Goal: Task Accomplishment & Management: Use online tool/utility

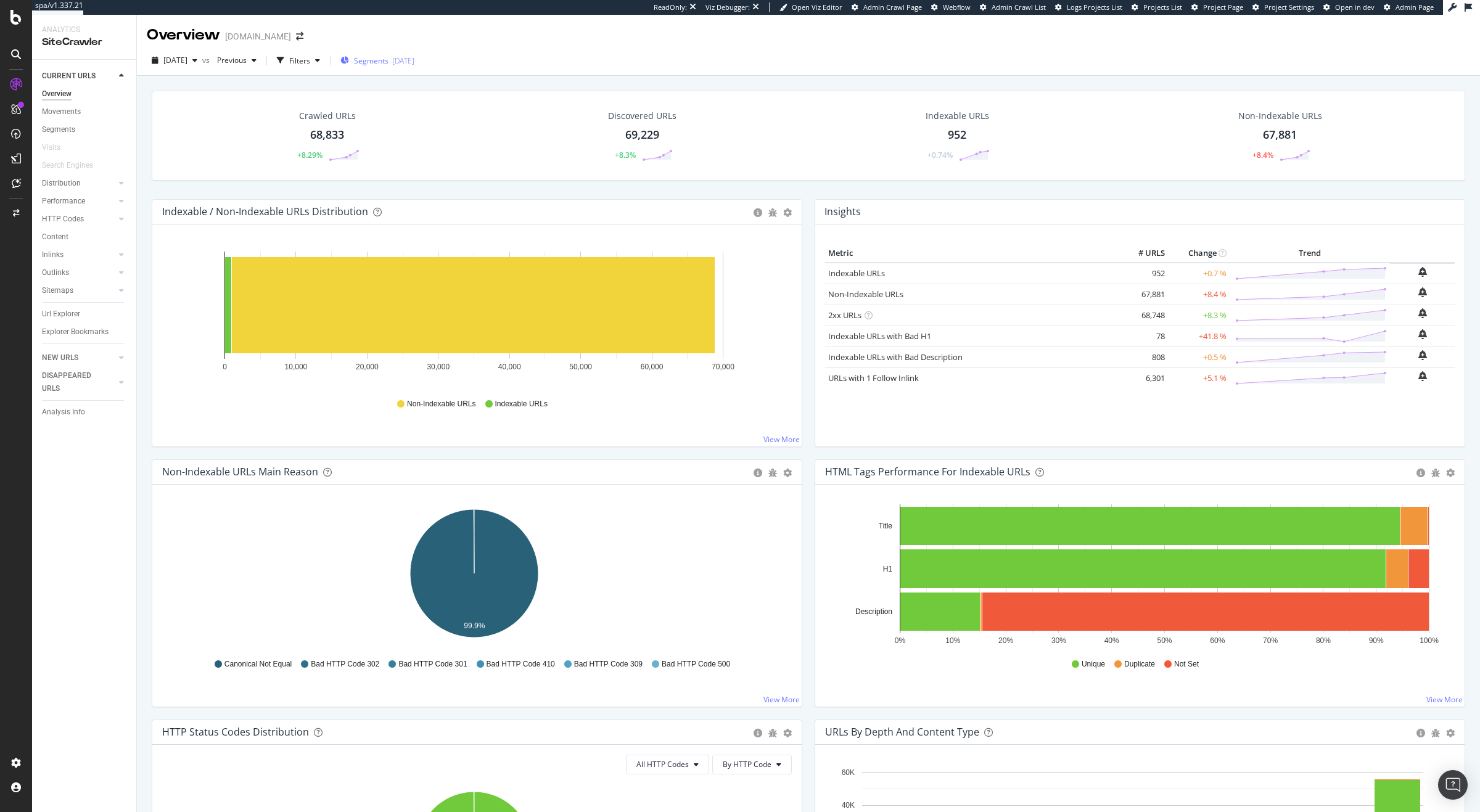
click at [414, 54] on div "Segments 2025-08-20" at bounding box center [377, 61] width 74 height 19
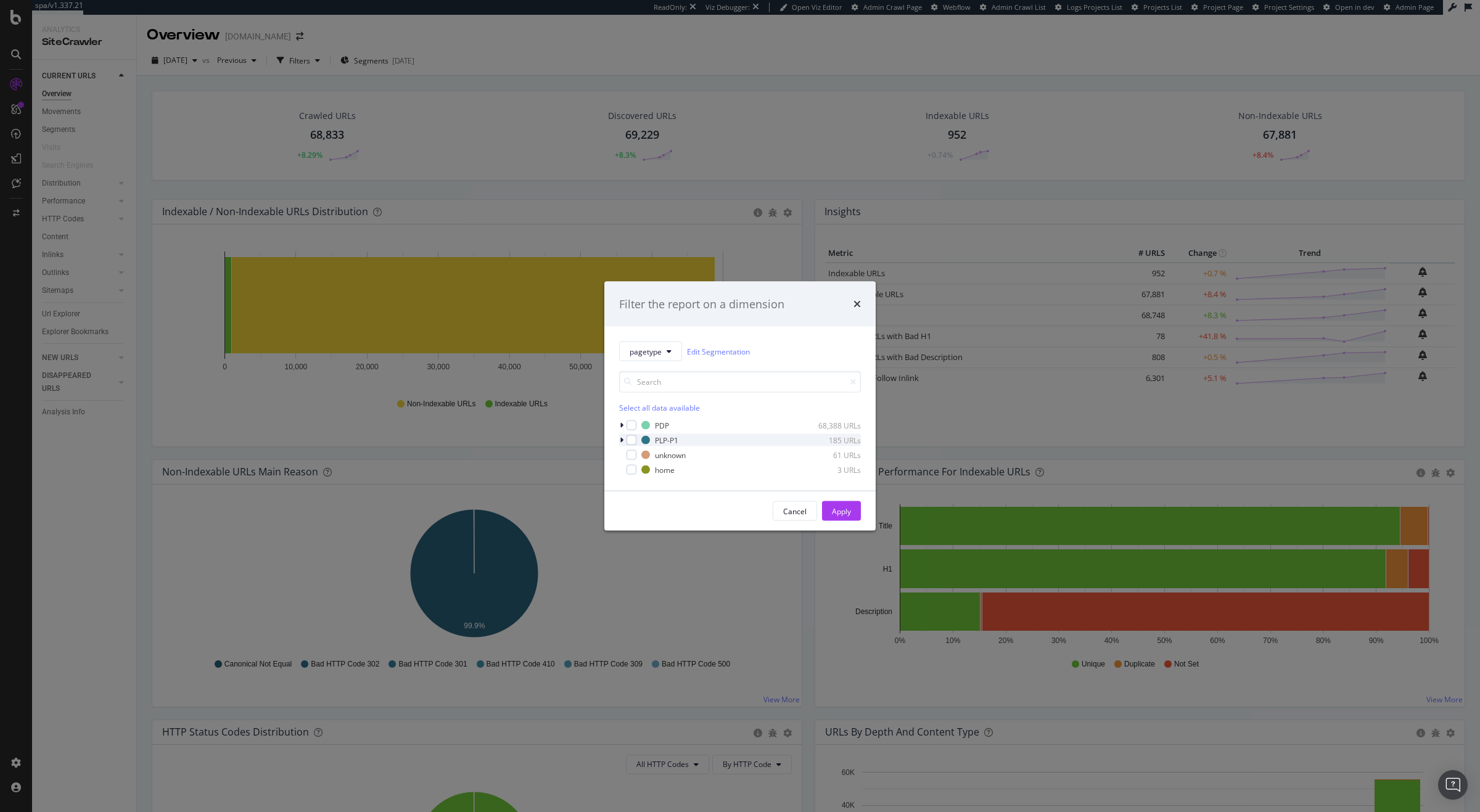
click at [621, 440] on icon "modal" at bounding box center [621, 440] width 4 height 7
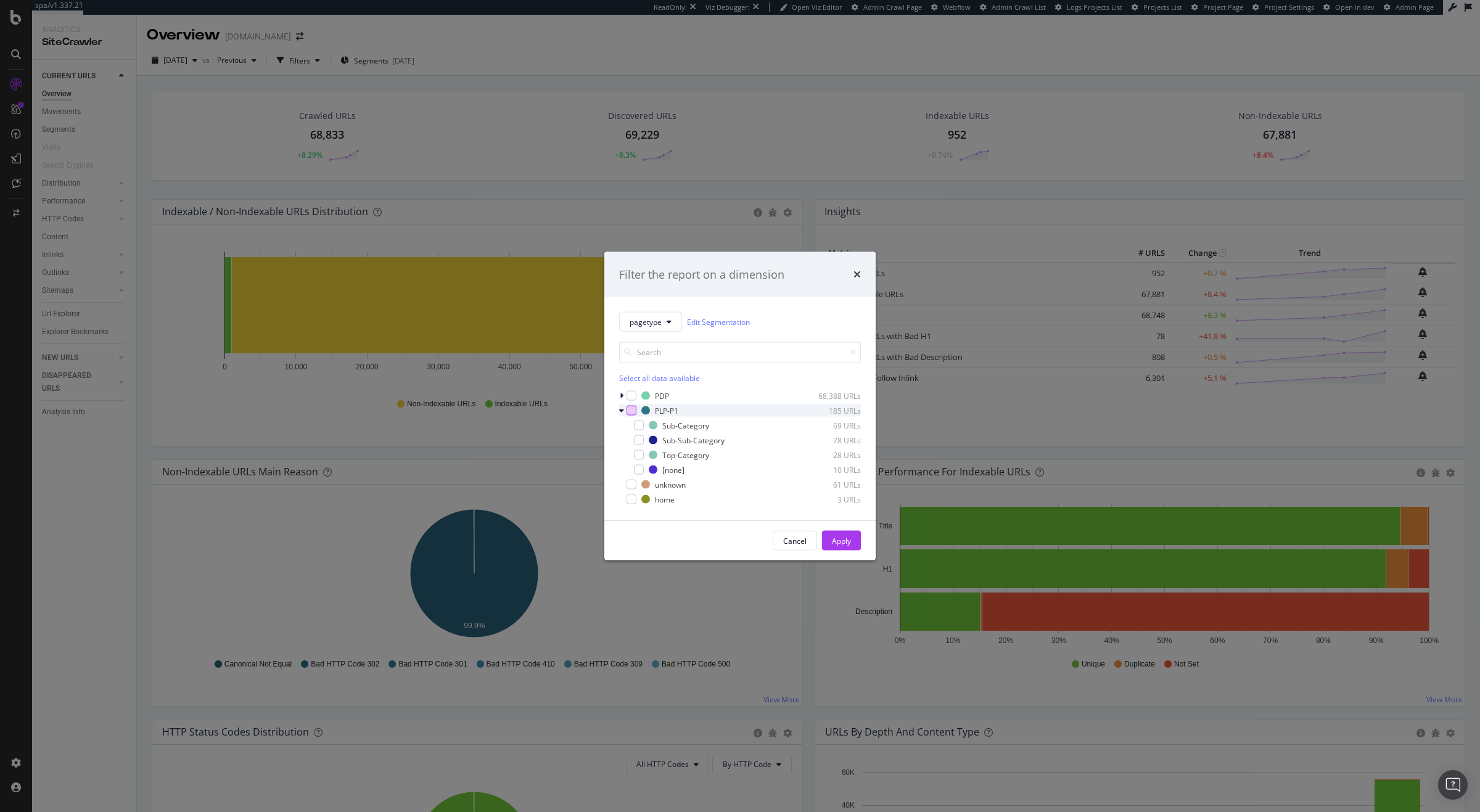
click at [633, 415] on div "modal" at bounding box center [631, 411] width 10 height 10
click at [839, 543] on div "Apply" at bounding box center [841, 540] width 19 height 11
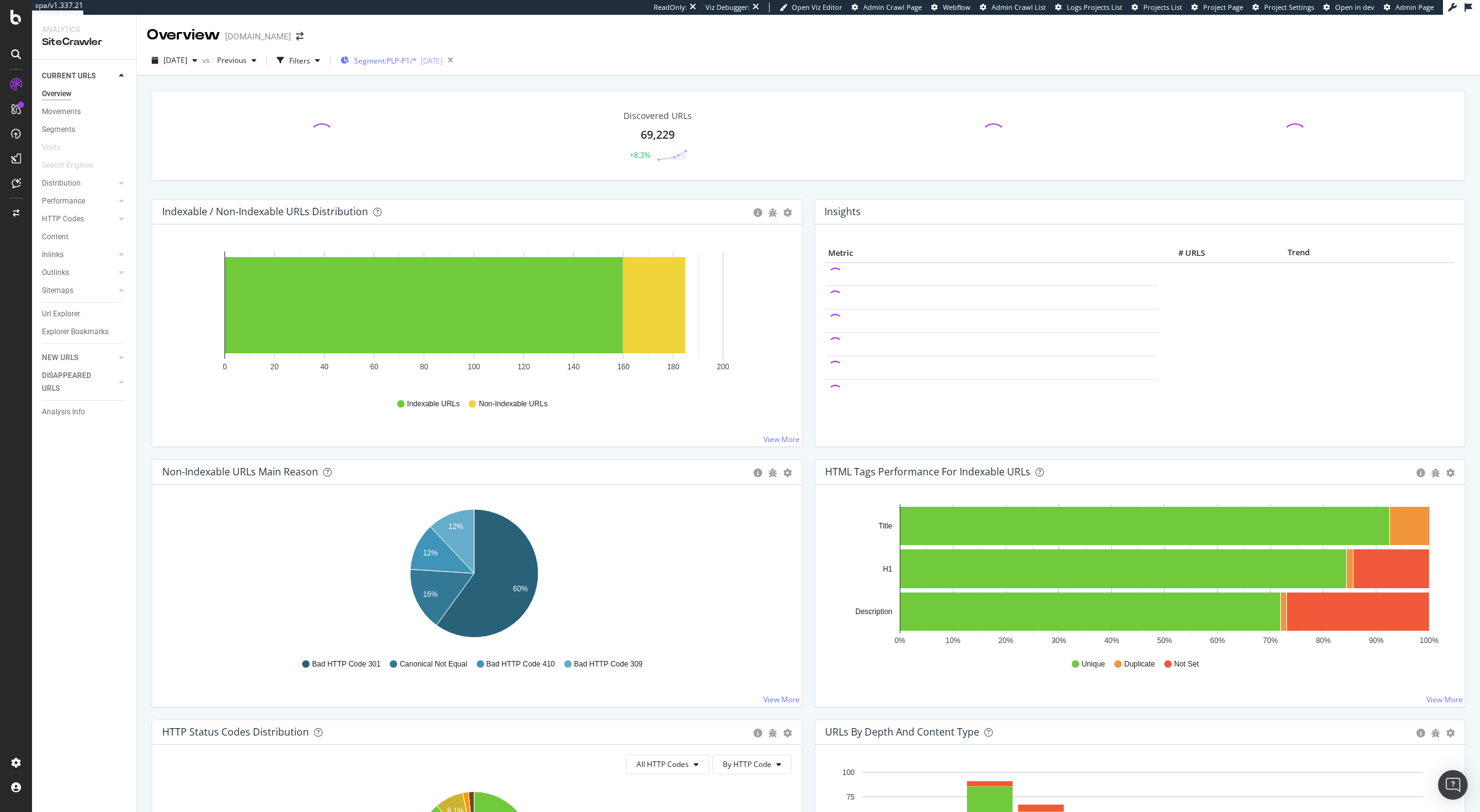
click at [400, 66] on div "Segment: PLP-P1/* 2025-08-20" at bounding box center [391, 61] width 102 height 19
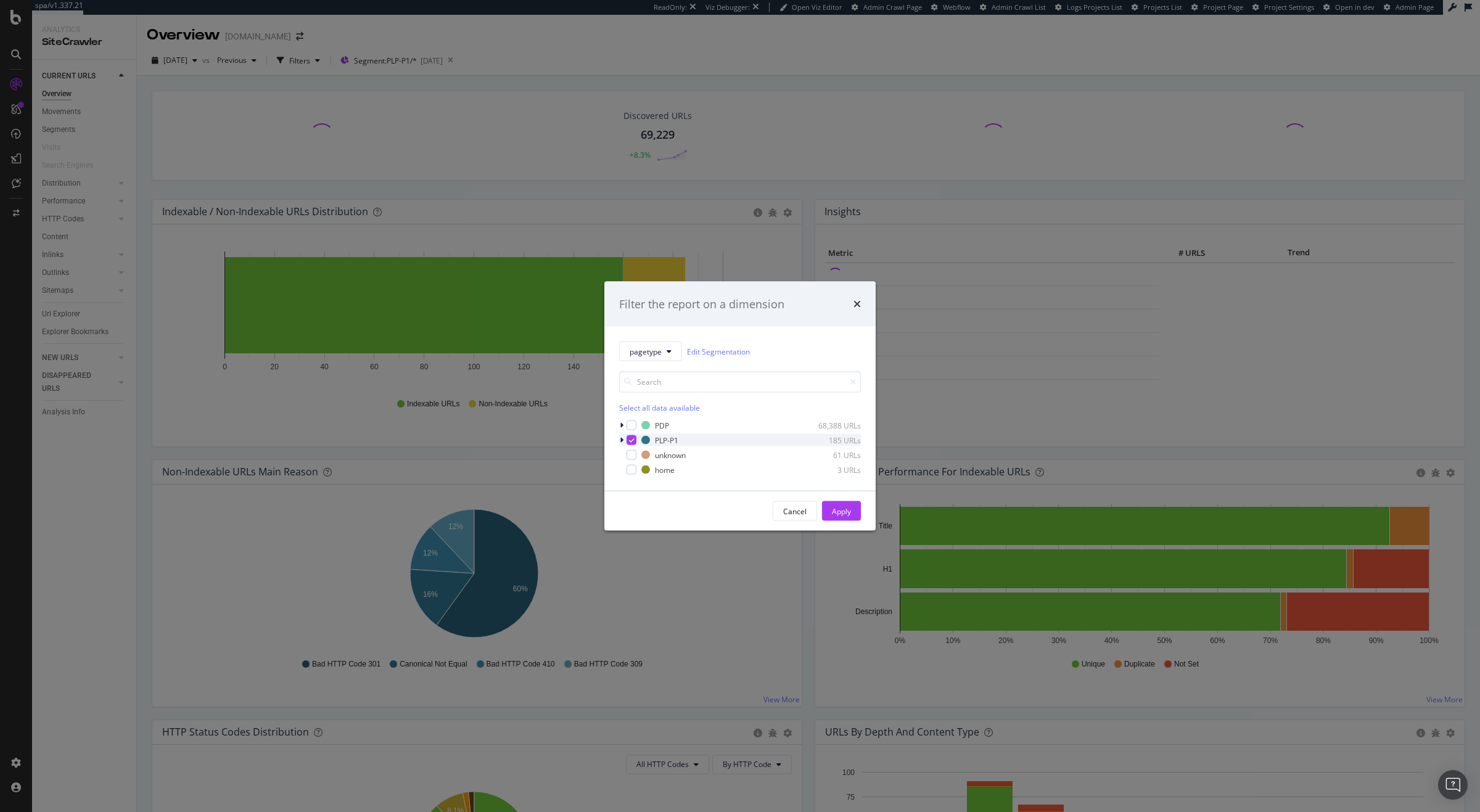
click at [623, 439] on div "modal" at bounding box center [623, 440] width 7 height 12
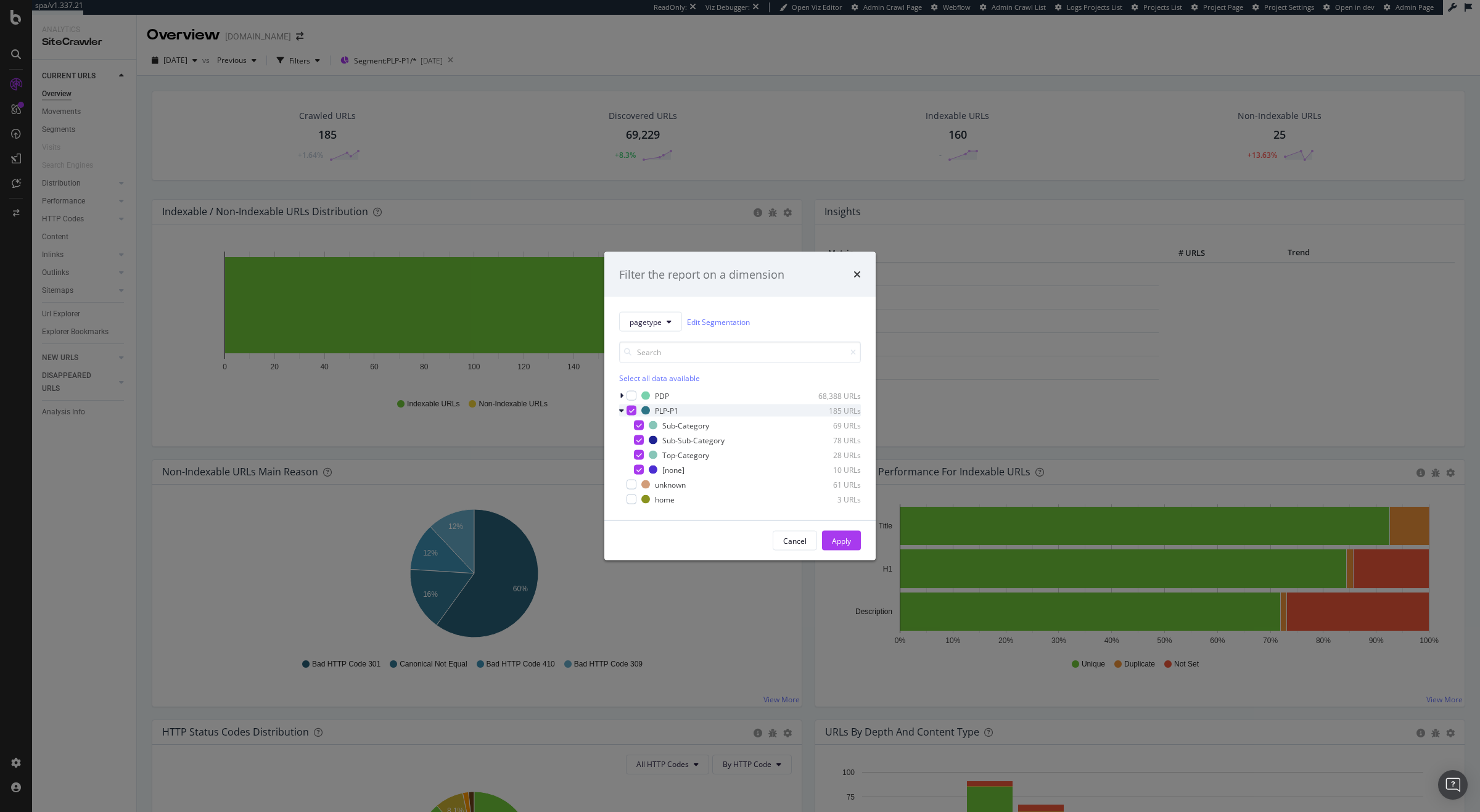
click at [622, 413] on icon "modal" at bounding box center [621, 411] width 5 height 7
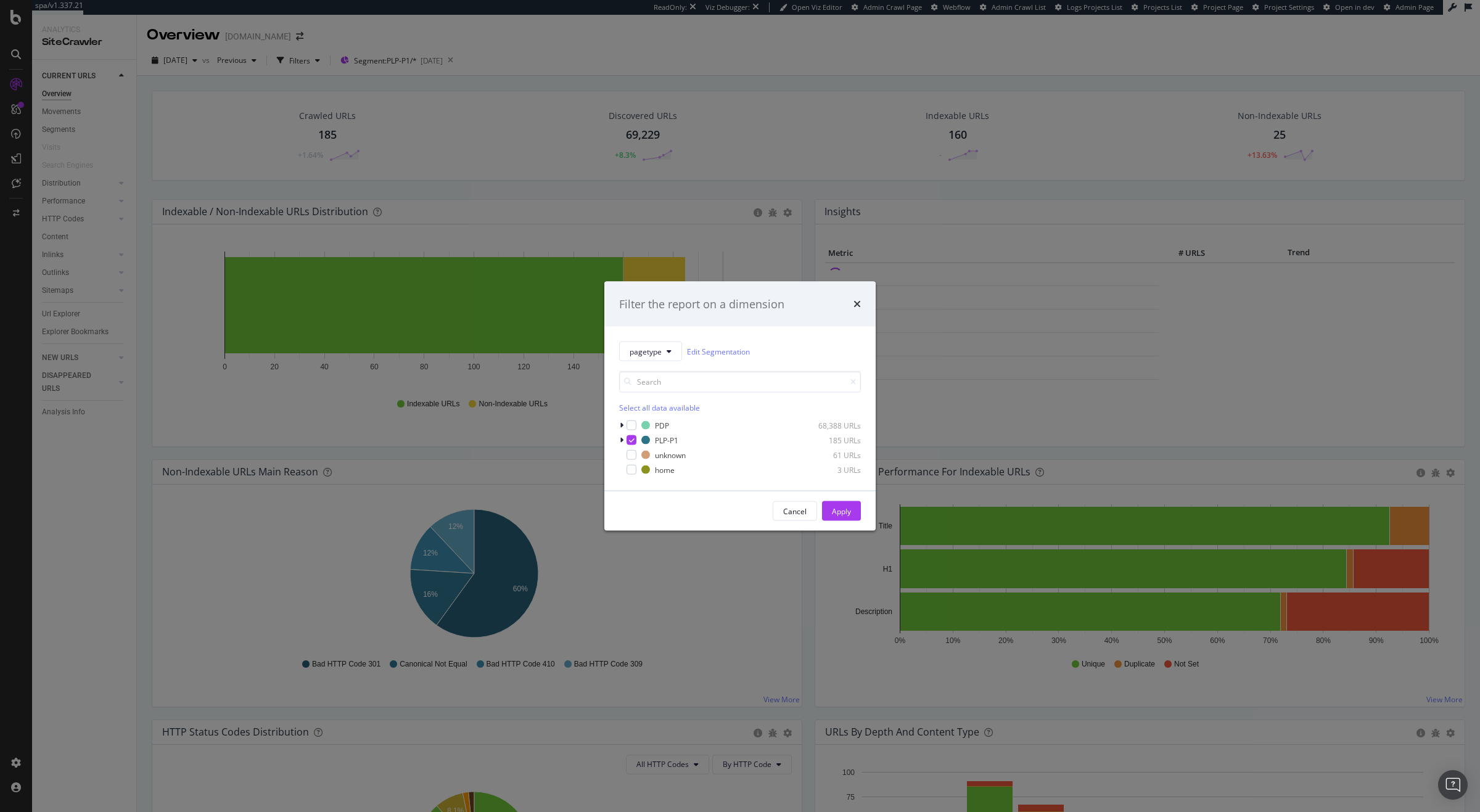
click at [64, 307] on div "Filter the report on a dimension pagetype Edit Segmentation Select all data ava…" at bounding box center [740, 406] width 1480 height 812
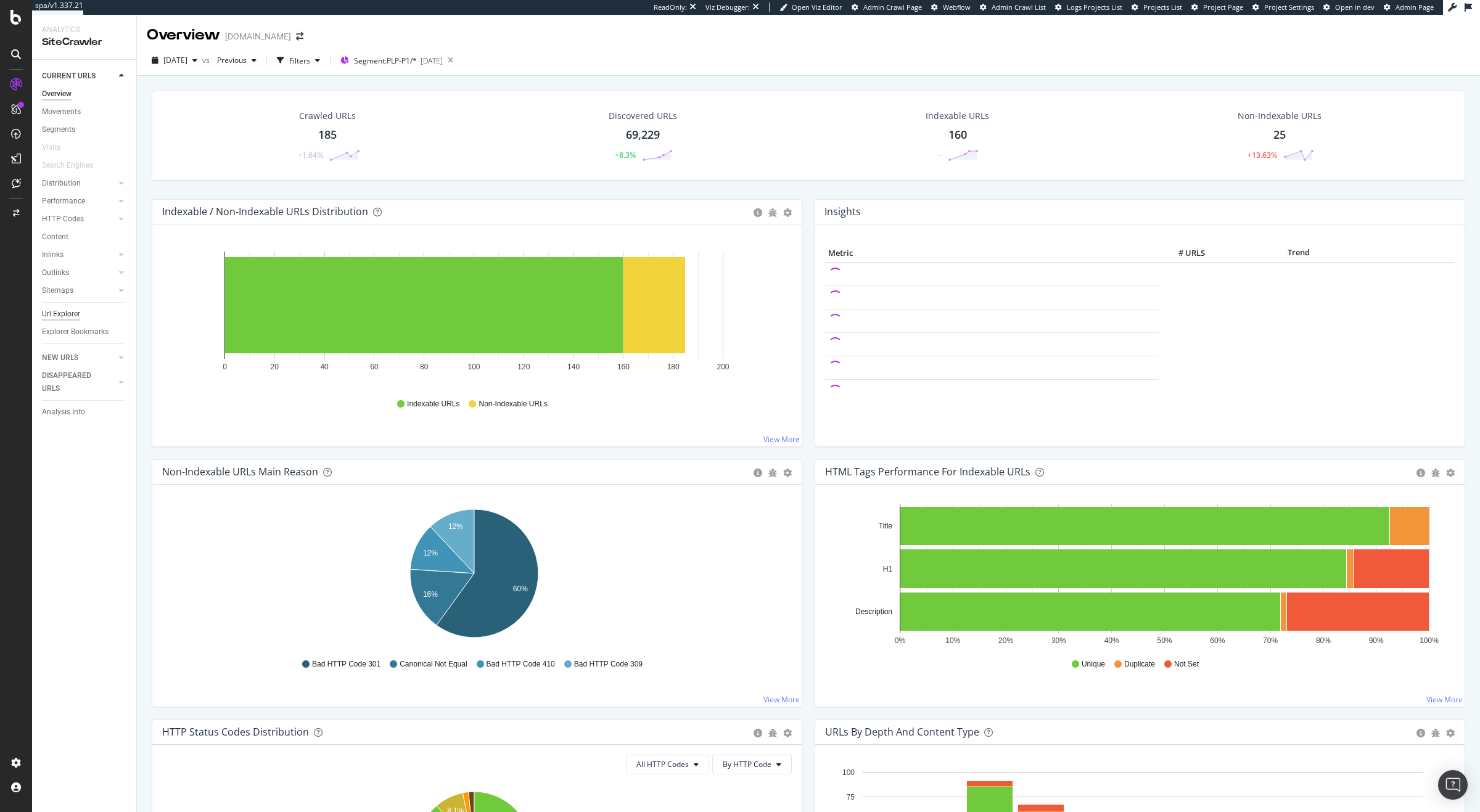
click at [61, 312] on div "Url Explorer" at bounding box center [61, 314] width 38 height 13
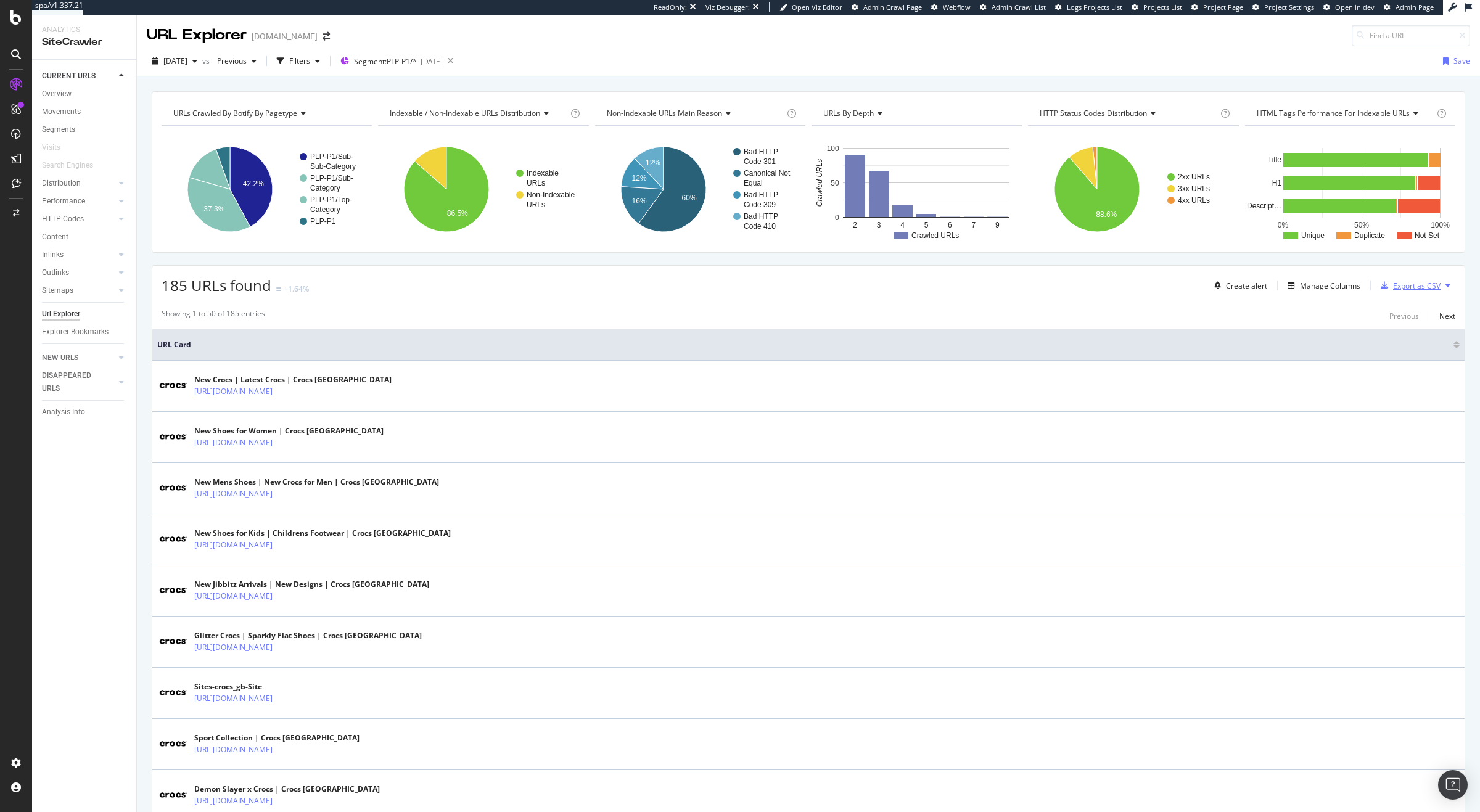
click at [1406, 292] on div "Export as CSV" at bounding box center [1408, 286] width 65 height 19
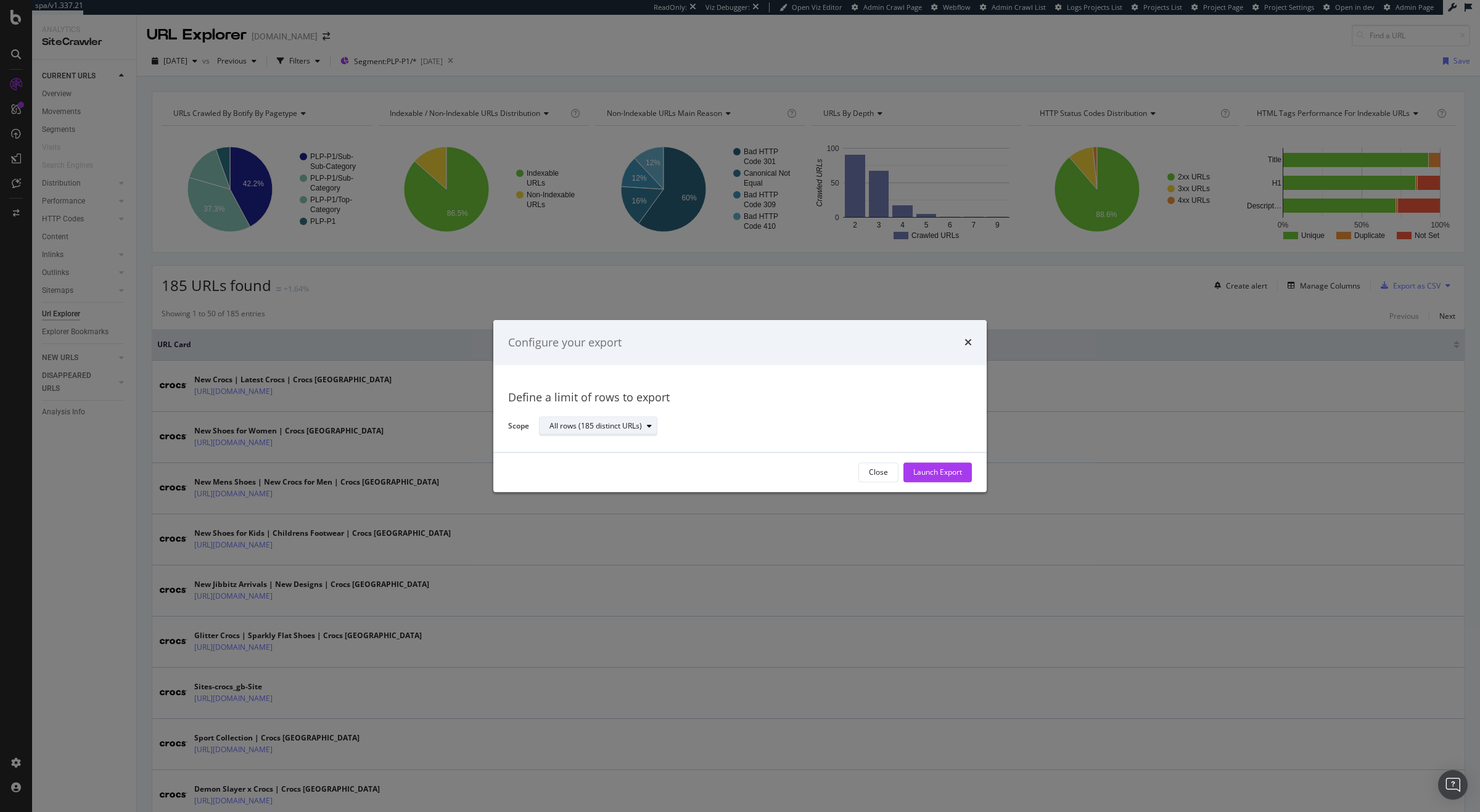
click at [615, 436] on button "All rows (185 distinct URLs)" at bounding box center [598, 427] width 118 height 20
click at [612, 448] on div "All rows (185 distinct URLs)" at bounding box center [604, 447] width 99 height 11
click at [937, 475] on div "Launch Export" at bounding box center [937, 472] width 49 height 11
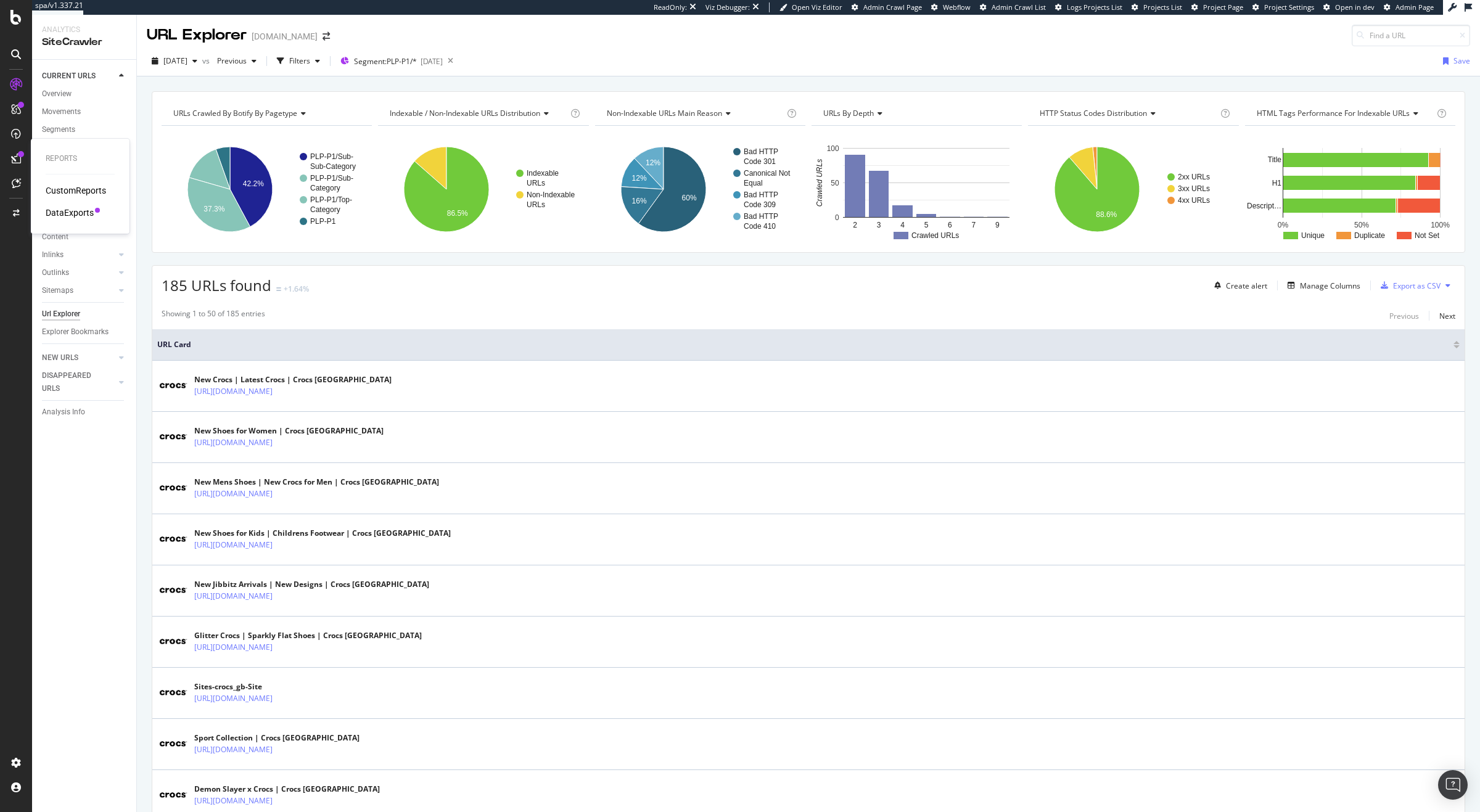
click at [63, 211] on div "DataExports" at bounding box center [70, 212] width 48 height 12
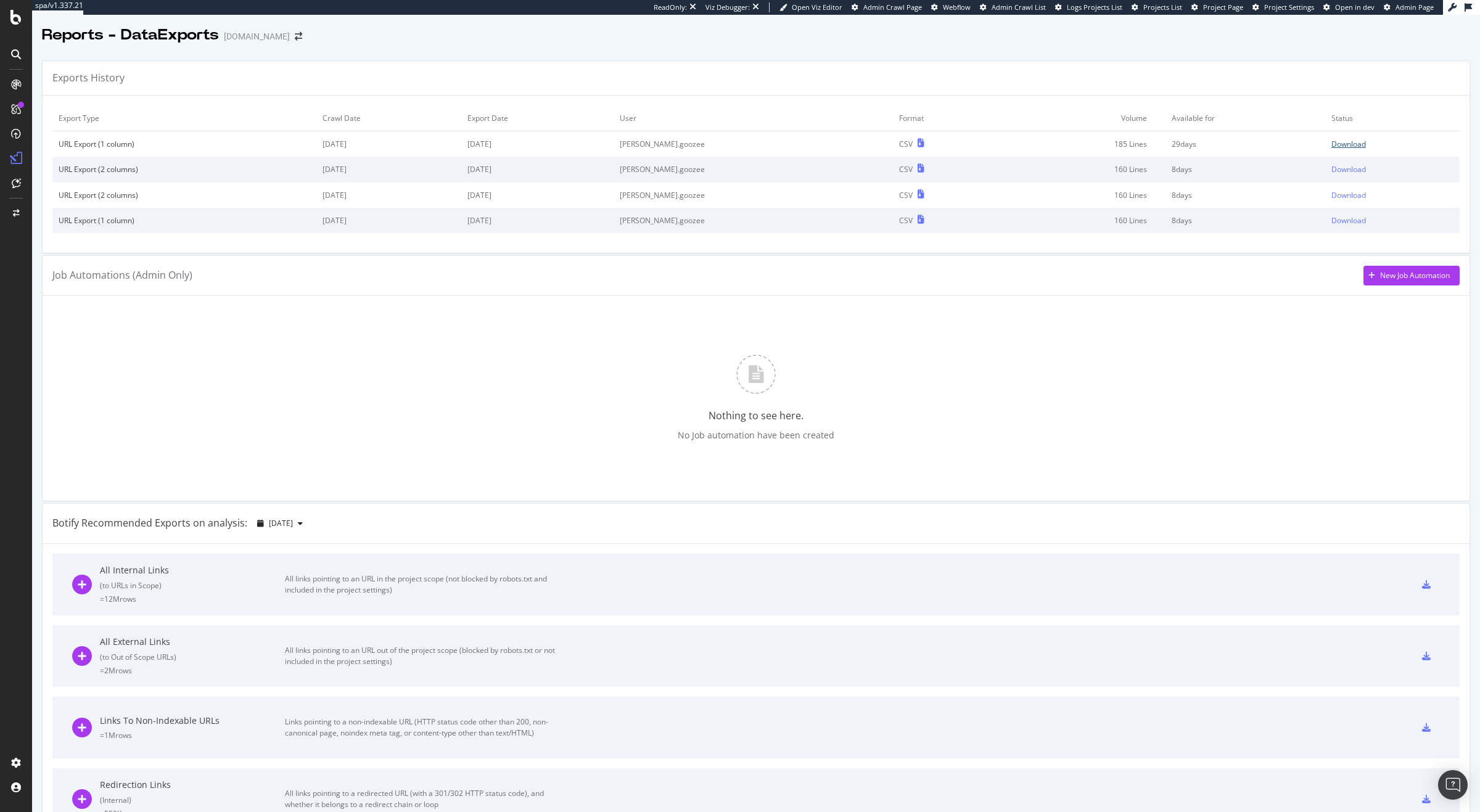
click at [1331, 142] on div "Download" at bounding box center [1349, 144] width 35 height 11
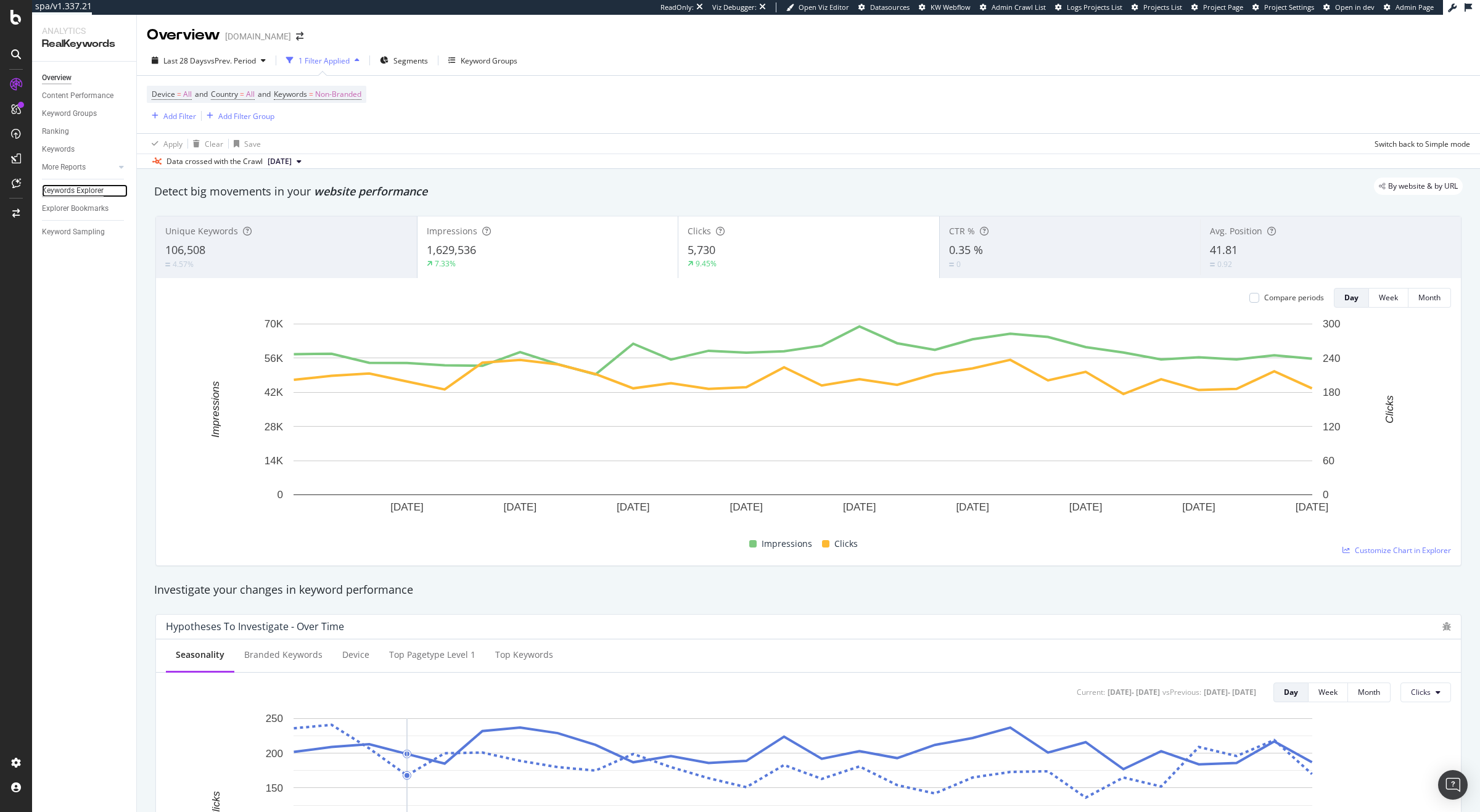
click at [74, 190] on div "Keywords Explorer" at bounding box center [73, 191] width 62 height 13
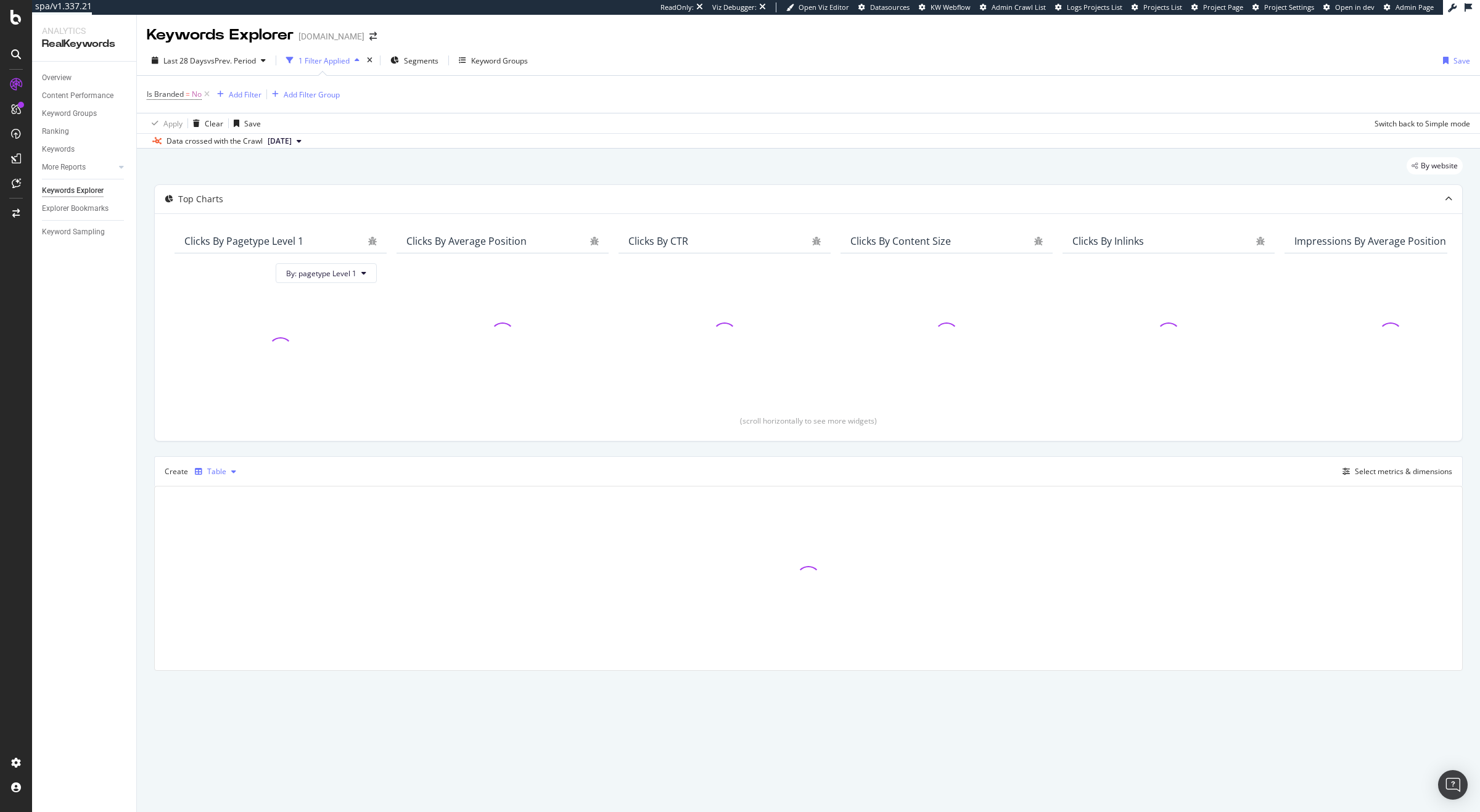
click at [222, 464] on div "Table" at bounding box center [216, 471] width 51 height 19
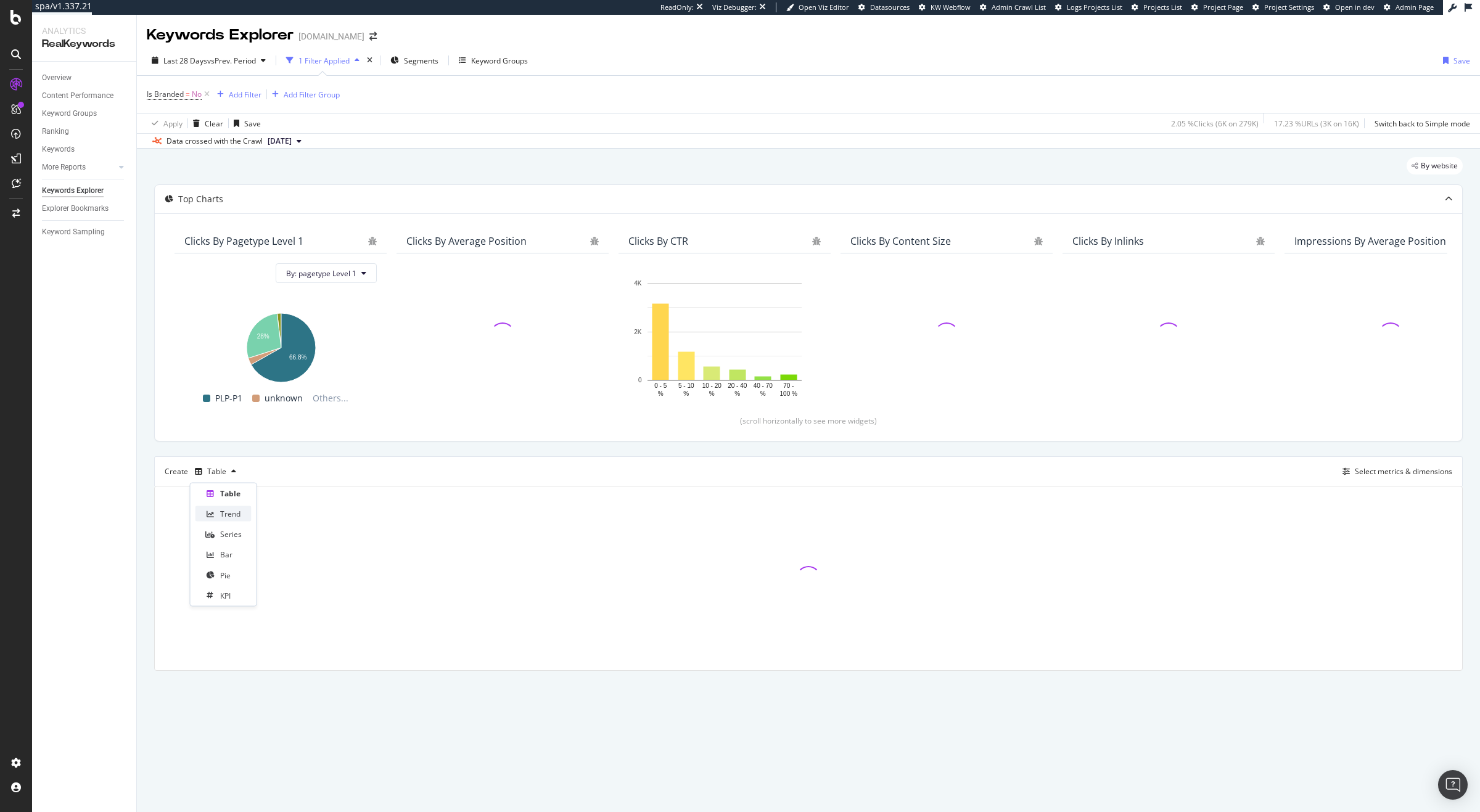
click at [216, 515] on div "Trend" at bounding box center [224, 513] width 56 height 15
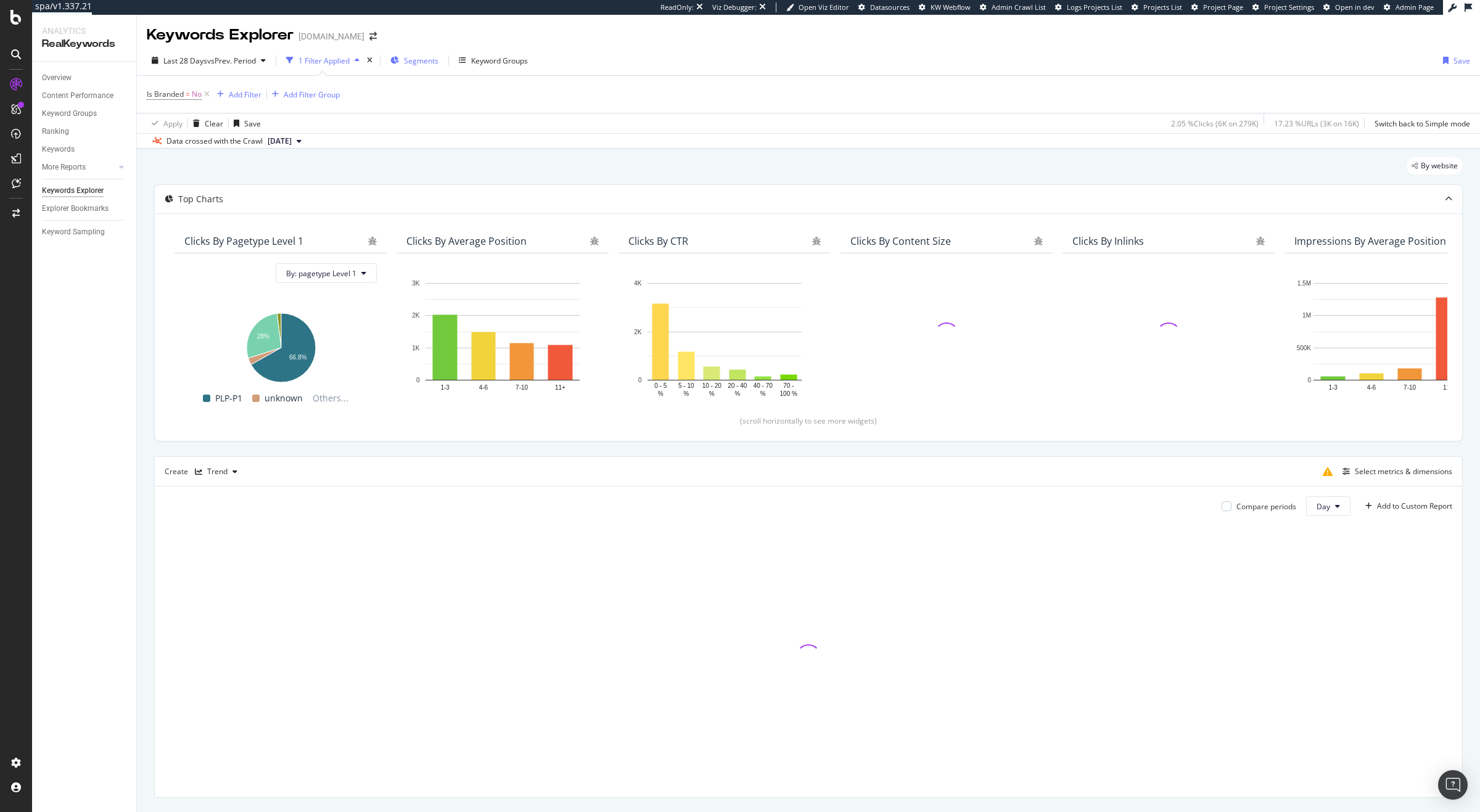
click at [424, 63] on span "Segments" at bounding box center [421, 61] width 35 height 11
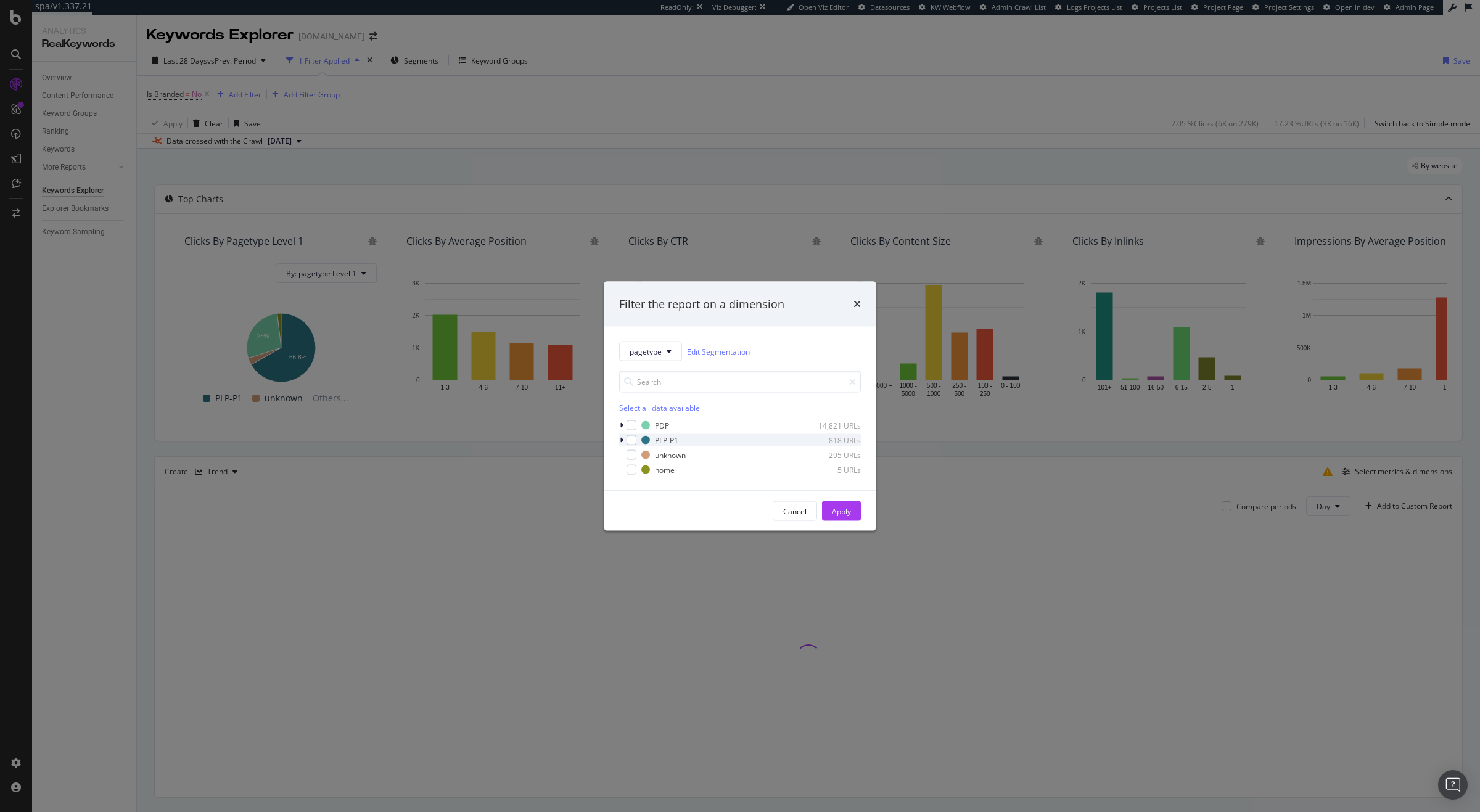
click at [623, 439] on icon "modal" at bounding box center [621, 440] width 4 height 7
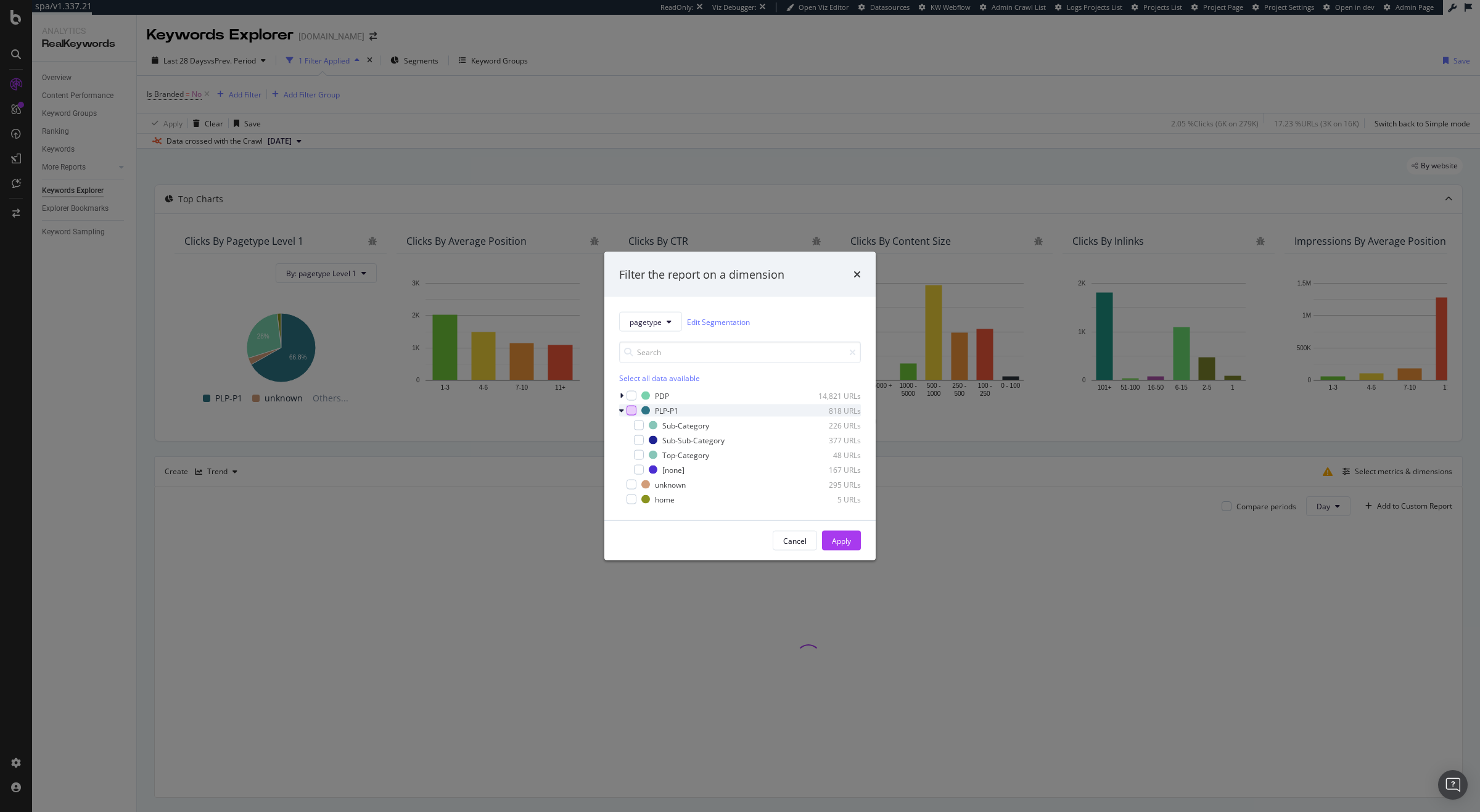
click at [633, 406] on div "modal" at bounding box center [631, 411] width 10 height 10
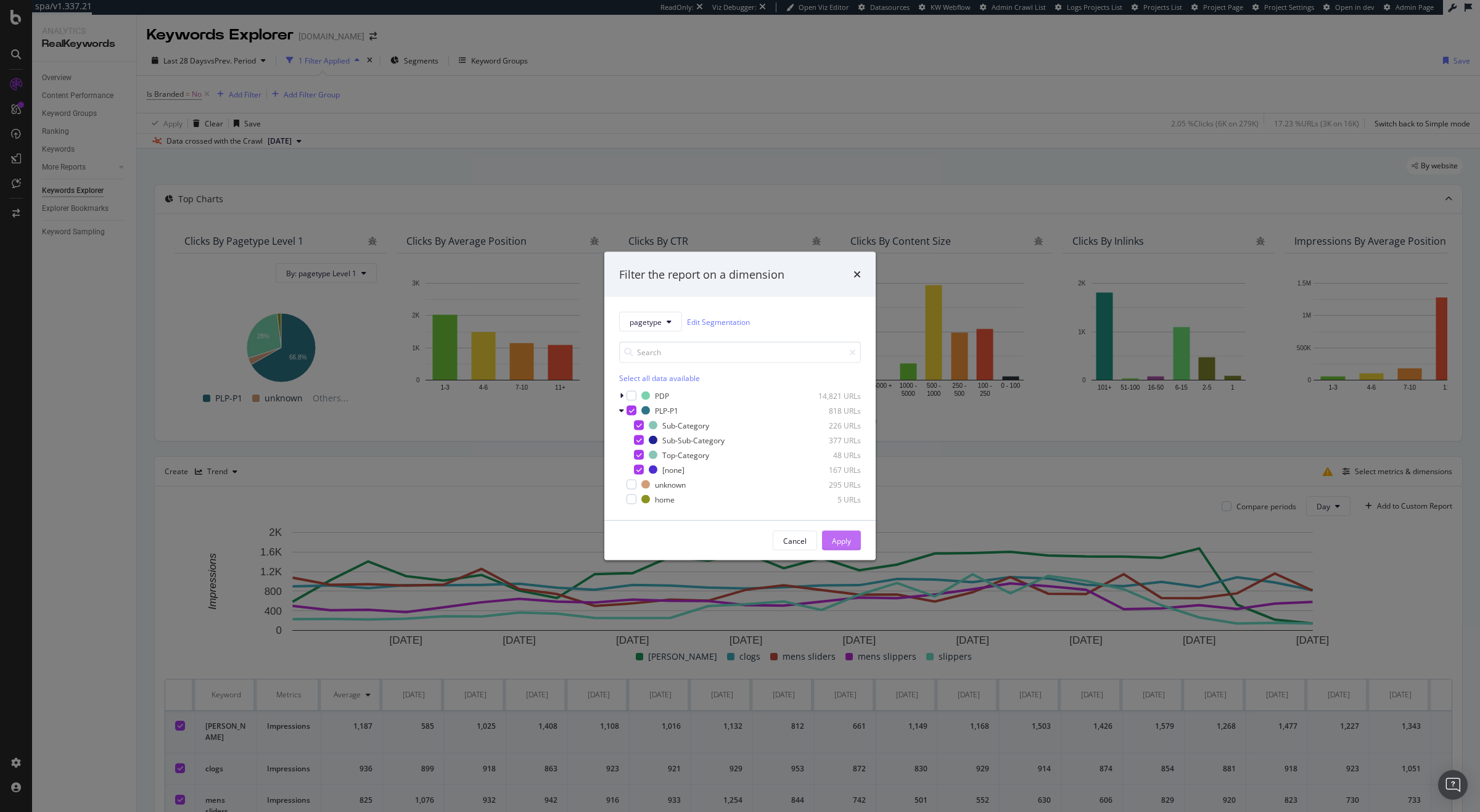
click at [844, 535] on div "Apply" at bounding box center [841, 541] width 19 height 19
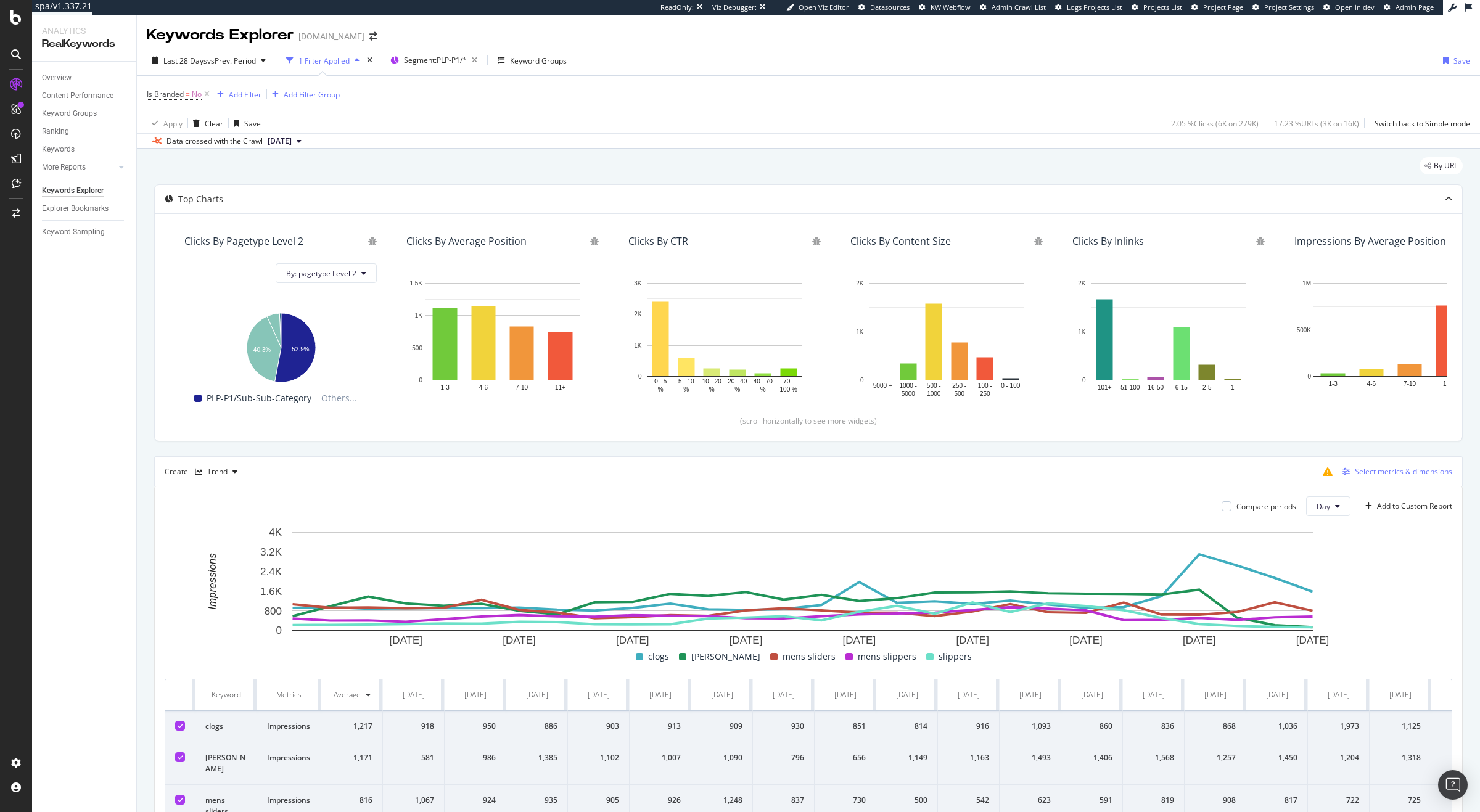
click at [1392, 471] on div "Select metrics & dimensions" at bounding box center [1403, 471] width 97 height 11
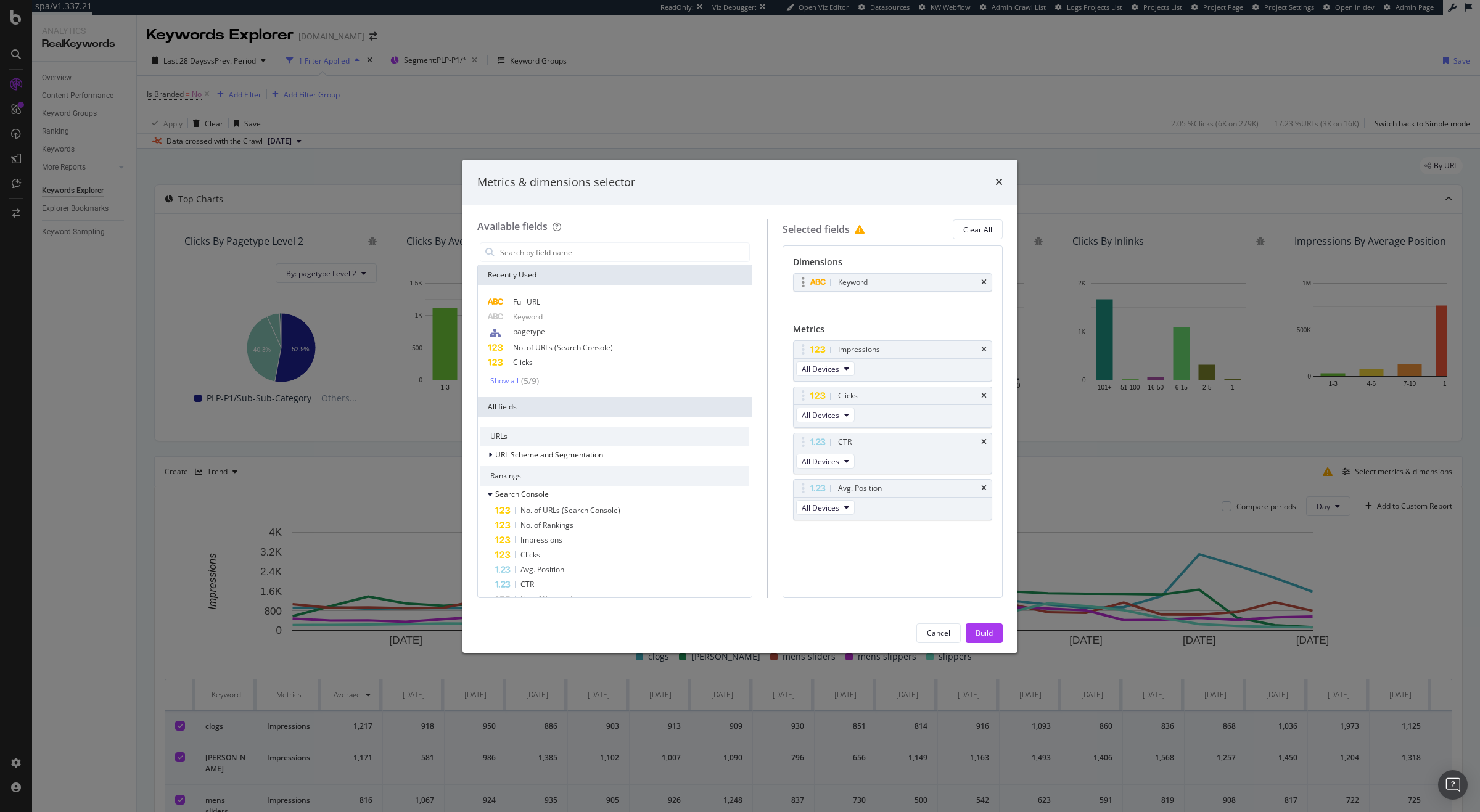
click at [988, 280] on div "Keyword" at bounding box center [892, 282] width 198 height 17
click at [984, 284] on icon "times" at bounding box center [984, 282] width 6 height 7
click at [626, 251] on input "modal" at bounding box center [624, 252] width 250 height 19
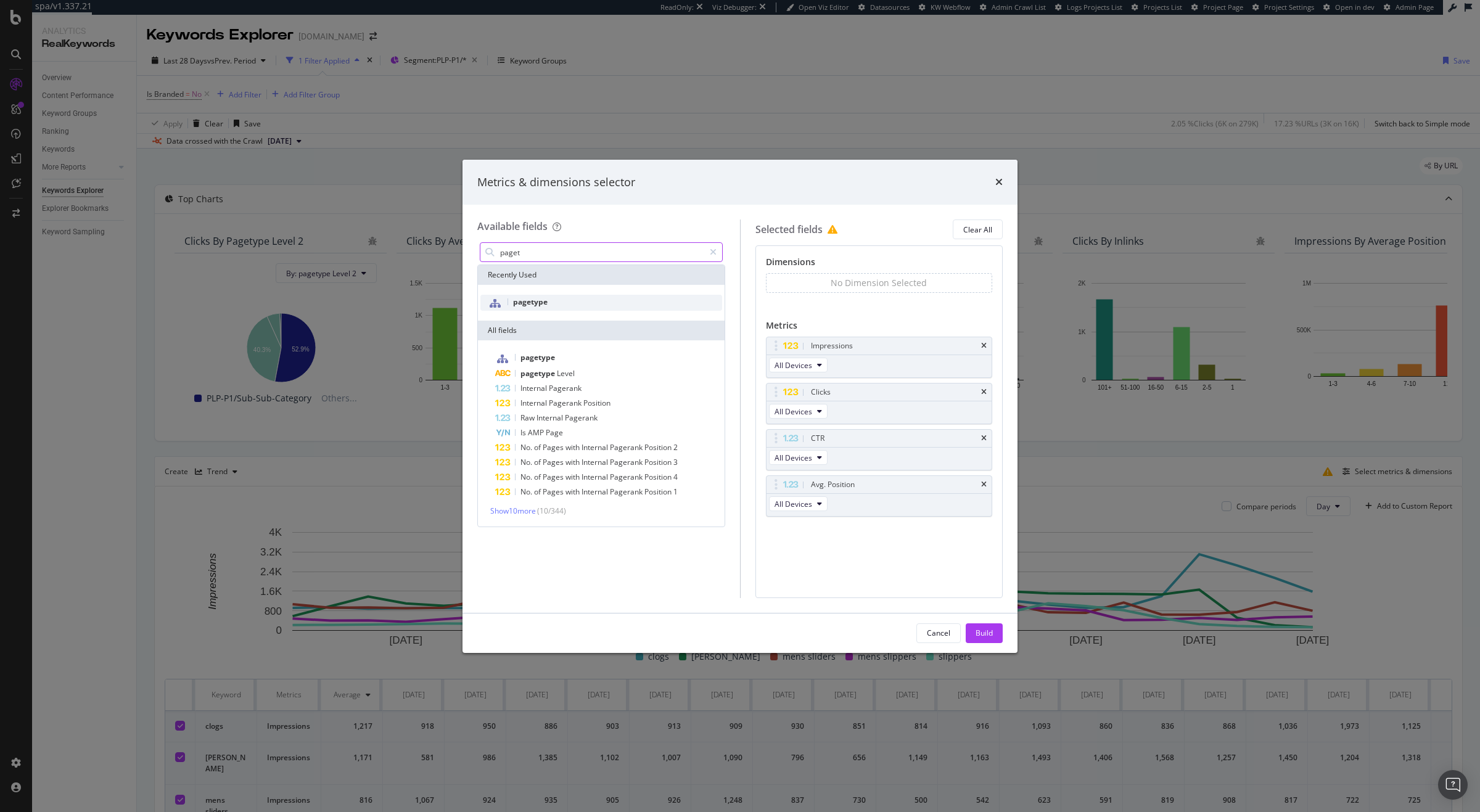
type input "paget"
click at [551, 299] on div "pagetype" at bounding box center [601, 303] width 242 height 16
click at [999, 623] on button "Build" at bounding box center [984, 633] width 37 height 20
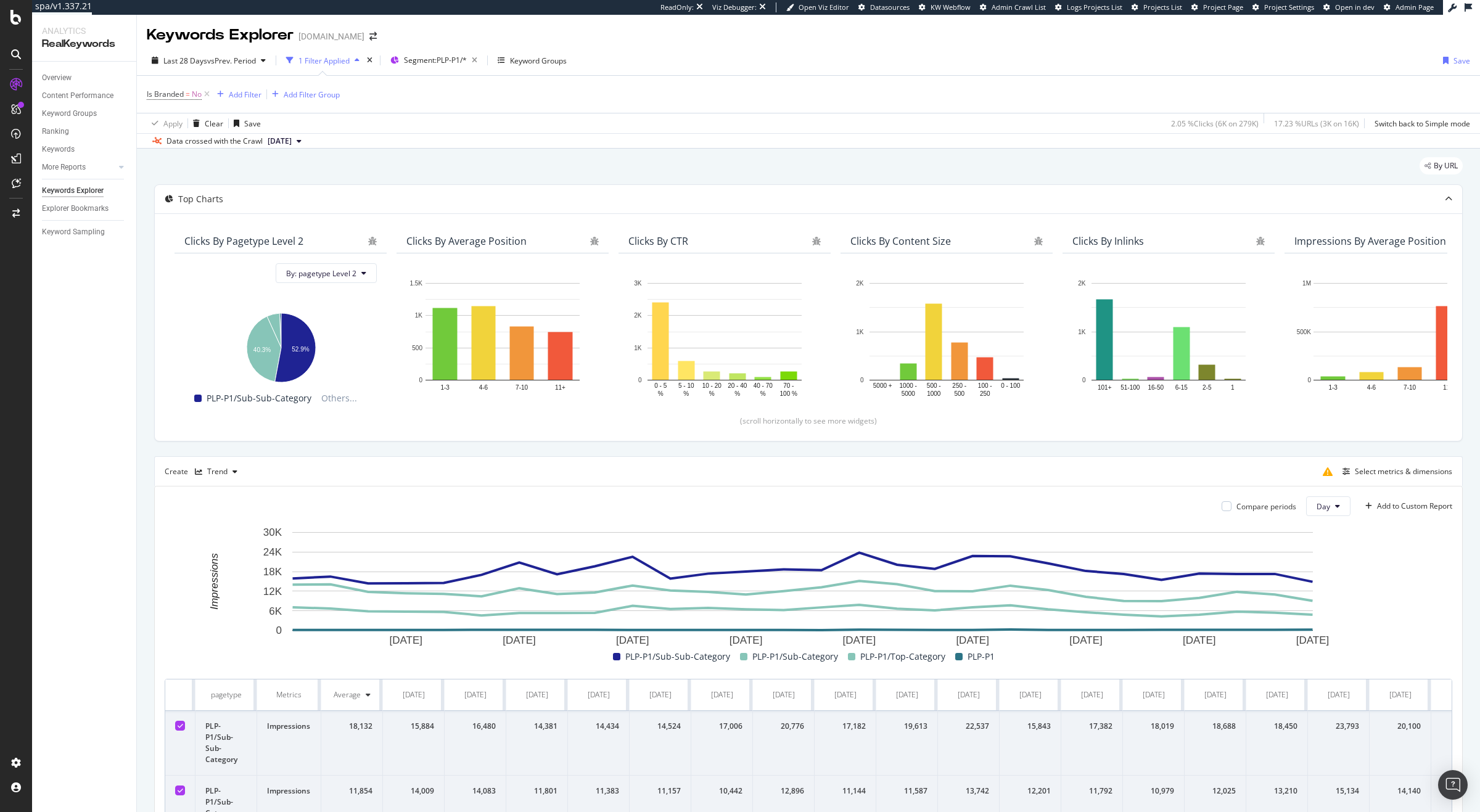
click at [1243, 95] on div "Is Branded = No Add Filter Add Filter Group" at bounding box center [808, 94] width 1323 height 37
click at [1339, 539] on rect "A chart." at bounding box center [802, 587] width 1276 height 123
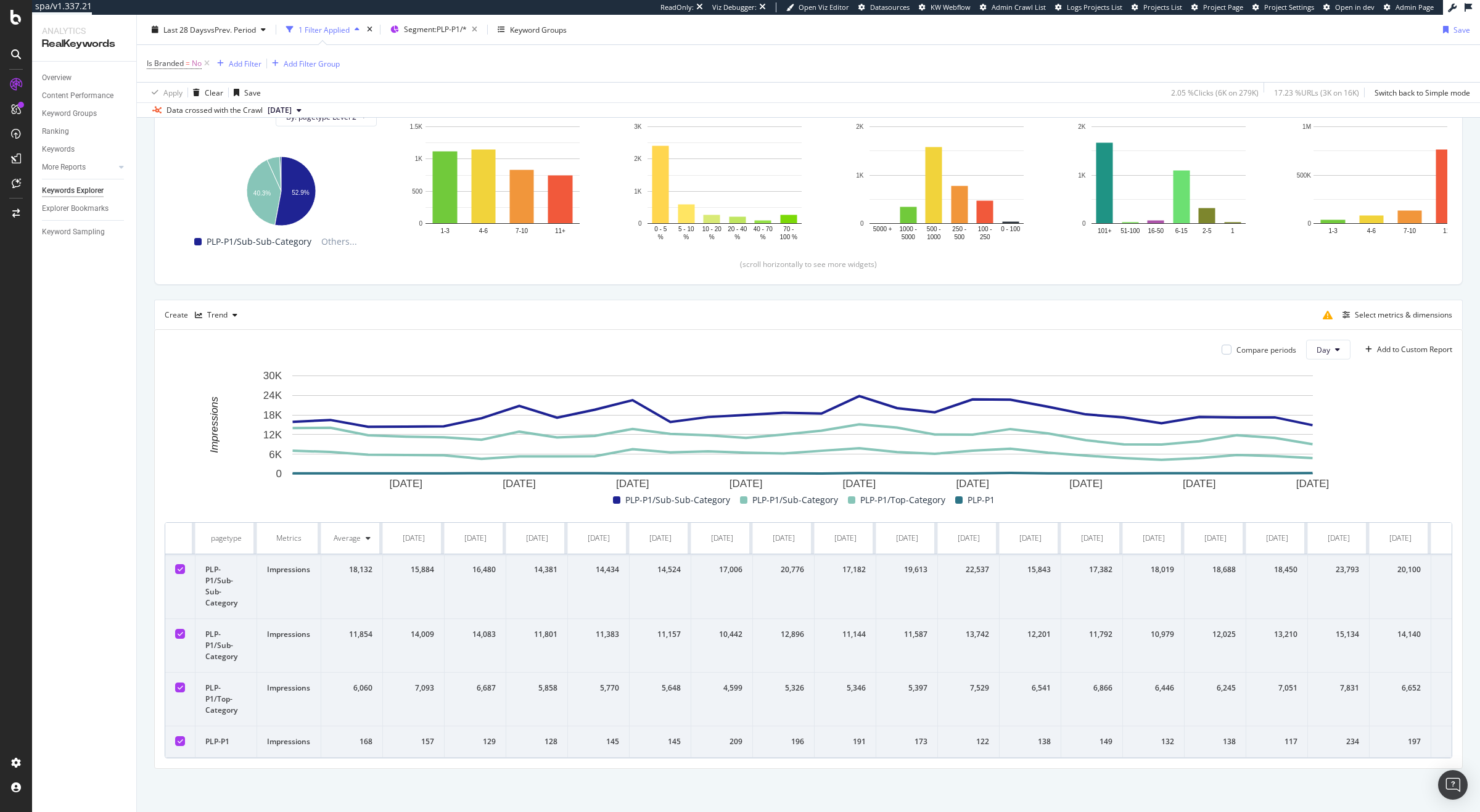
scroll to position [170, 0]
click at [1395, 310] on div "Select metrics & dimensions" at bounding box center [1403, 315] width 97 height 11
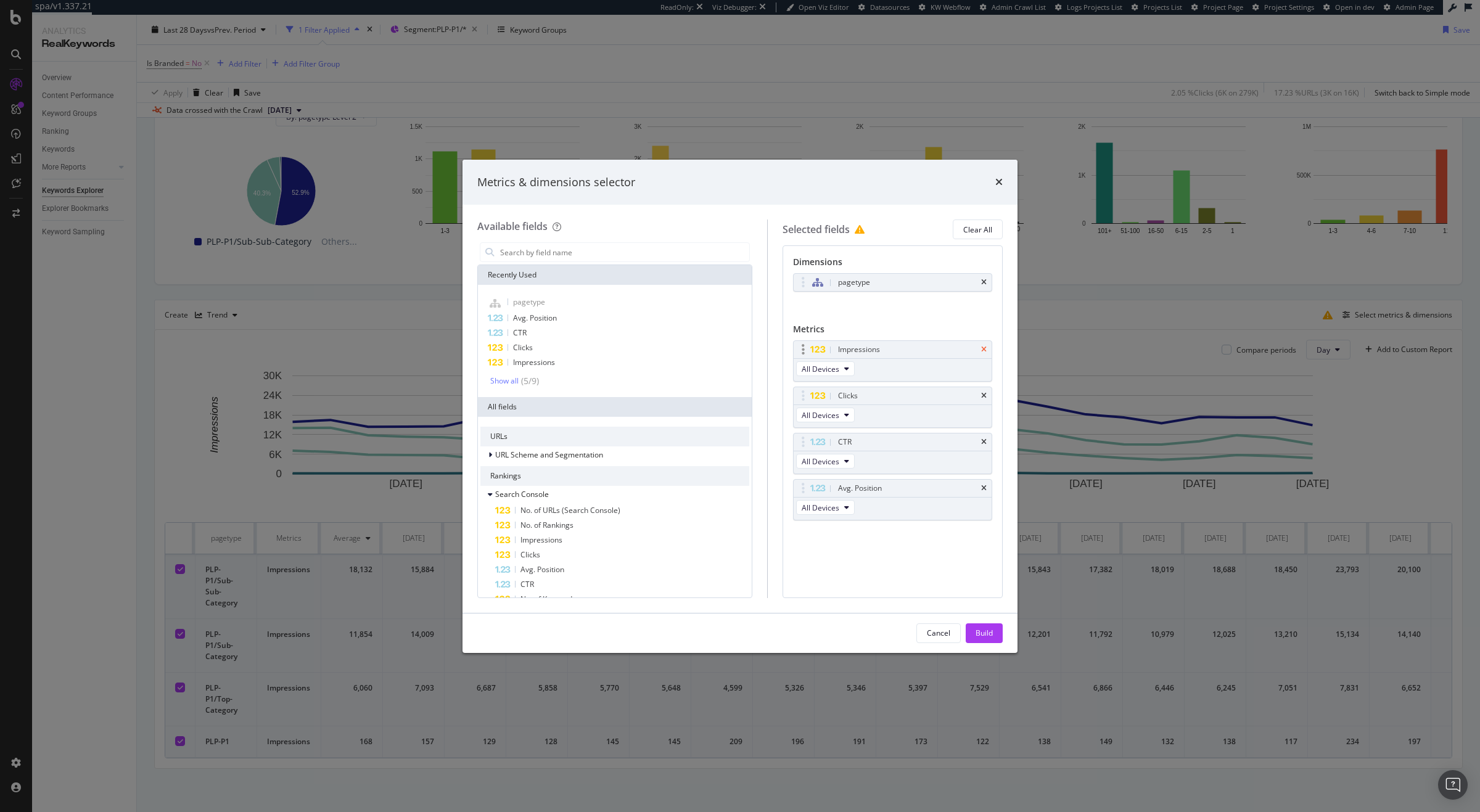
click at [983, 351] on icon "times" at bounding box center [984, 349] width 6 height 7
click at [989, 632] on div "Build" at bounding box center [984, 632] width 17 height 11
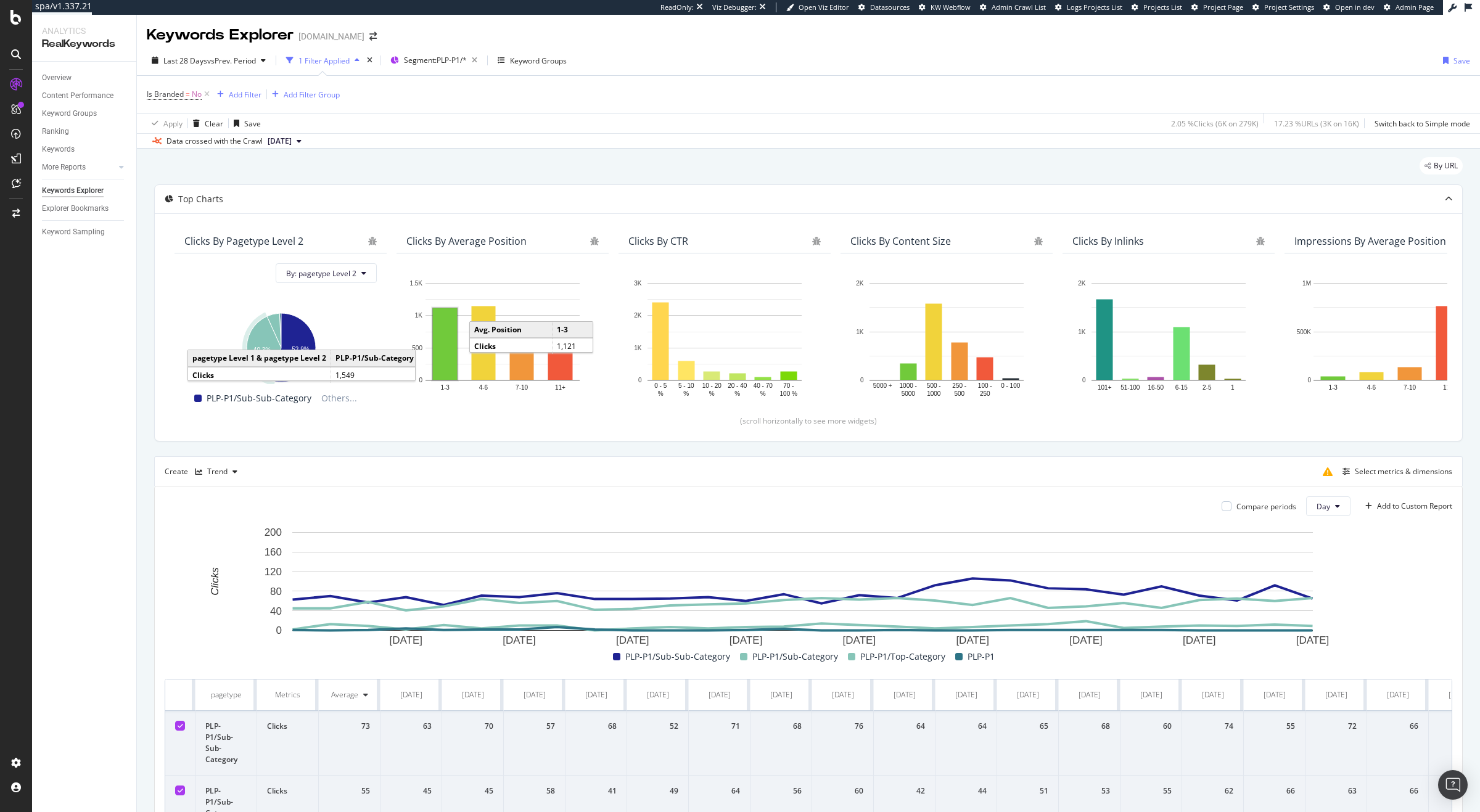
click at [1384, 460] on div "Create Trend Select metrics & dimensions" at bounding box center [808, 471] width 1308 height 30
click at [1382, 474] on div "Select metrics & dimensions" at bounding box center [1403, 471] width 97 height 11
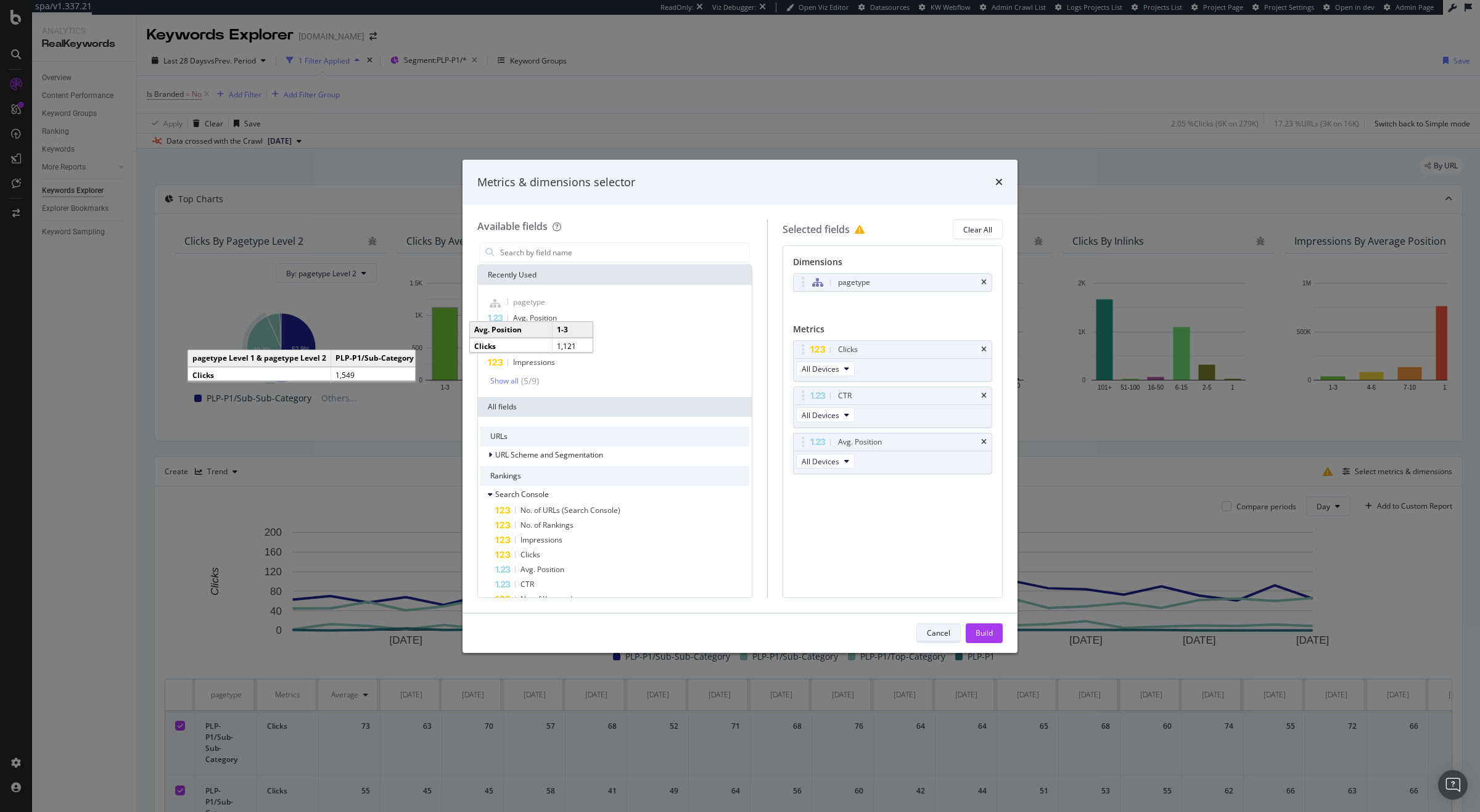
click at [932, 635] on div "Cancel" at bounding box center [939, 632] width 24 height 11
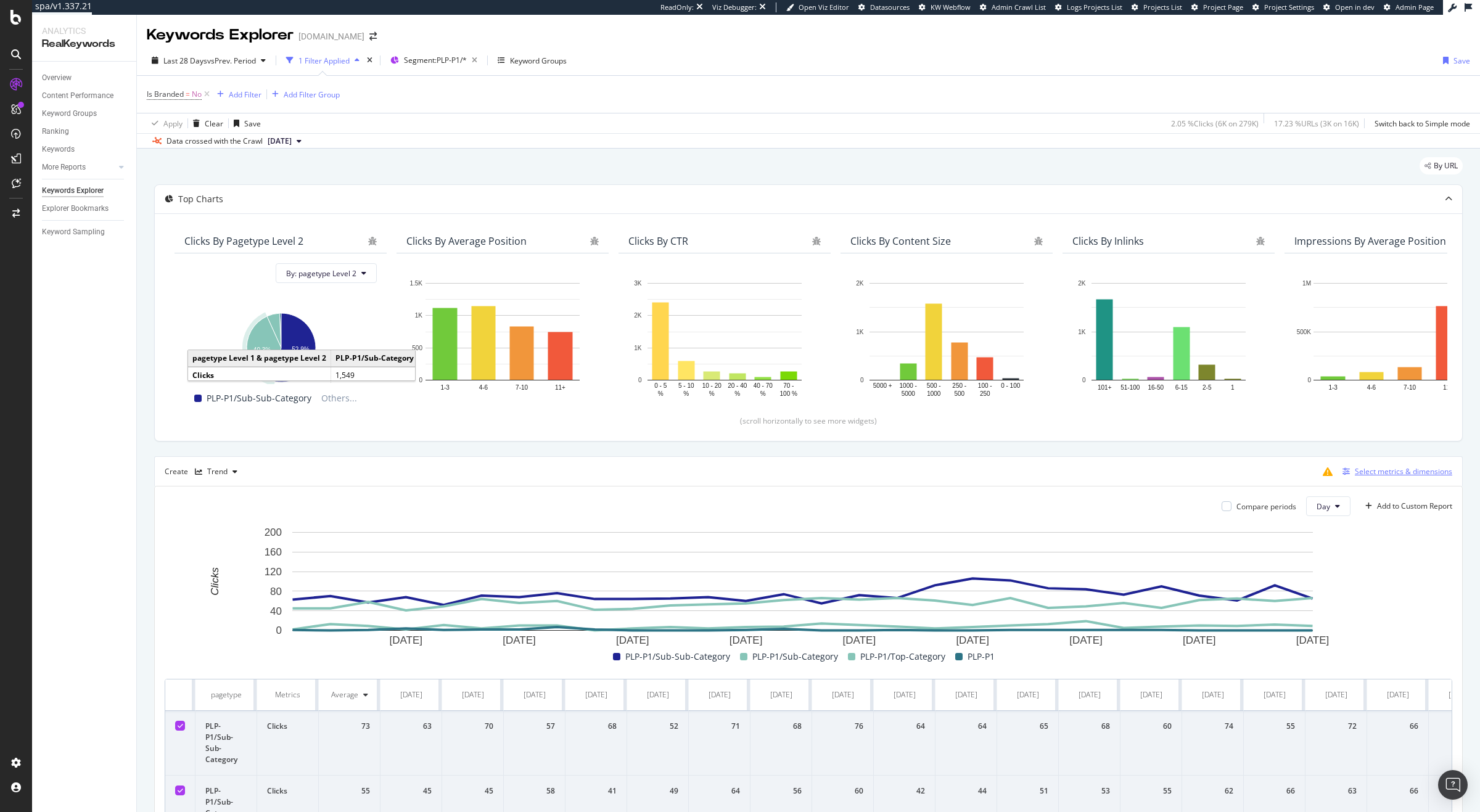
click at [1380, 476] on div "Select metrics & dimensions" at bounding box center [1403, 471] width 97 height 11
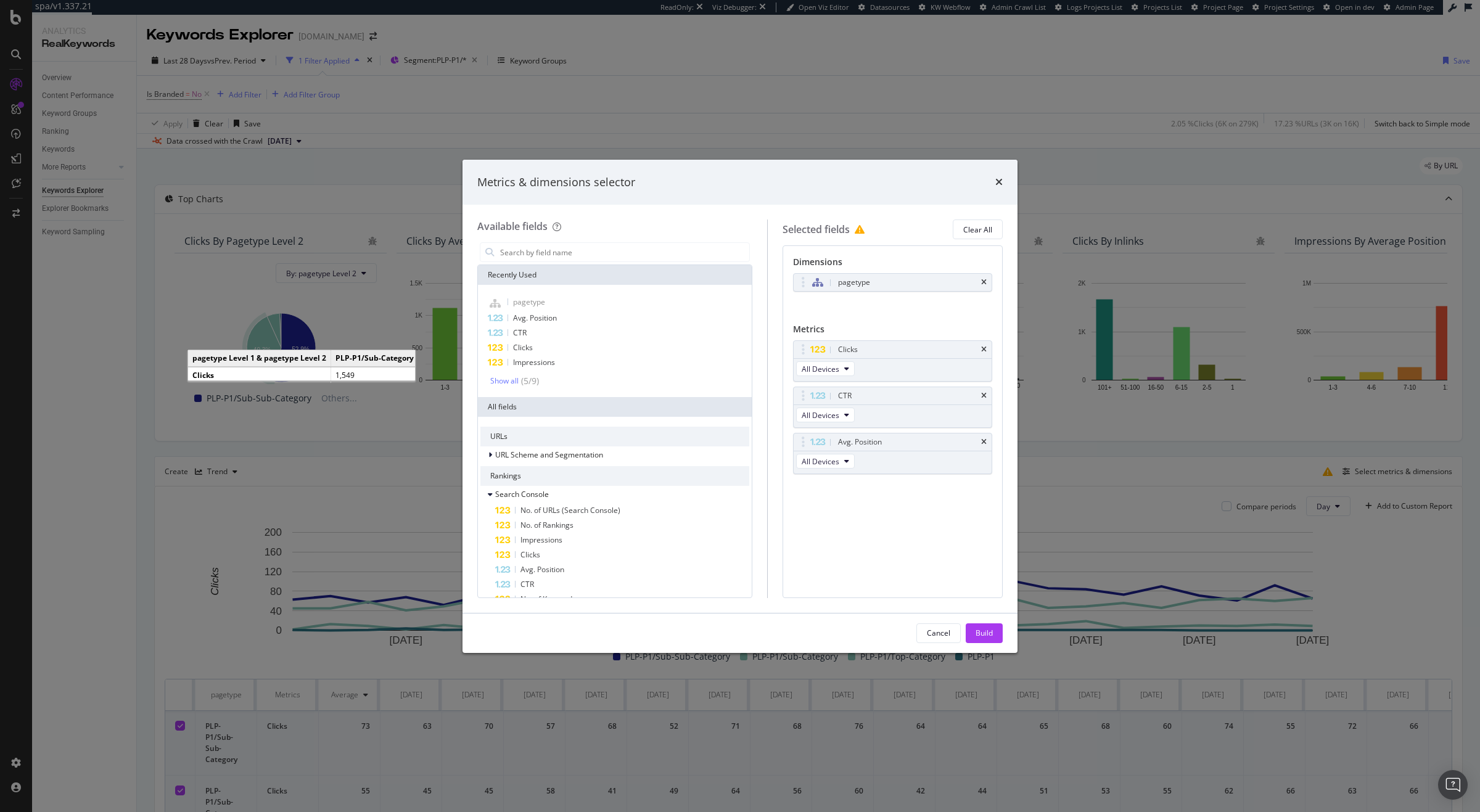
click at [1213, 552] on div "Metrics & dimensions selector Available fields Recently Used pagetype Avg. Posi…" at bounding box center [740, 406] width 1480 height 812
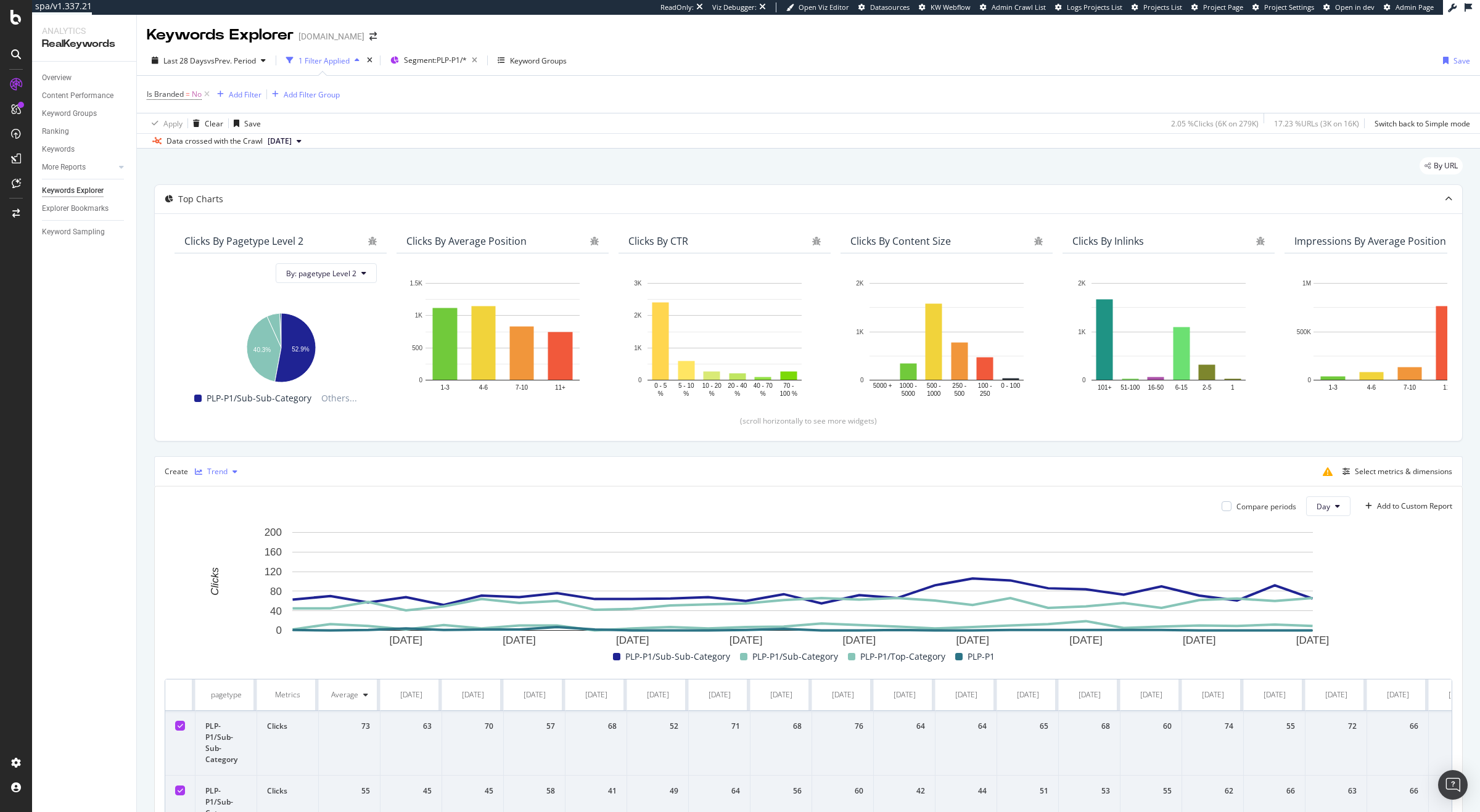
click at [199, 478] on div "Trend" at bounding box center [216, 471] width 53 height 19
click at [227, 486] on div "Table" at bounding box center [224, 493] width 56 height 15
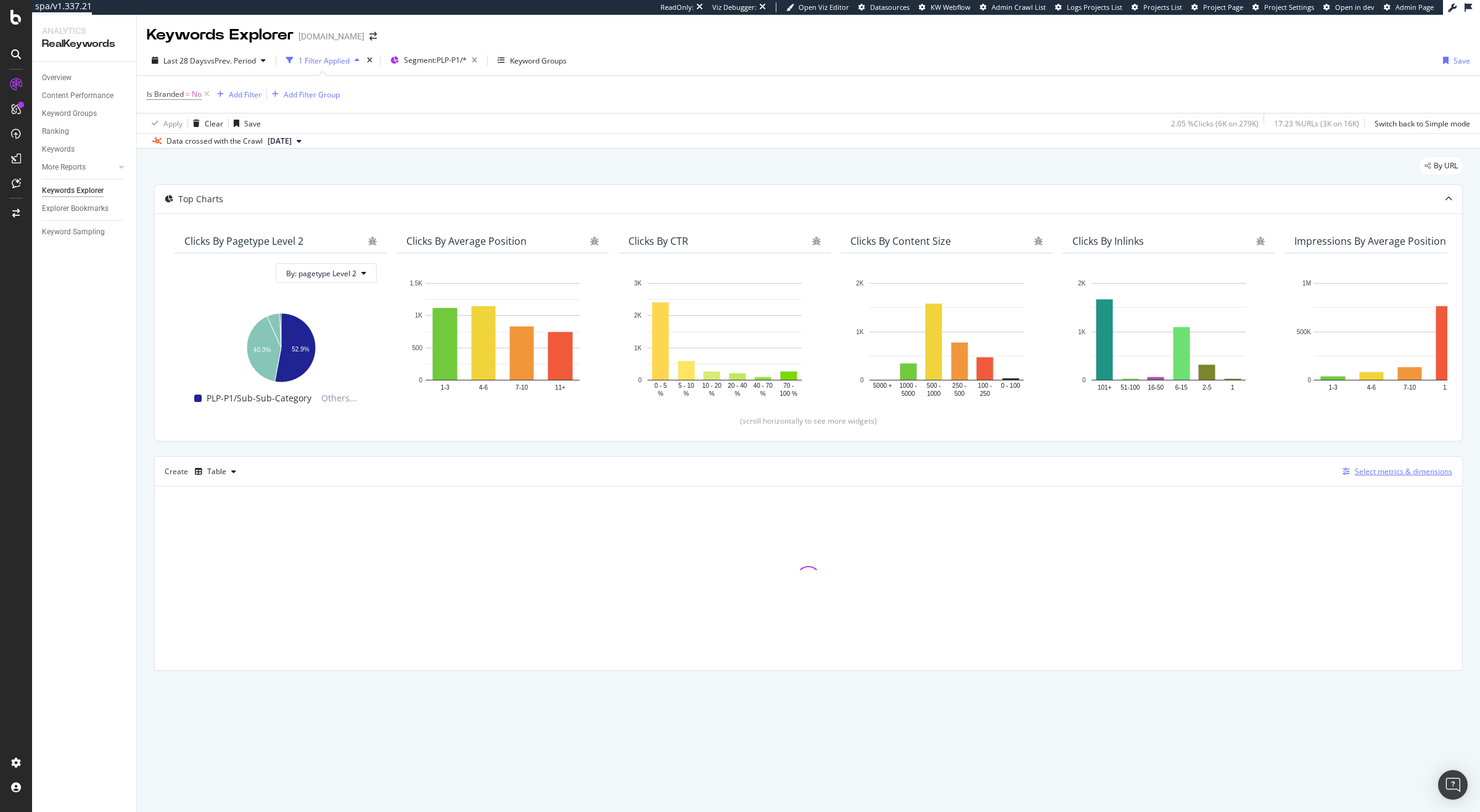
click at [1383, 468] on div "Select metrics & dimensions" at bounding box center [1403, 471] width 97 height 11
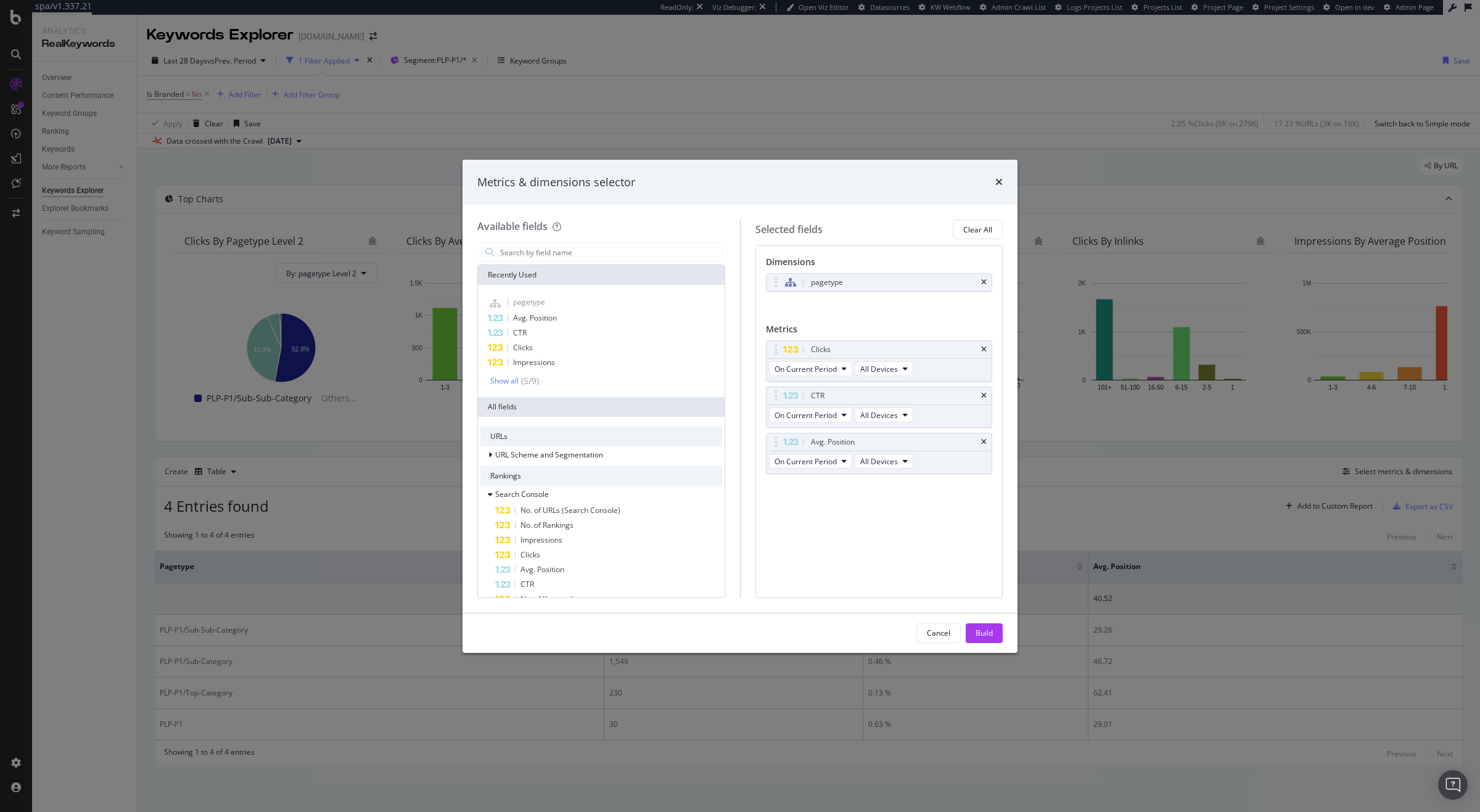
click at [1081, 168] on div "Metrics & dimensions selector Available fields Recently Used pagetype Avg. Posi…" at bounding box center [740, 406] width 1480 height 812
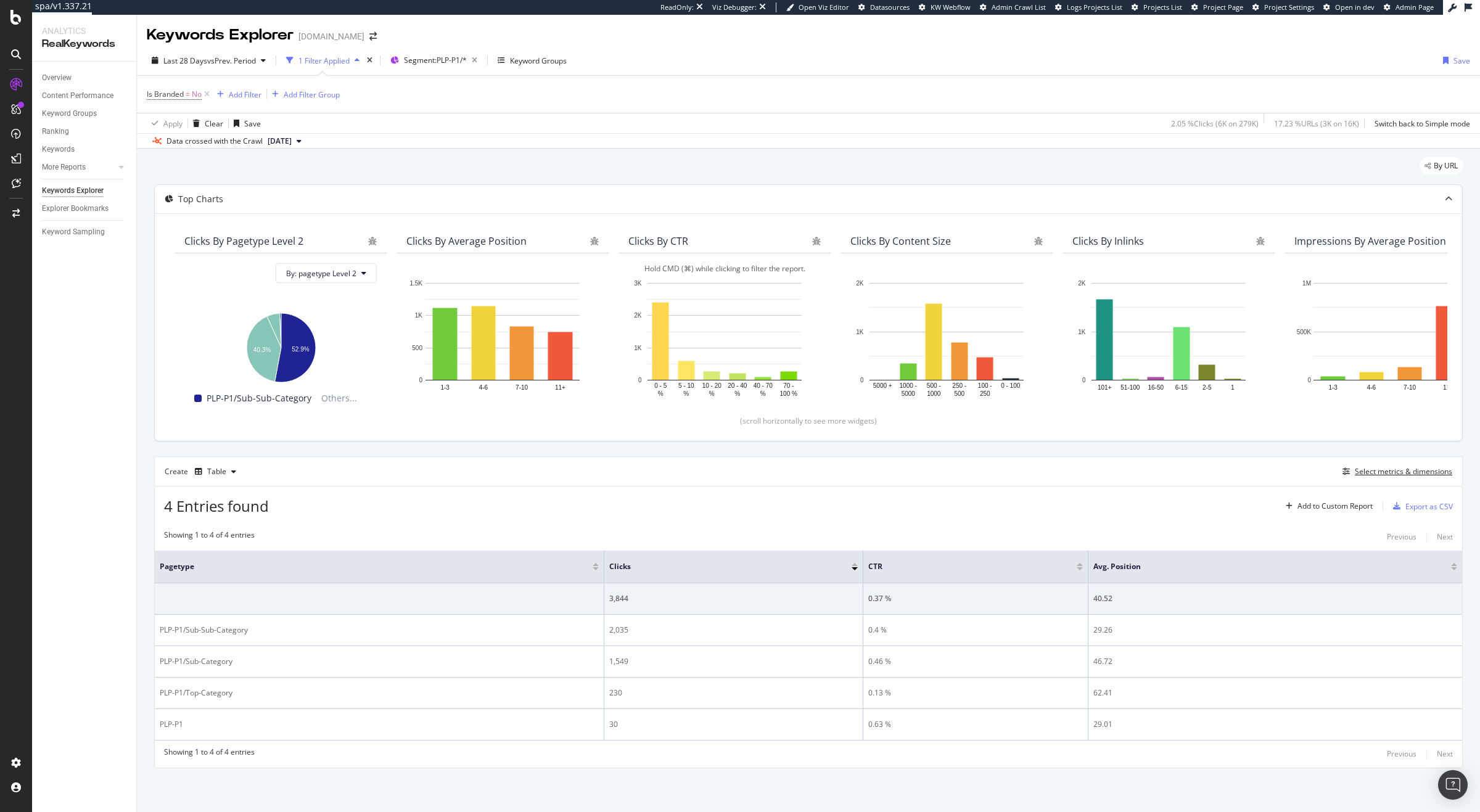
scroll to position [1, 0]
click at [1393, 469] on div "Select metrics & dimensions" at bounding box center [1403, 471] width 97 height 11
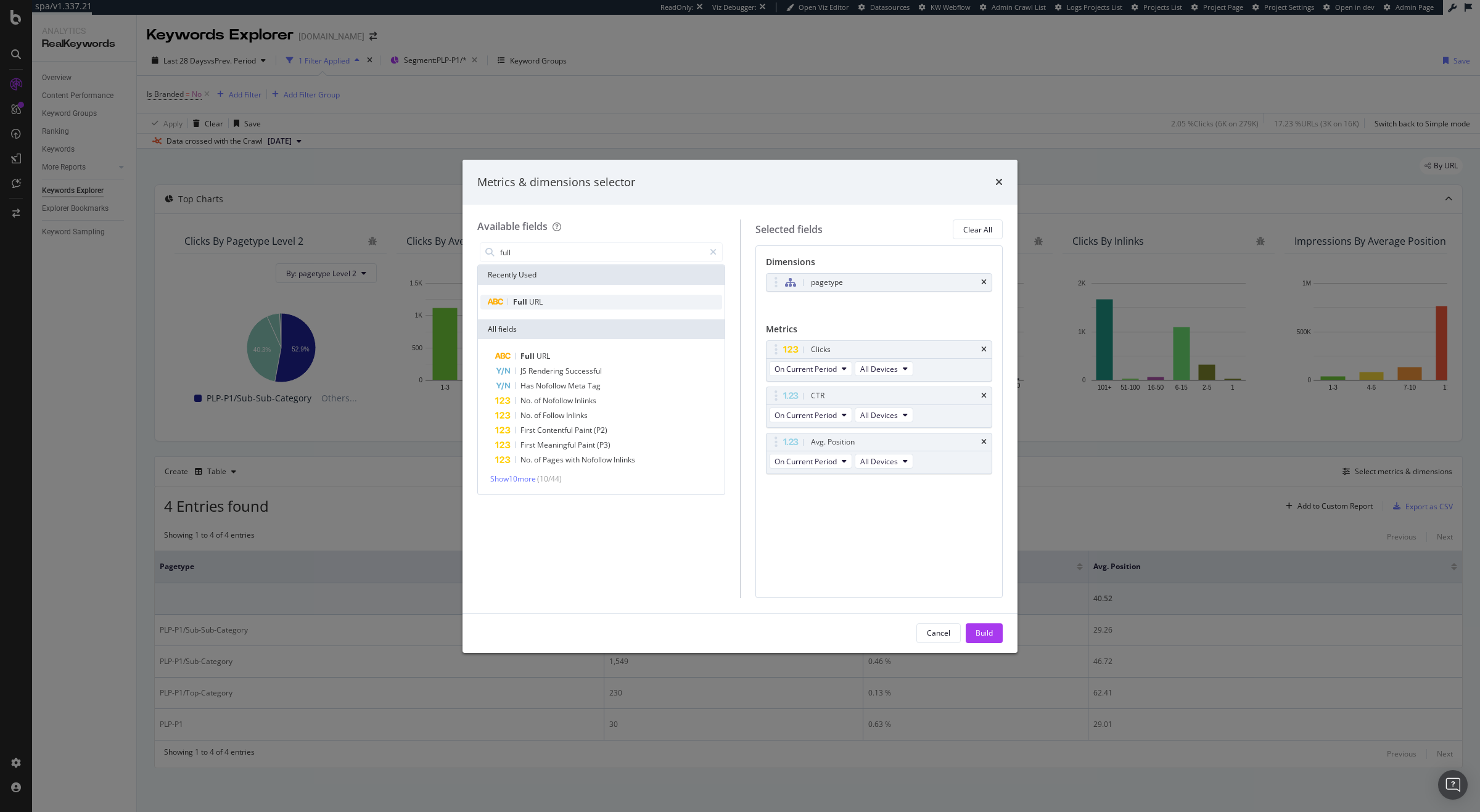
type input "full"
click at [543, 296] on div "Full URL" at bounding box center [601, 302] width 242 height 15
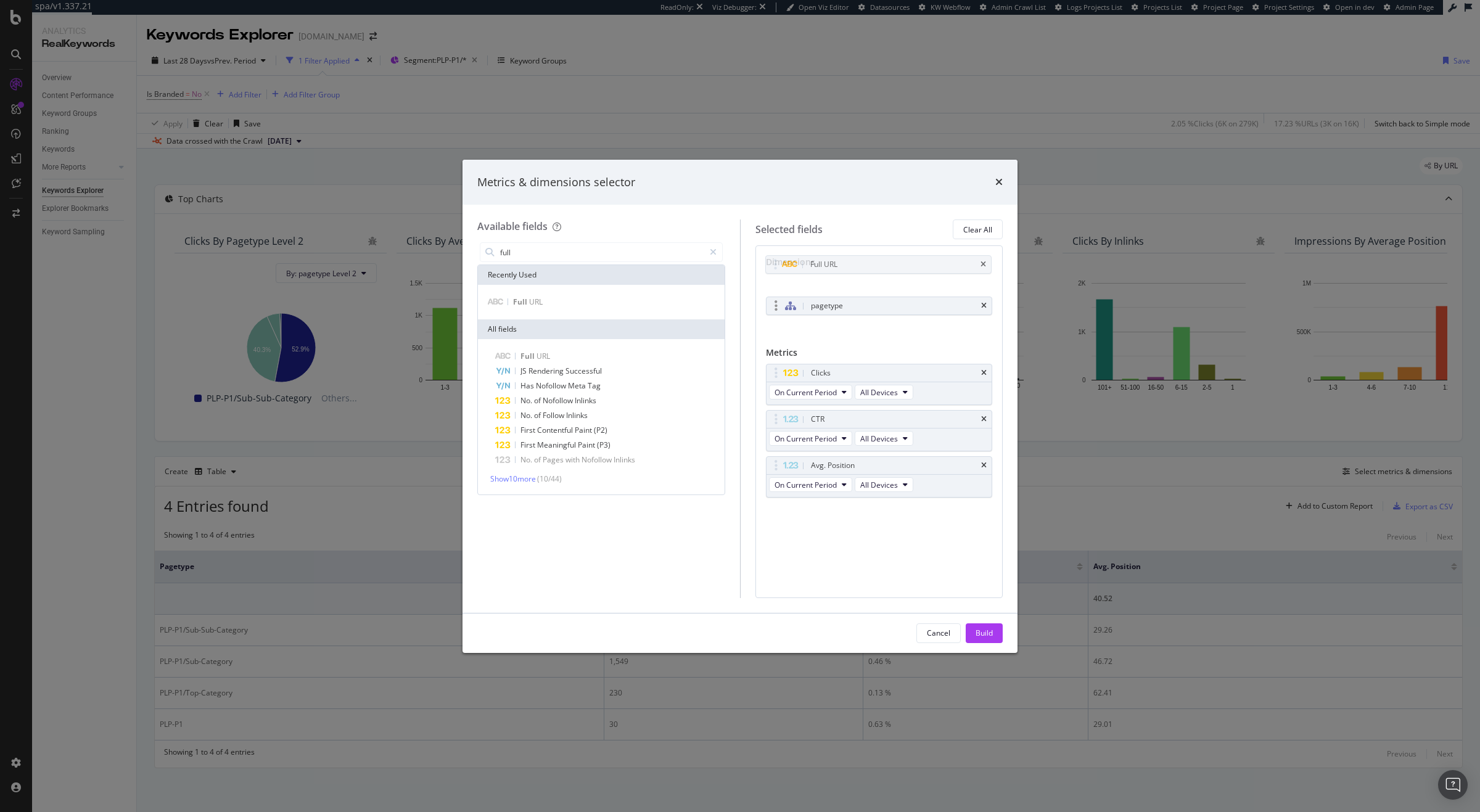
drag, startPoint x: 769, startPoint y: 305, endPoint x: 769, endPoint y: 279, distance: 26.0
click at [769, 263] on body "spa/v1.337.21 ReadOnly: Viz Debugger: Open Viz Editor Datasources KW Webflow Ad…" at bounding box center [740, 406] width 1480 height 812
click at [986, 633] on div "Build" at bounding box center [984, 632] width 17 height 11
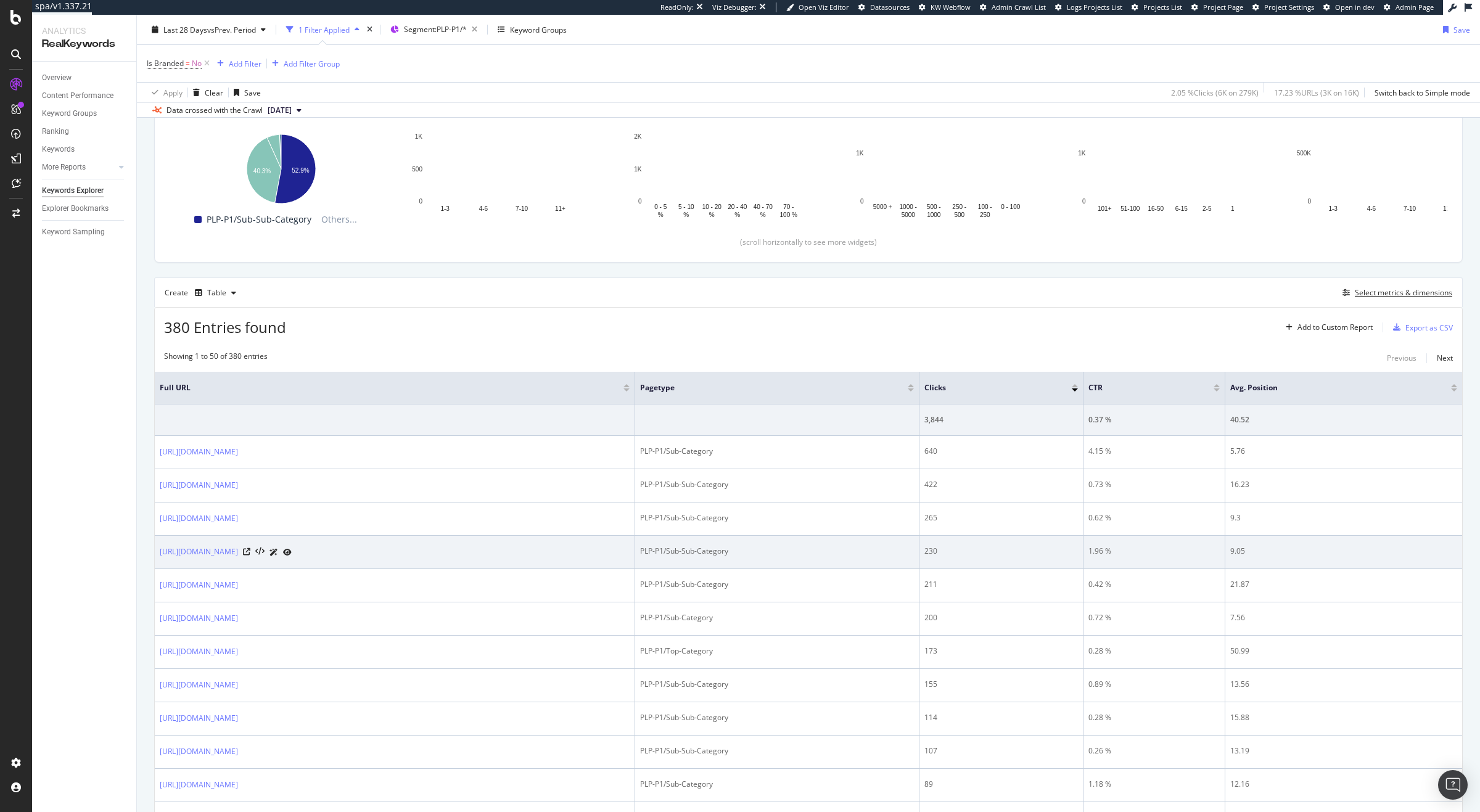
scroll to position [176, 0]
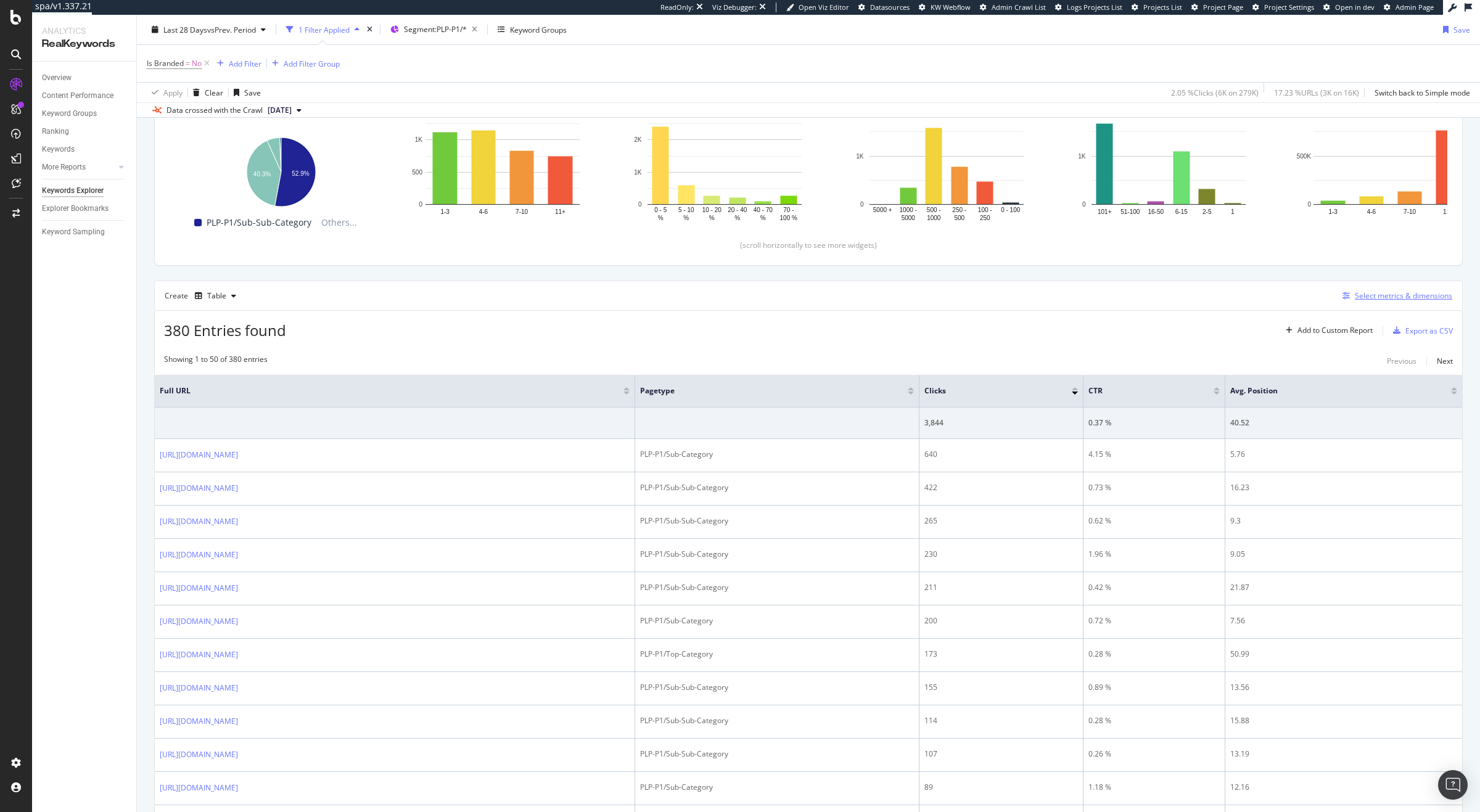
click at [1381, 302] on div "Select metrics & dimensions" at bounding box center [1395, 296] width 115 height 14
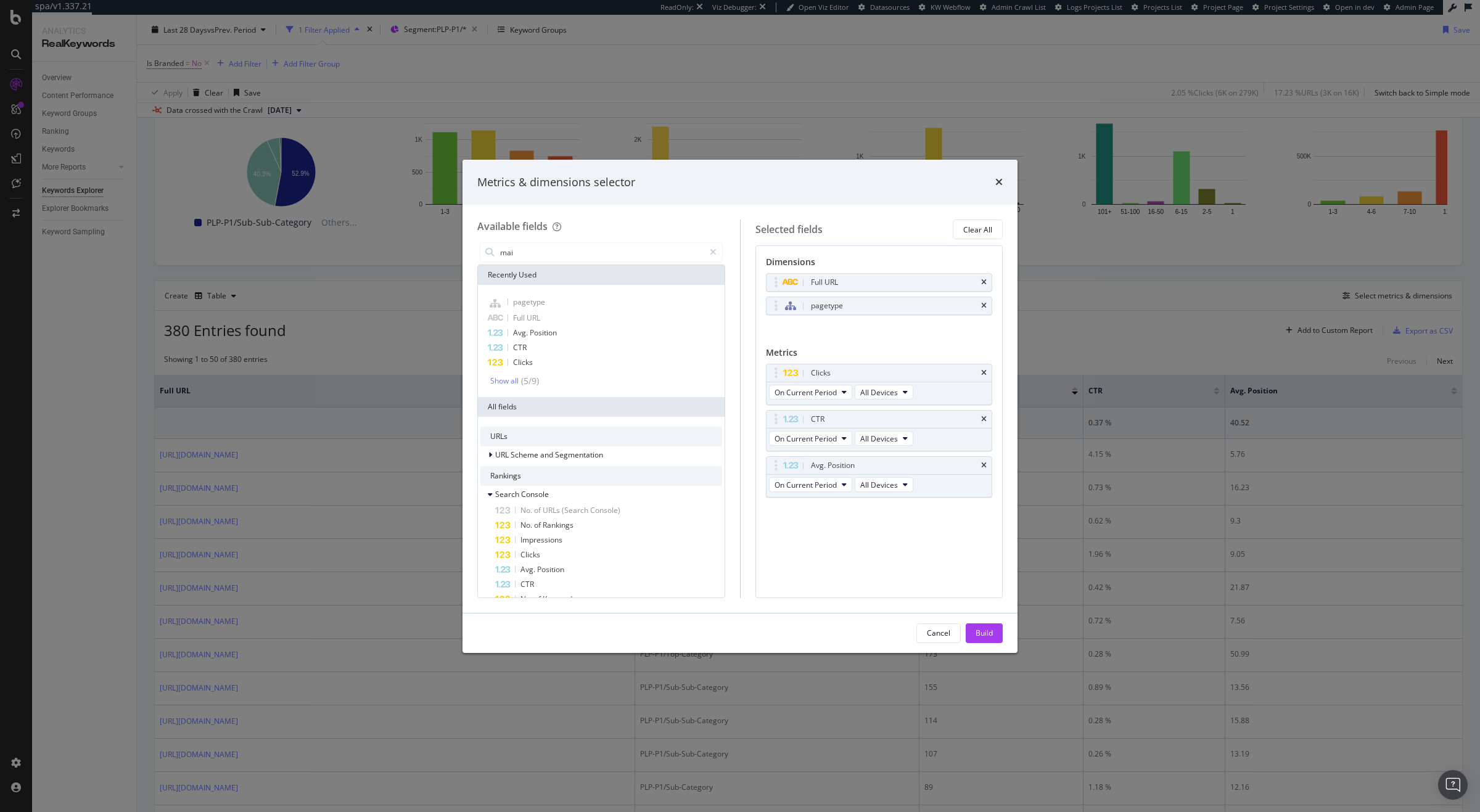
type input "main"
type input "key"
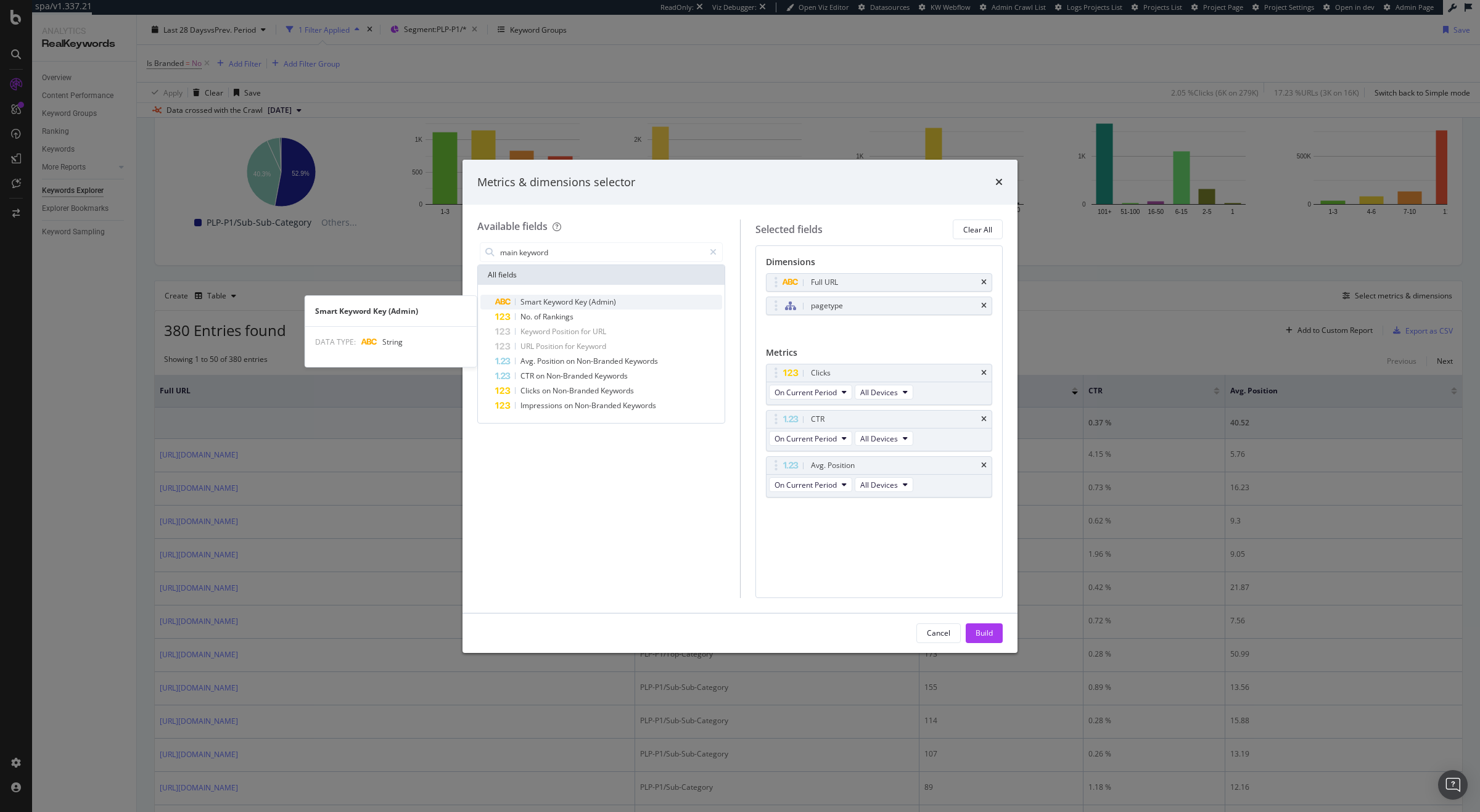
type input "main keywor"
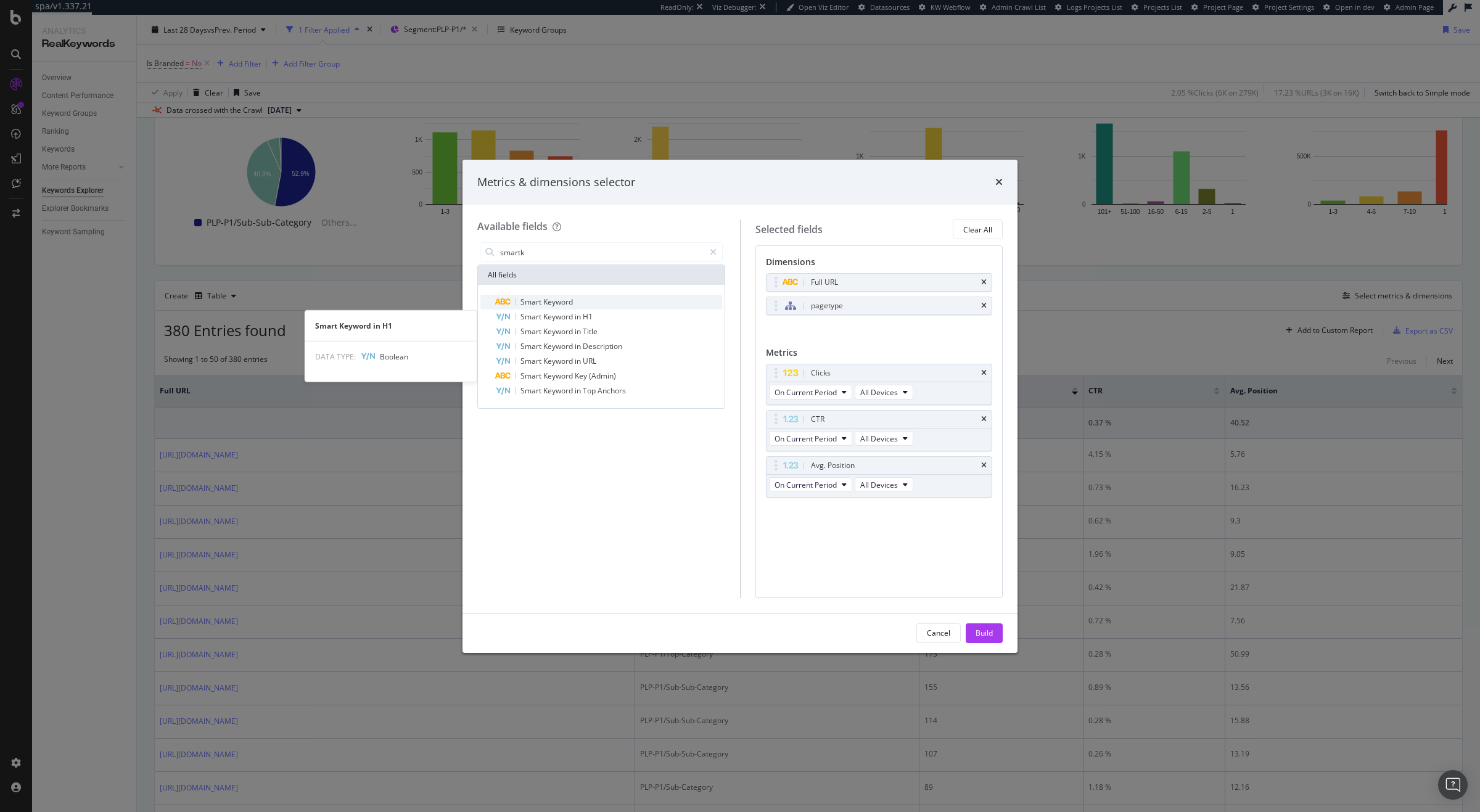
type input "smartk"
click at [611, 303] on div "Smart Keyword" at bounding box center [608, 302] width 227 height 15
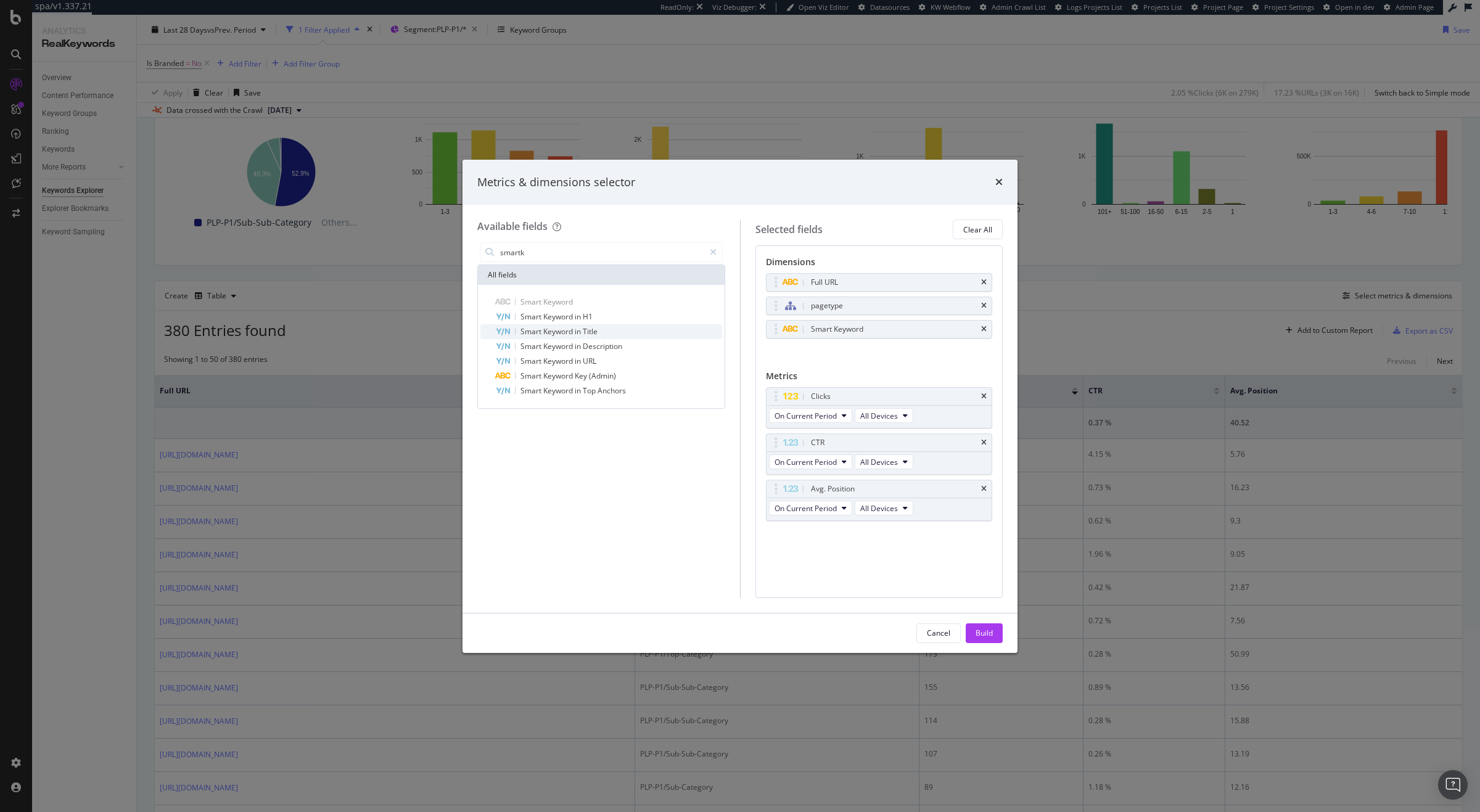
click at [590, 330] on span "Title" at bounding box center [590, 331] width 15 height 11
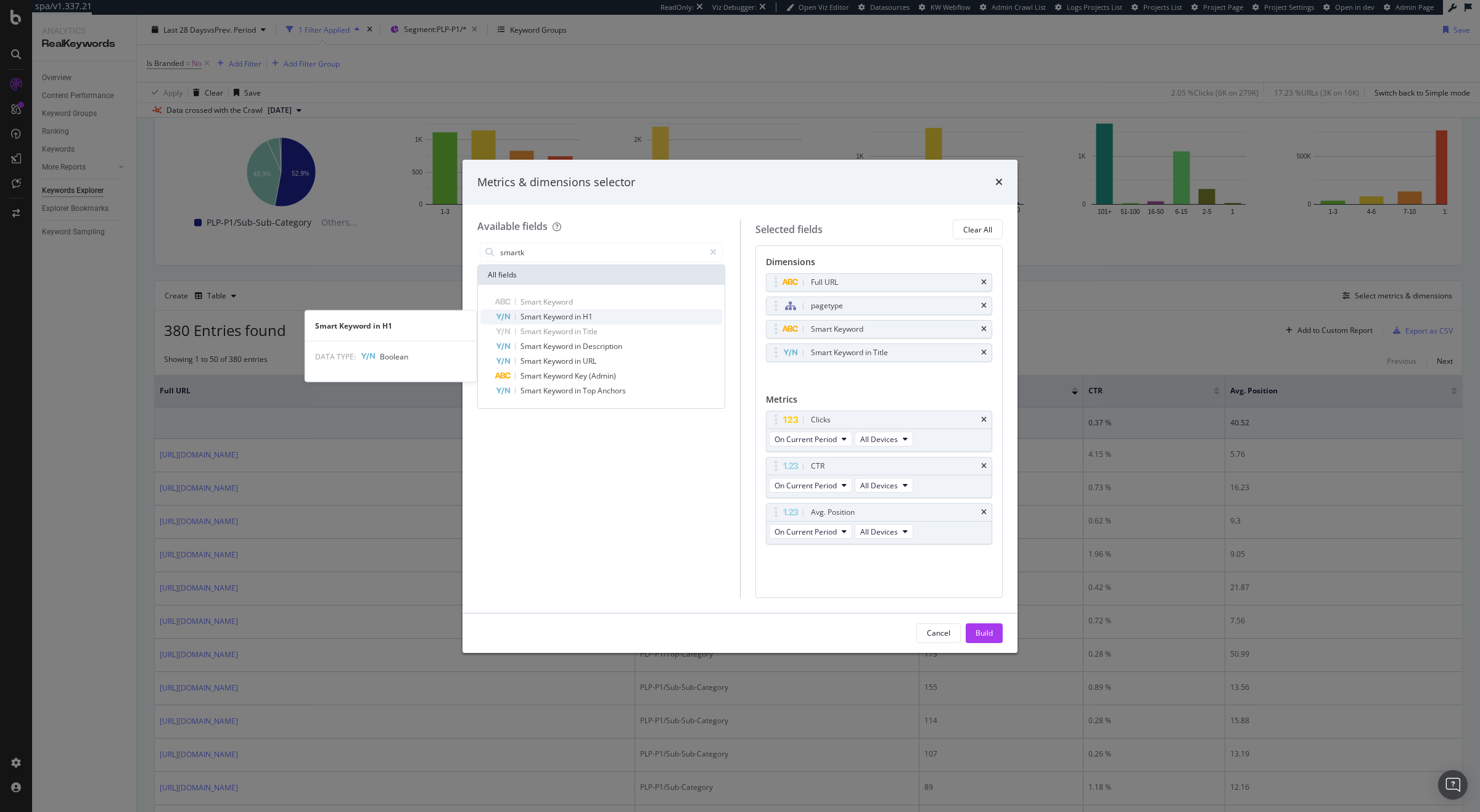
click at [592, 321] on span "H1" at bounding box center [588, 317] width 10 height 11
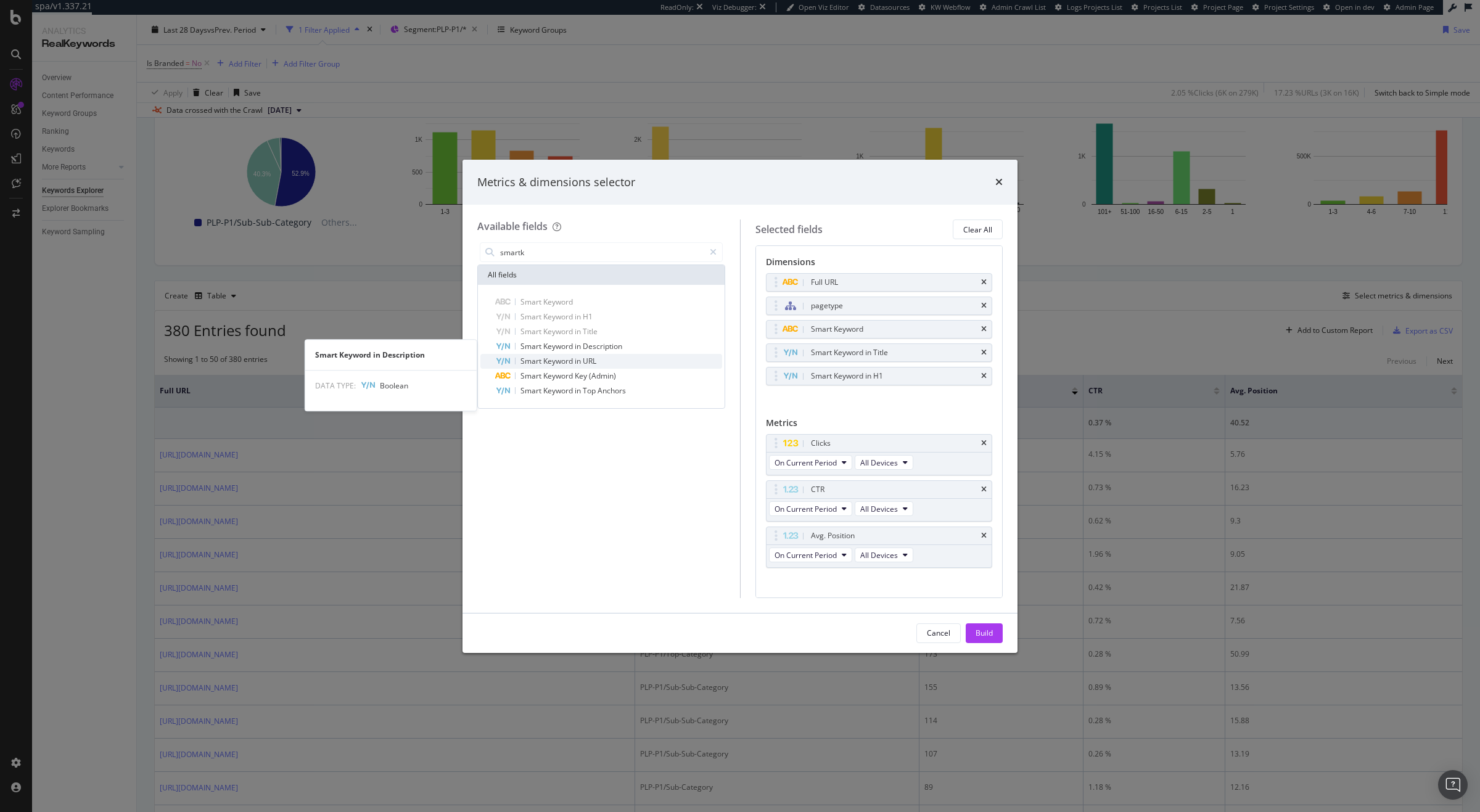
click at [592, 354] on div "Smart Keyword in URL" at bounding box center [608, 361] width 227 height 15
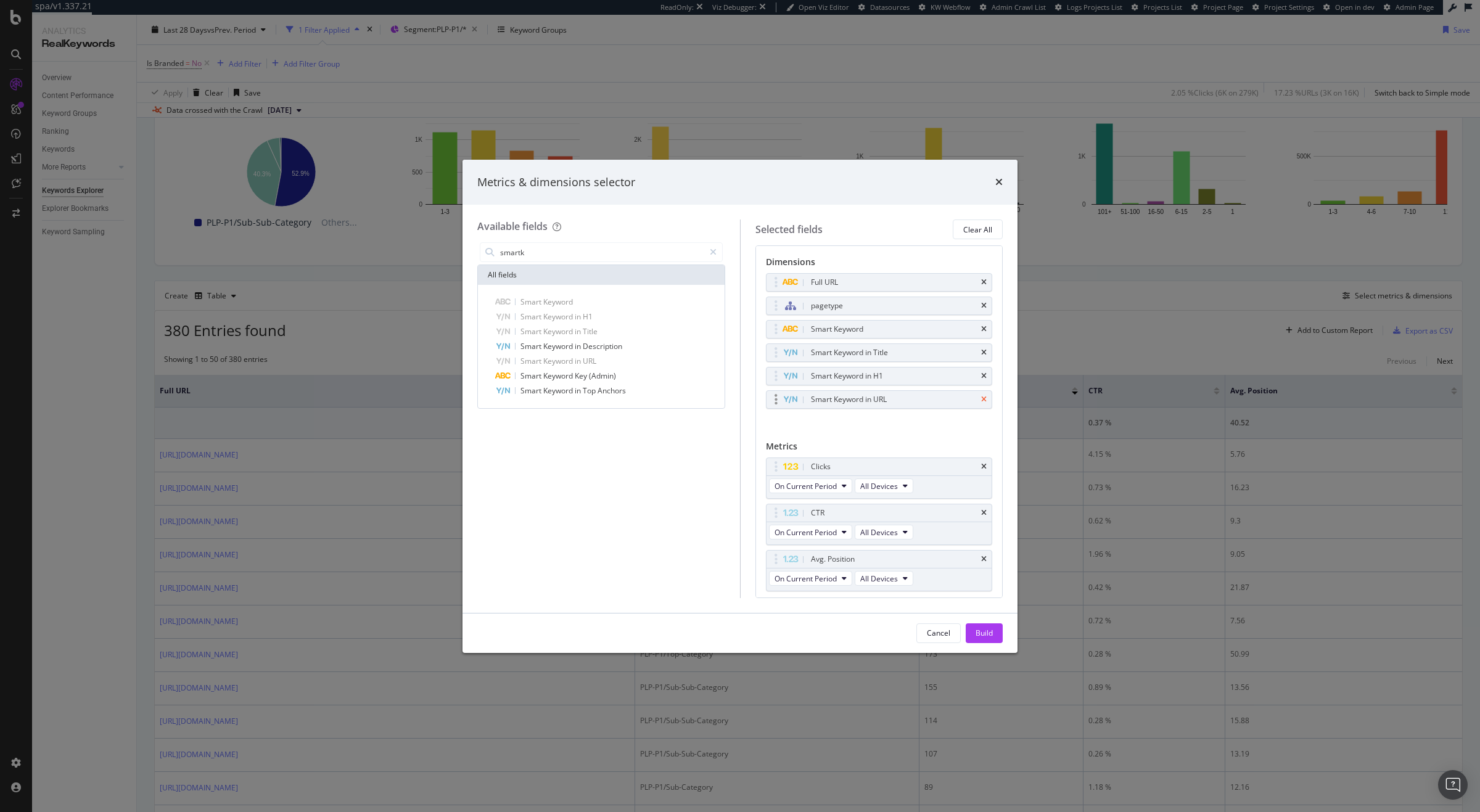
click at [981, 403] on icon "times" at bounding box center [984, 399] width 6 height 7
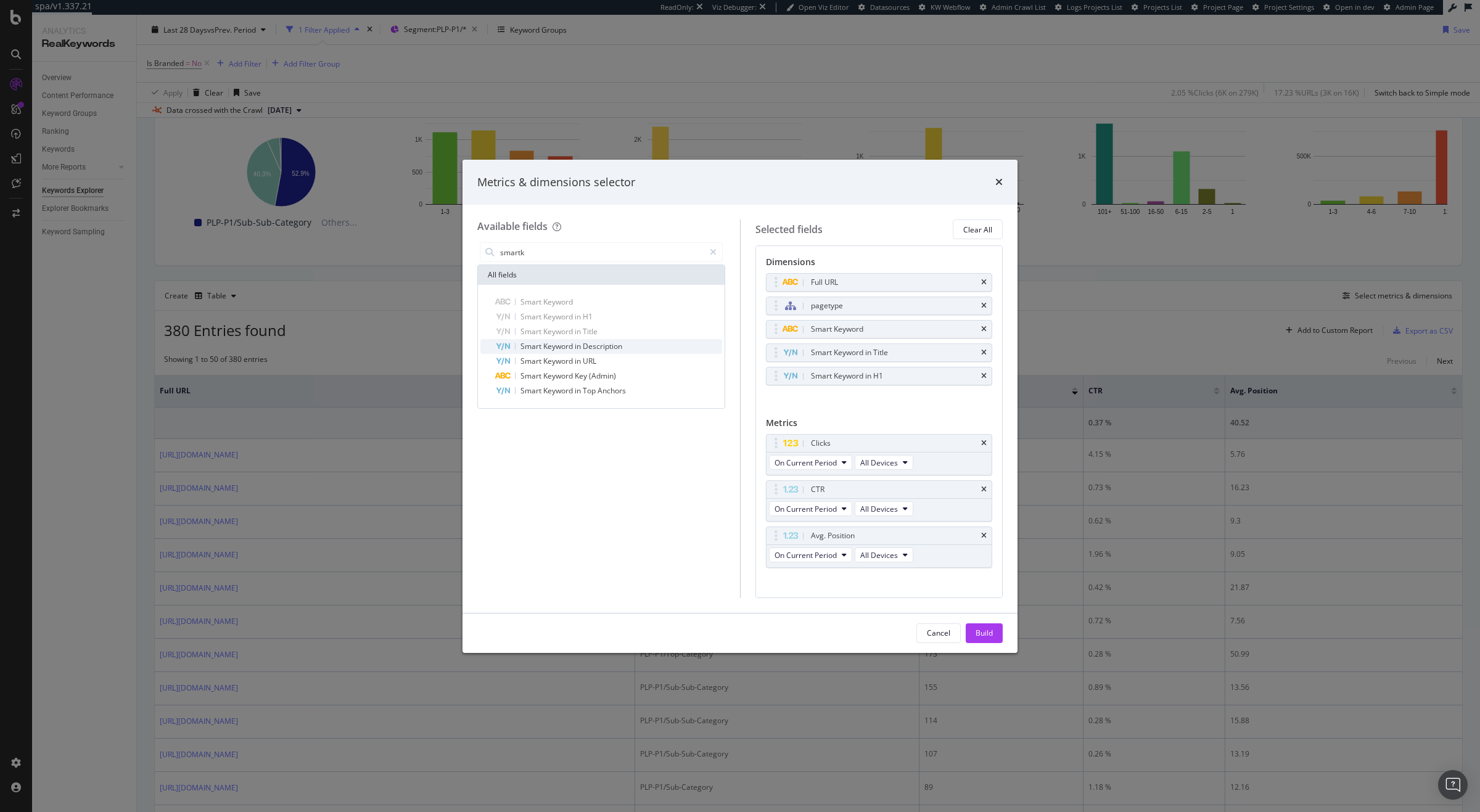
click at [673, 341] on div "Smart Keyword in Description" at bounding box center [608, 346] width 227 height 15
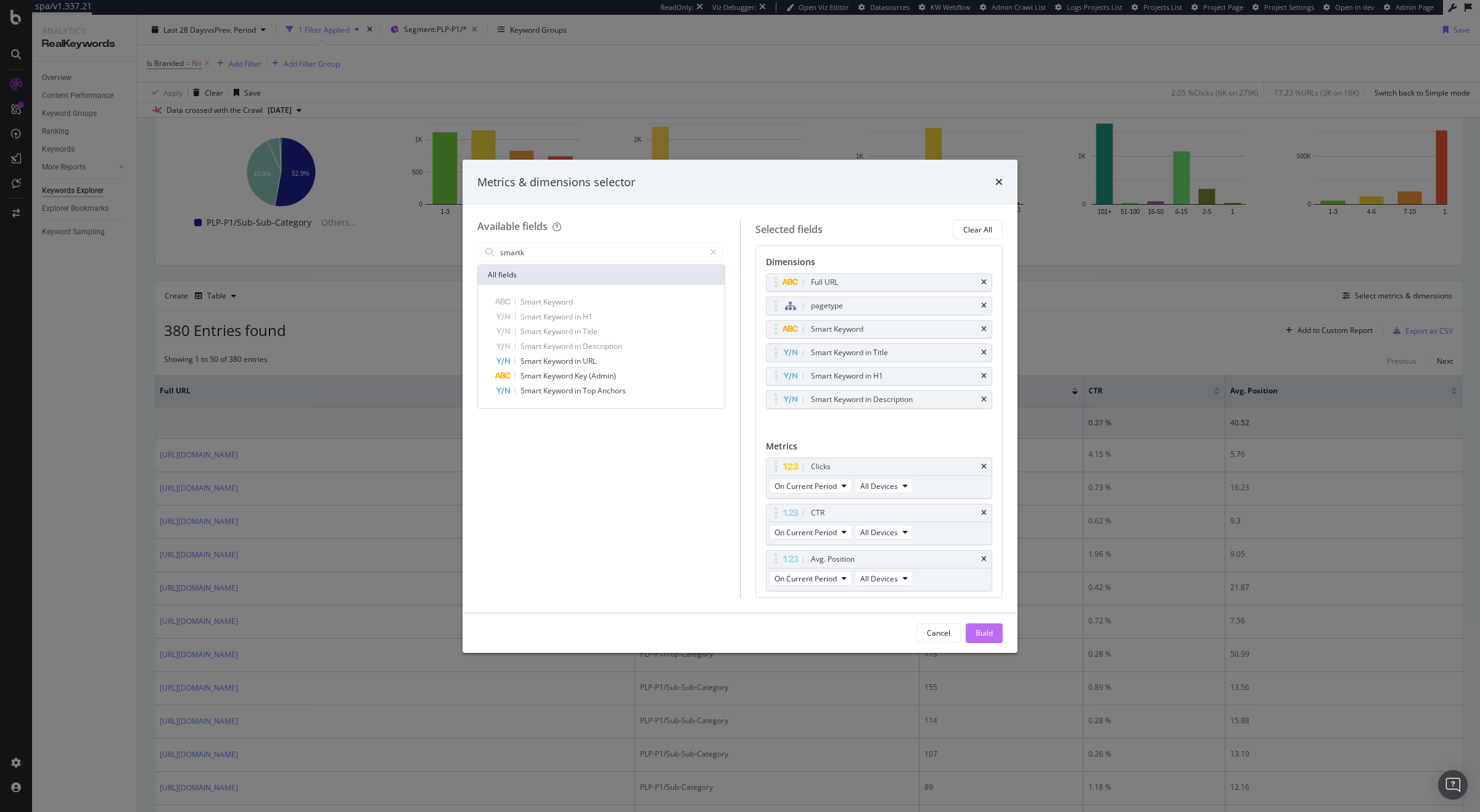
click at [997, 634] on button "Build" at bounding box center [984, 633] width 37 height 20
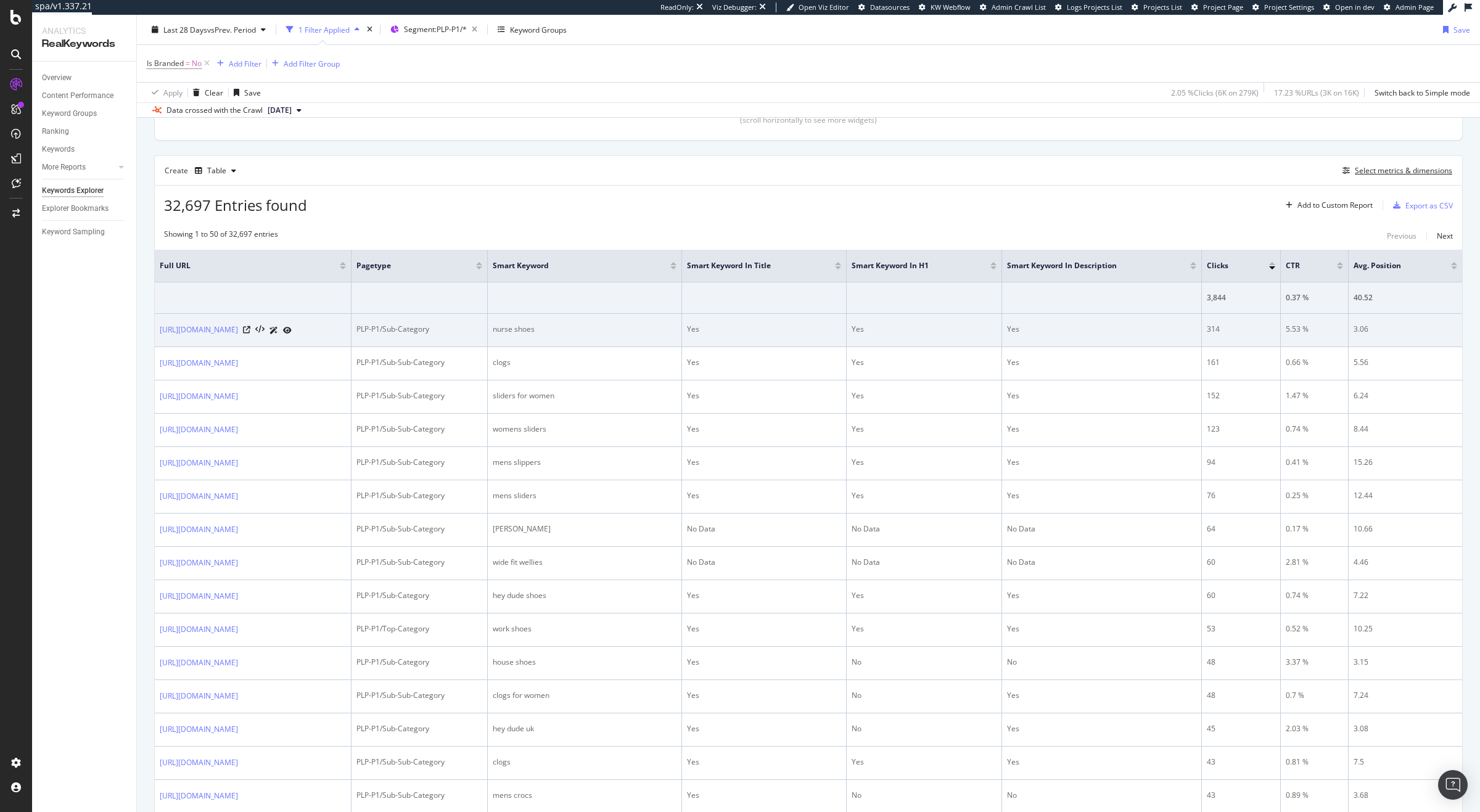
scroll to position [302, 0]
click at [346, 328] on div "https://www.crocs.co.uk/c/crocs-at-work/medical-professionals" at bounding box center [253, 329] width 186 height 13
click at [250, 330] on icon at bounding box center [247, 329] width 7 height 7
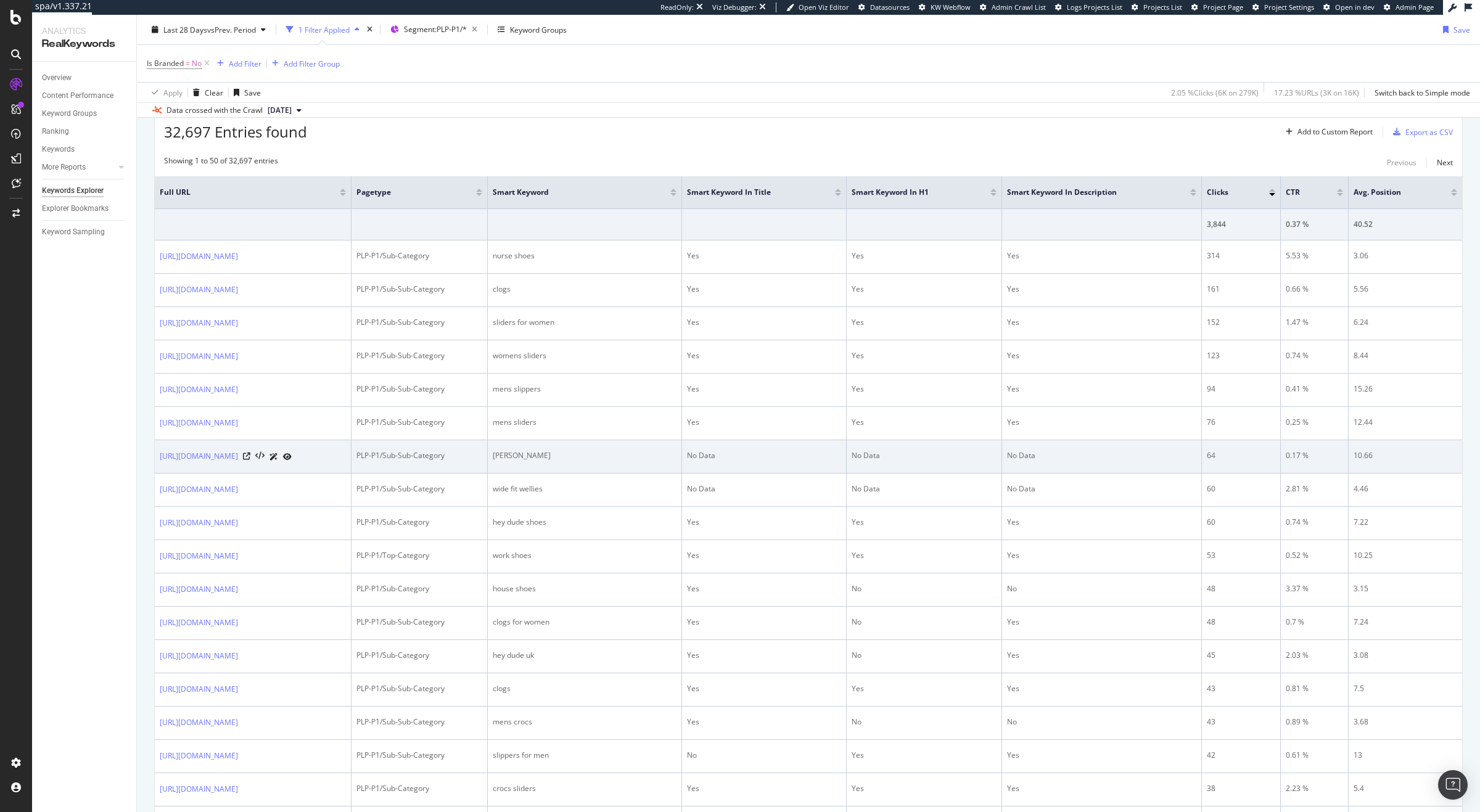
scroll to position [380, 0]
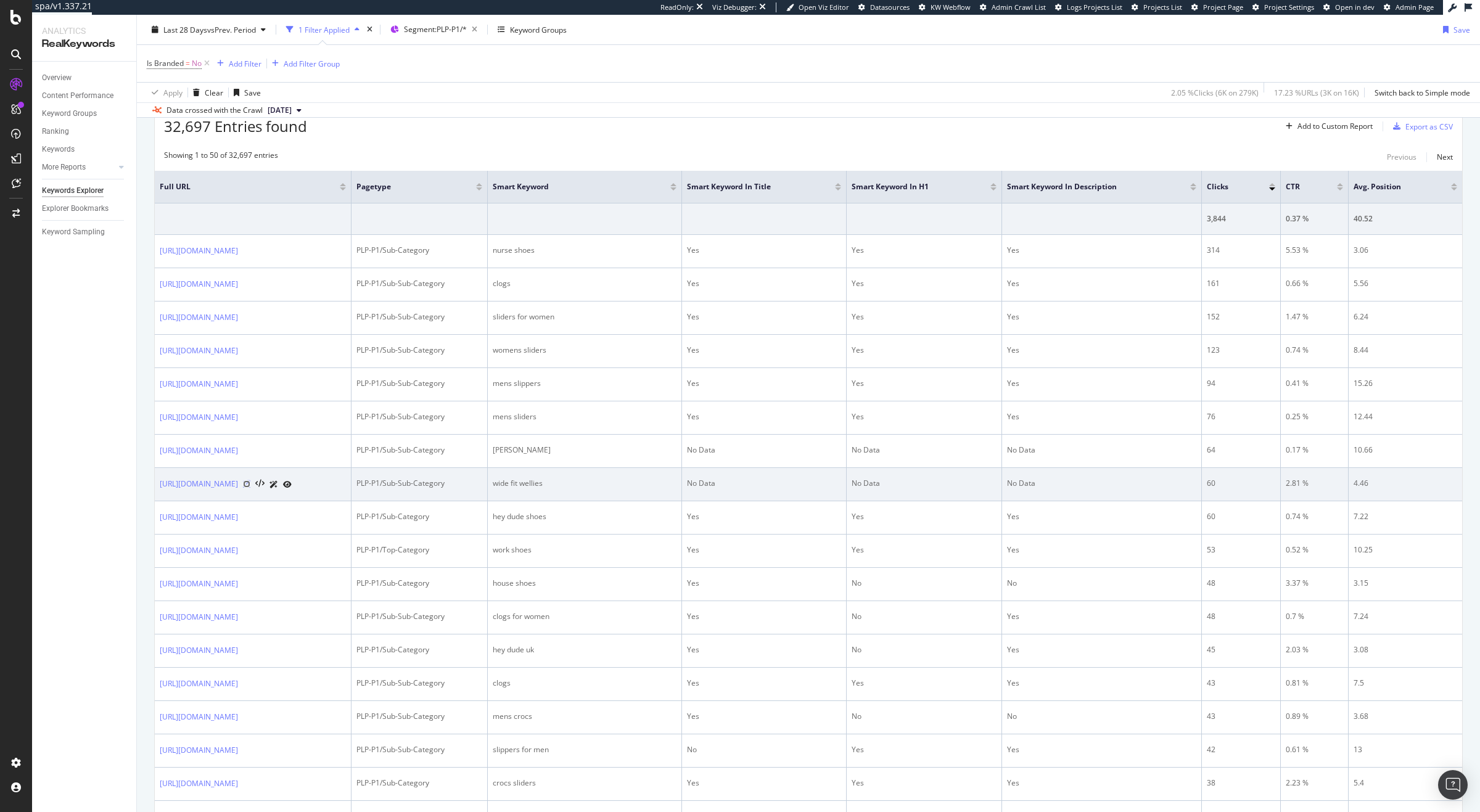
click at [250, 486] on icon at bounding box center [247, 484] width 7 height 7
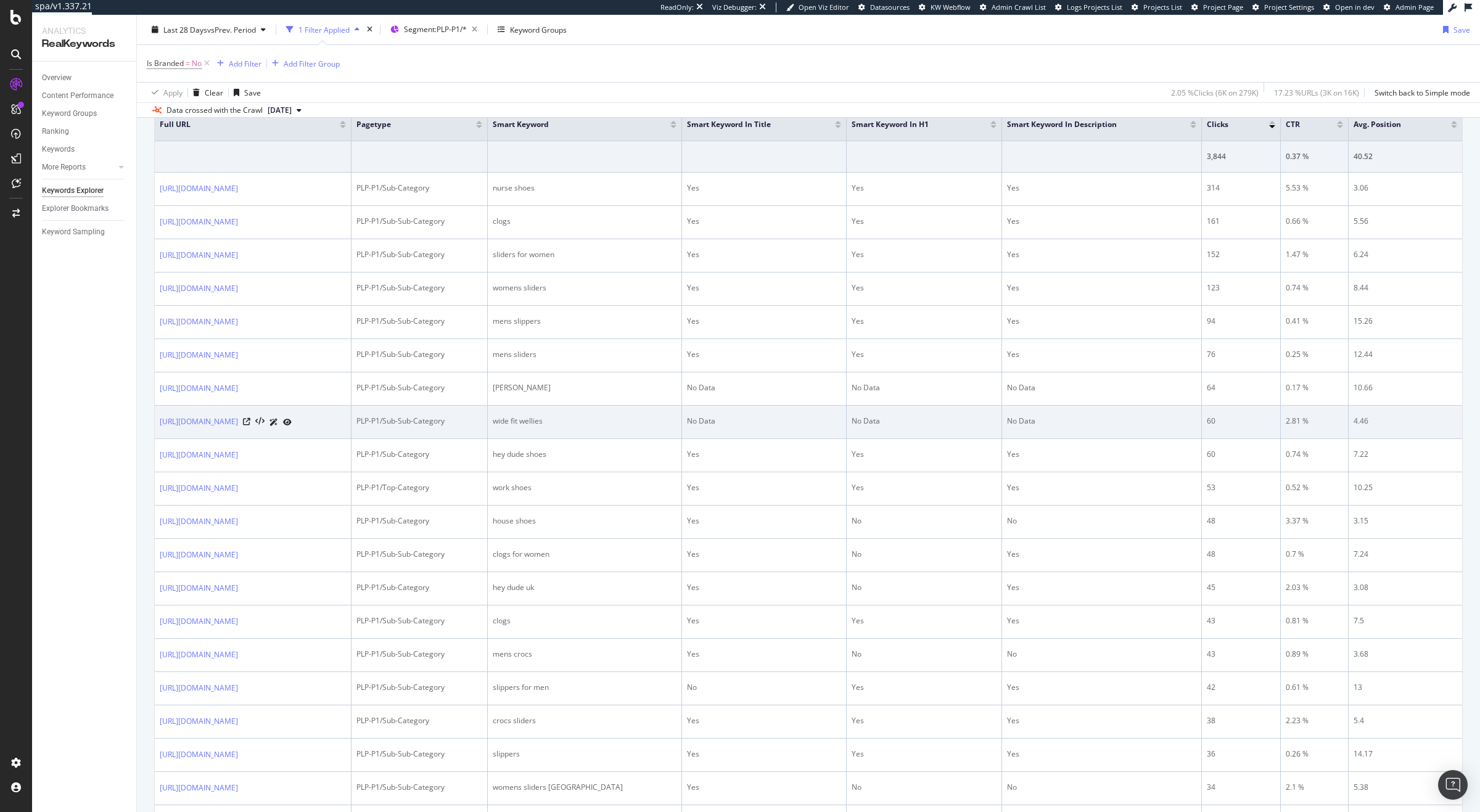
scroll to position [443, 0]
click at [292, 428] on div at bounding box center [267, 421] width 49 height 13
click at [250, 423] on icon at bounding box center [247, 421] width 7 height 7
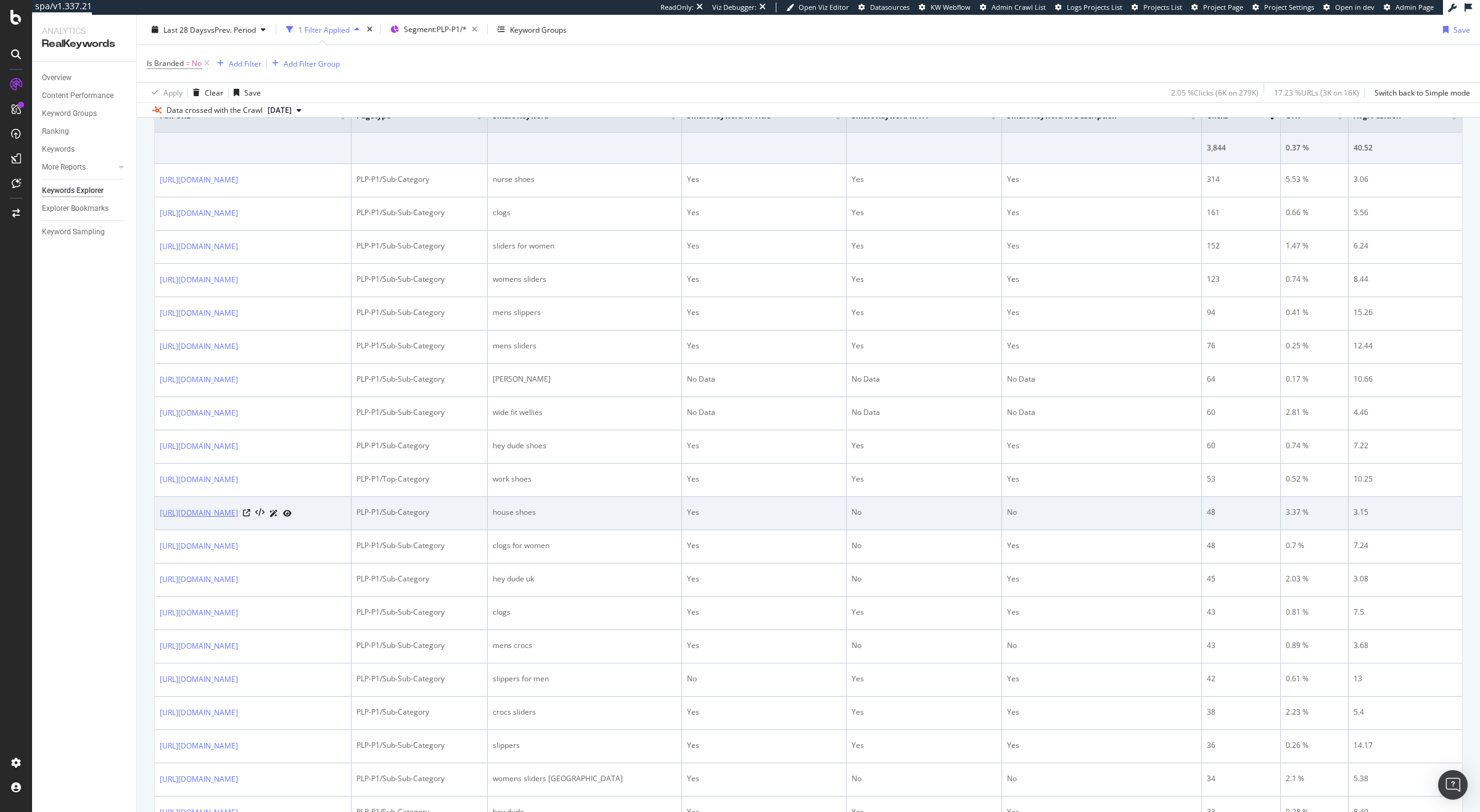
scroll to position [452, 0]
click at [250, 513] on icon at bounding box center [247, 512] width 7 height 7
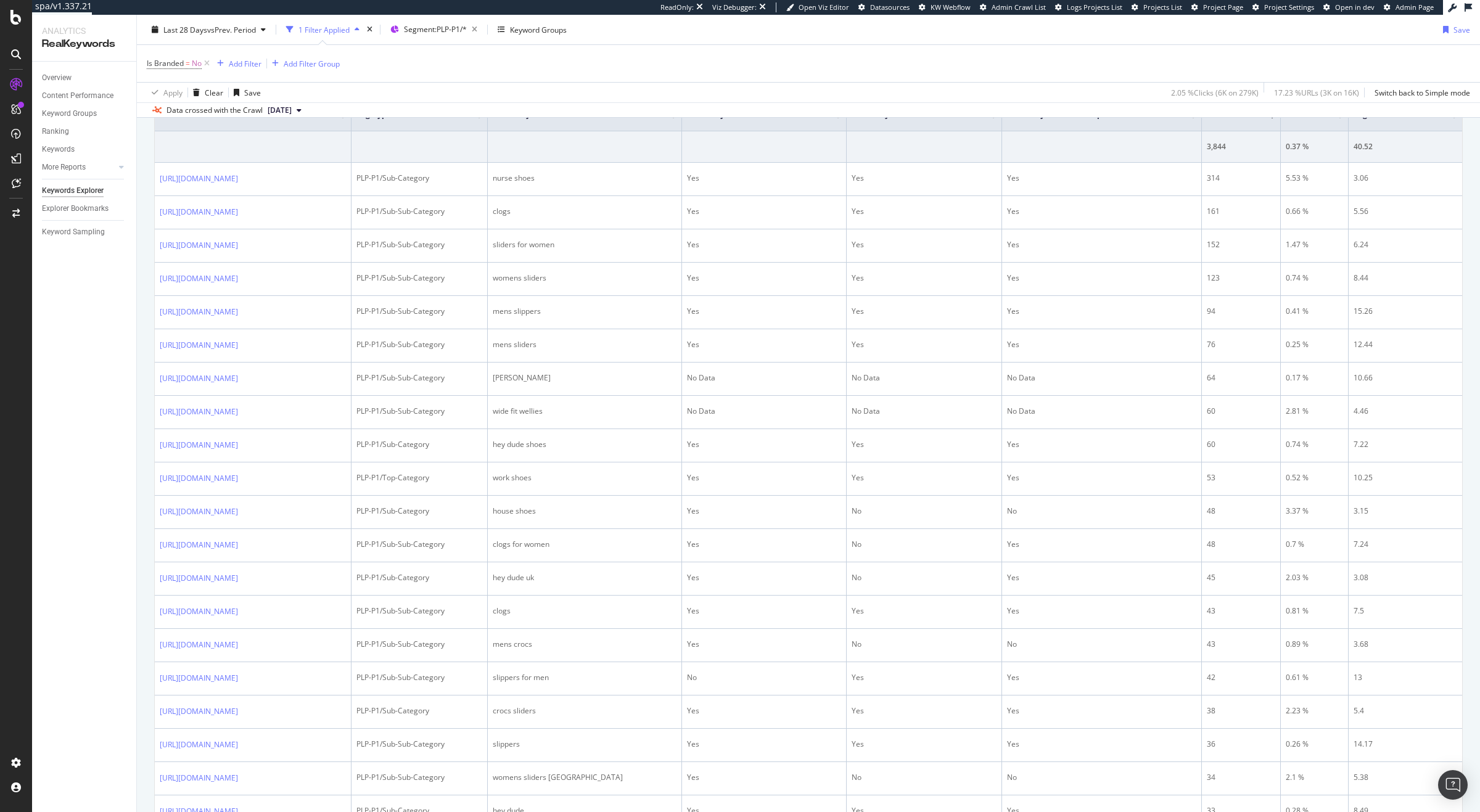
click at [528, 56] on div "Is Branded = No Add Filter Add Filter Group" at bounding box center [808, 64] width 1323 height 37
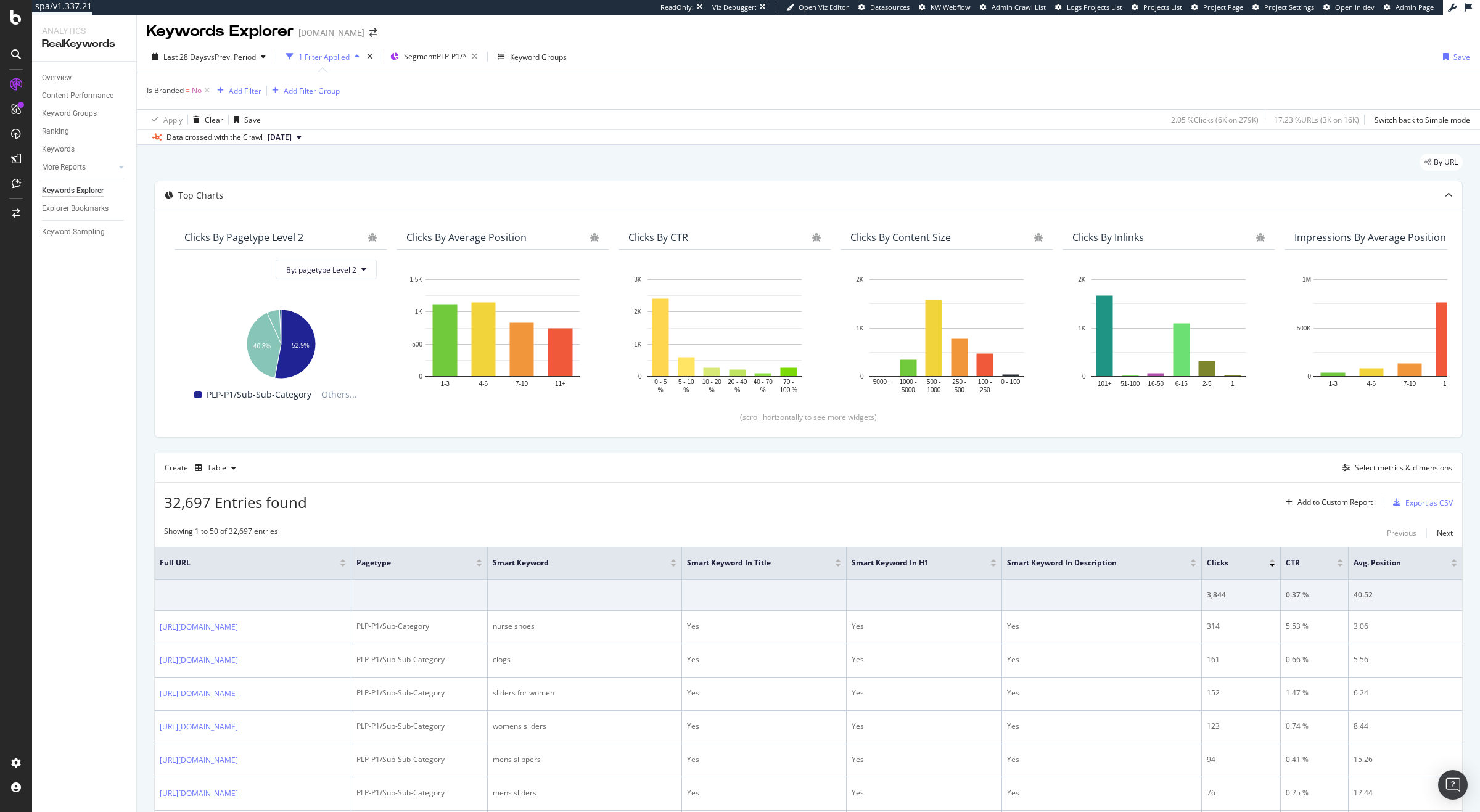
scroll to position [0, 0]
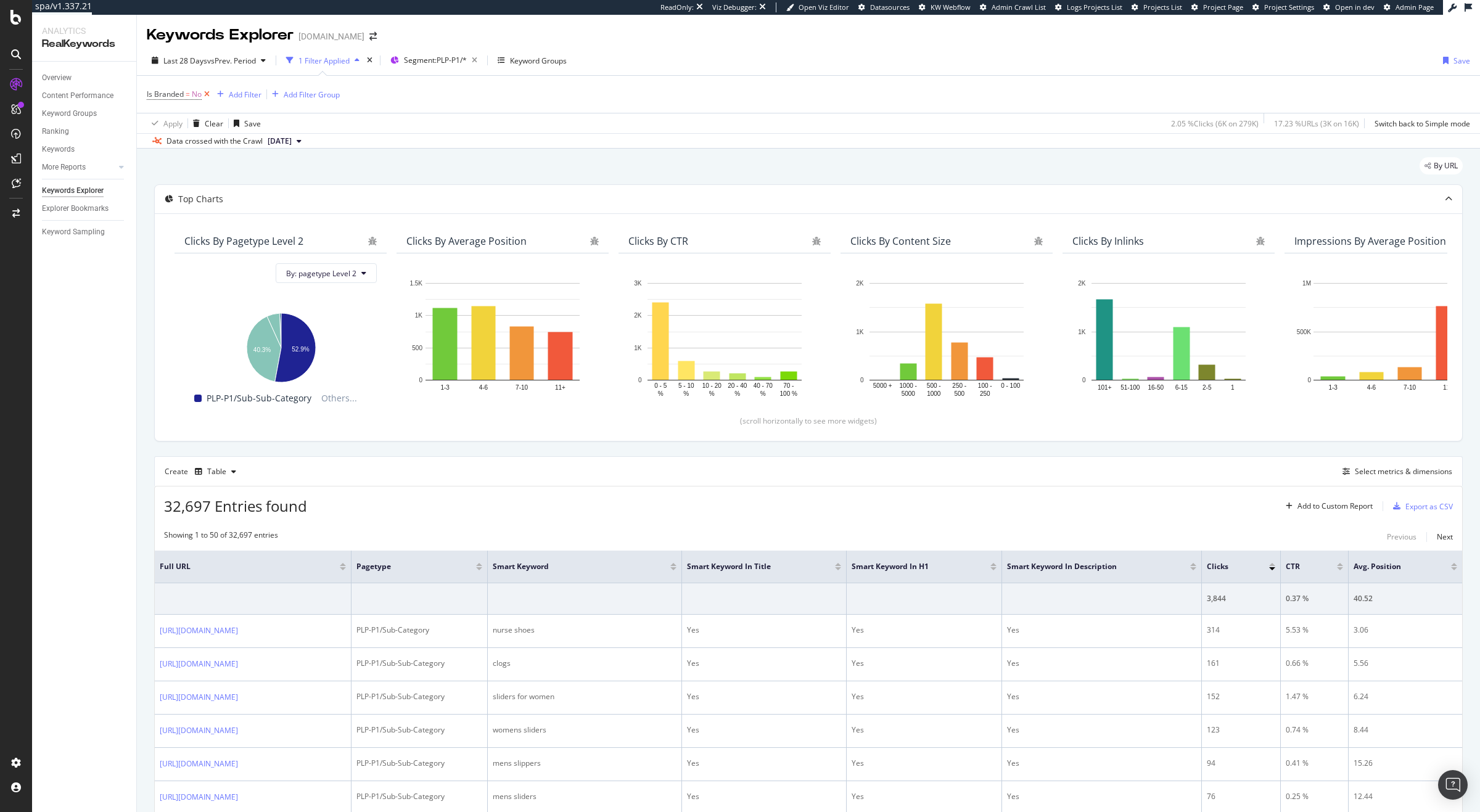
click at [205, 97] on icon at bounding box center [206, 94] width 11 height 12
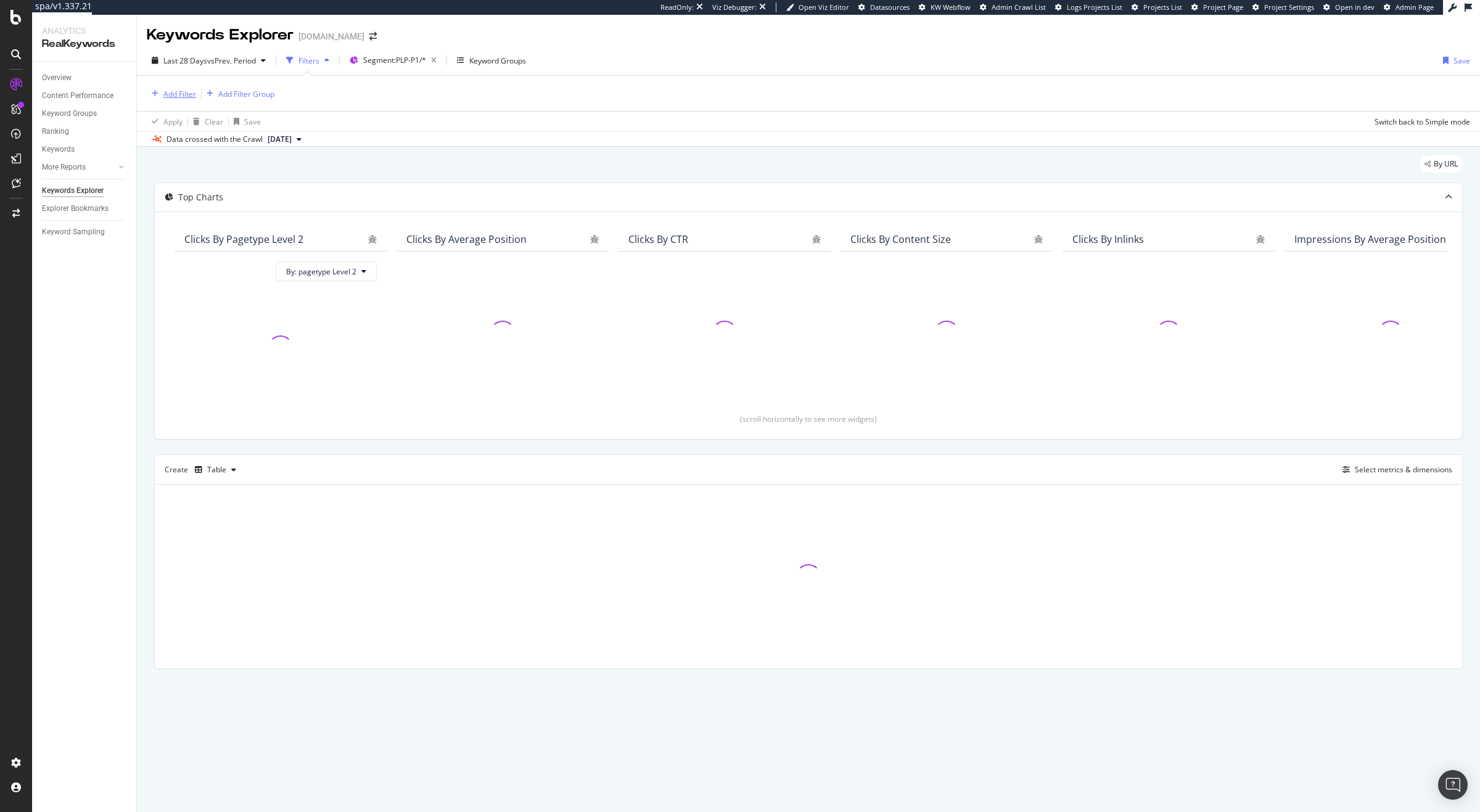
click at [184, 89] on div "Add Filter" at bounding box center [180, 94] width 33 height 11
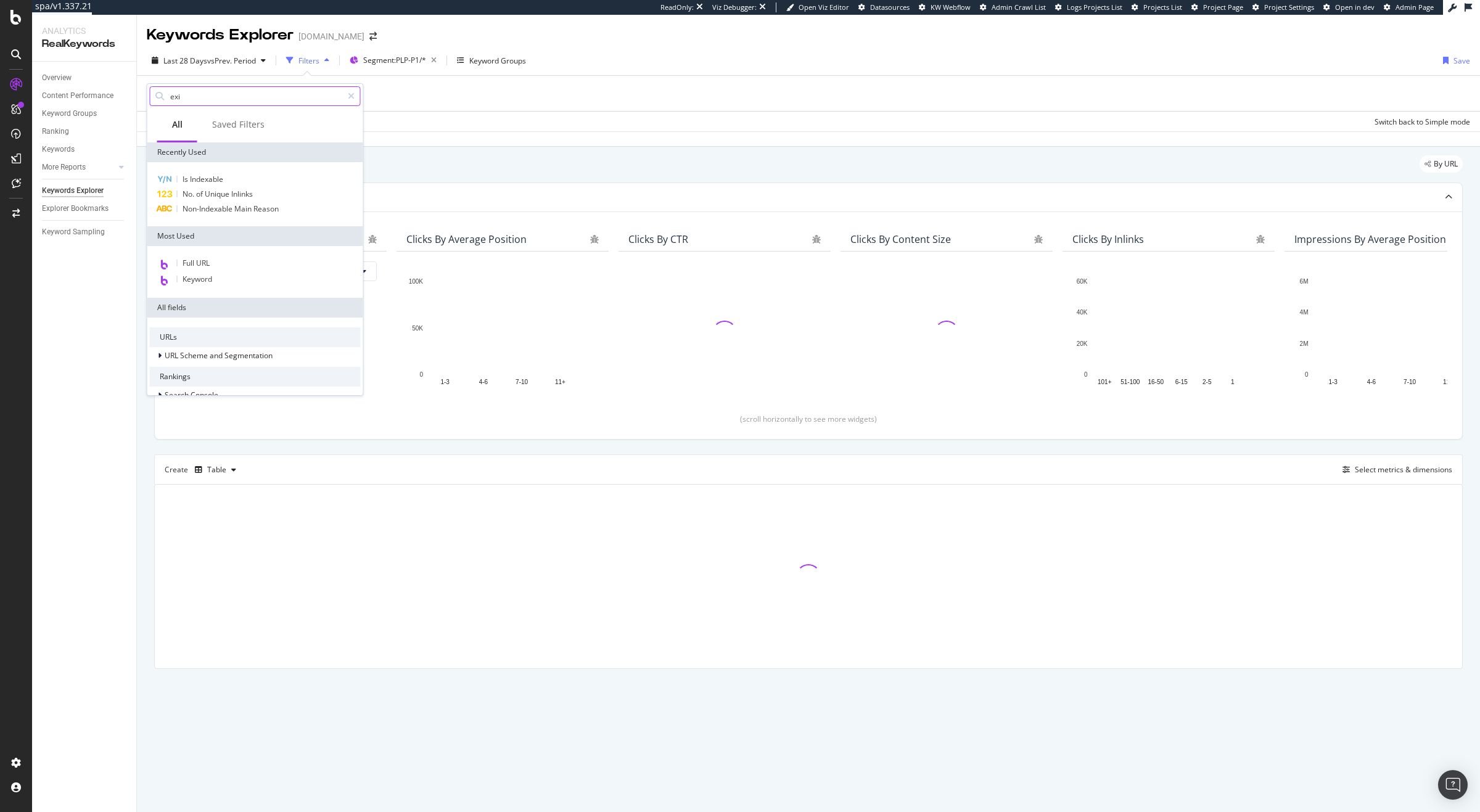
type input "exis"
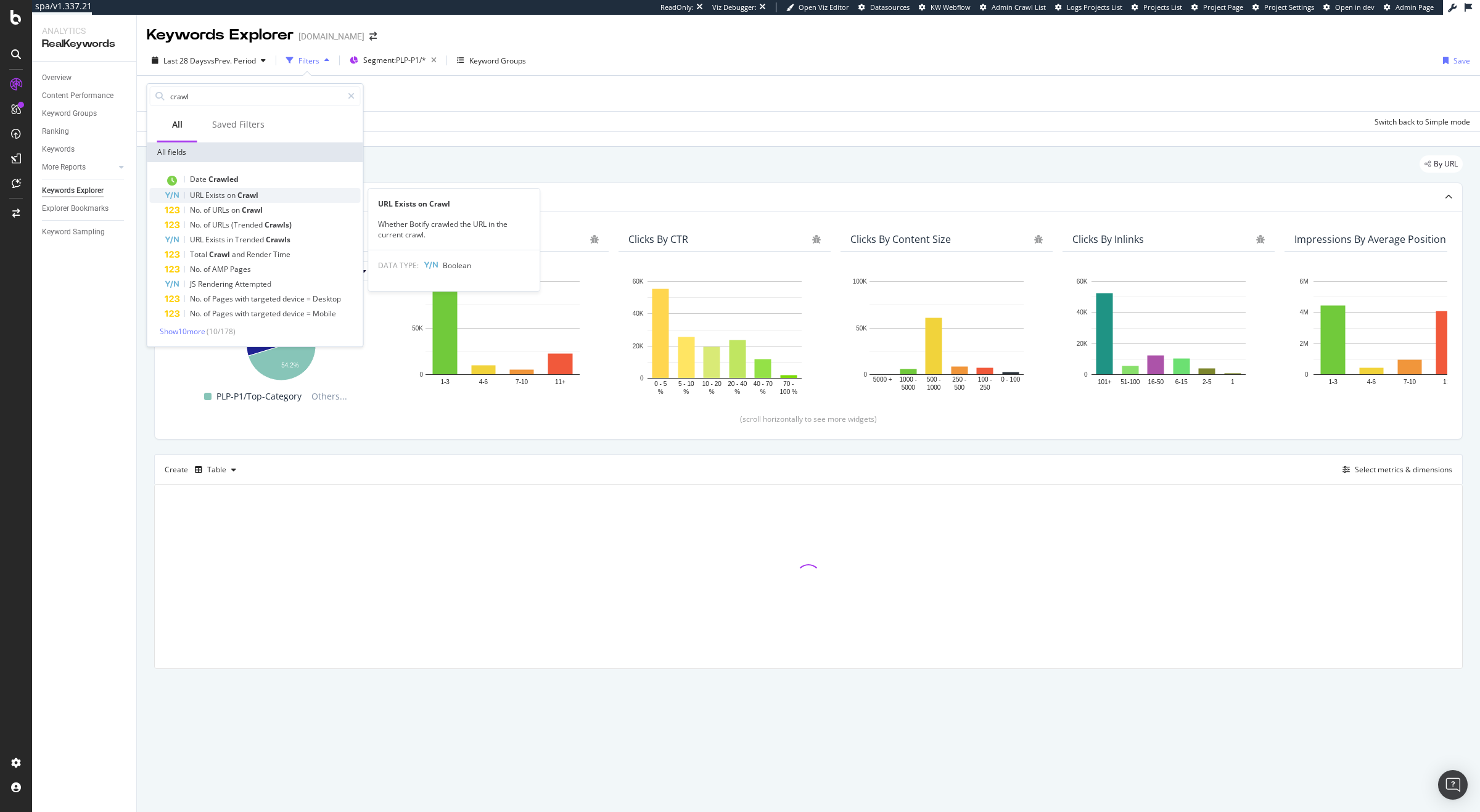
type input "crawl"
click at [248, 198] on span "Crawl" at bounding box center [248, 195] width 21 height 11
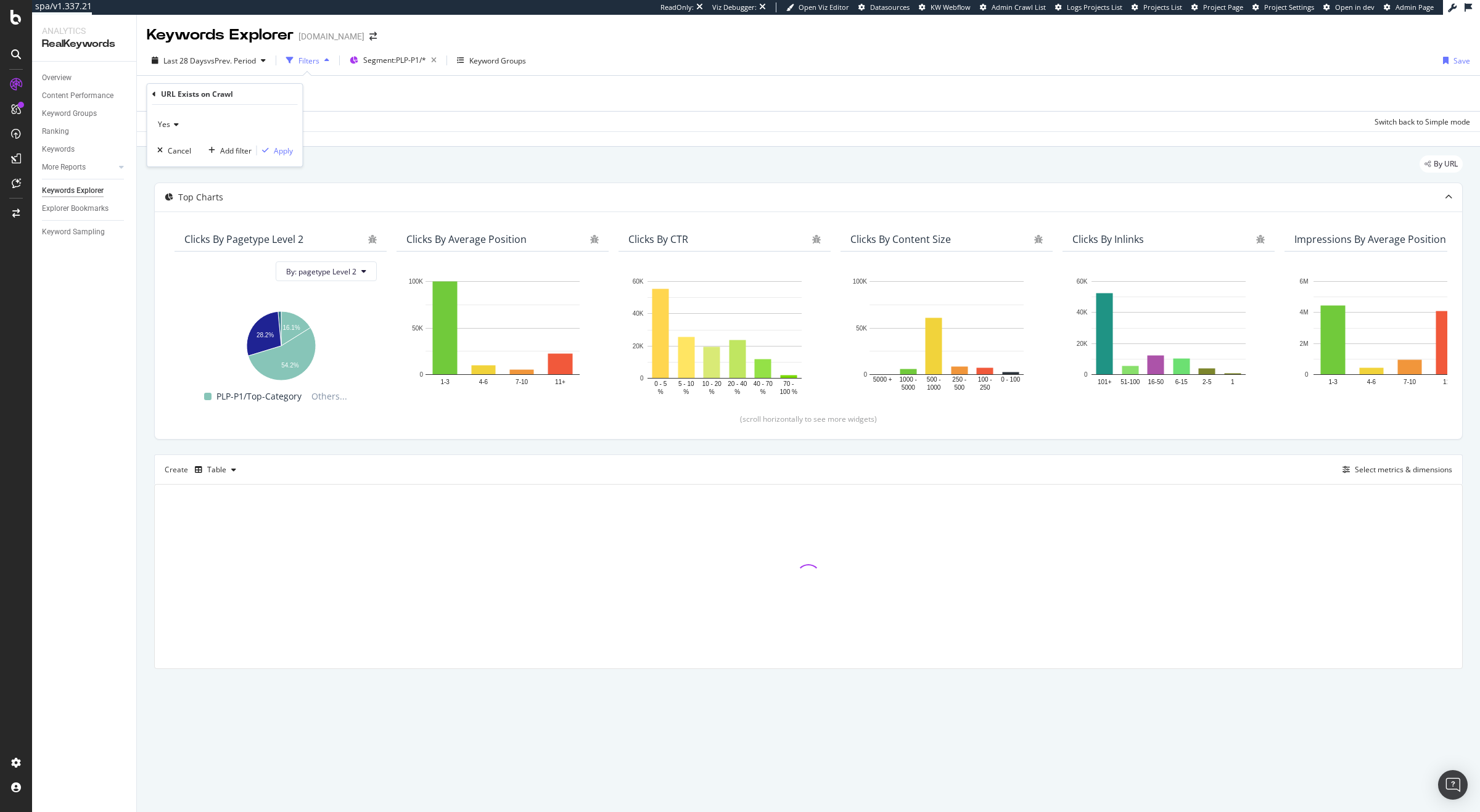
click at [167, 128] on span "Yes" at bounding box center [164, 124] width 12 height 11
click at [177, 160] on div "No" at bounding box center [226, 166] width 132 height 16
click at [282, 142] on div "No Cancel Add filter Apply" at bounding box center [225, 136] width 155 height 62
click at [279, 147] on div "Apply" at bounding box center [283, 151] width 19 height 11
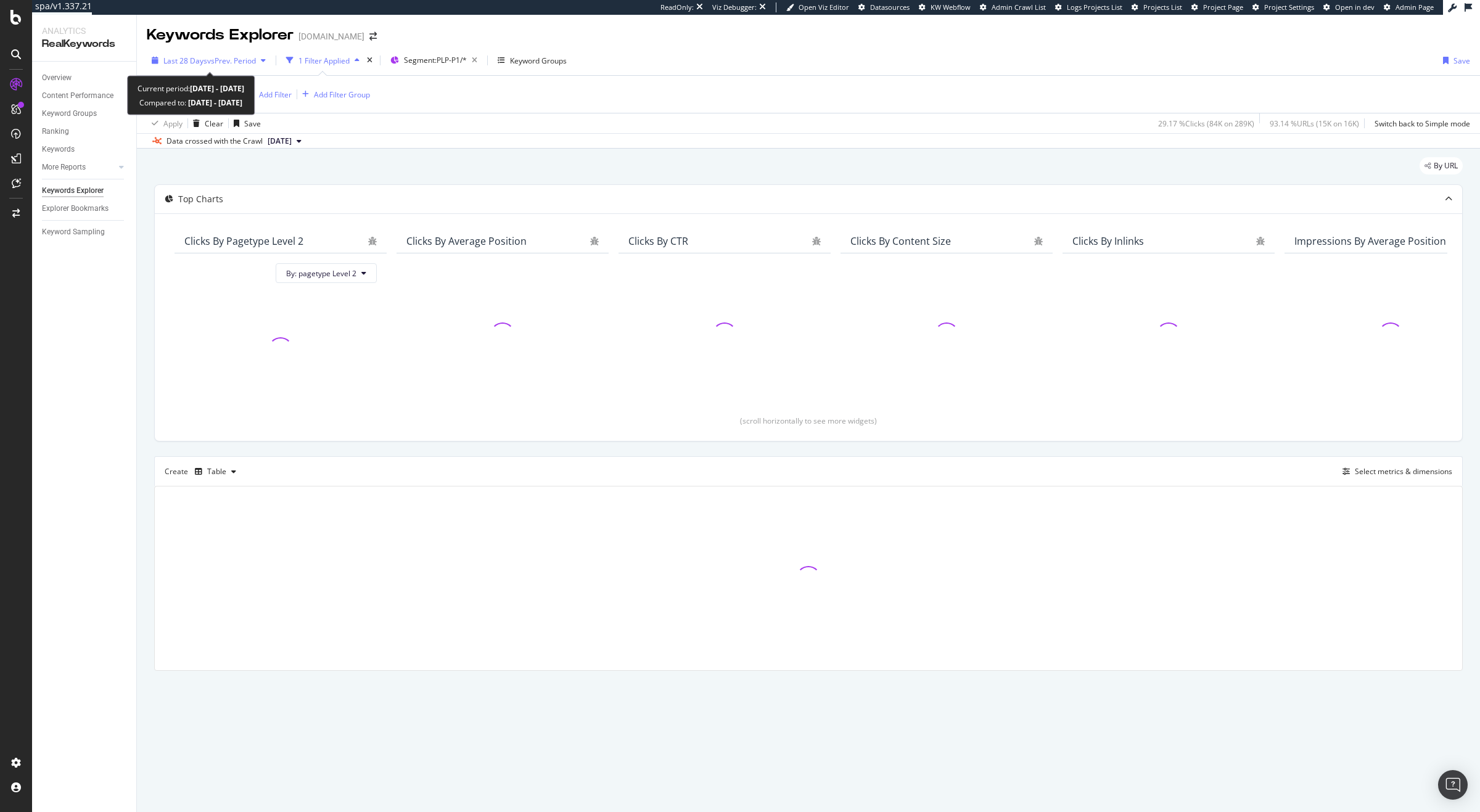
click at [237, 66] on div "Last 28 Days vs Prev. Period" at bounding box center [209, 61] width 124 height 19
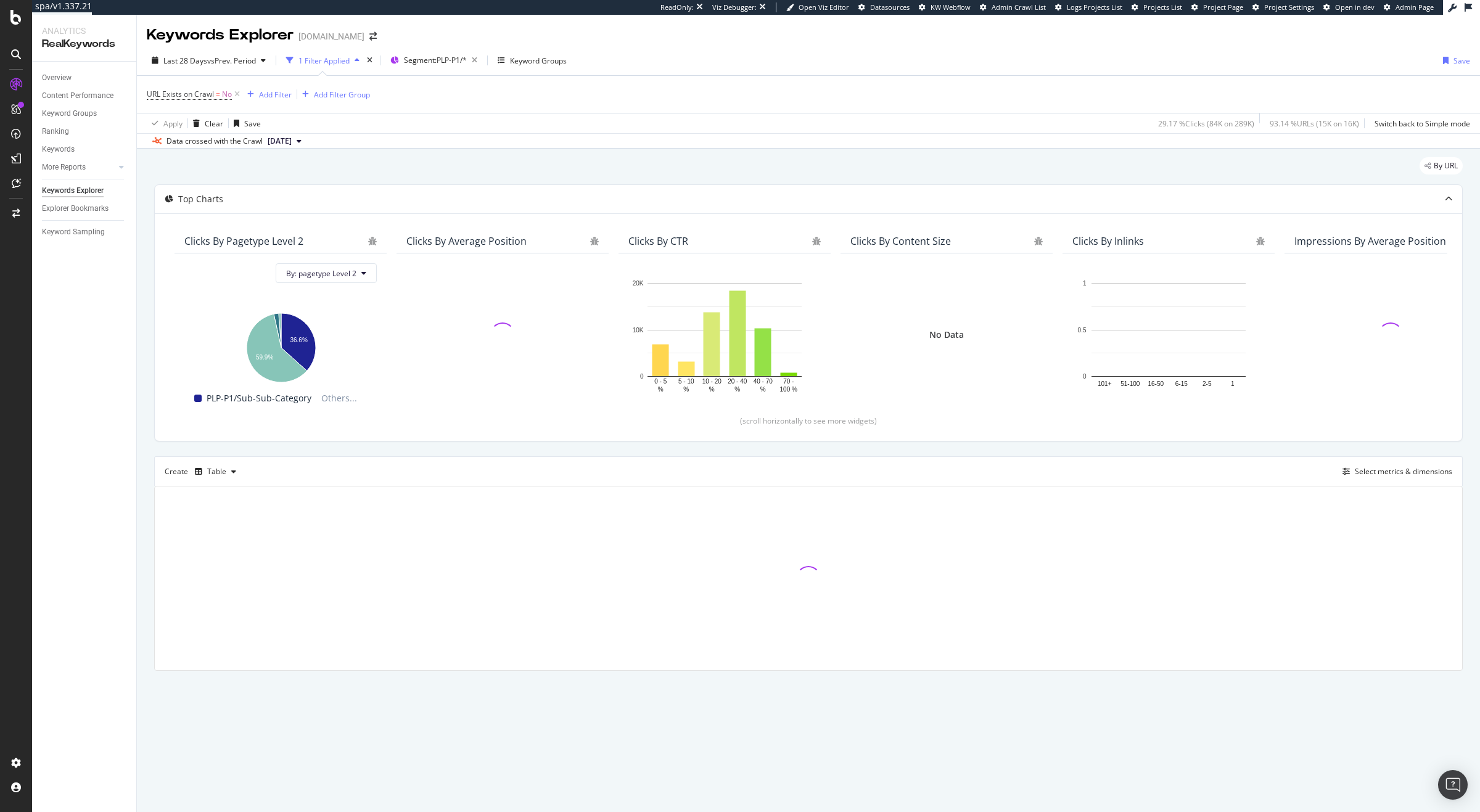
click at [699, 117] on div "Apply Clear Save 29.17 % Clicks ( 84K on 289K ) 93.14 % URLs ( 15K on 16K ) Swi…" at bounding box center [808, 123] width 1343 height 20
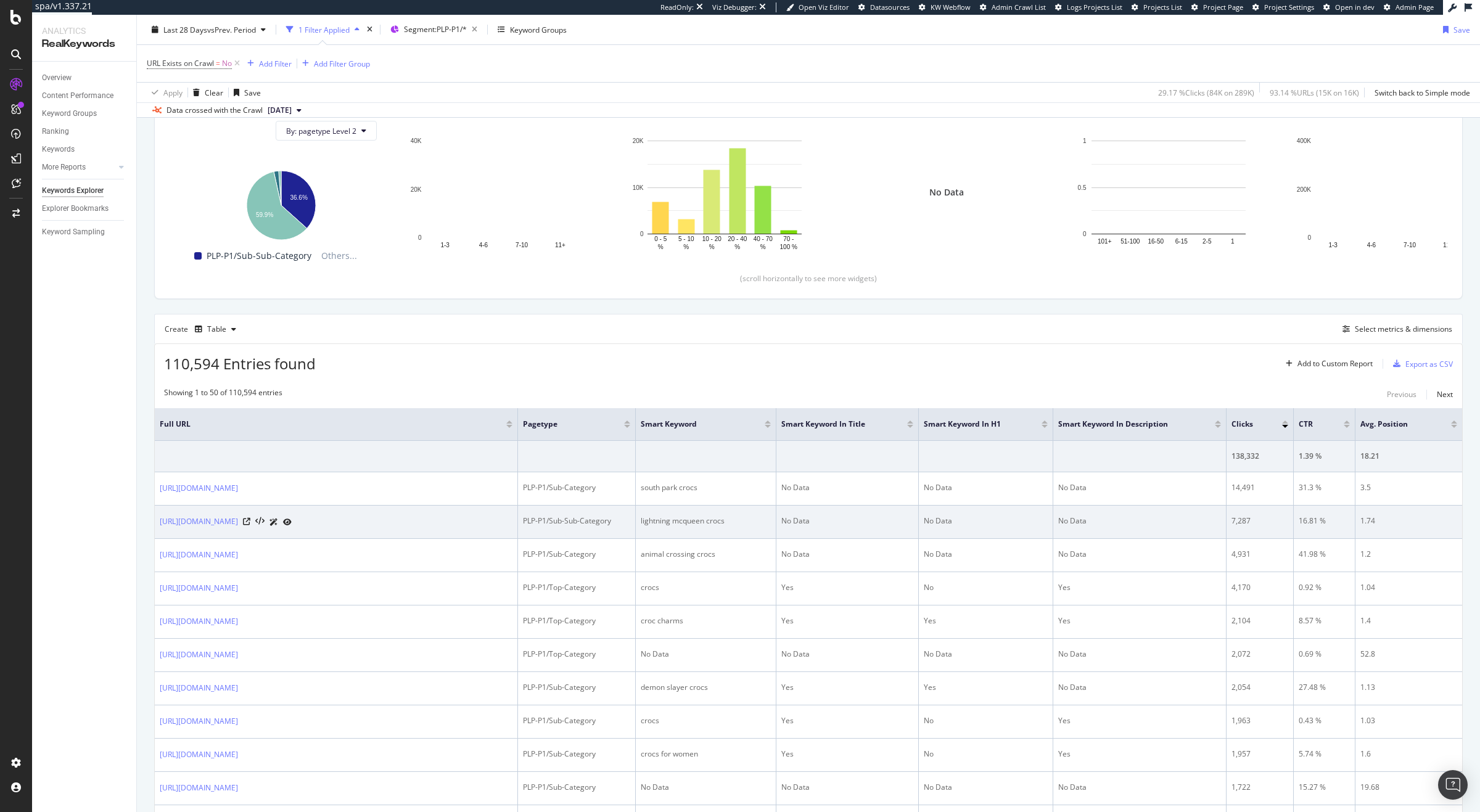
scroll to position [143, 0]
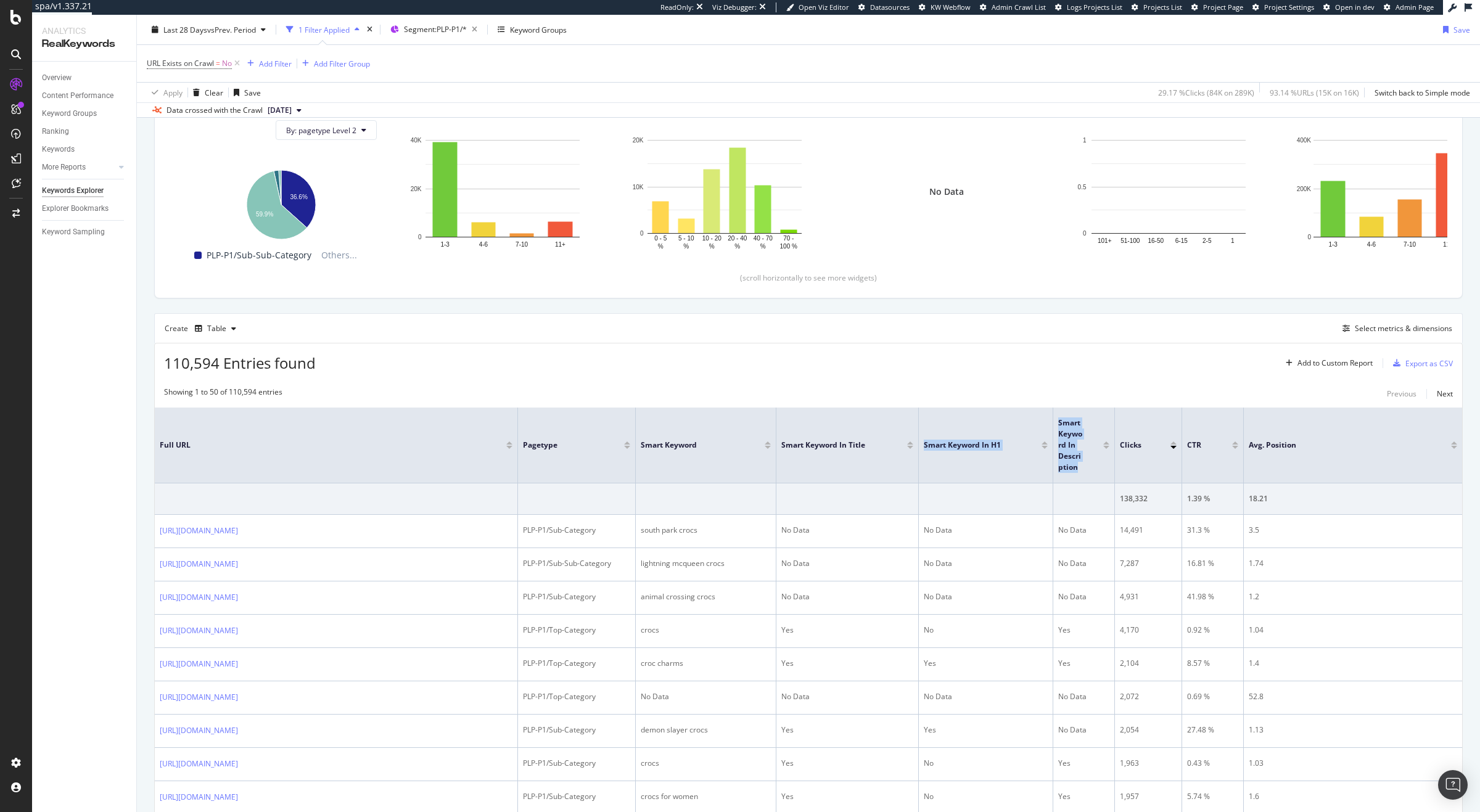
drag, startPoint x: 1223, startPoint y: 430, endPoint x: 834, endPoint y: 434, distance: 389.0
click at [834, 434] on tr "Full URL pagetype Smart Keyword Smart Keyword in Title Smart Keyword in H1 Smar…" at bounding box center [808, 445] width 1307 height 76
click at [275, 116] on button "[DATE]" at bounding box center [284, 110] width 44 height 15
click at [595, 356] on div "110,594 Entries found Add to Custom Report Export as CSV" at bounding box center [808, 358] width 1307 height 30
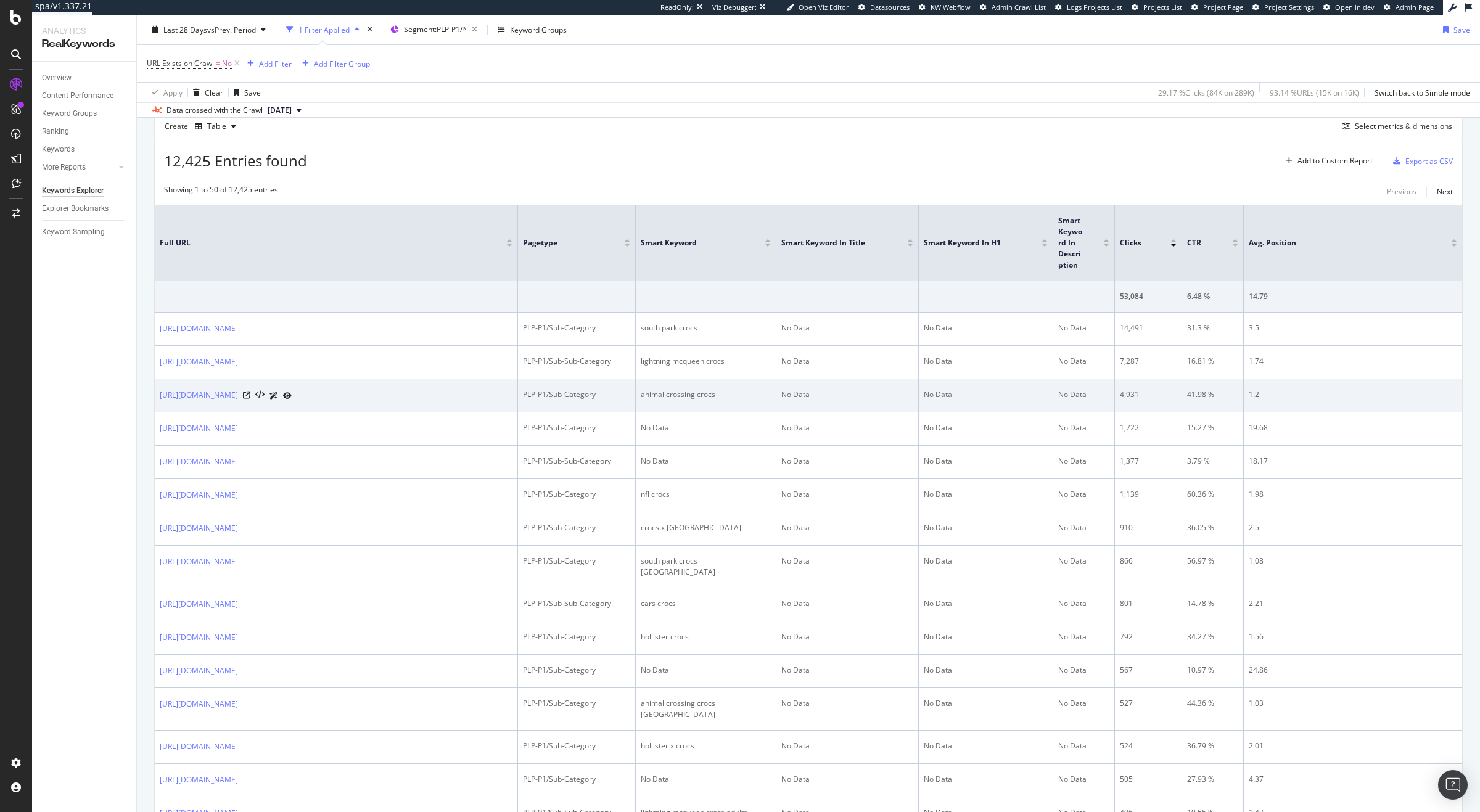
scroll to position [364, 0]
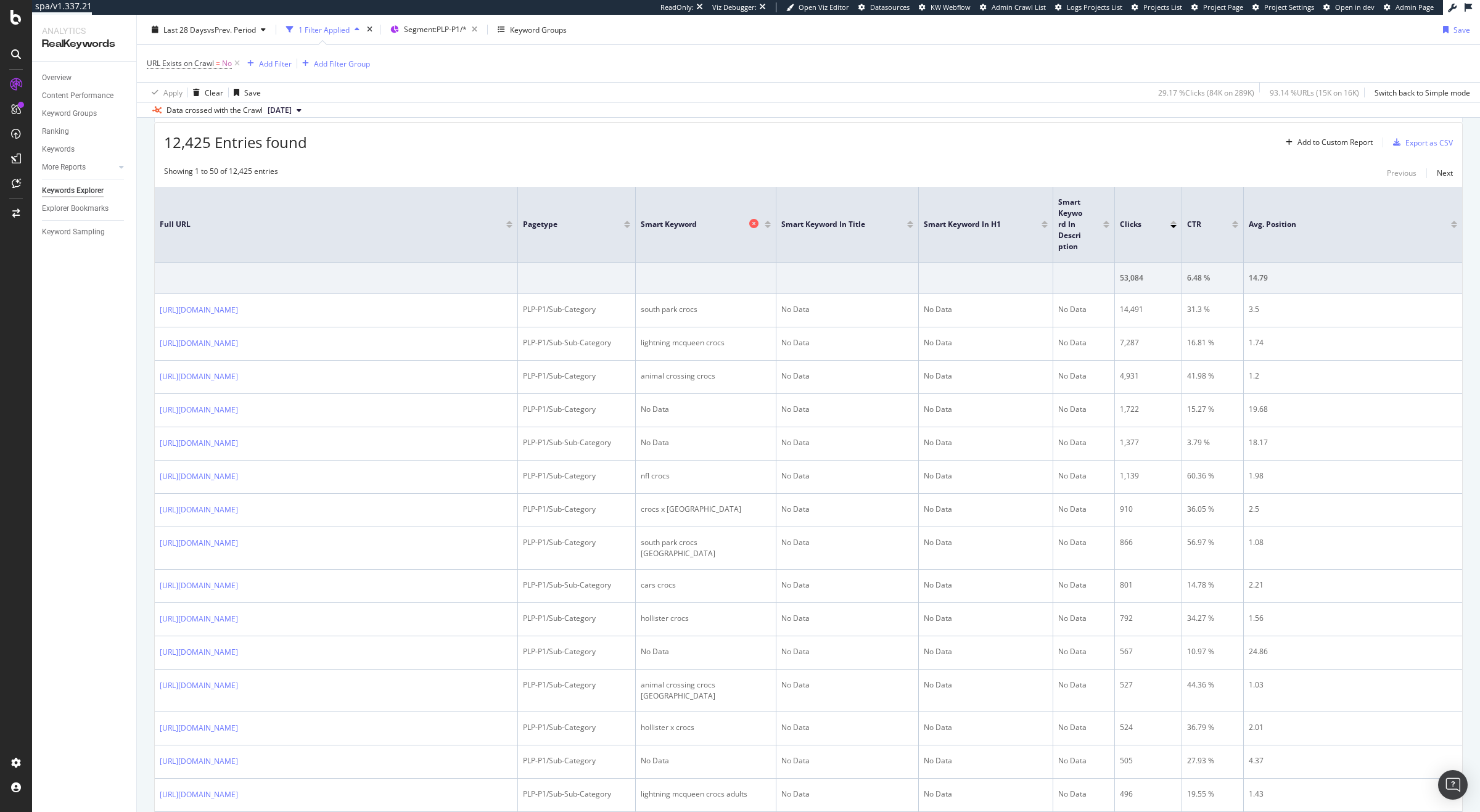
click at [751, 224] on icon at bounding box center [753, 223] width 9 height 9
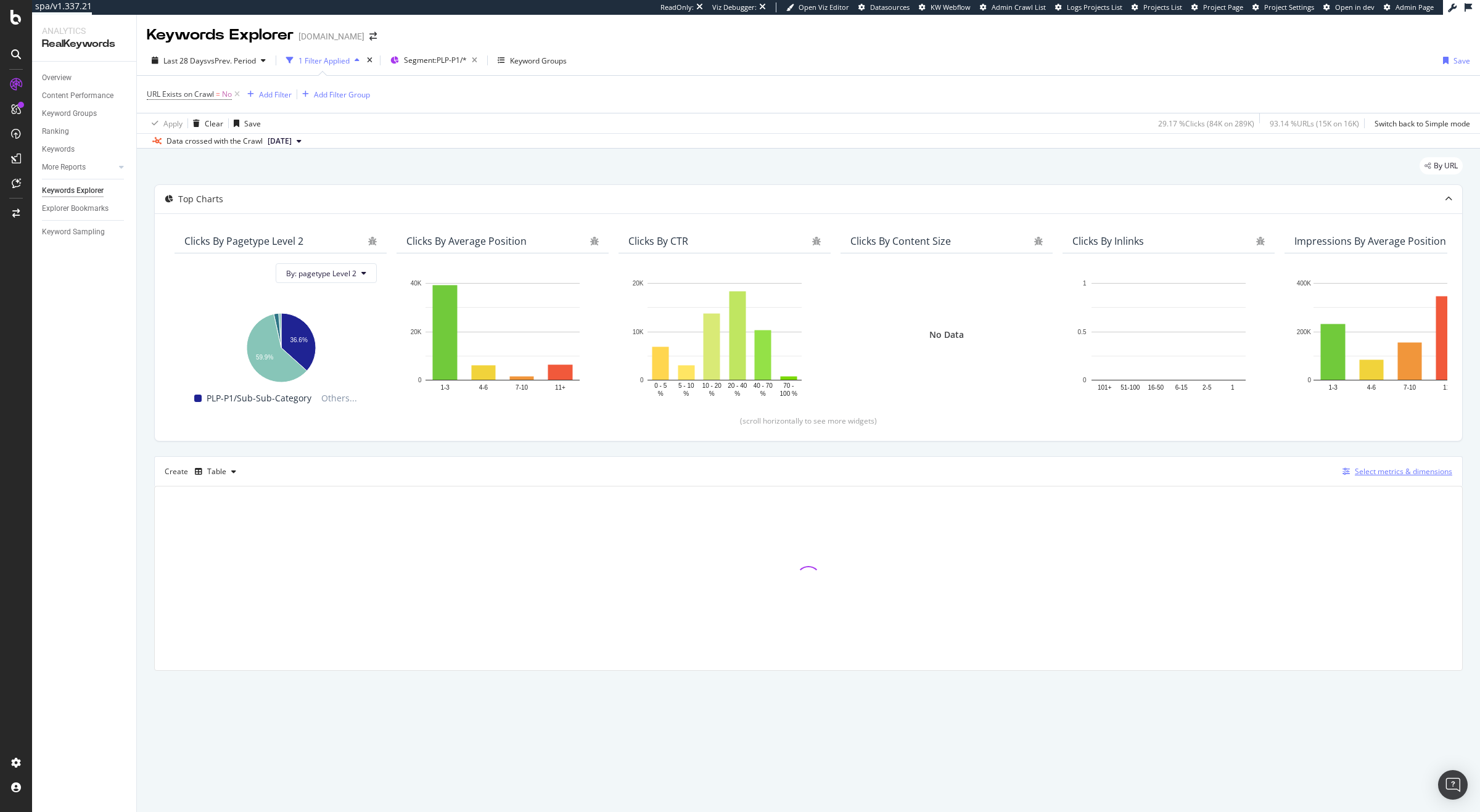
click at [1383, 472] on div "Select metrics & dimensions" at bounding box center [1403, 471] width 97 height 11
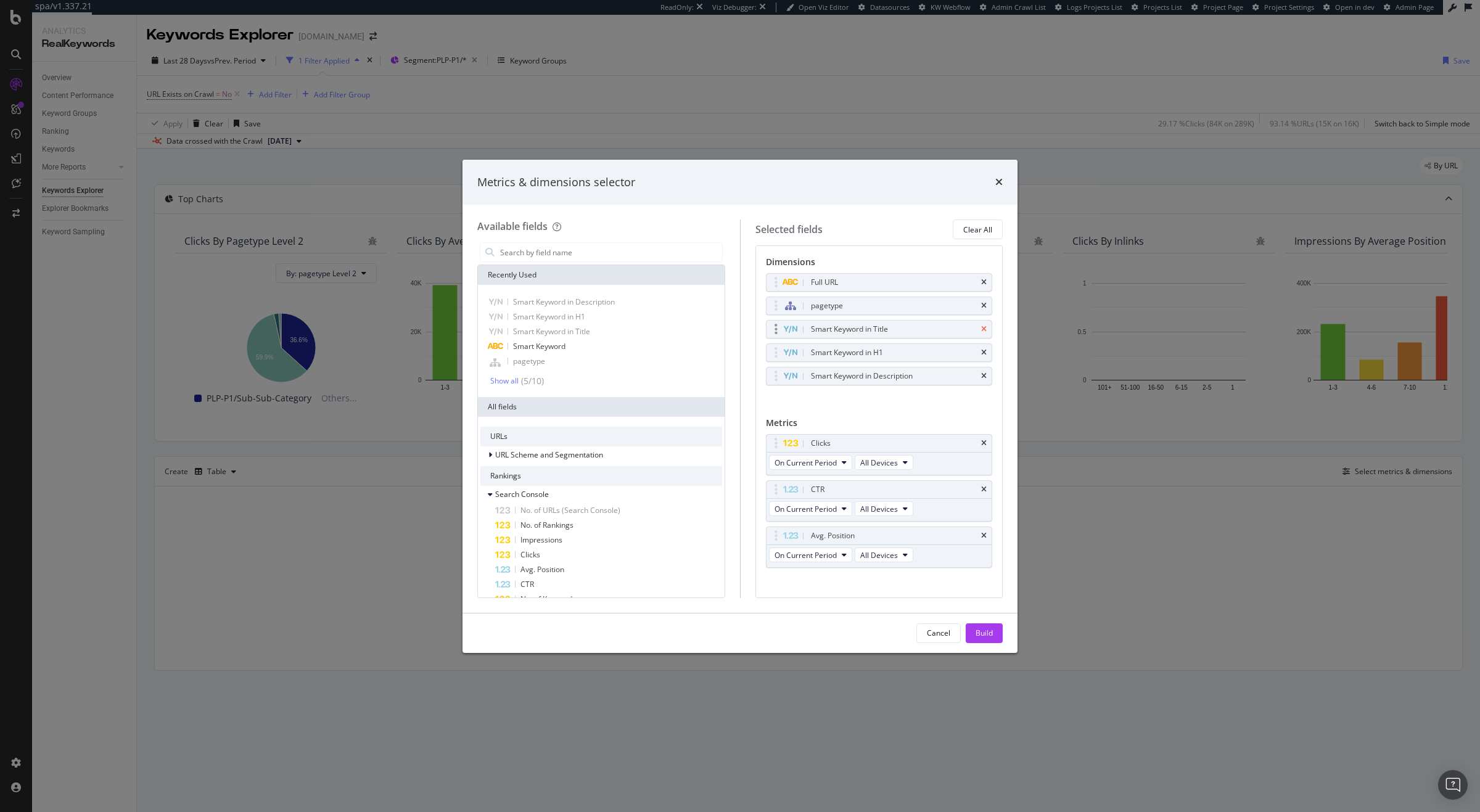
click at [981, 329] on icon "times" at bounding box center [984, 330] width 6 height 7
click at [971, 329] on div "Smart Keyword in H1" at bounding box center [894, 330] width 171 height 12
click at [987, 325] on div "Smart Keyword in H1" at bounding box center [879, 330] width 226 height 17
click at [987, 329] on div "Smart Keyword in H1" at bounding box center [879, 330] width 226 height 17
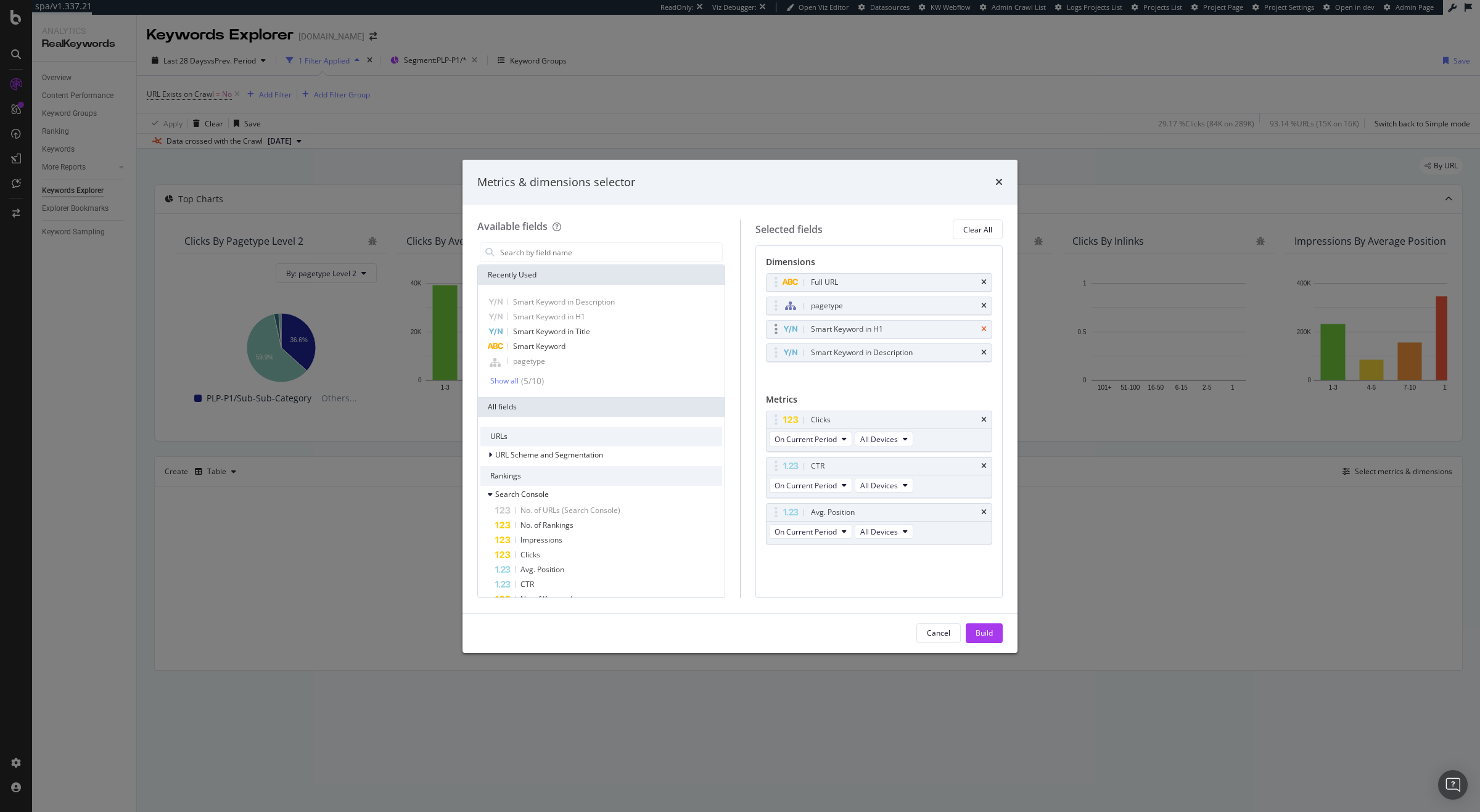
click at [985, 330] on icon "times" at bounding box center [984, 330] width 6 height 7
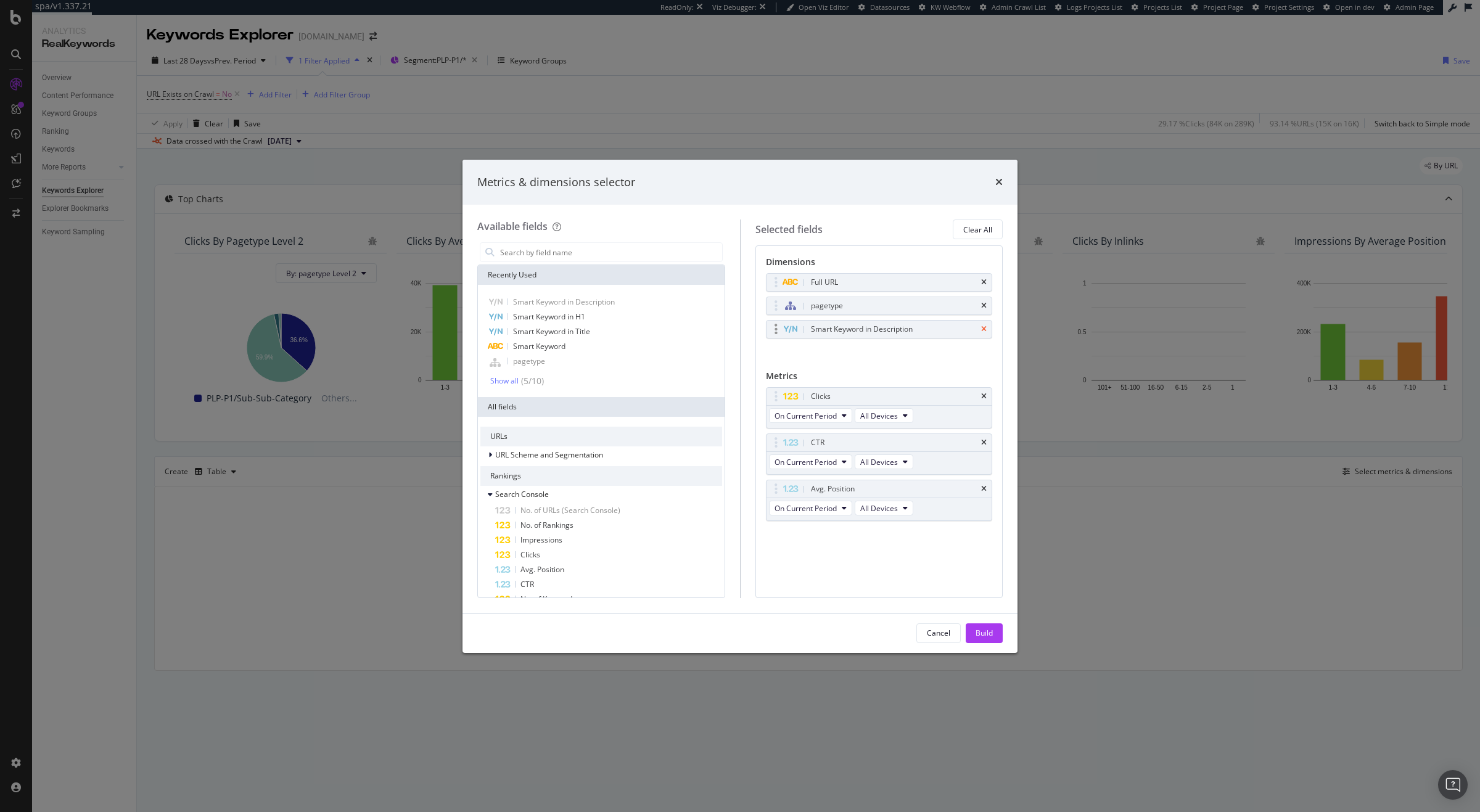
click at [985, 330] on icon "times" at bounding box center [984, 330] width 6 height 7
click at [546, 254] on input "modal" at bounding box center [610, 252] width 223 height 19
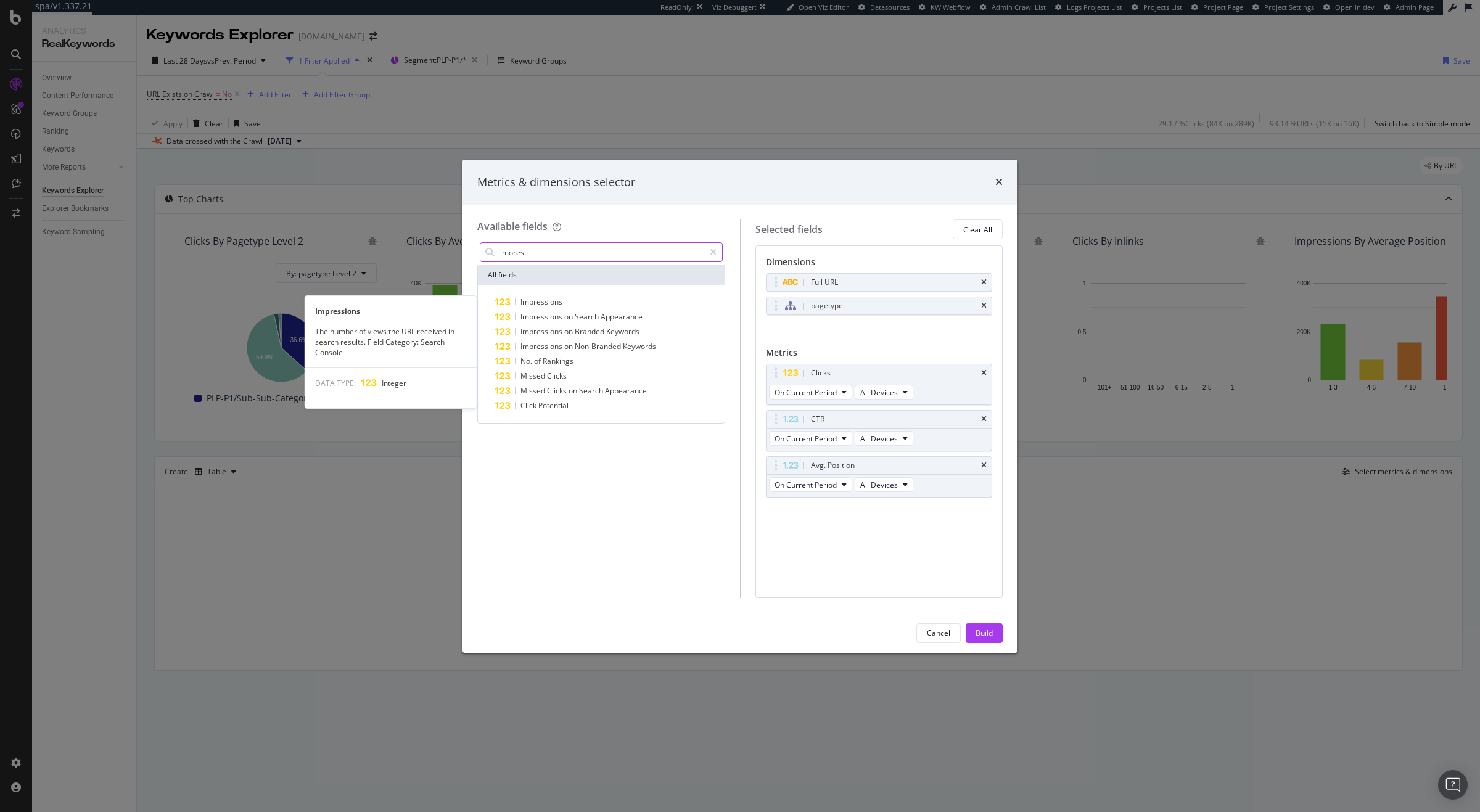
type input "imores"
click at [553, 292] on div "Impressions Impressions The number of views the URL received in search results.…" at bounding box center [601, 354] width 247 height 138
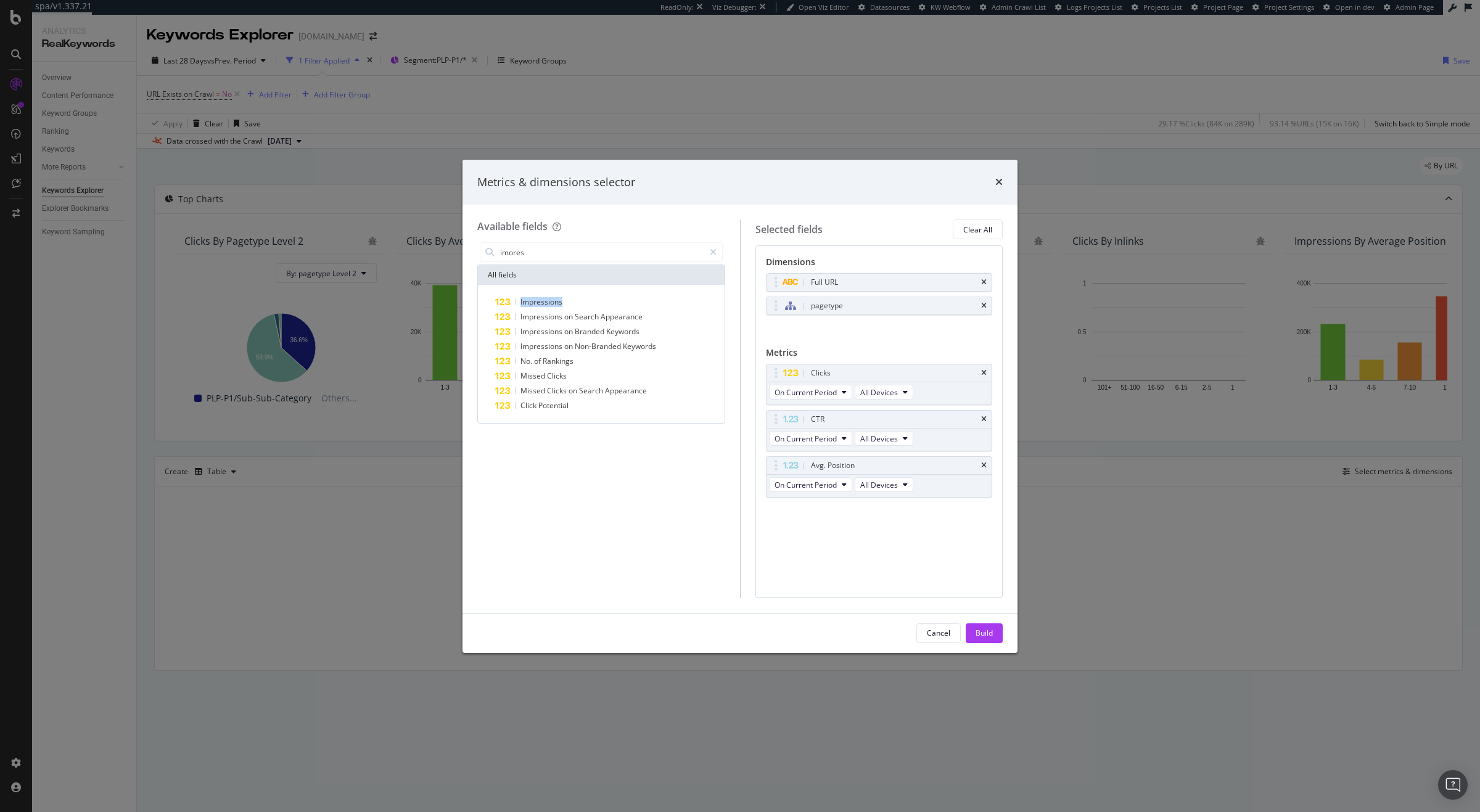
click at [554, 292] on div "Impressions Impressions on Search Appearance Impressions on Branded Keywords Im…" at bounding box center [601, 354] width 247 height 138
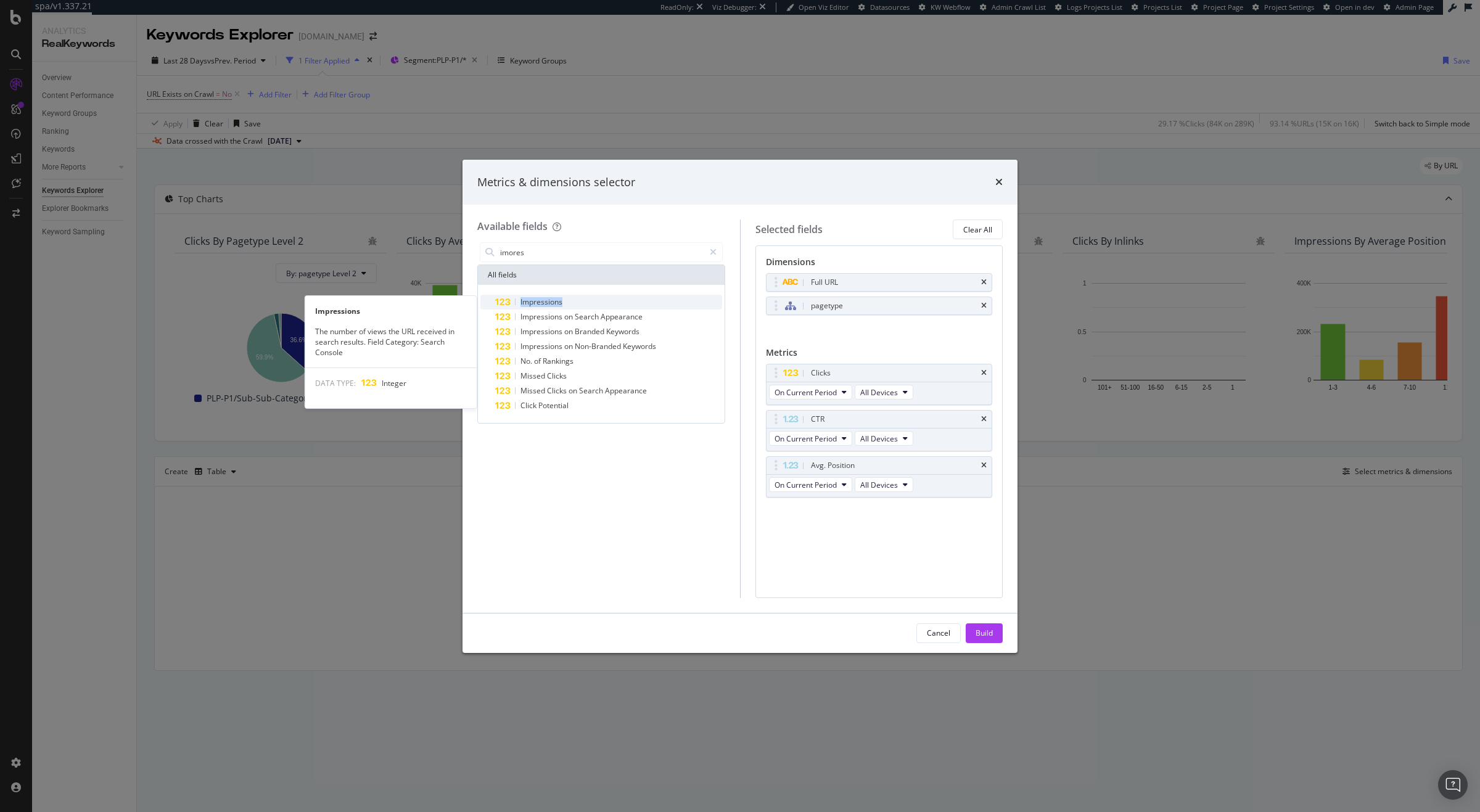
click at [554, 299] on span "Impressions" at bounding box center [541, 302] width 42 height 11
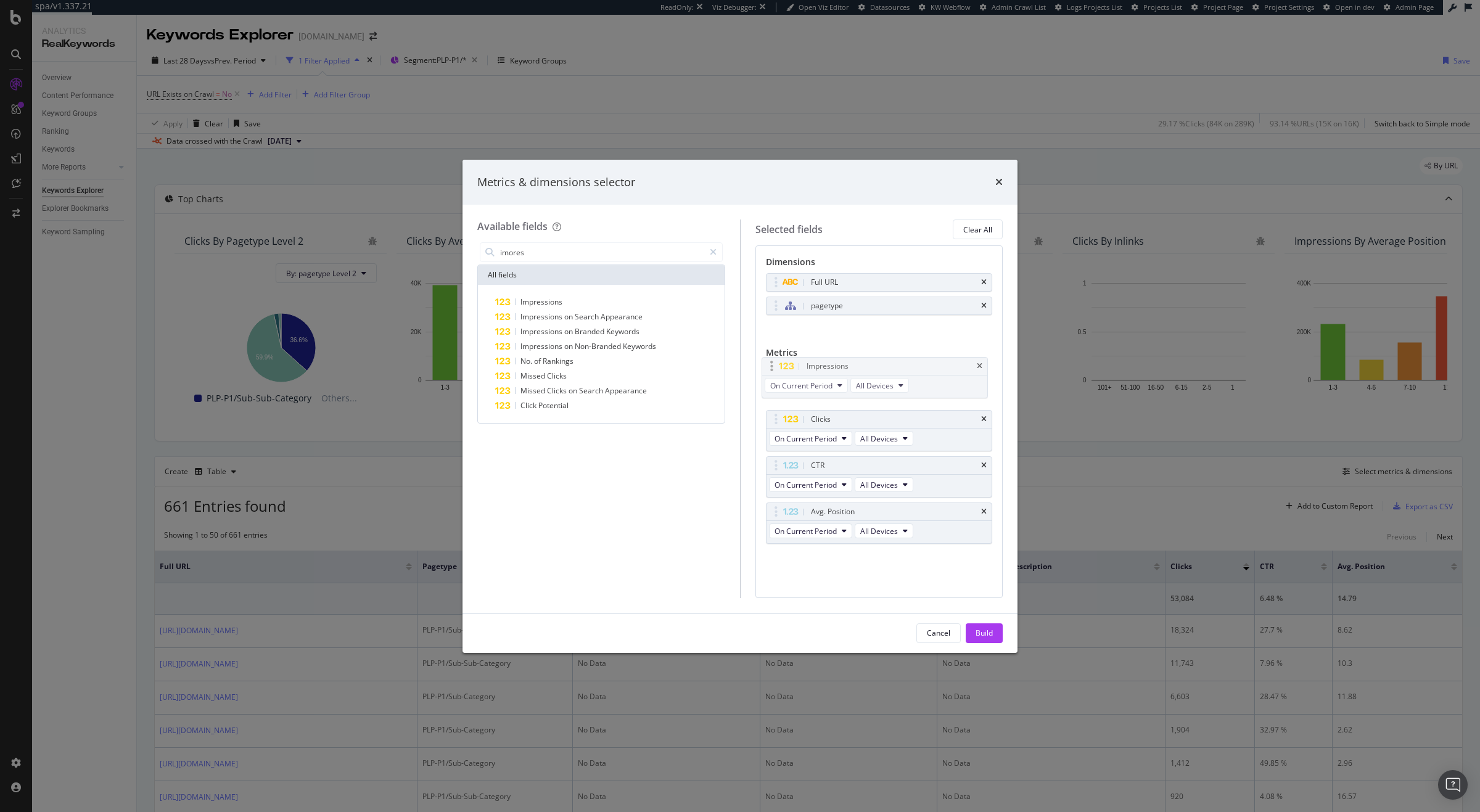
drag, startPoint x: 778, startPoint y: 519, endPoint x: 773, endPoint y: 371, distance: 148.1
click at [773, 371] on body "spa/v1.337.21 ReadOnly: Viz Debugger: Open Viz Editor Datasources KW Webflow Ad…" at bounding box center [740, 406] width 1480 height 812
click at [992, 634] on div "Build" at bounding box center [984, 632] width 17 height 11
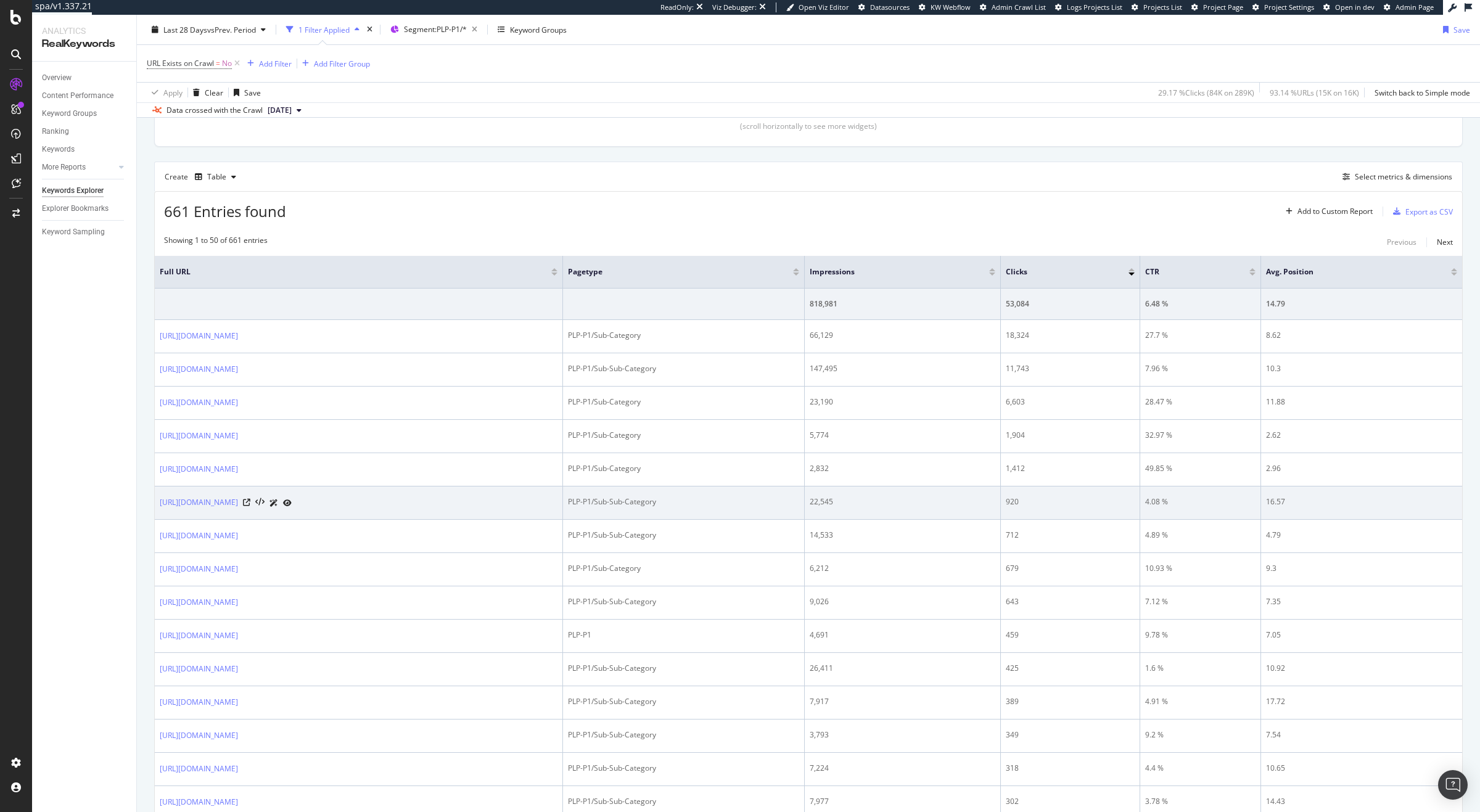
scroll to position [303, 0]
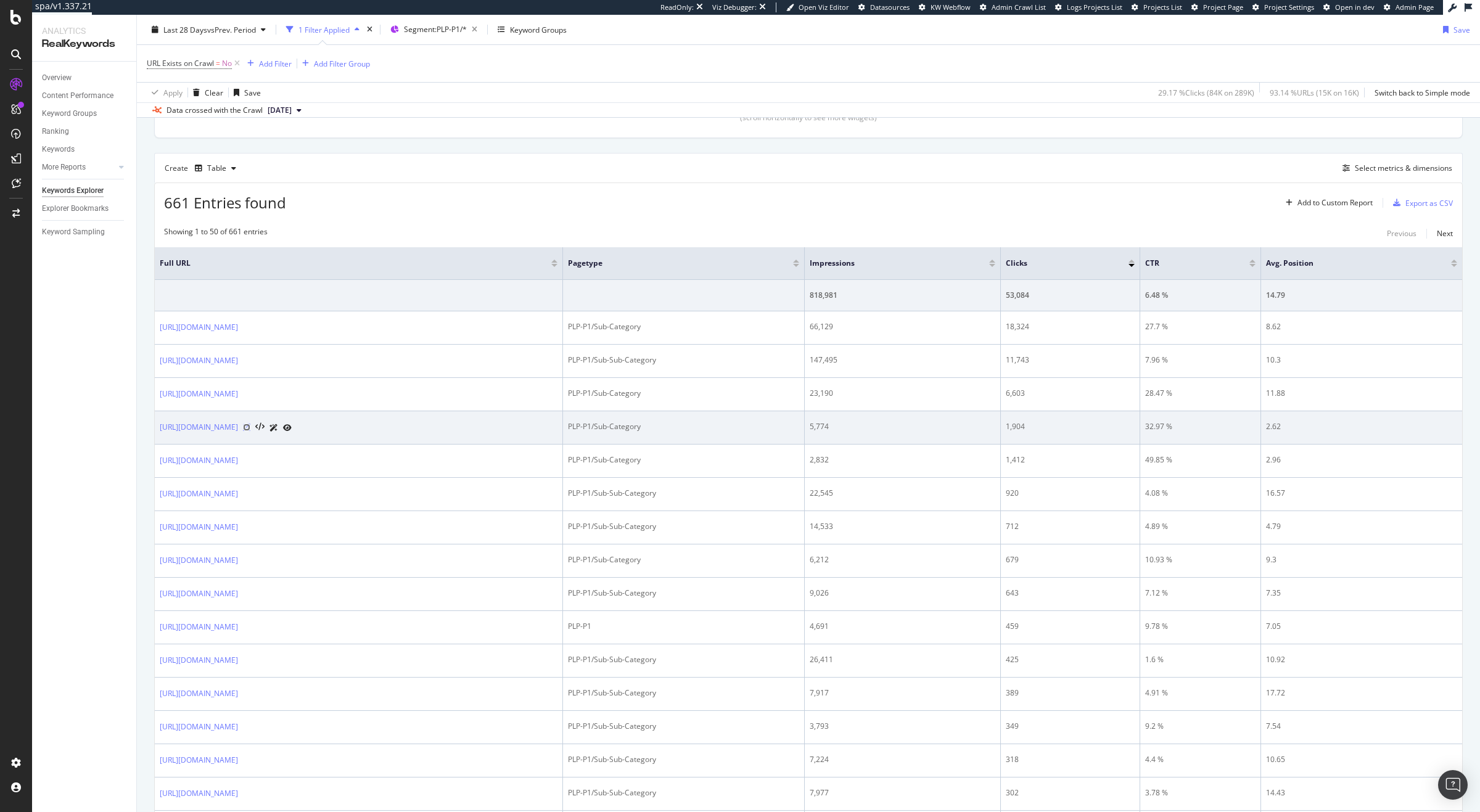
click at [250, 430] on icon at bounding box center [247, 427] width 7 height 7
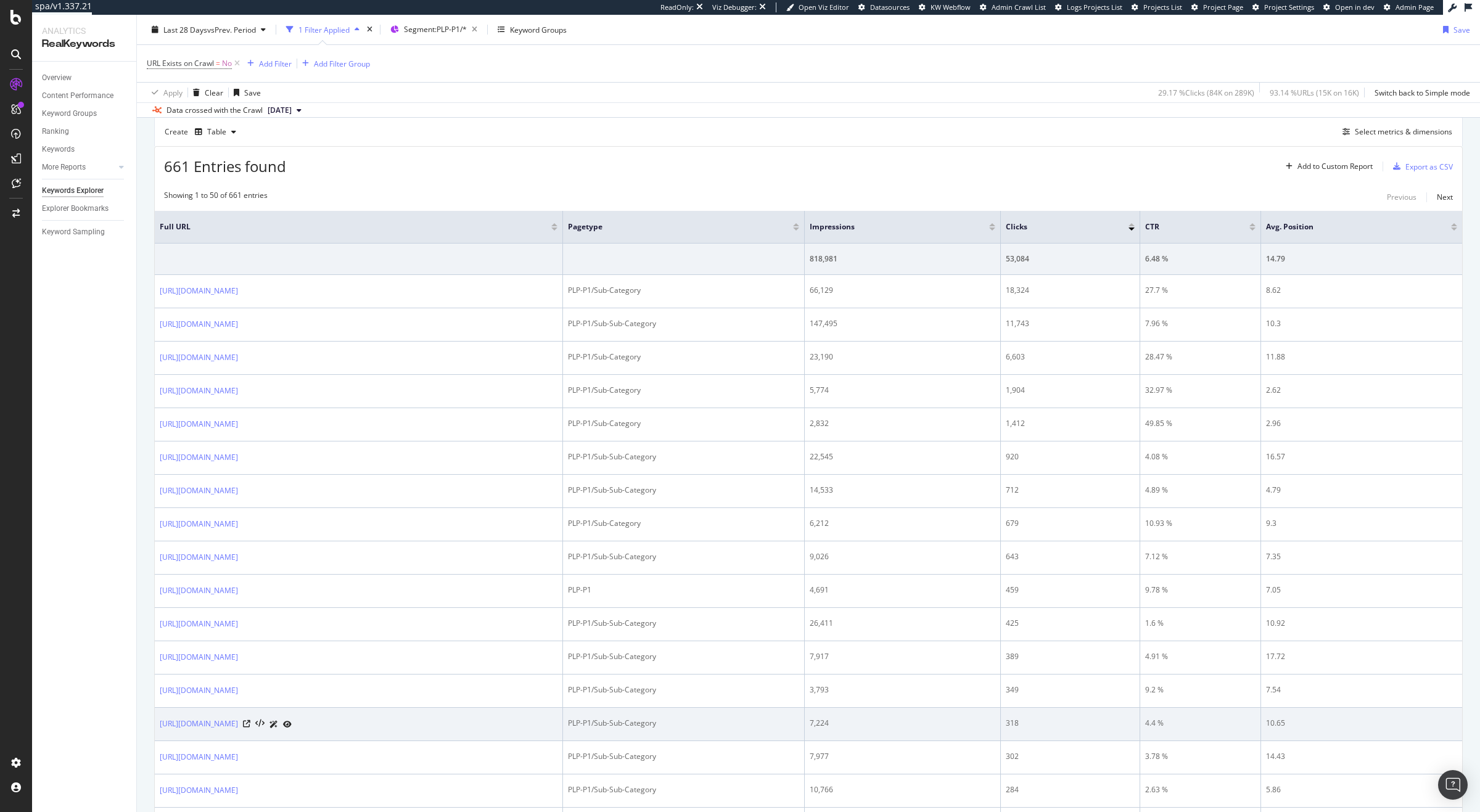
scroll to position [349, 0]
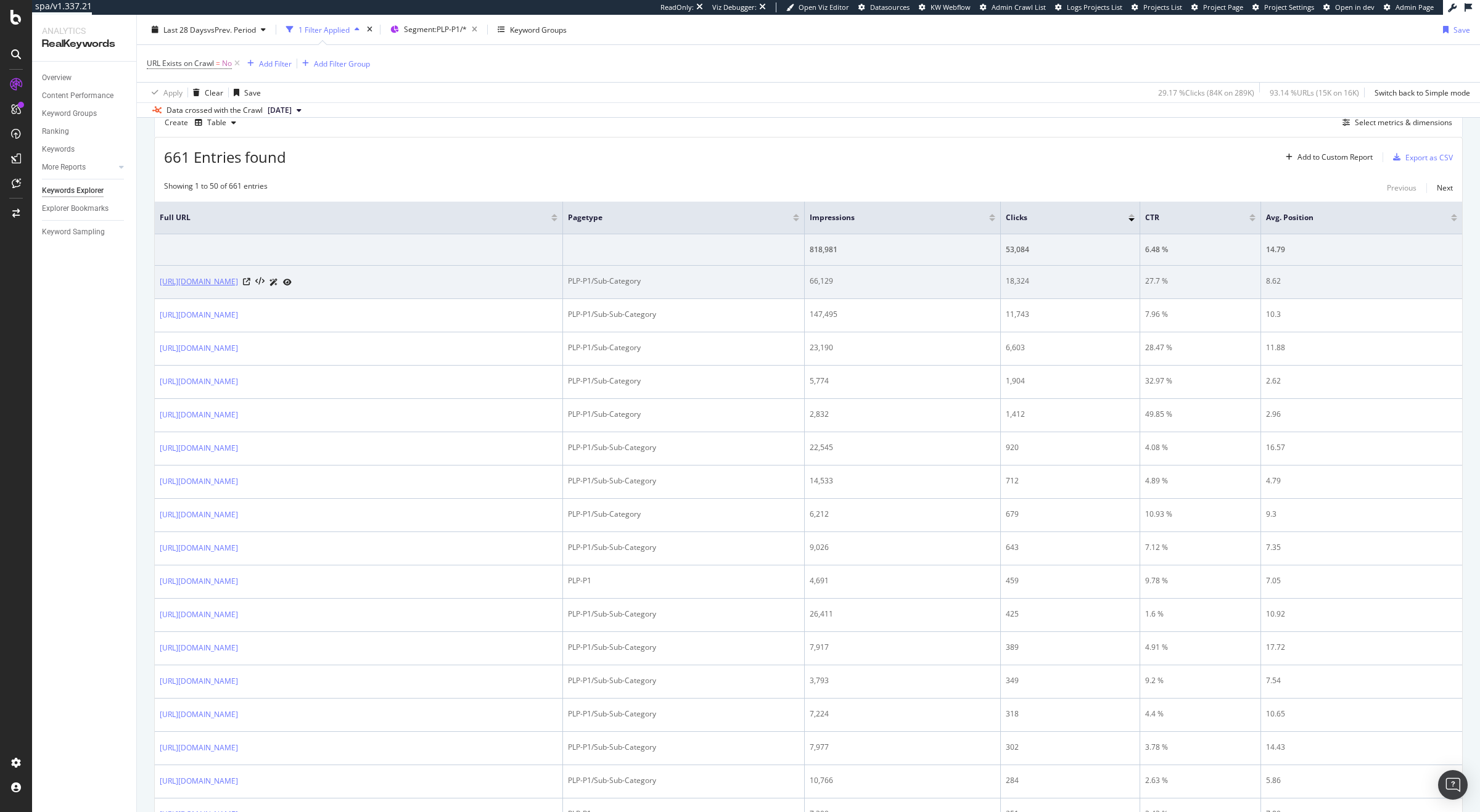
drag, startPoint x: 341, startPoint y: 287, endPoint x: 213, endPoint y: 280, distance: 128.2
click at [170, 283] on div "https://www.crocs.co.uk/c/collaborations/south-park" at bounding box center [359, 282] width 398 height 13
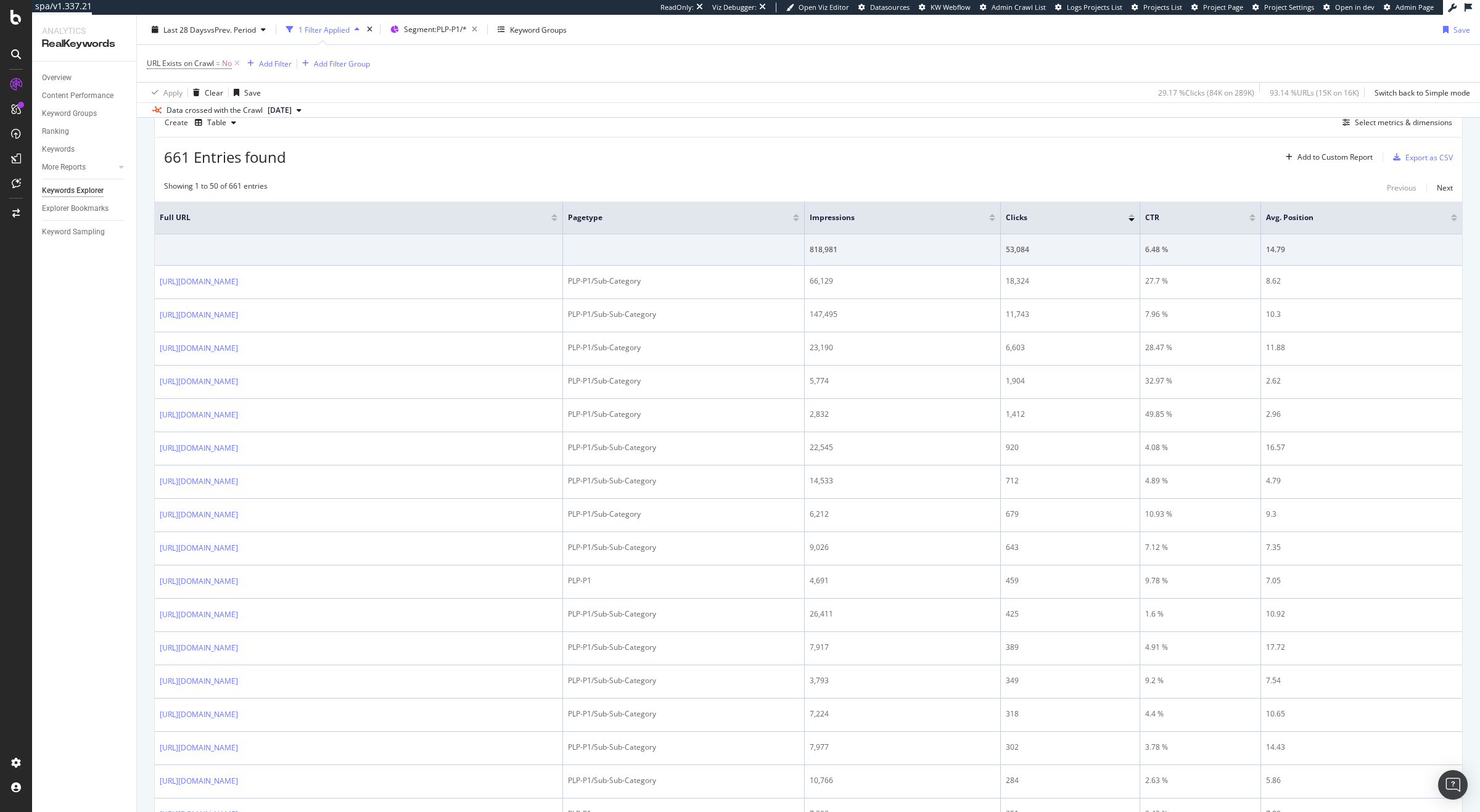
click at [504, 225] on th "Full URL" at bounding box center [359, 217] width 408 height 33
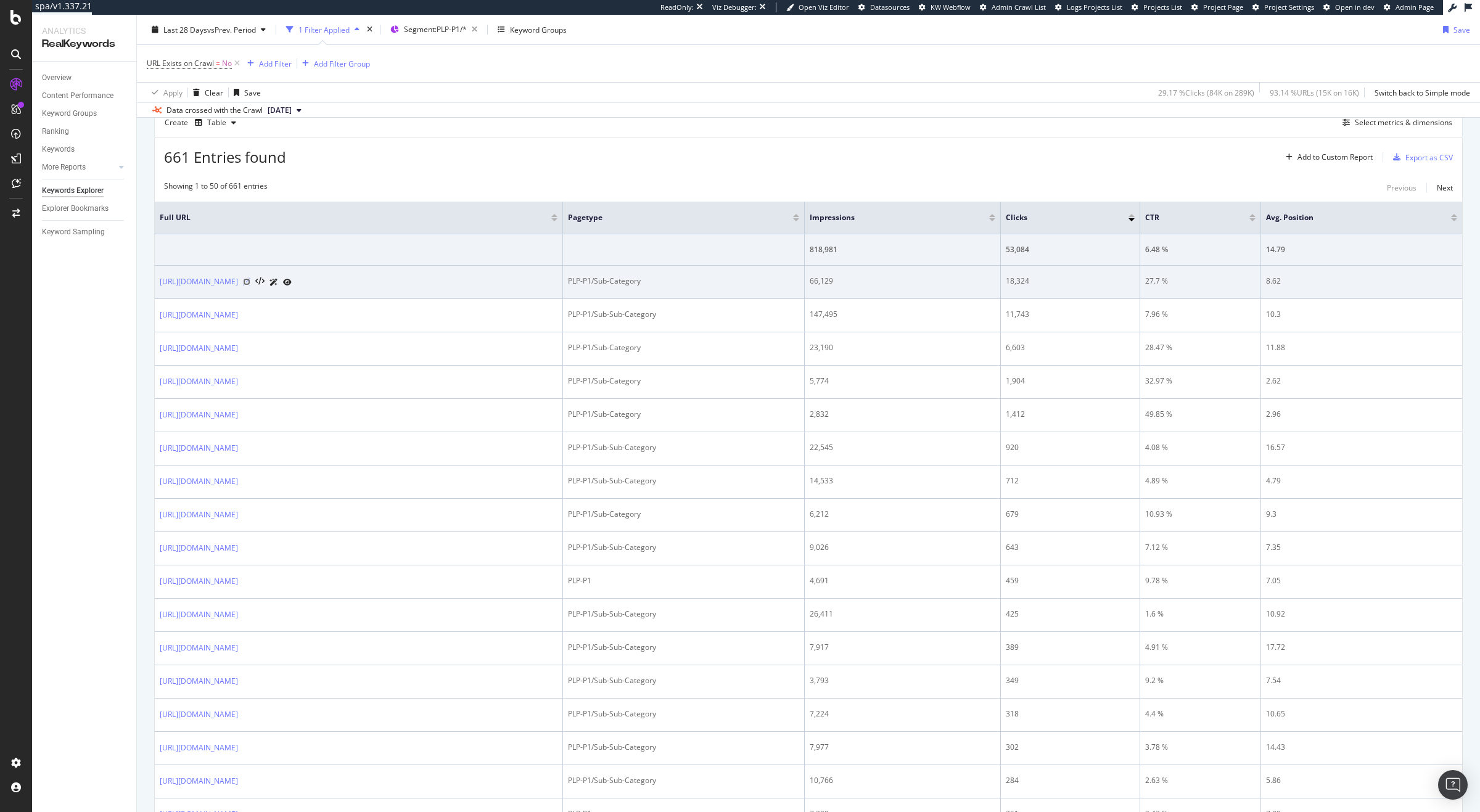
click at [250, 284] on icon at bounding box center [247, 282] width 7 height 7
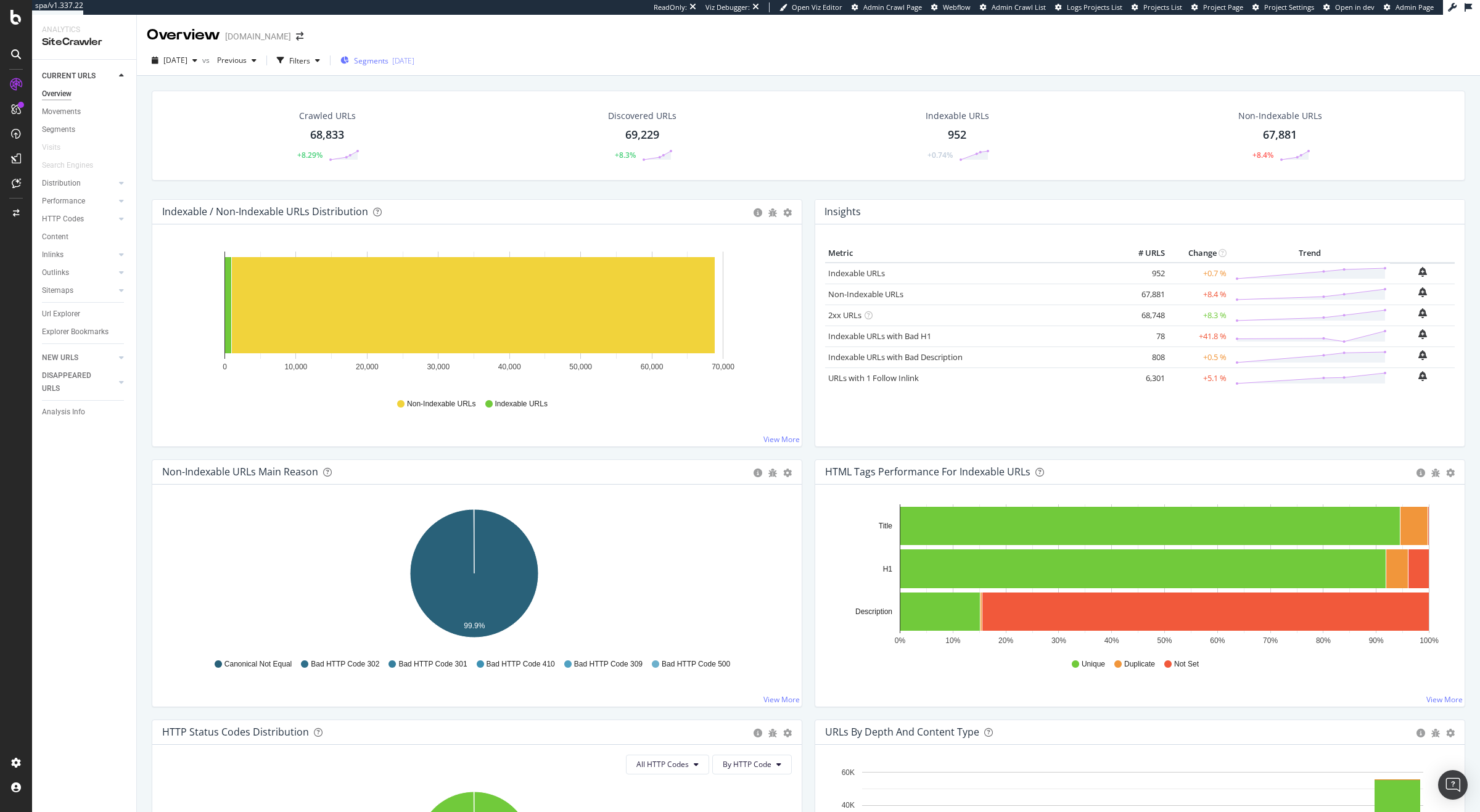
click at [388, 59] on span "Segments" at bounding box center [371, 61] width 35 height 11
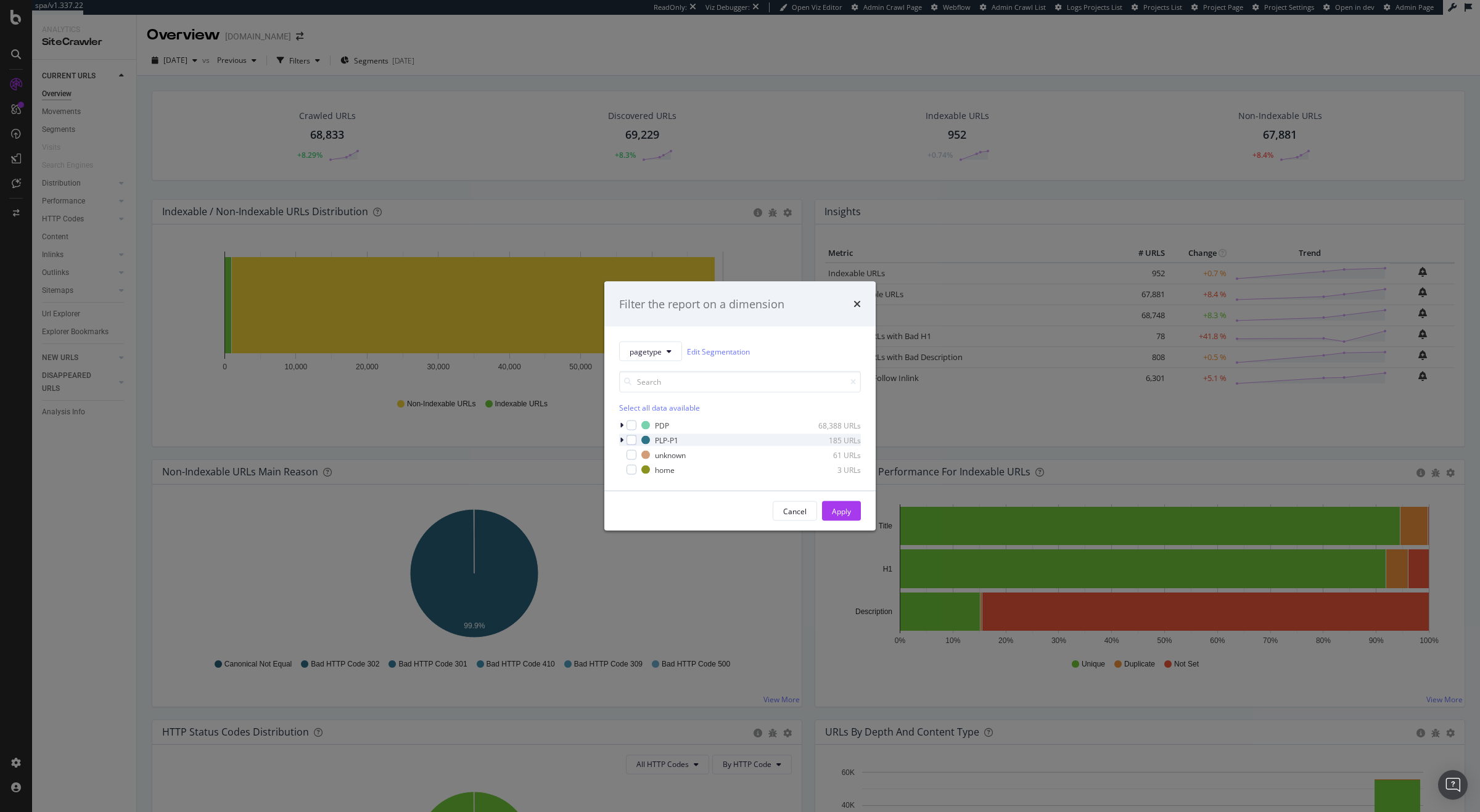
click at [624, 440] on div "modal" at bounding box center [623, 440] width 7 height 12
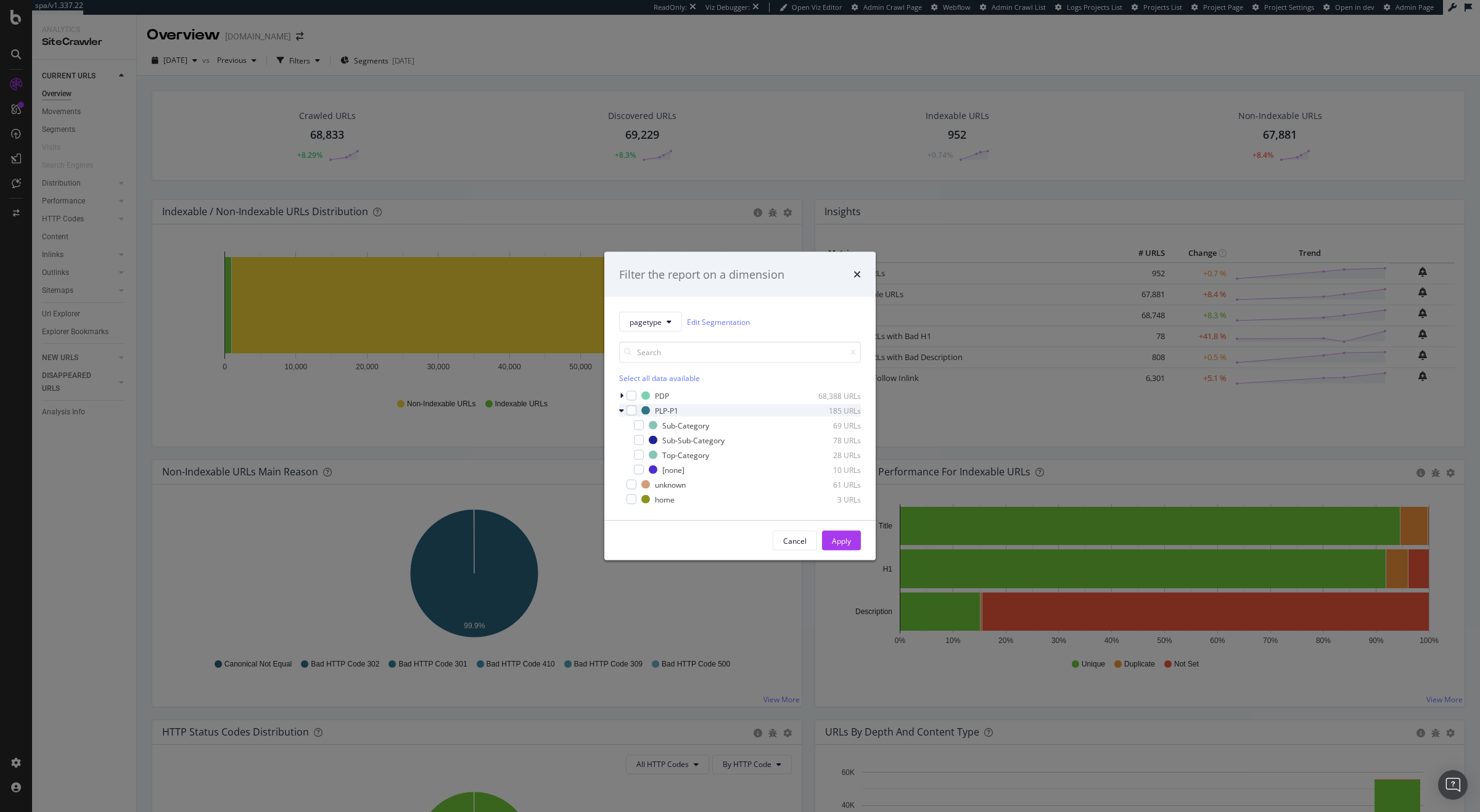
click at [635, 417] on div "PLP-P1 185 URLs" at bounding box center [740, 411] width 242 height 12
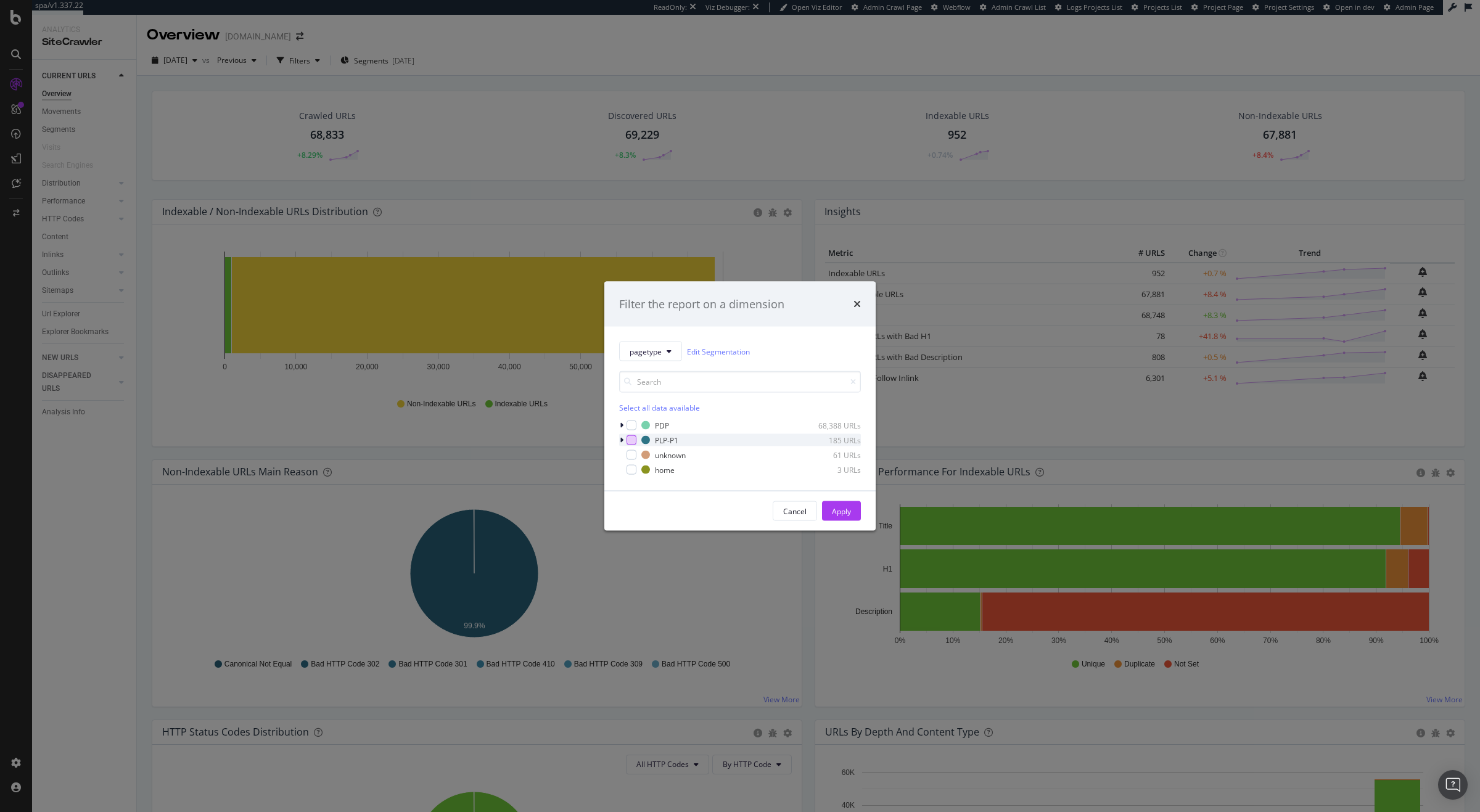
click at [634, 441] on div "modal" at bounding box center [631, 440] width 10 height 10
click at [634, 438] on div "modal" at bounding box center [631, 440] width 10 height 10
click at [475, 59] on div "Filter the report on a dimension pagetype Edit Segmentation Select all data ava…" at bounding box center [740, 406] width 1480 height 812
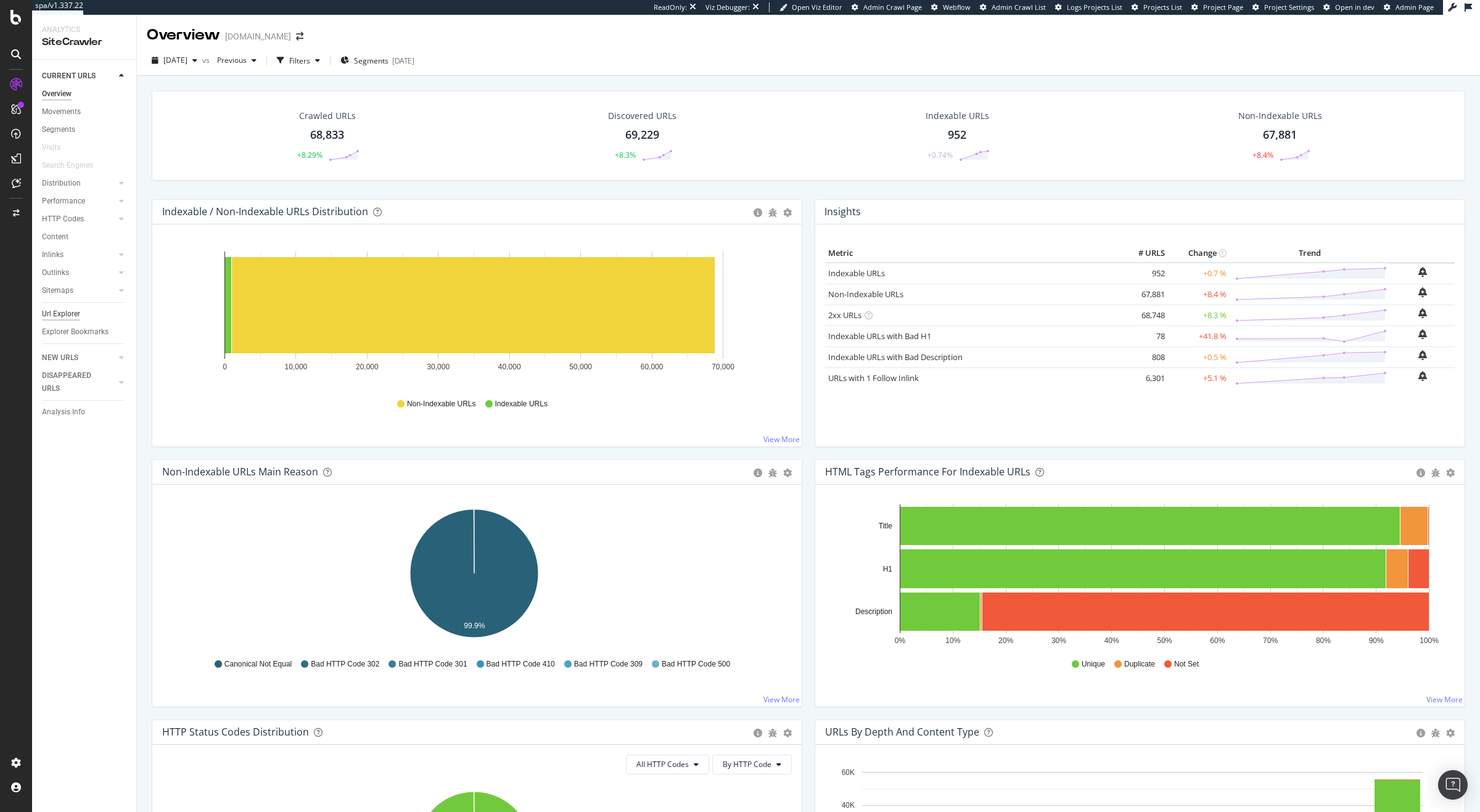
click at [75, 312] on div "Url Explorer" at bounding box center [61, 314] width 38 height 13
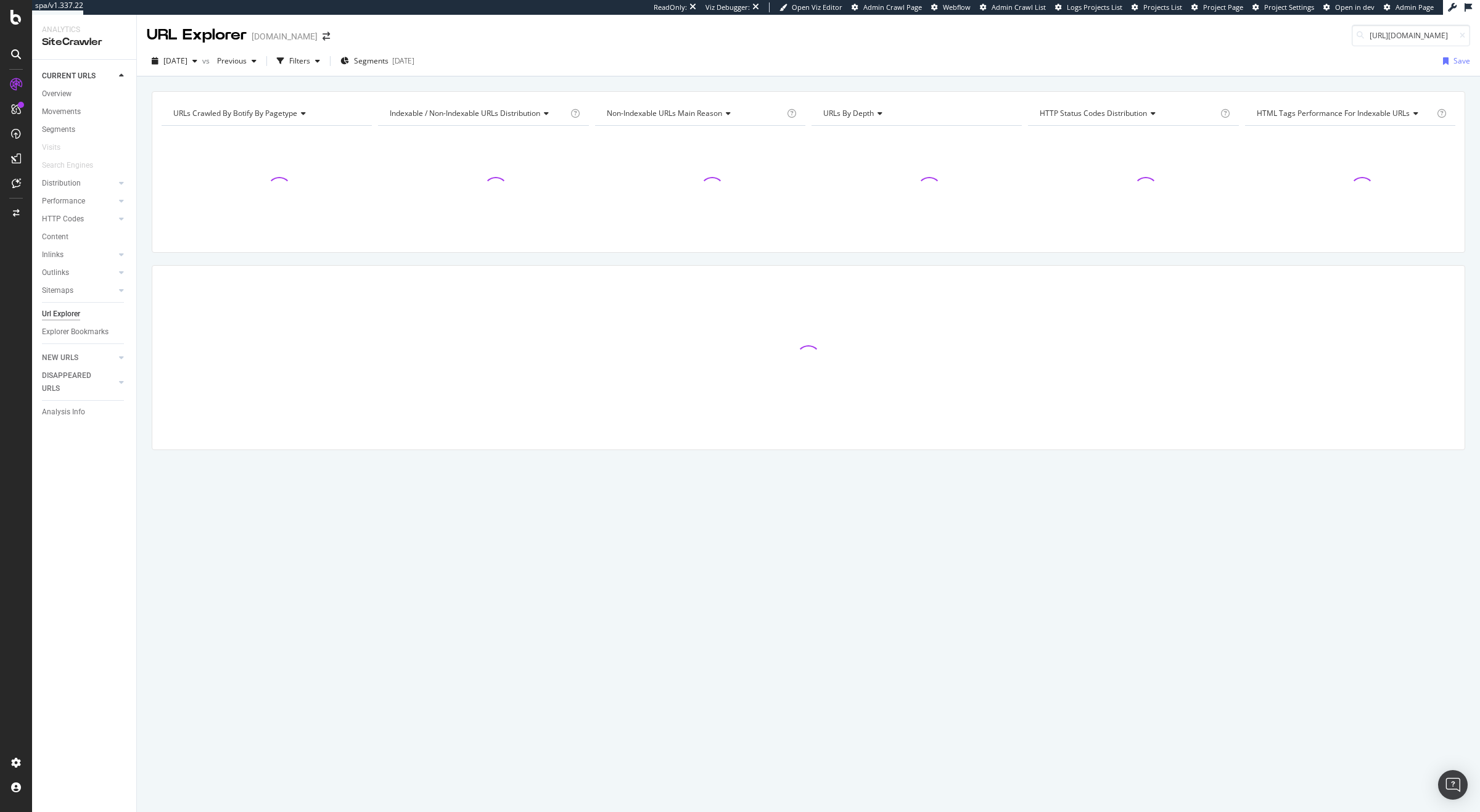
scroll to position [0, 74]
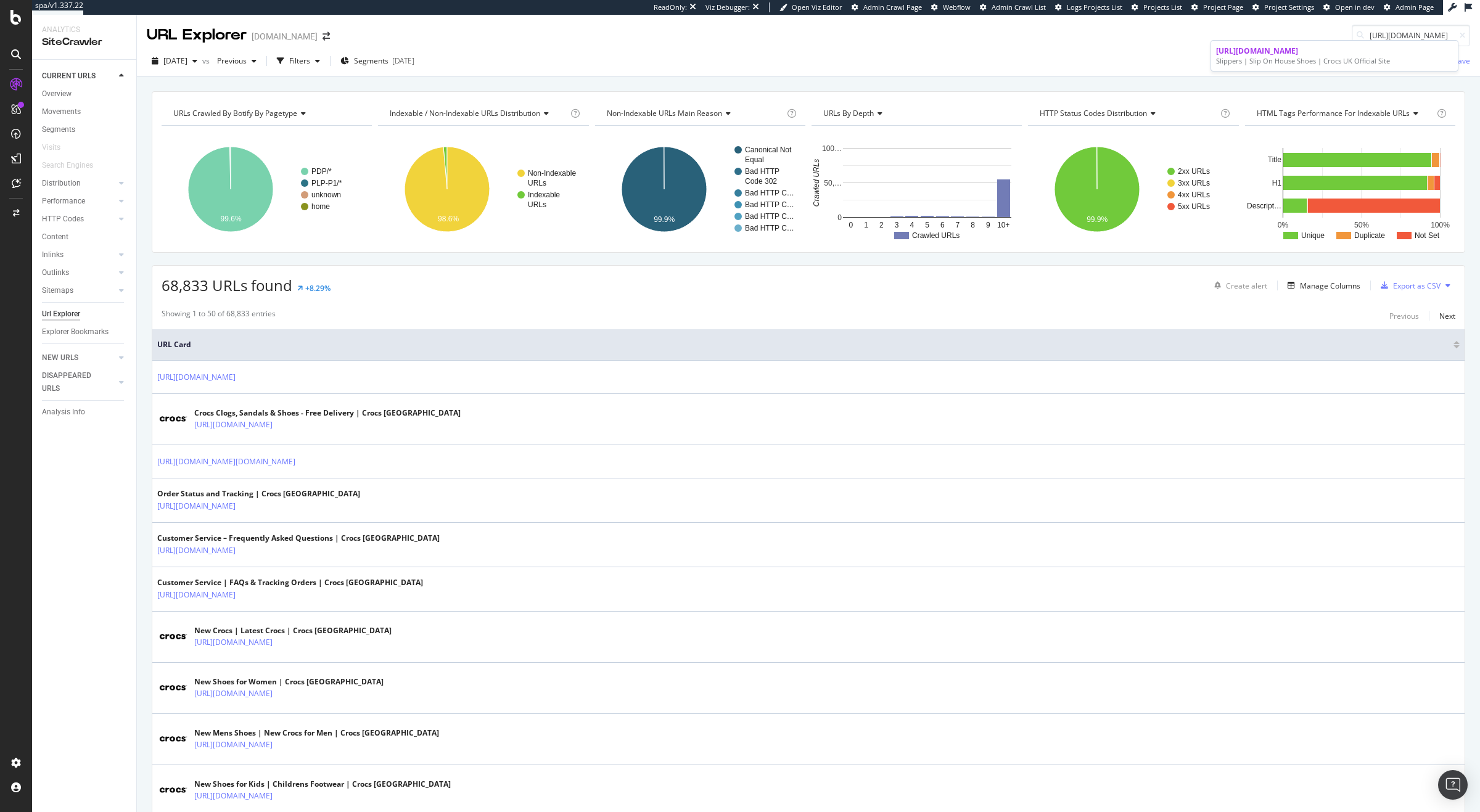
type input "https://www.crocs.co.uk/c/silhouette/slippers"
click at [1294, 61] on div "Slippers | Slip On House Shoes | Crocs UK Official Site" at bounding box center [1334, 61] width 237 height 10
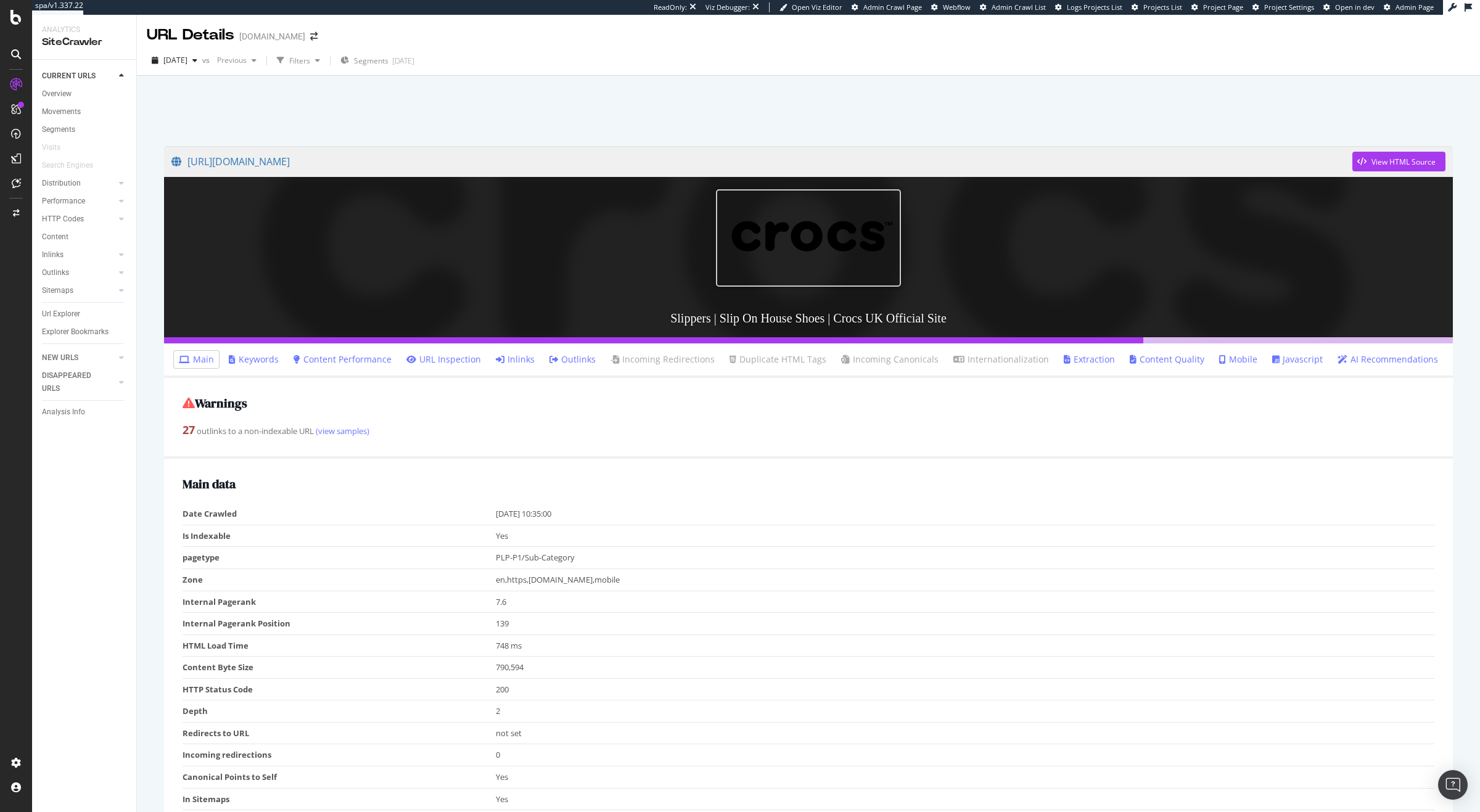
click at [532, 354] on link "Inlinks" at bounding box center [515, 359] width 39 height 12
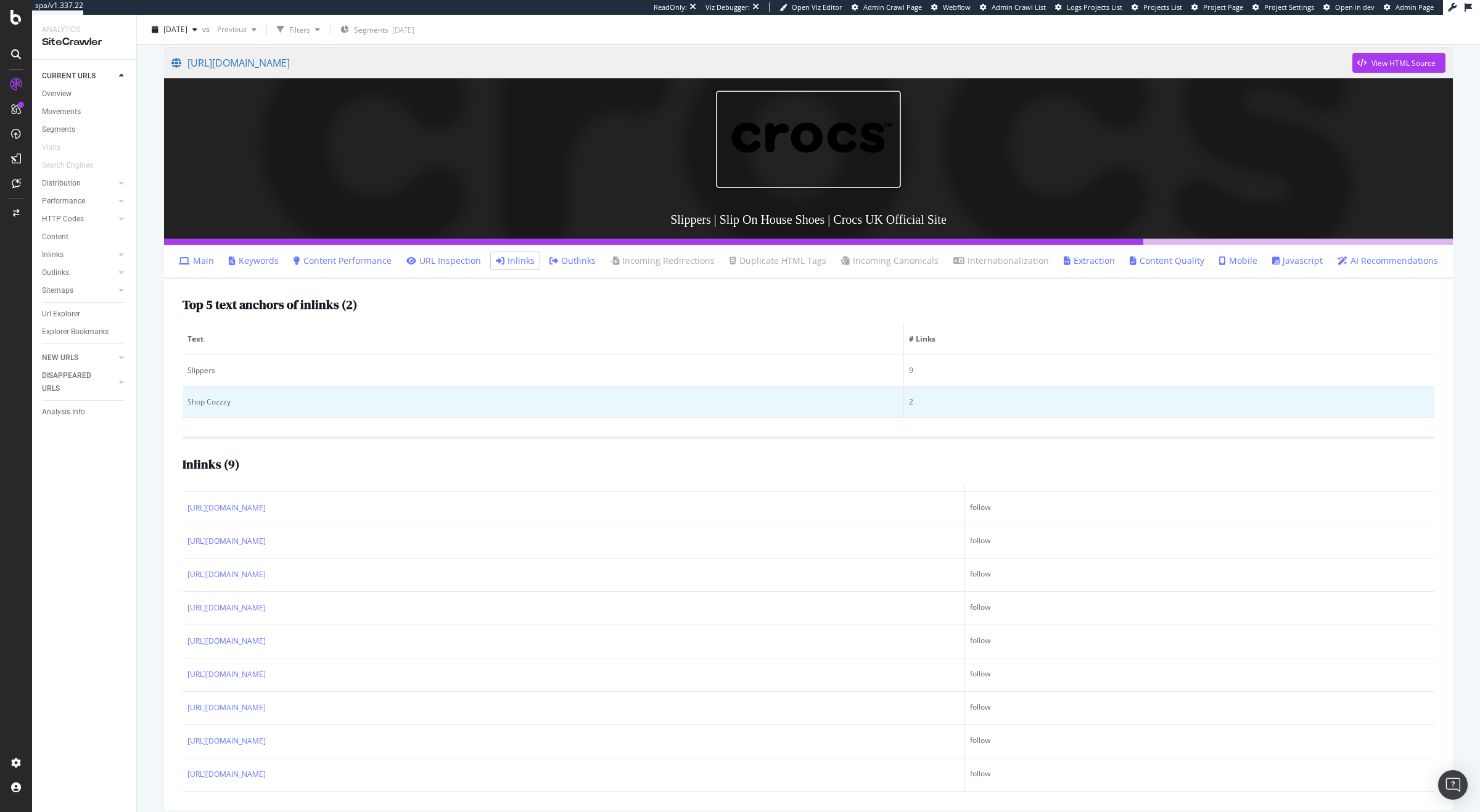
scroll to position [108, 0]
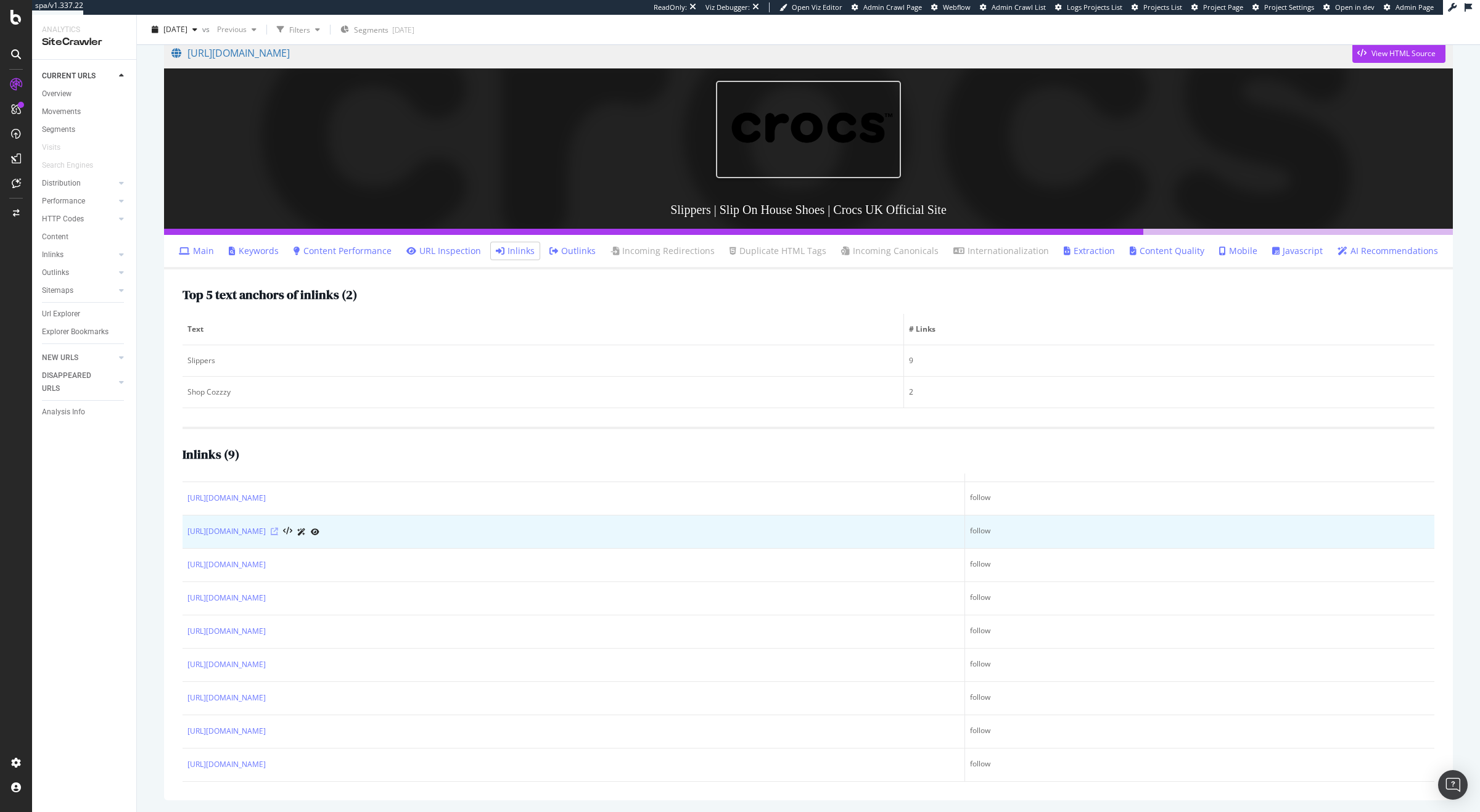
click at [278, 533] on icon at bounding box center [274, 531] width 7 height 7
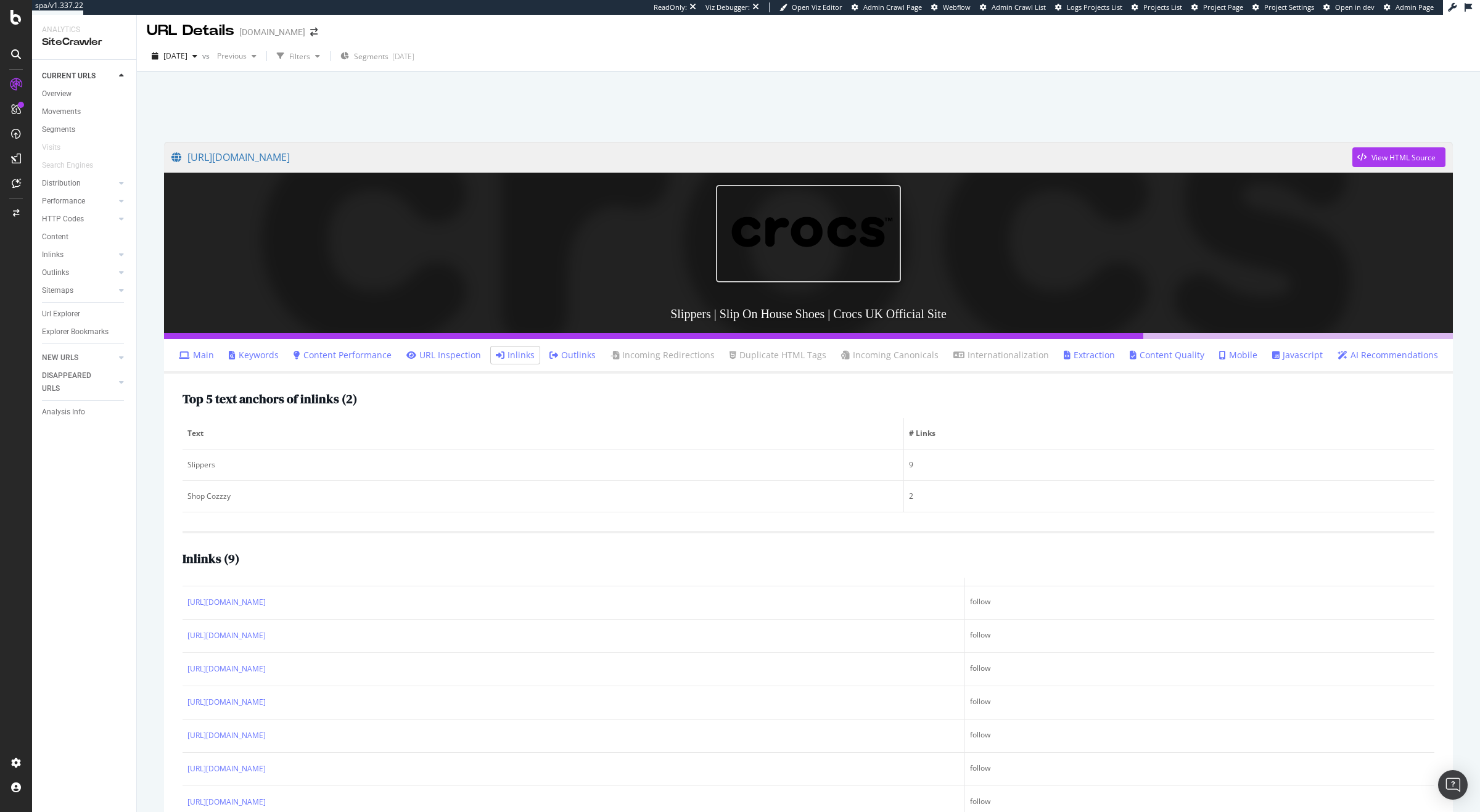
scroll to position [0, 0]
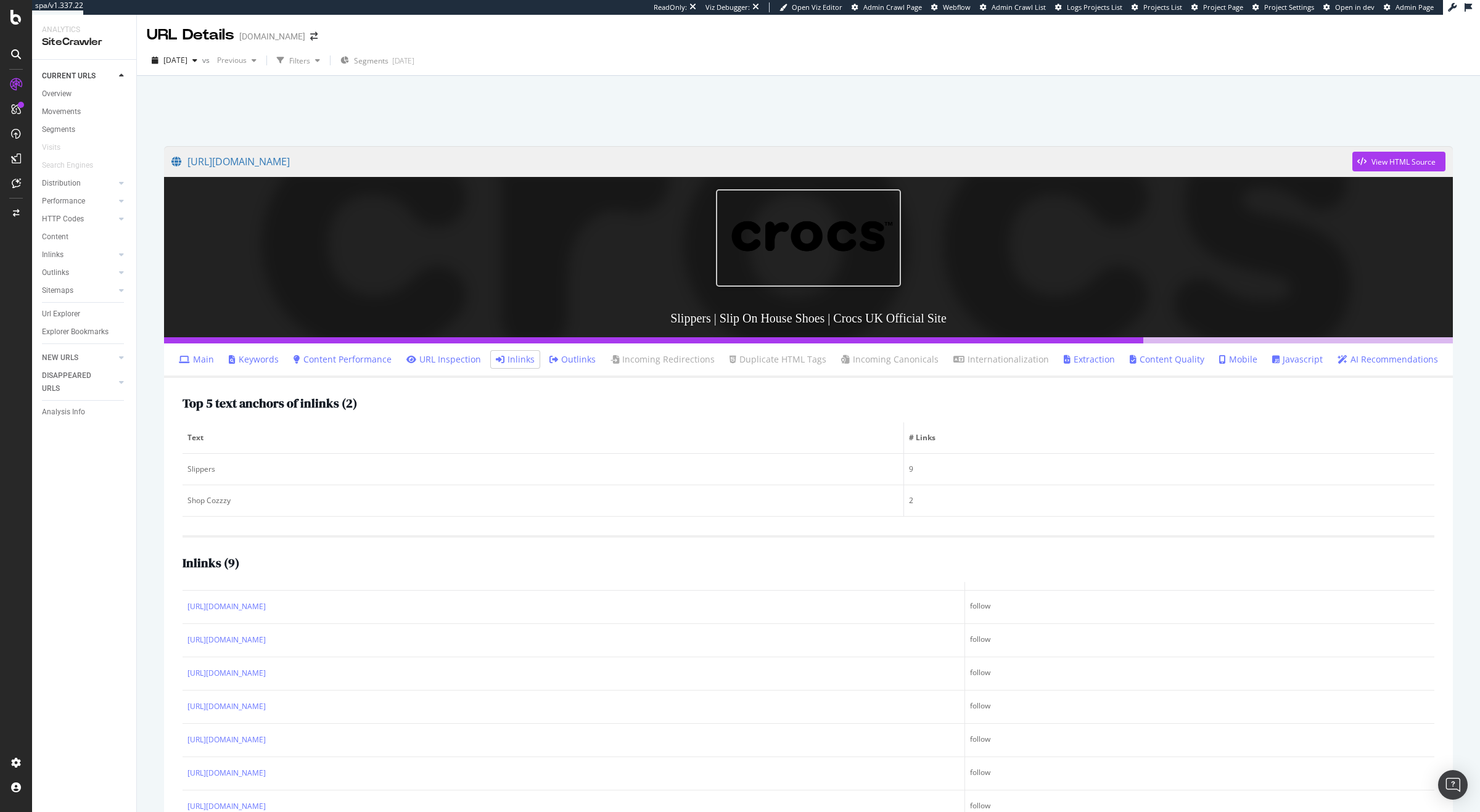
click at [317, 102] on div at bounding box center [808, 107] width 1313 height 53
click at [43, 92] on div "Overview" at bounding box center [57, 94] width 30 height 13
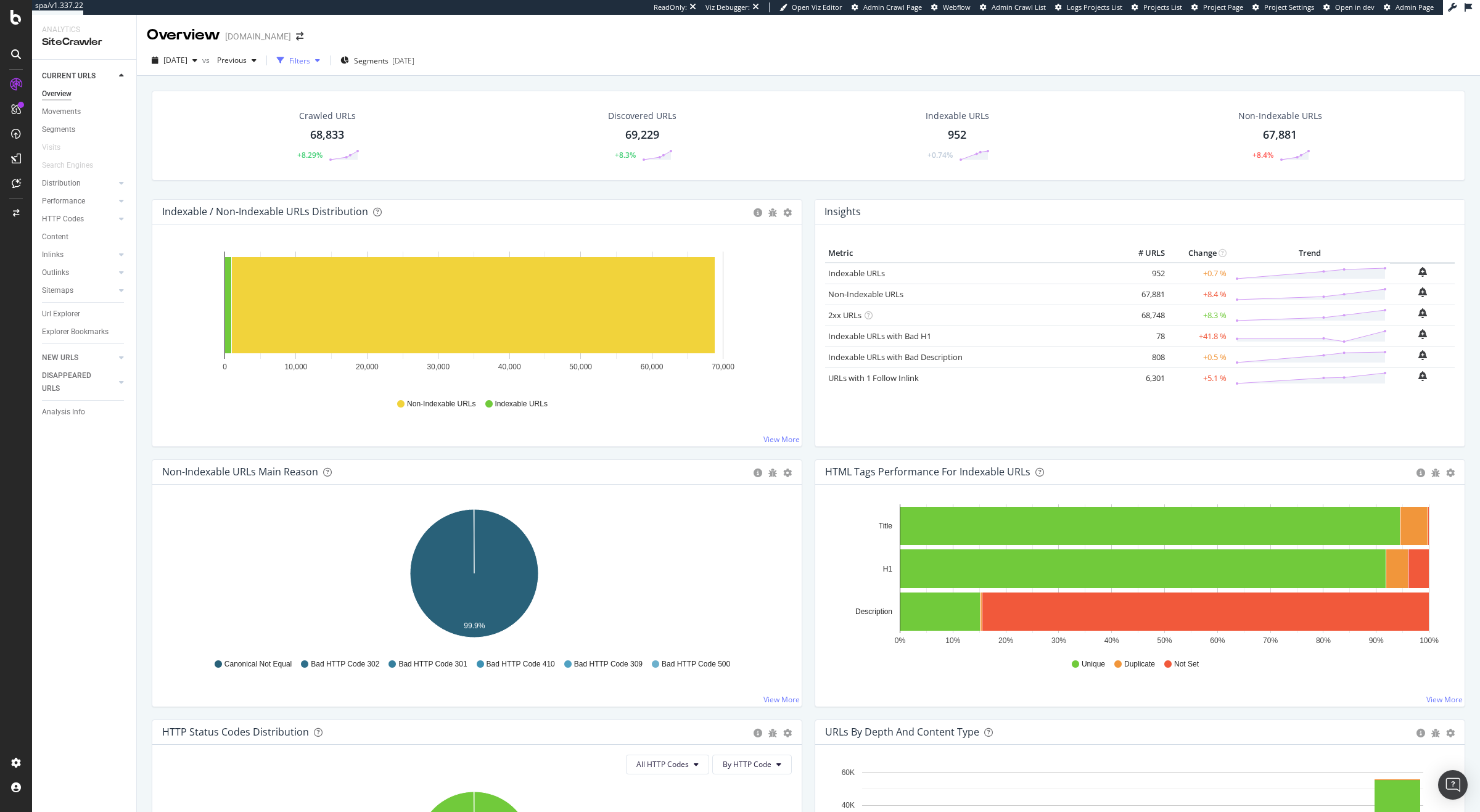
click at [289, 66] on div "button" at bounding box center [281, 61] width 17 height 17
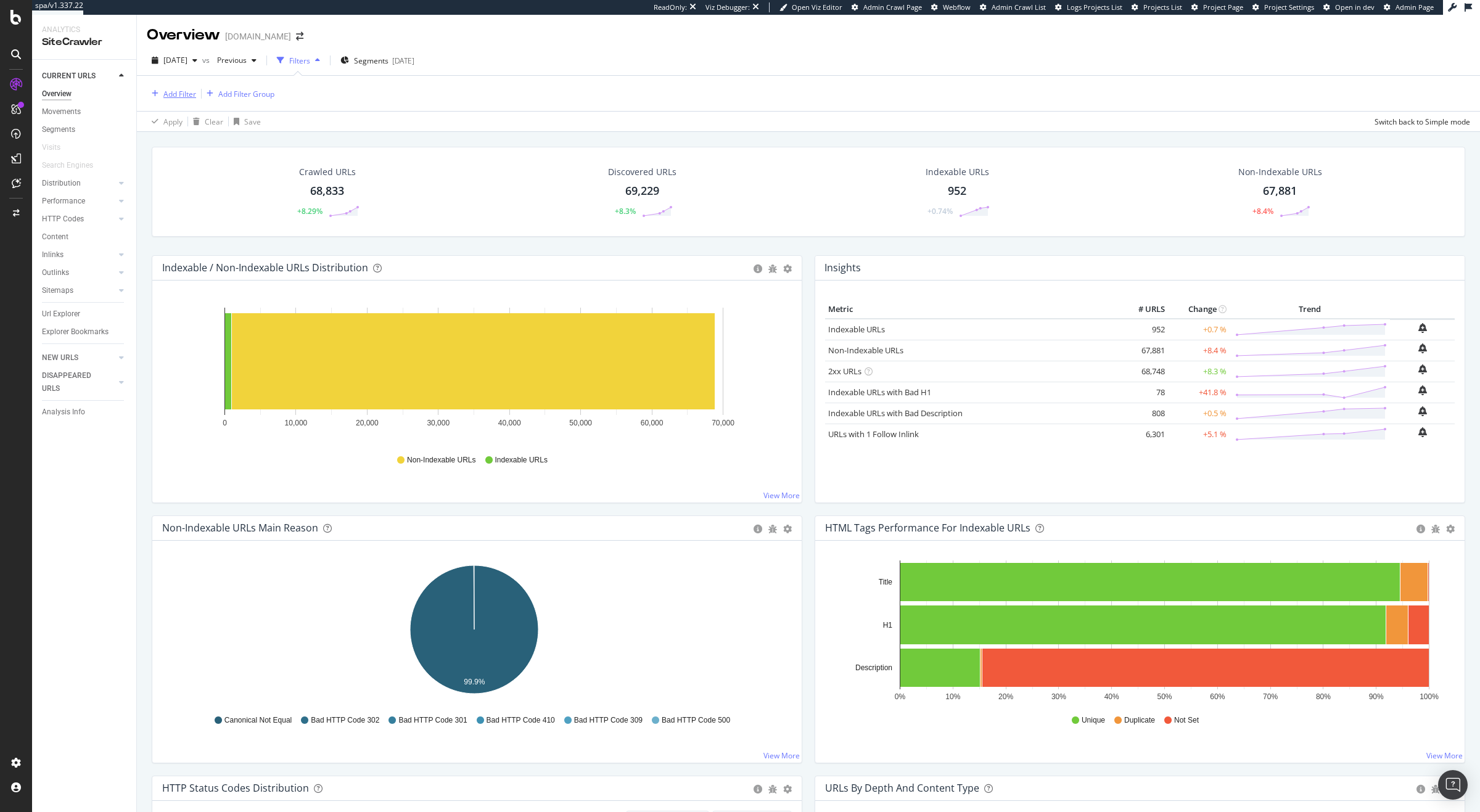
click at [159, 90] on div "button" at bounding box center [155, 94] width 17 height 7
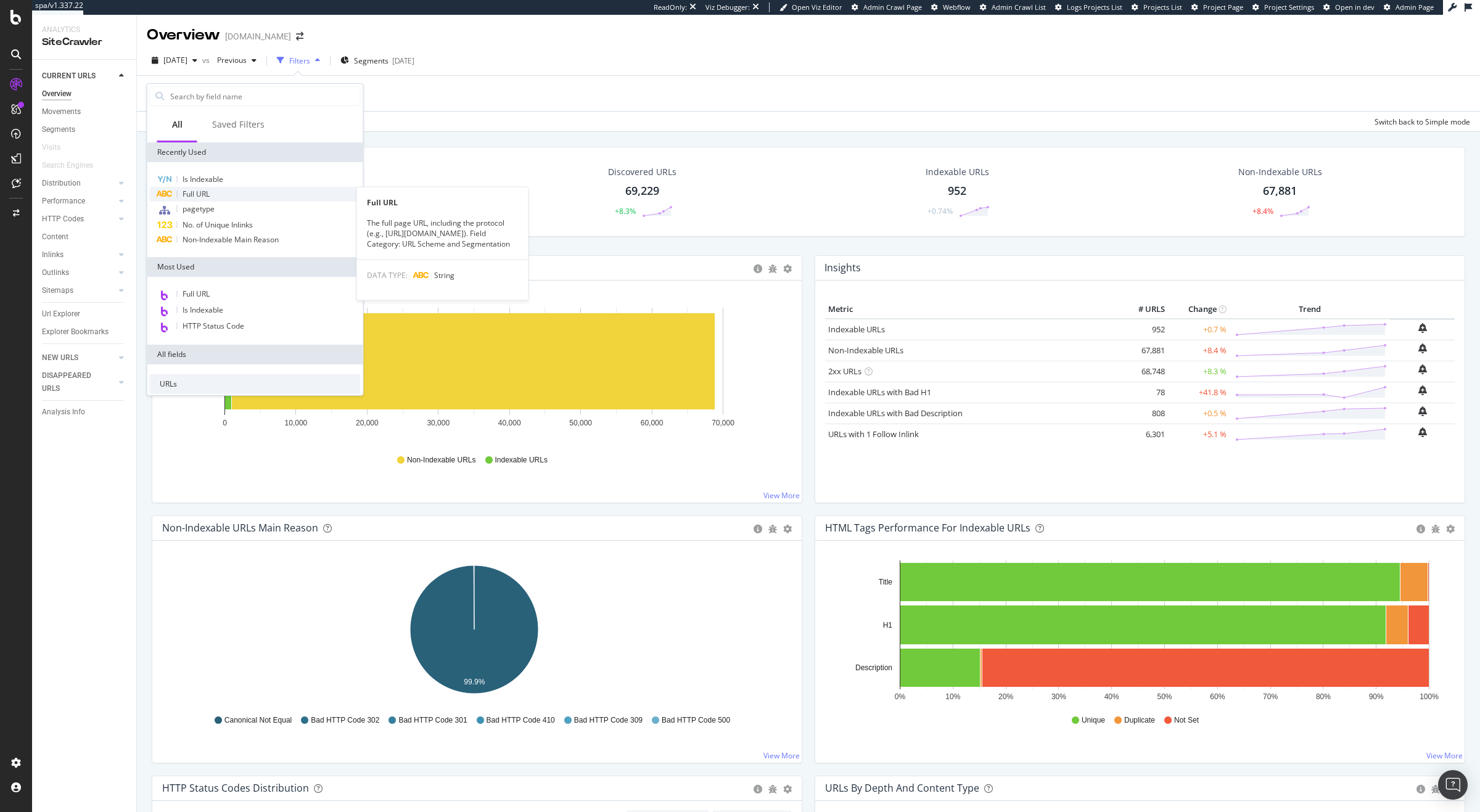
click at [201, 193] on span "Full URL" at bounding box center [196, 194] width 27 height 11
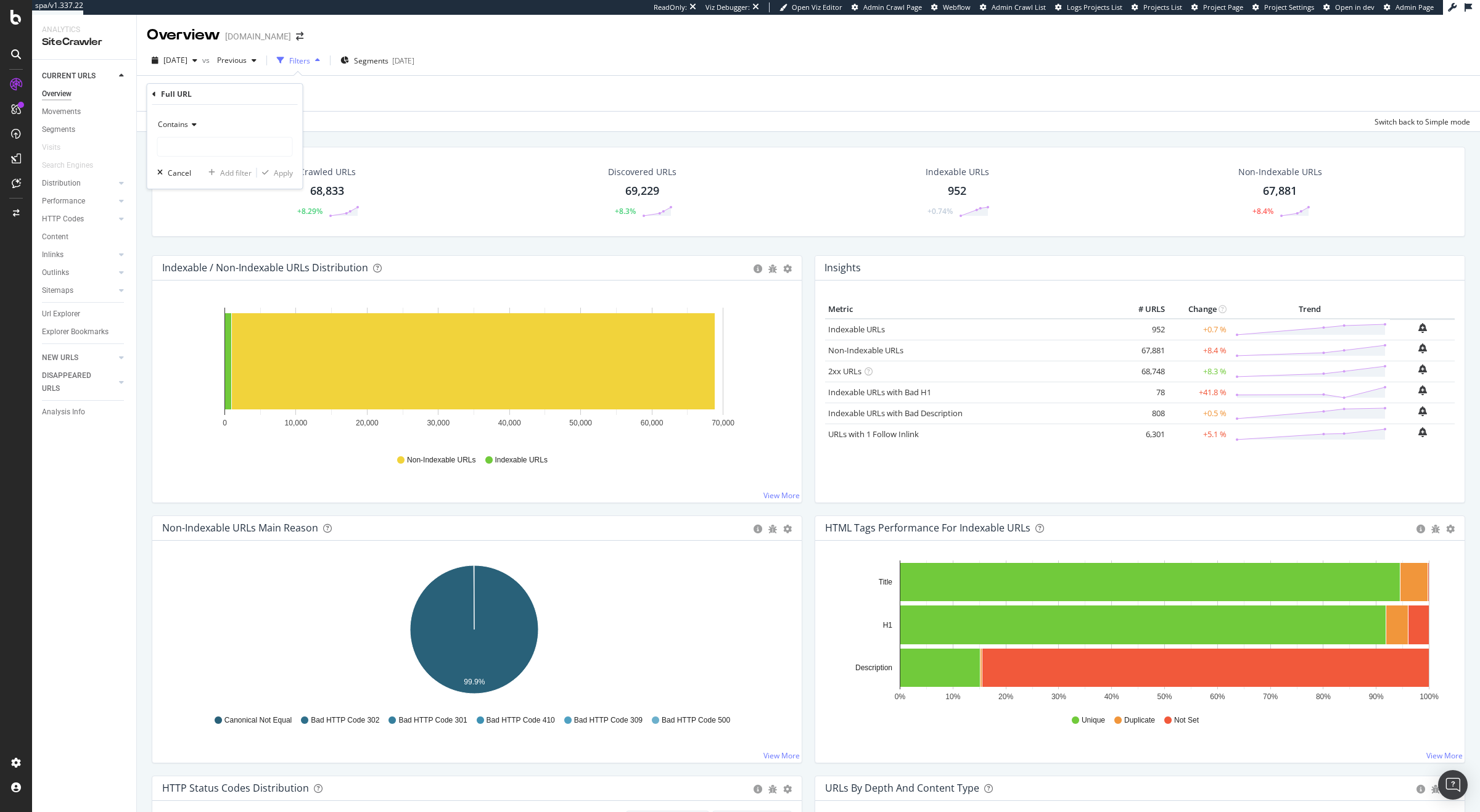
click at [175, 120] on span "Contains" at bounding box center [173, 124] width 30 height 11
click at [182, 141] on div "Equal to Not equal to Starts with Doesn't start with Ends with Doesn't end with…" at bounding box center [226, 222] width 138 height 177
click at [182, 145] on span "Equal to" at bounding box center [177, 150] width 28 height 11
click at [181, 147] on input "text" at bounding box center [225, 147] width 134 height 20
paste input "https://www.crocs.co.uk/c/collections/featured/platform"
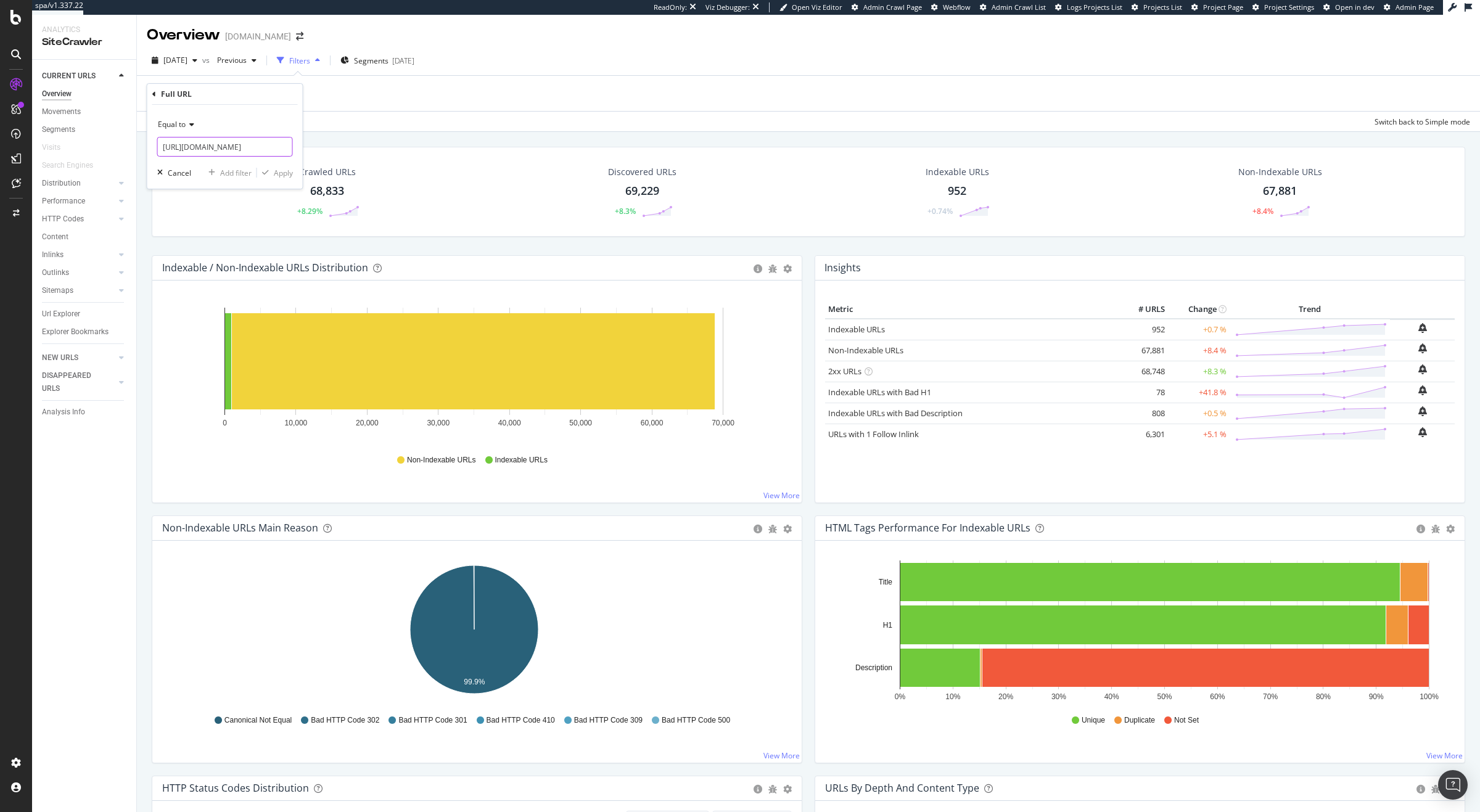
scroll to position [0, 87]
type input "https://www.crocs.co.uk/c/collections/featured/platform"
click at [282, 174] on div "Apply" at bounding box center [283, 173] width 19 height 11
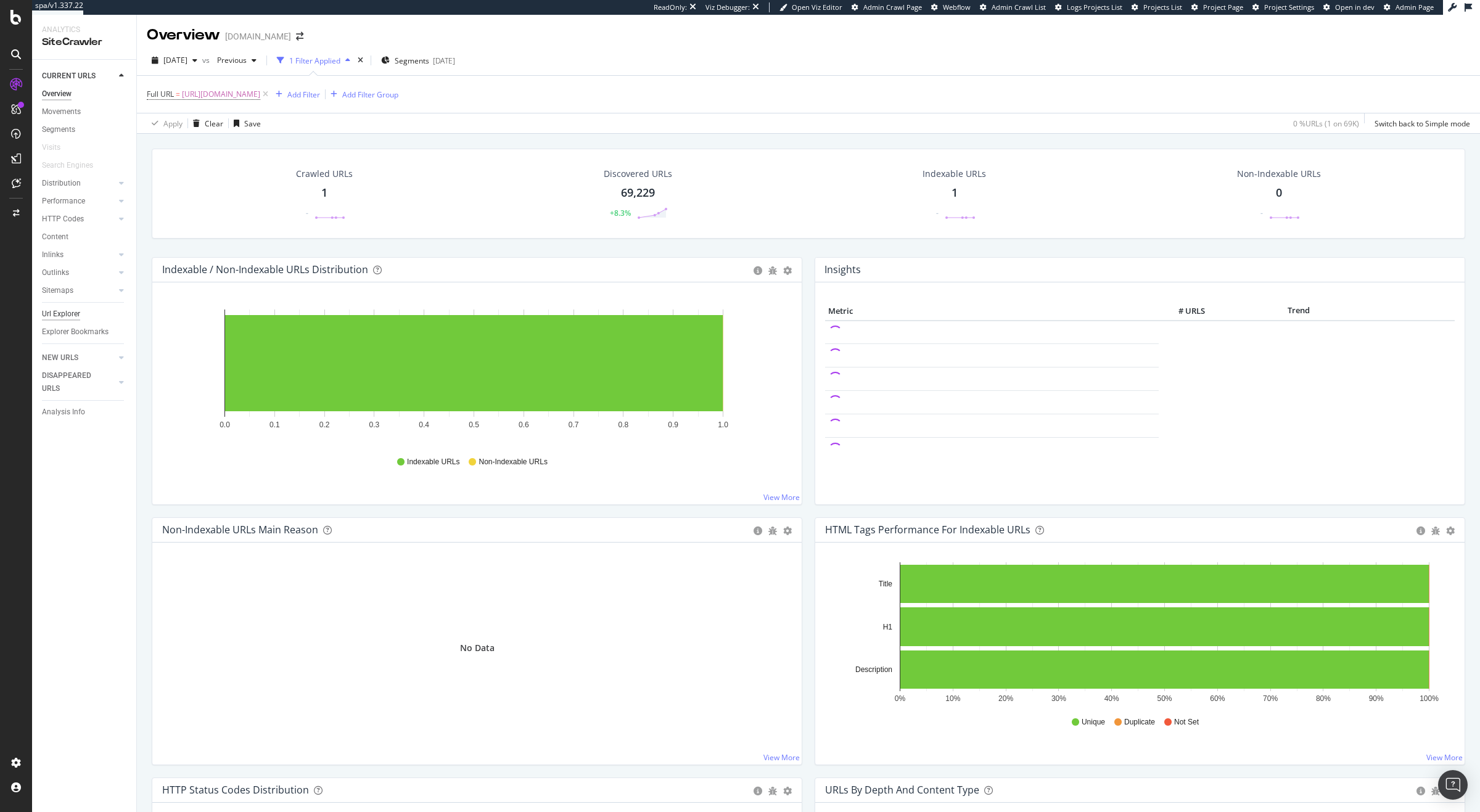
click at [67, 312] on div "Url Explorer" at bounding box center [61, 314] width 38 height 13
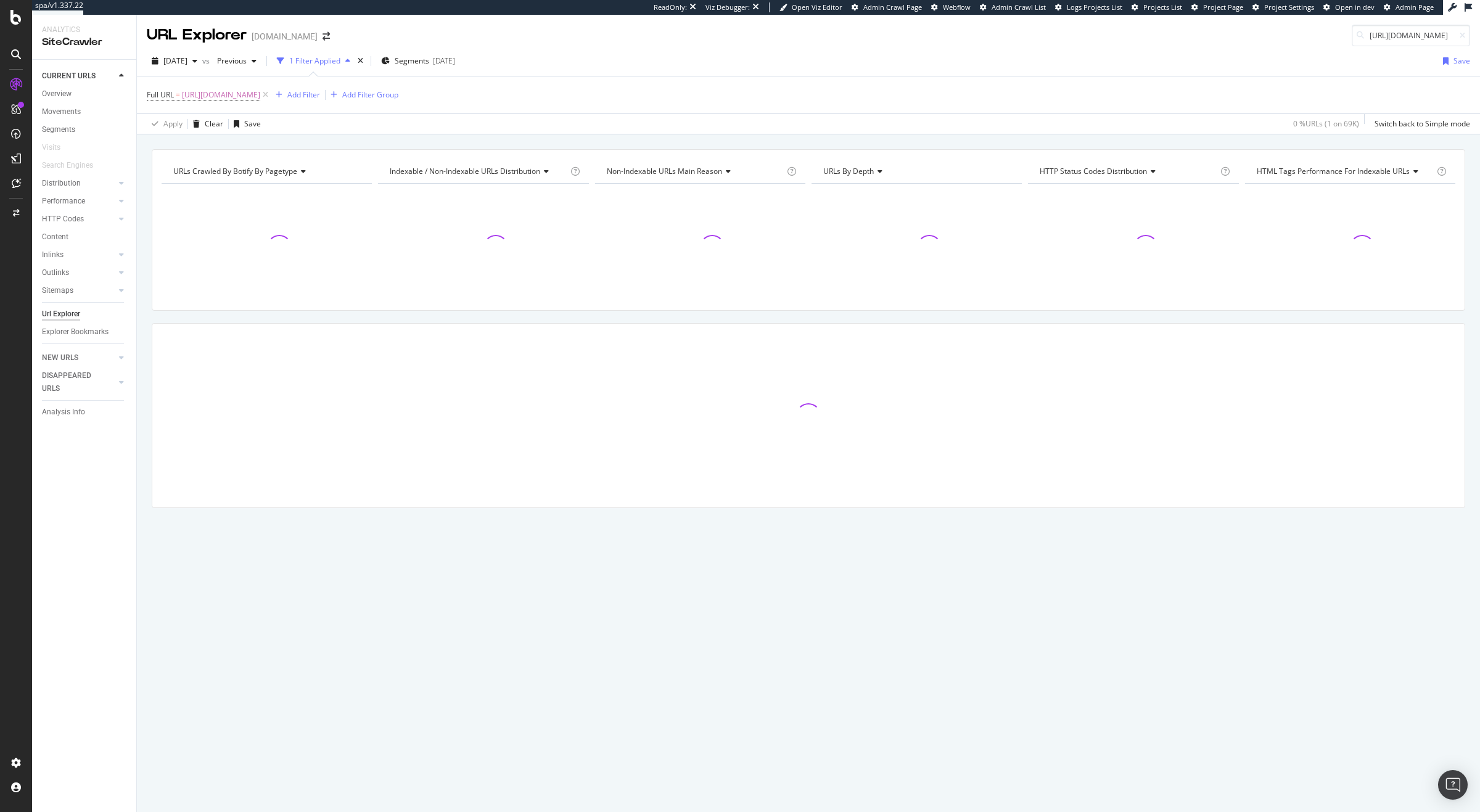
scroll to position [0, 111]
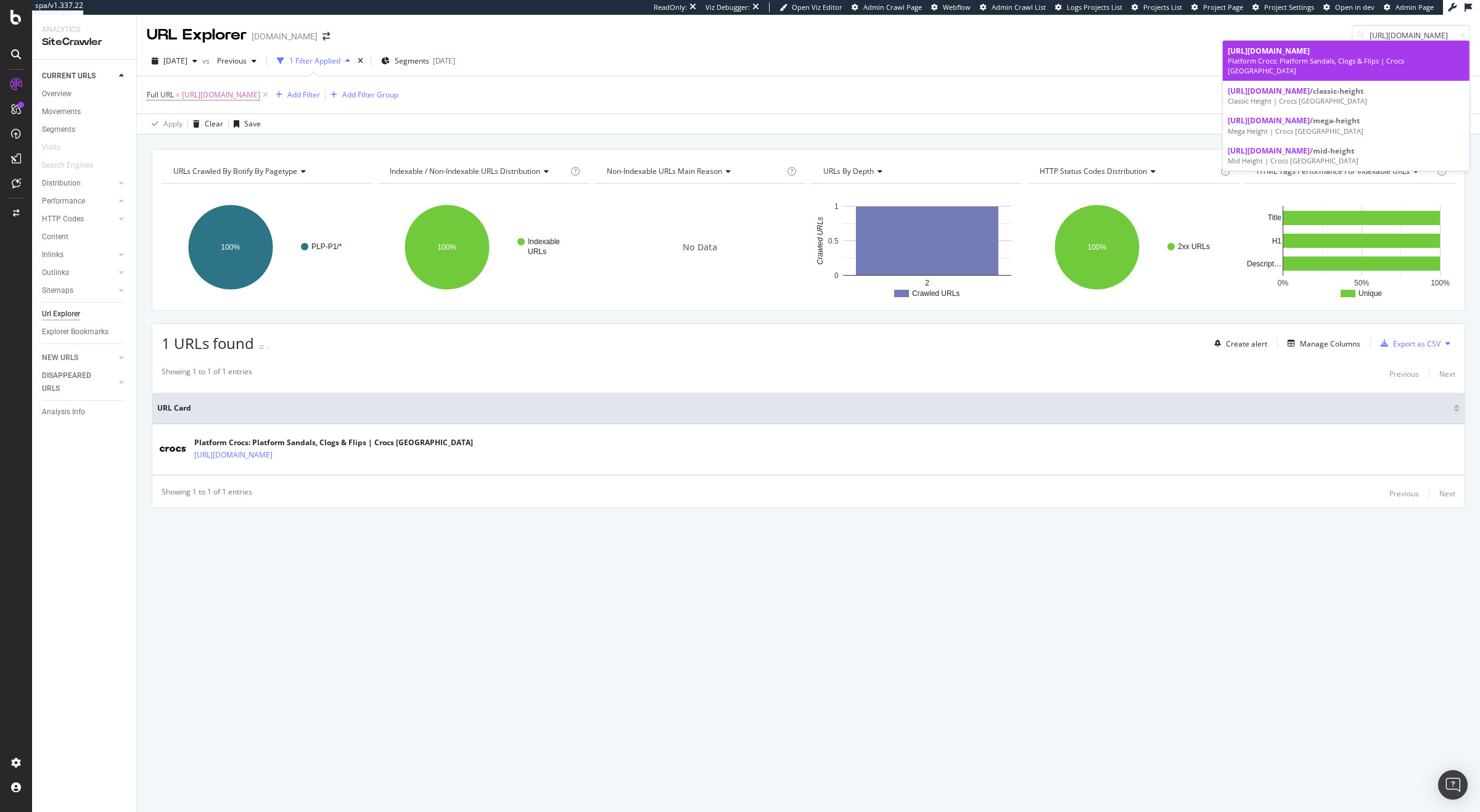
type input "https://www.crocs.co.uk/c/collections/featured/platform"
click at [1340, 63] on div "Platform Crocs: Platform Sandals, Clogs & Flips | Crocs UK" at bounding box center [1346, 66] width 237 height 19
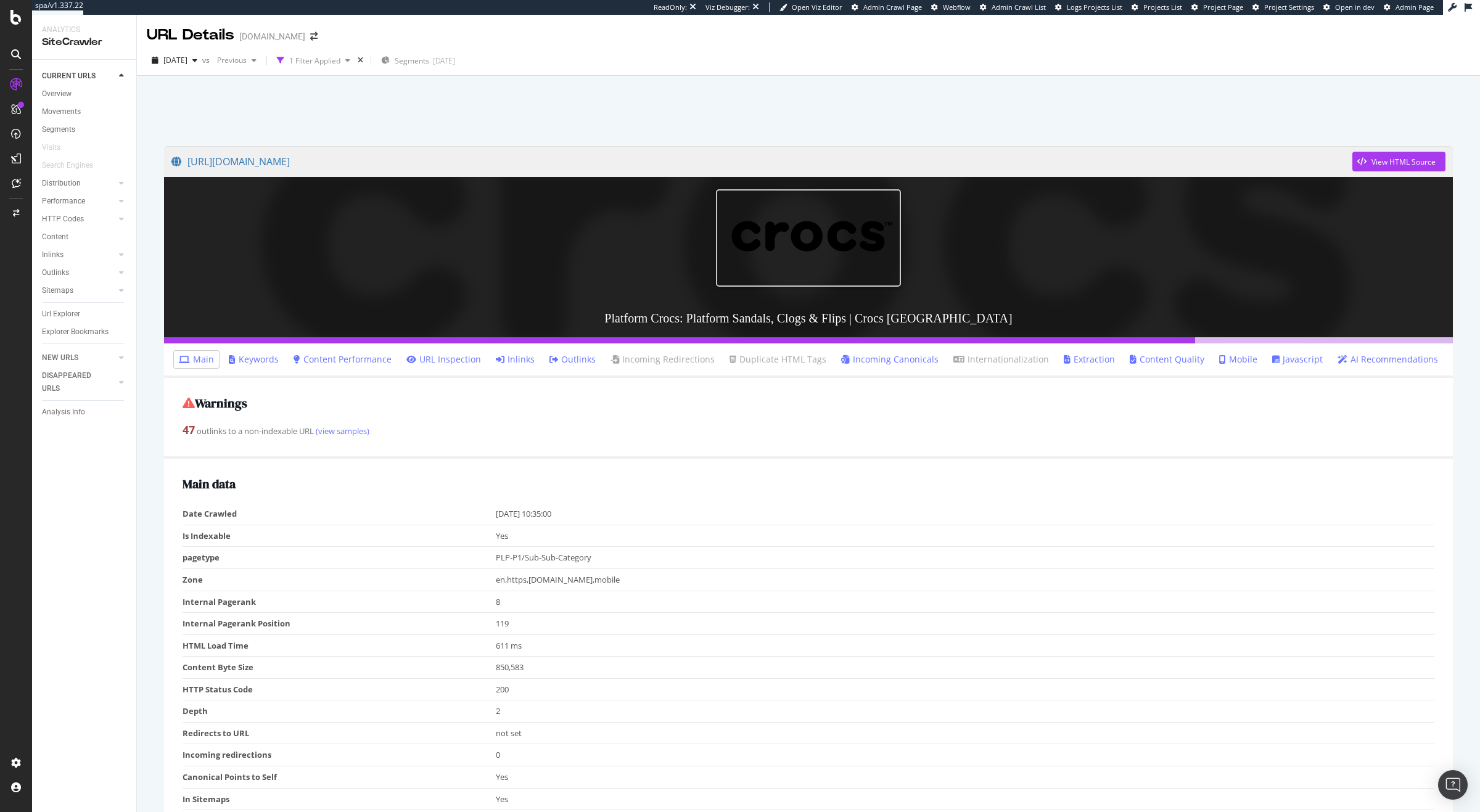
click at [520, 362] on link "Inlinks" at bounding box center [515, 359] width 39 height 12
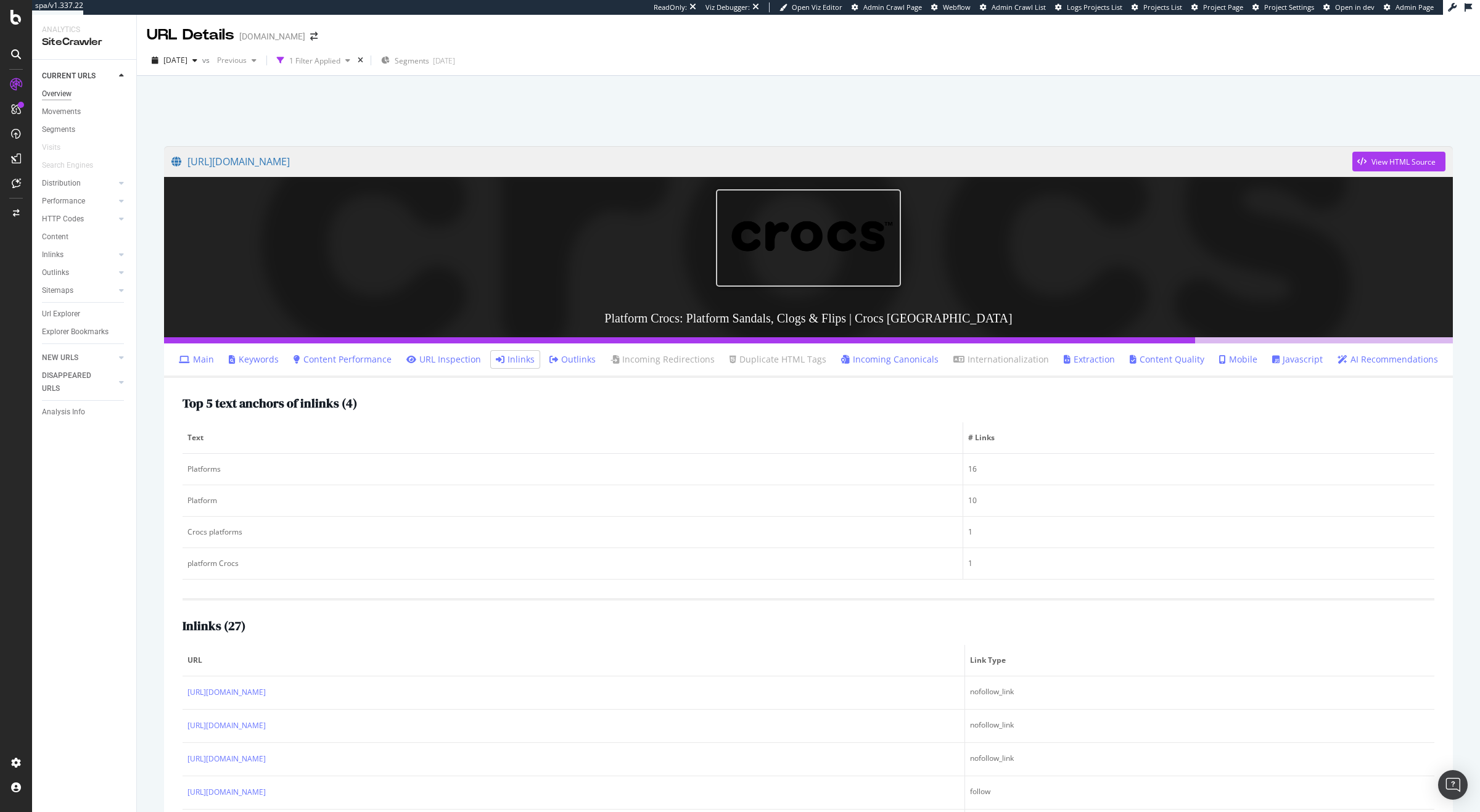
click at [42, 87] on div "Overview" at bounding box center [57, 94] width 30 height 13
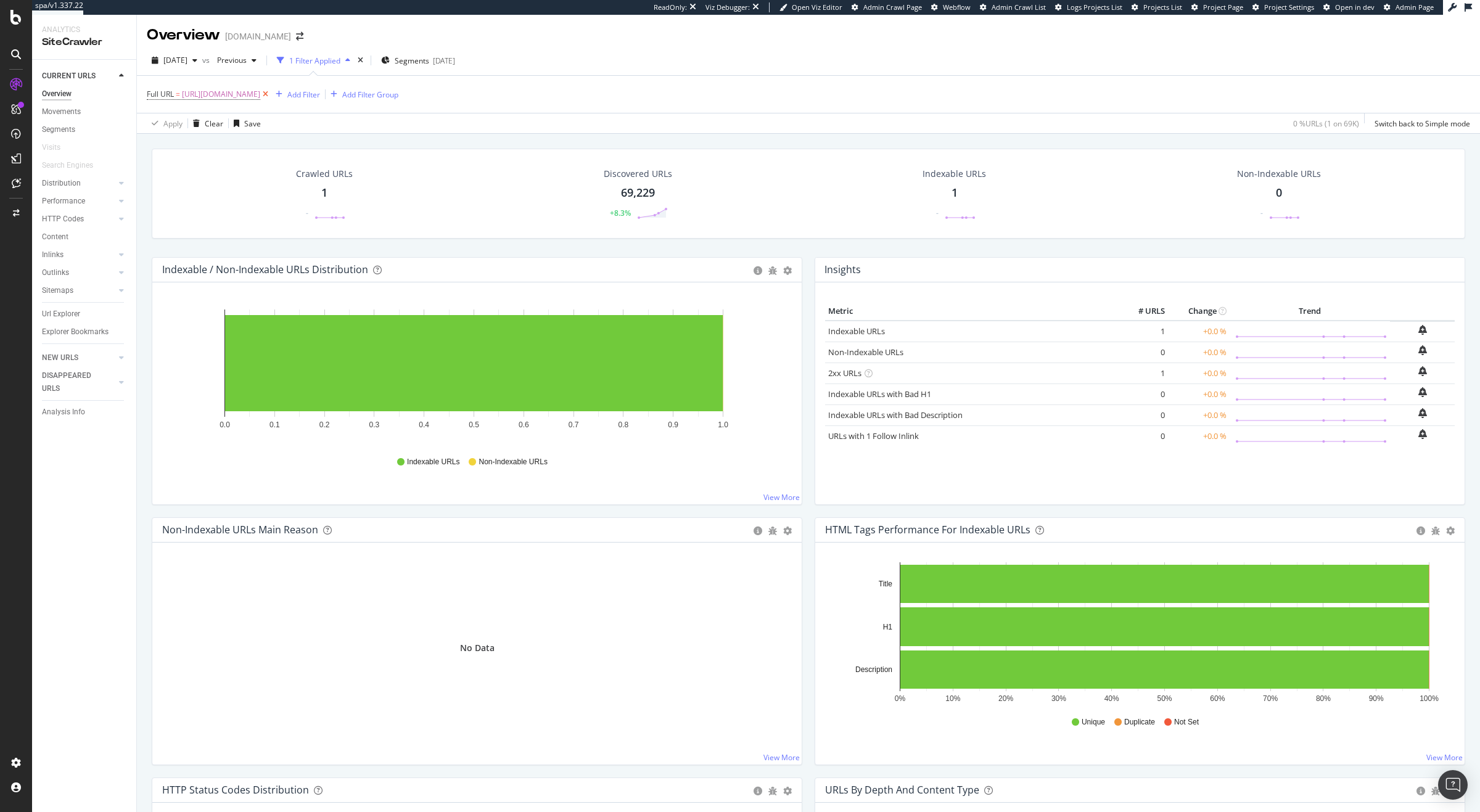
click at [271, 97] on icon at bounding box center [265, 94] width 11 height 12
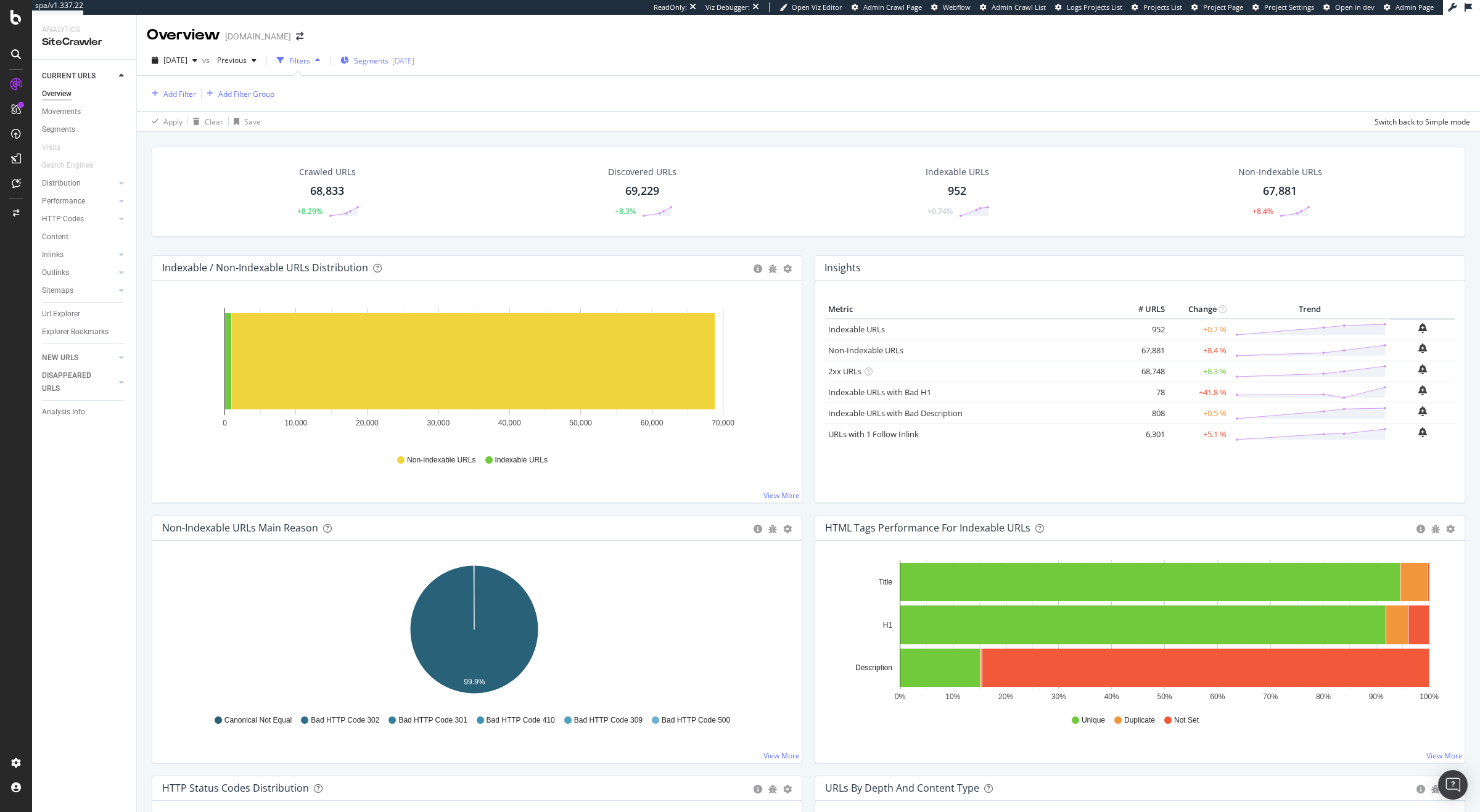
click at [414, 61] on div "2025-08-20" at bounding box center [403, 61] width 22 height 11
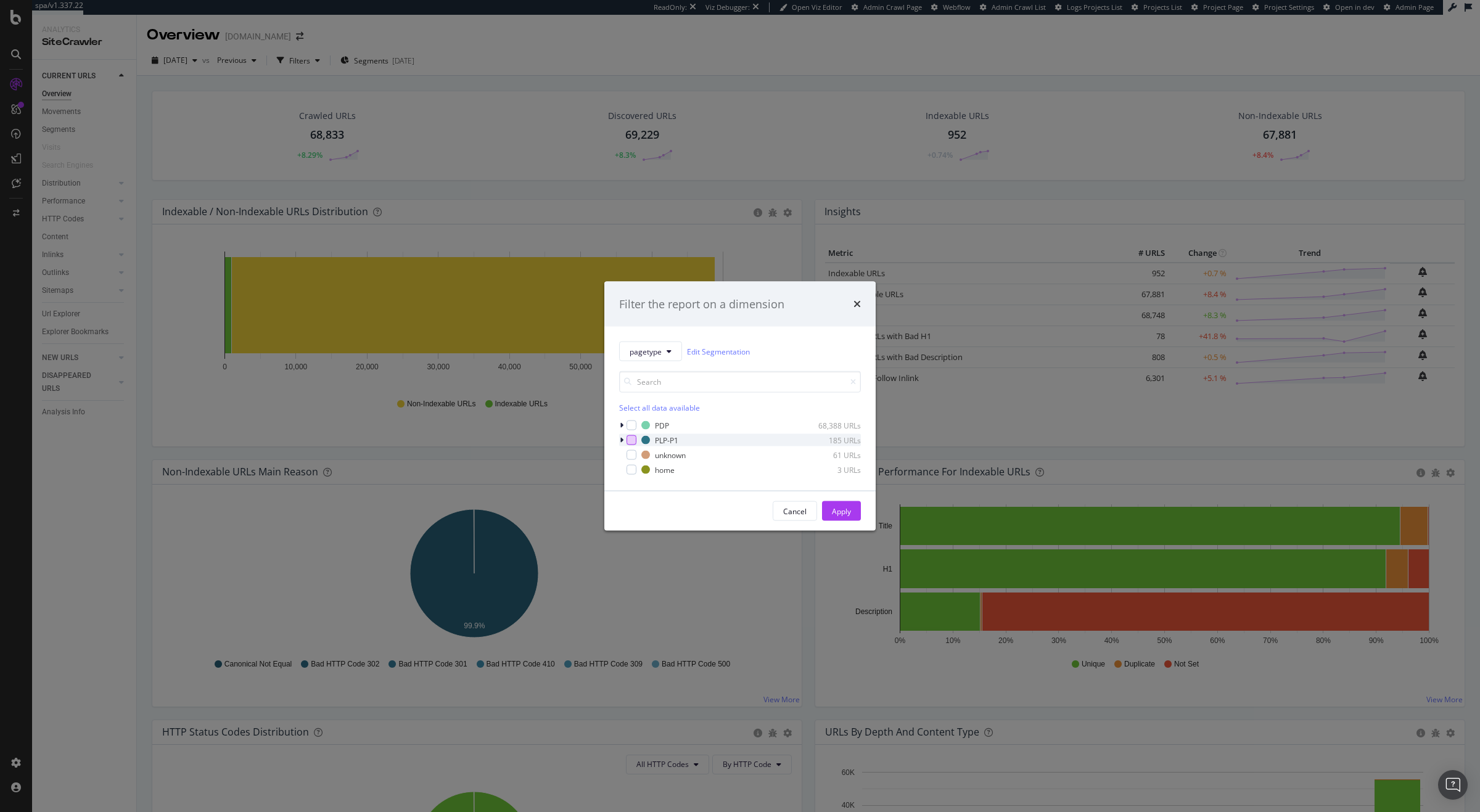
click at [628, 439] on div "modal" at bounding box center [631, 440] width 10 height 10
click at [829, 508] on button "Apply" at bounding box center [841, 511] width 39 height 20
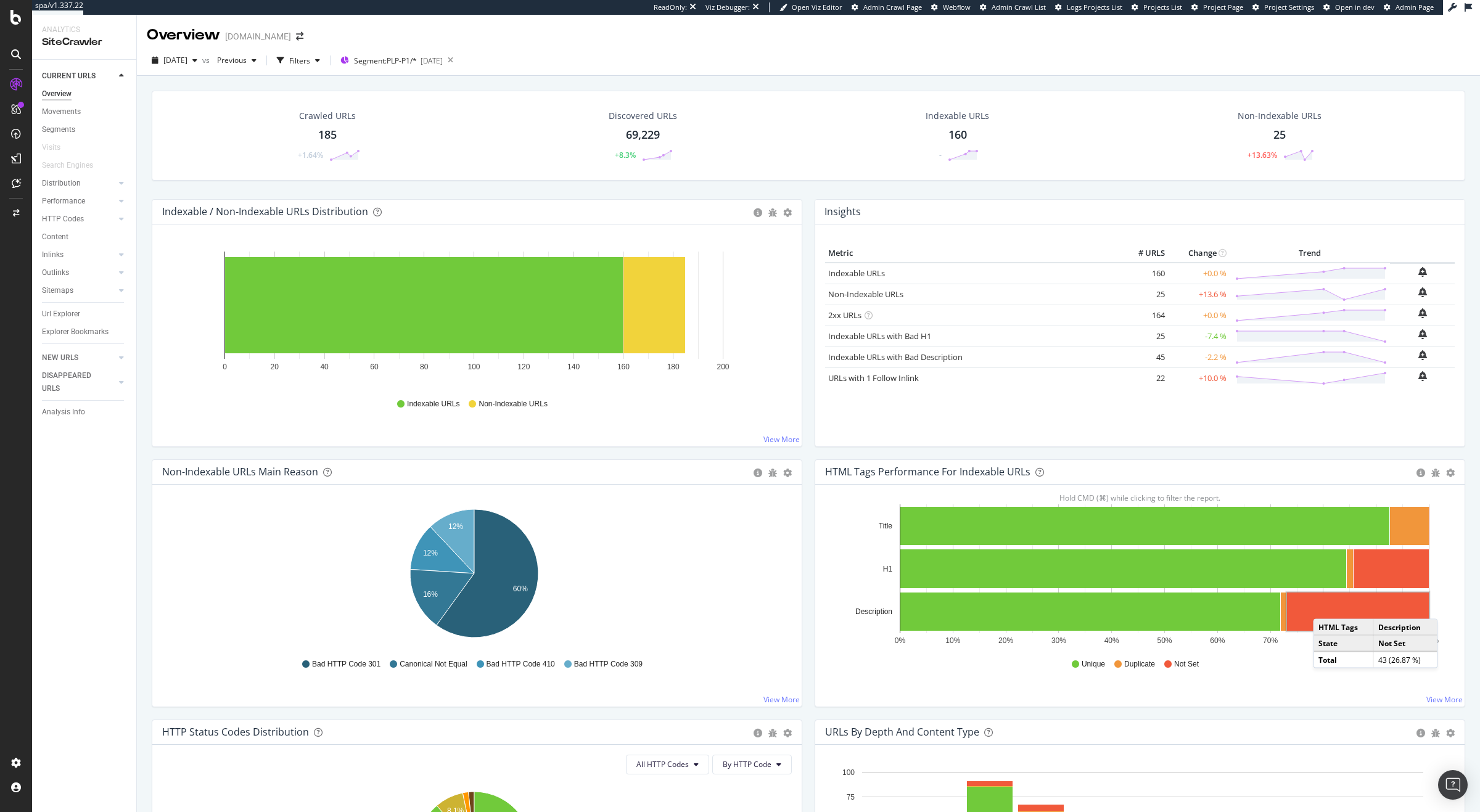
click at [1320, 607] on rect "A chart." at bounding box center [1357, 612] width 142 height 38
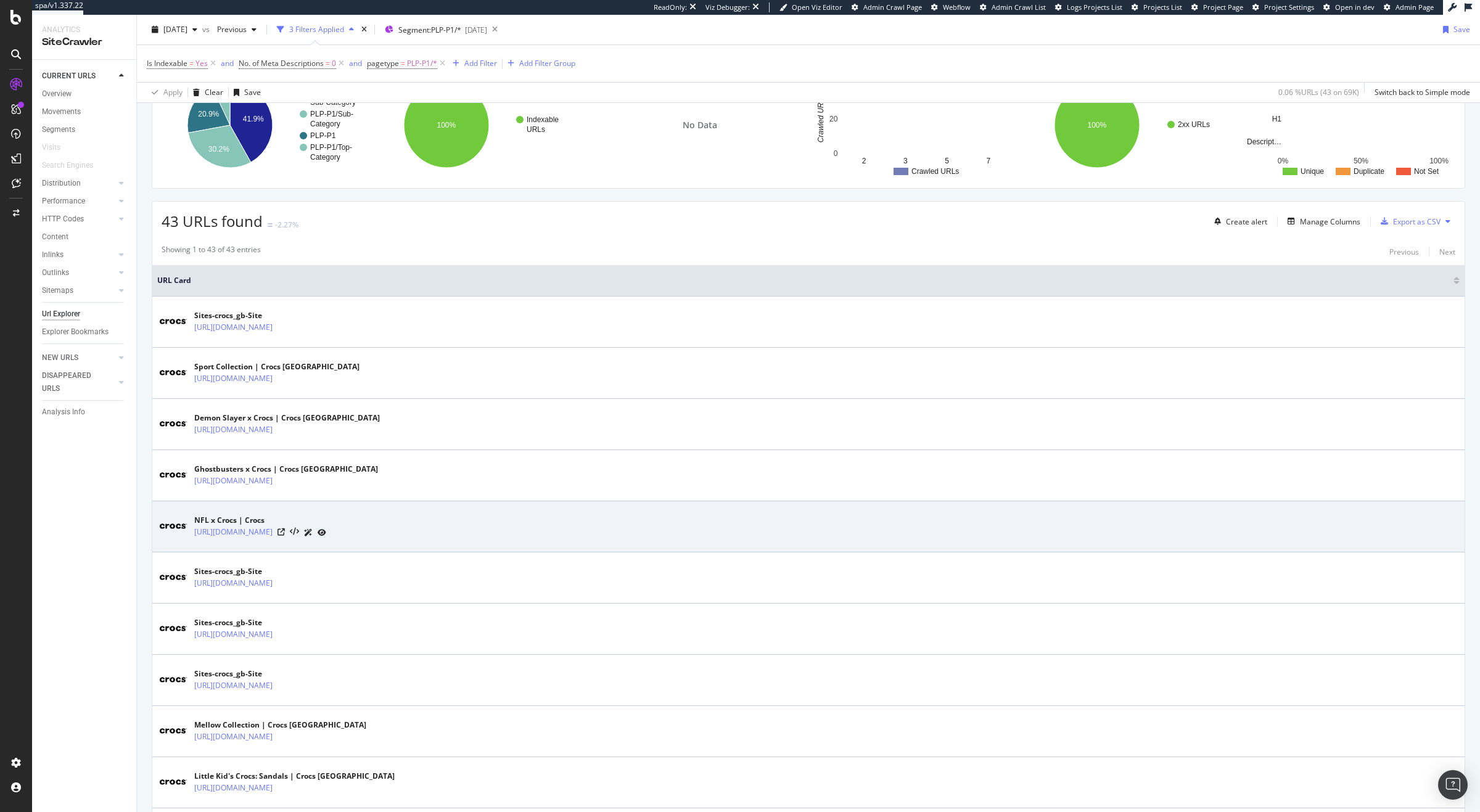
scroll to position [136, 0]
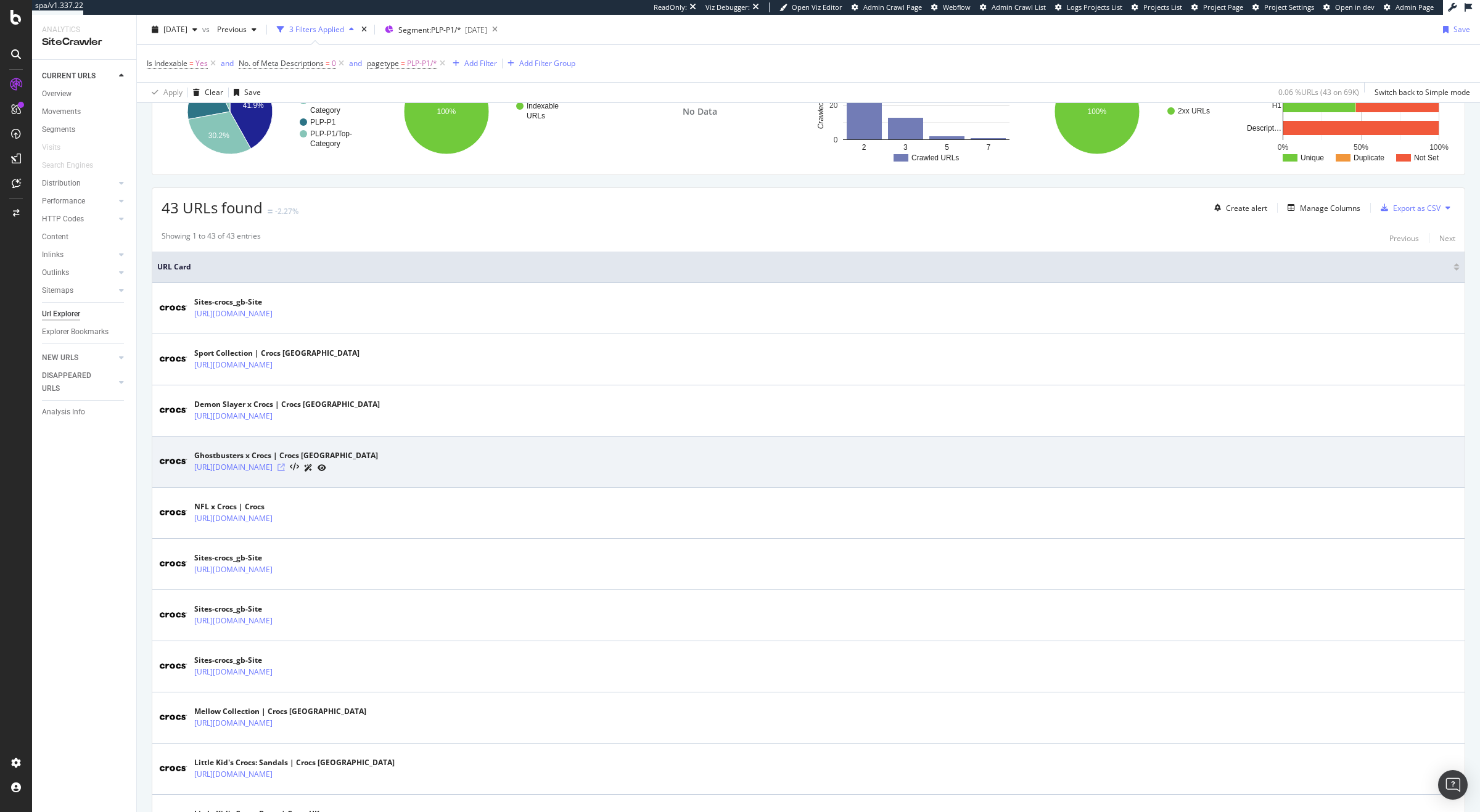
click at [285, 463] on icon at bounding box center [281, 467] width 7 height 7
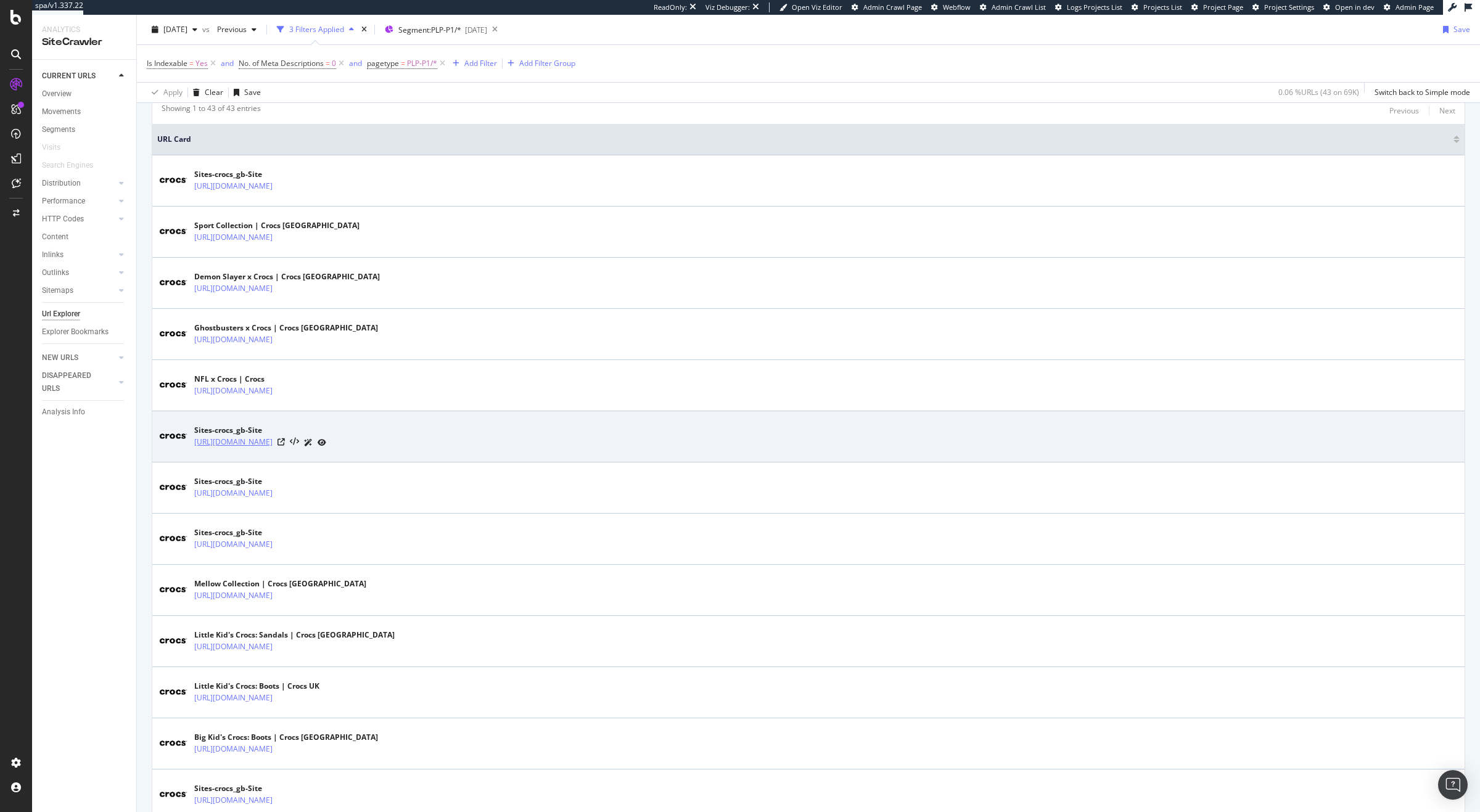
scroll to position [271, 0]
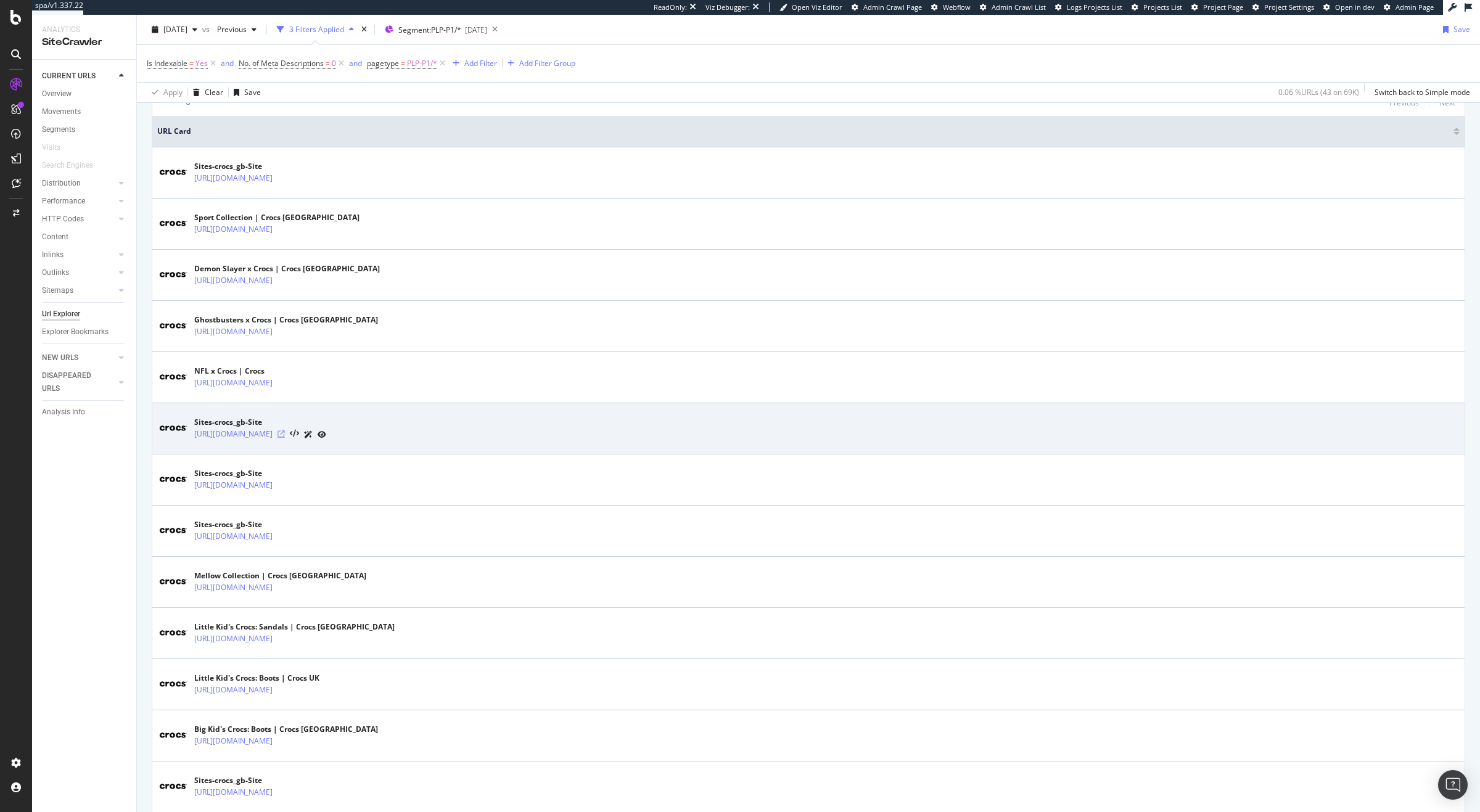
click at [285, 435] on icon at bounding box center [281, 434] width 7 height 7
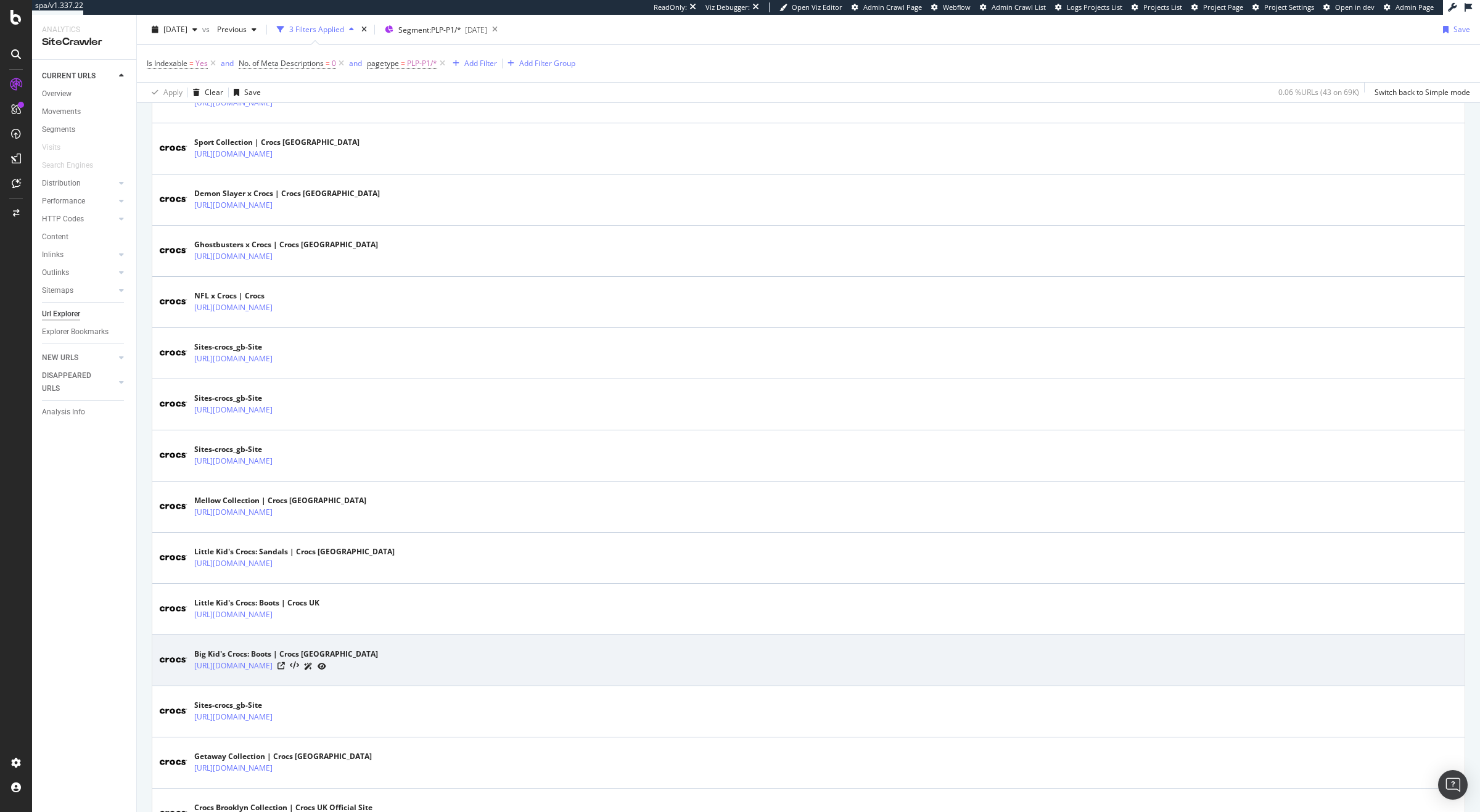
scroll to position [354, 0]
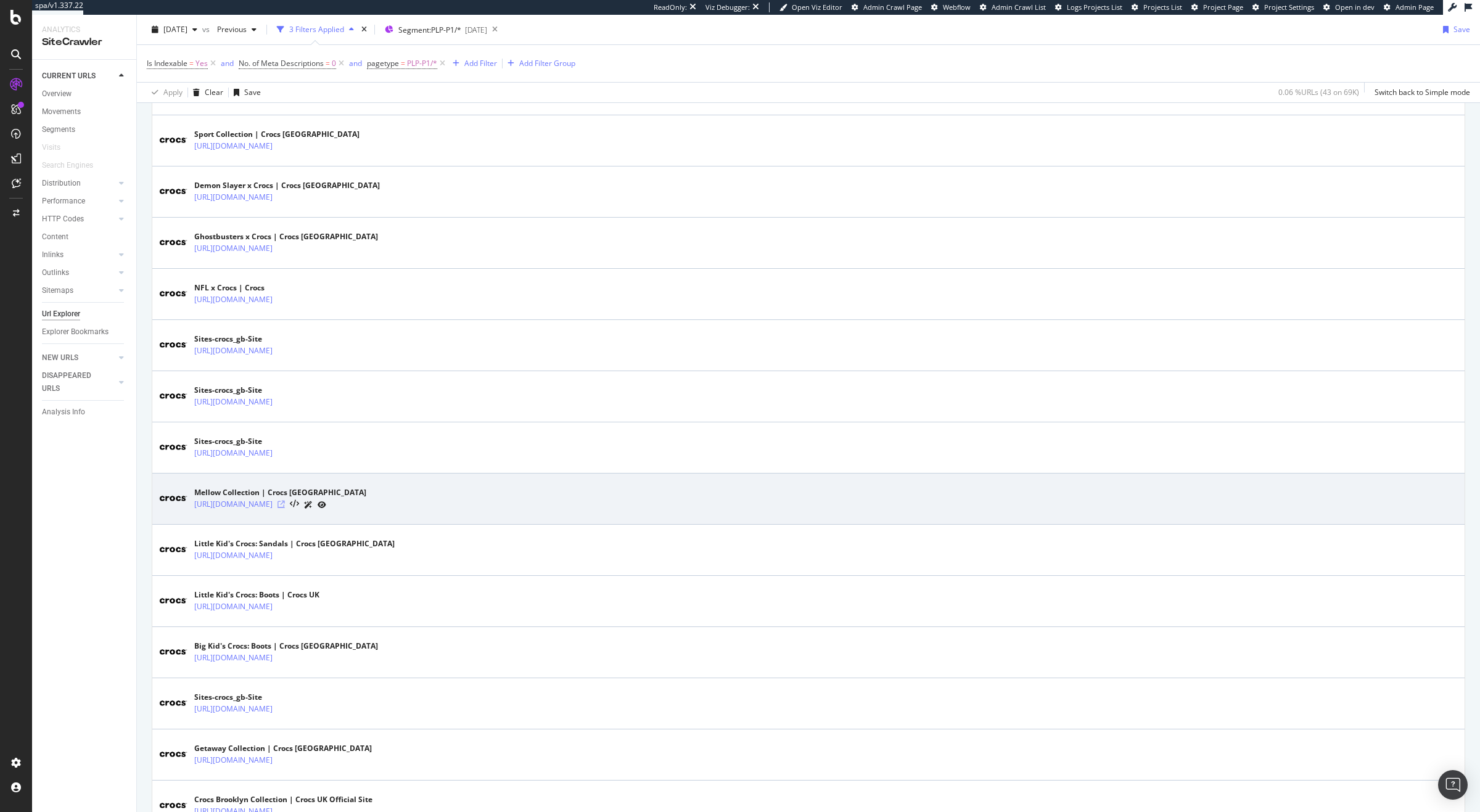
click at [285, 507] on icon at bounding box center [281, 504] width 7 height 7
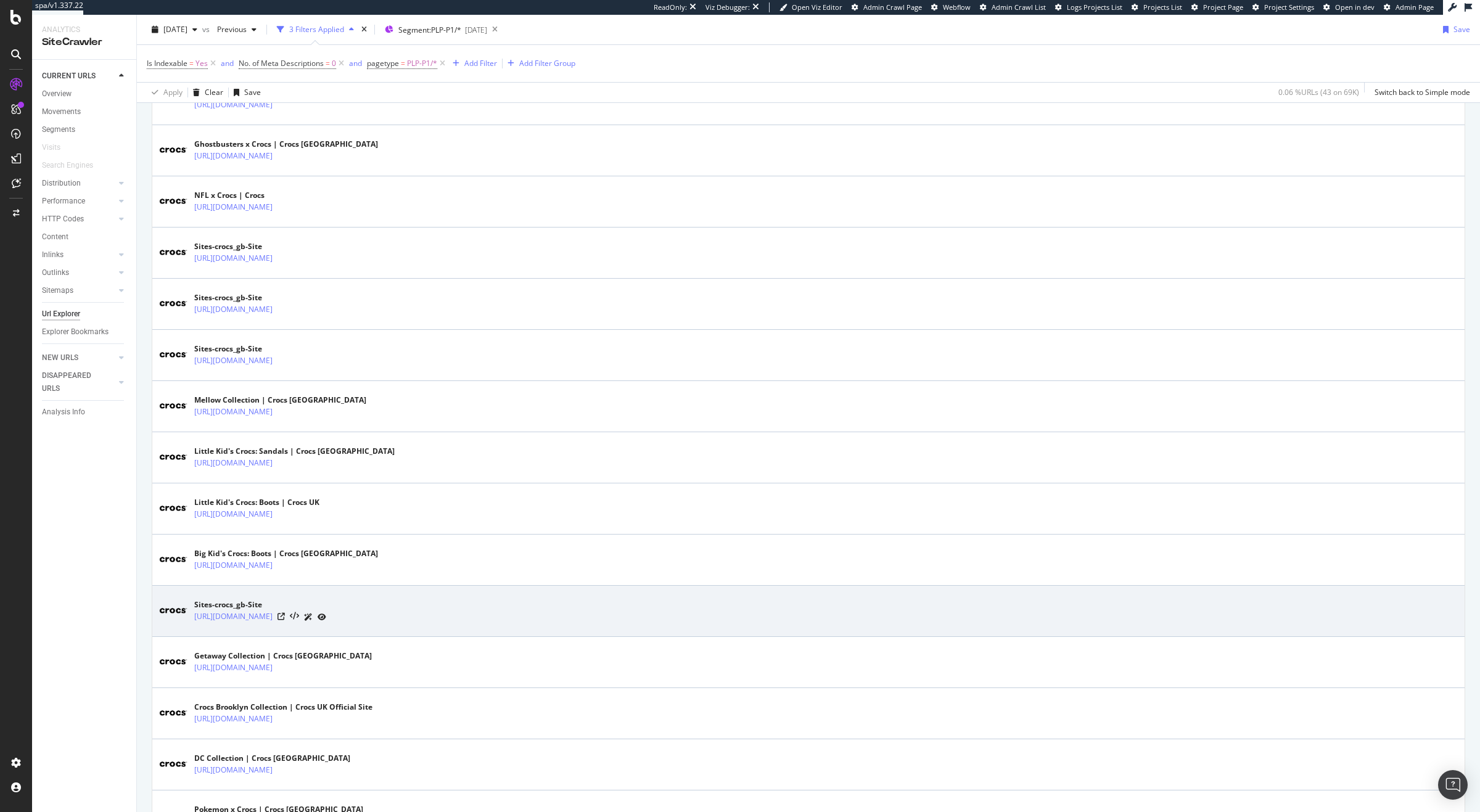
scroll to position [448, 0]
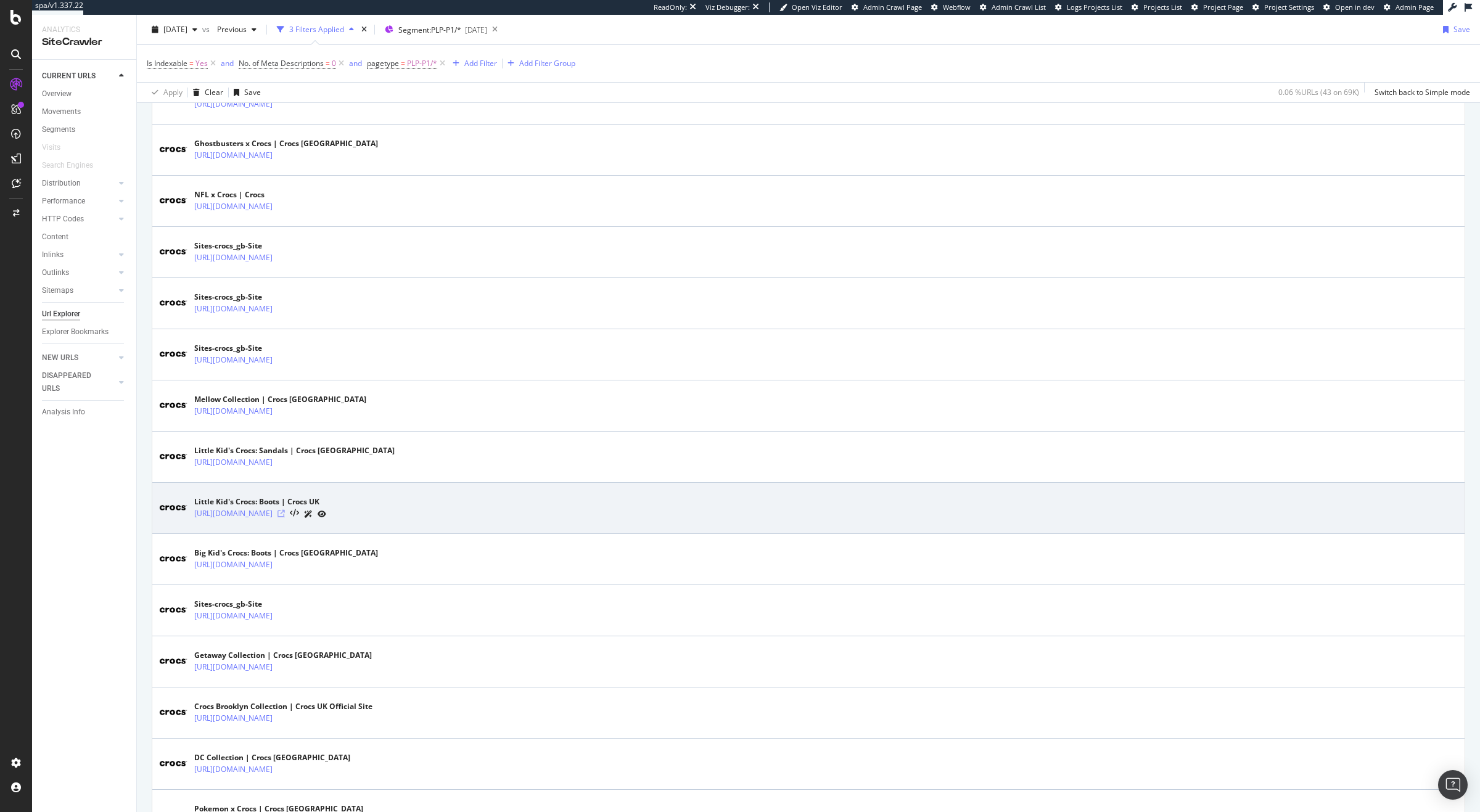
click at [285, 517] on icon at bounding box center [281, 513] width 7 height 7
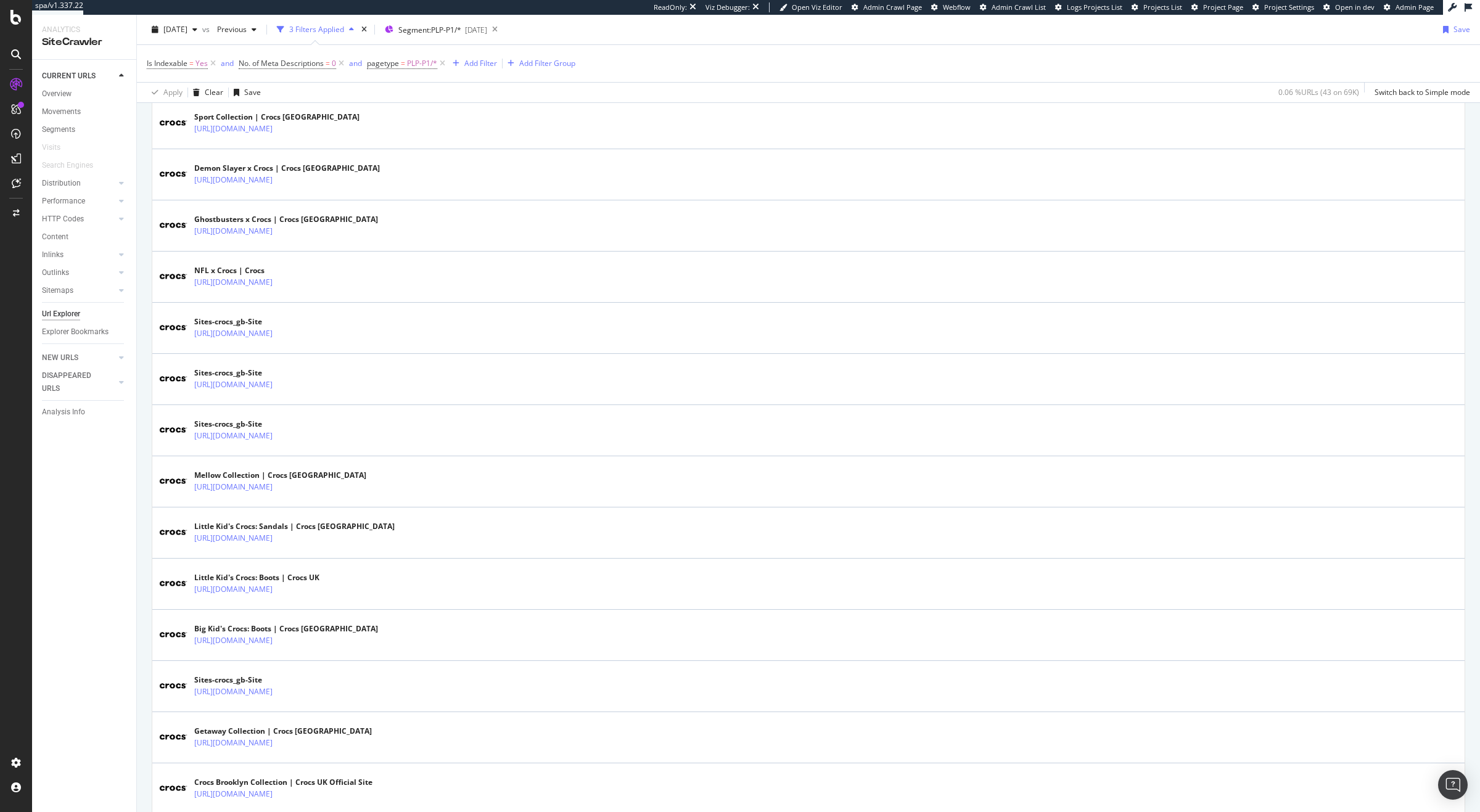
scroll to position [0, 0]
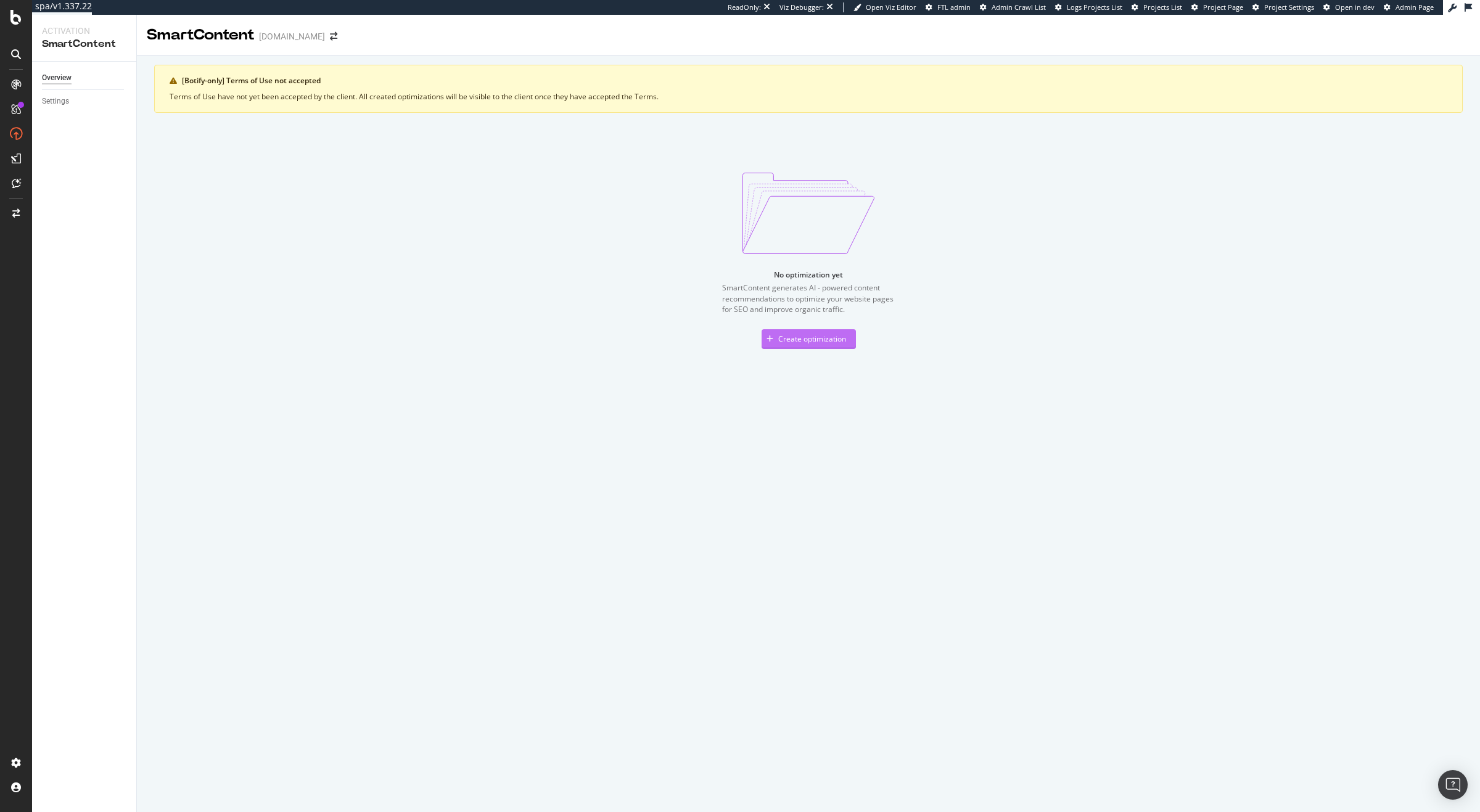
click at [778, 337] on div "Create optimization" at bounding box center [812, 338] width 68 height 11
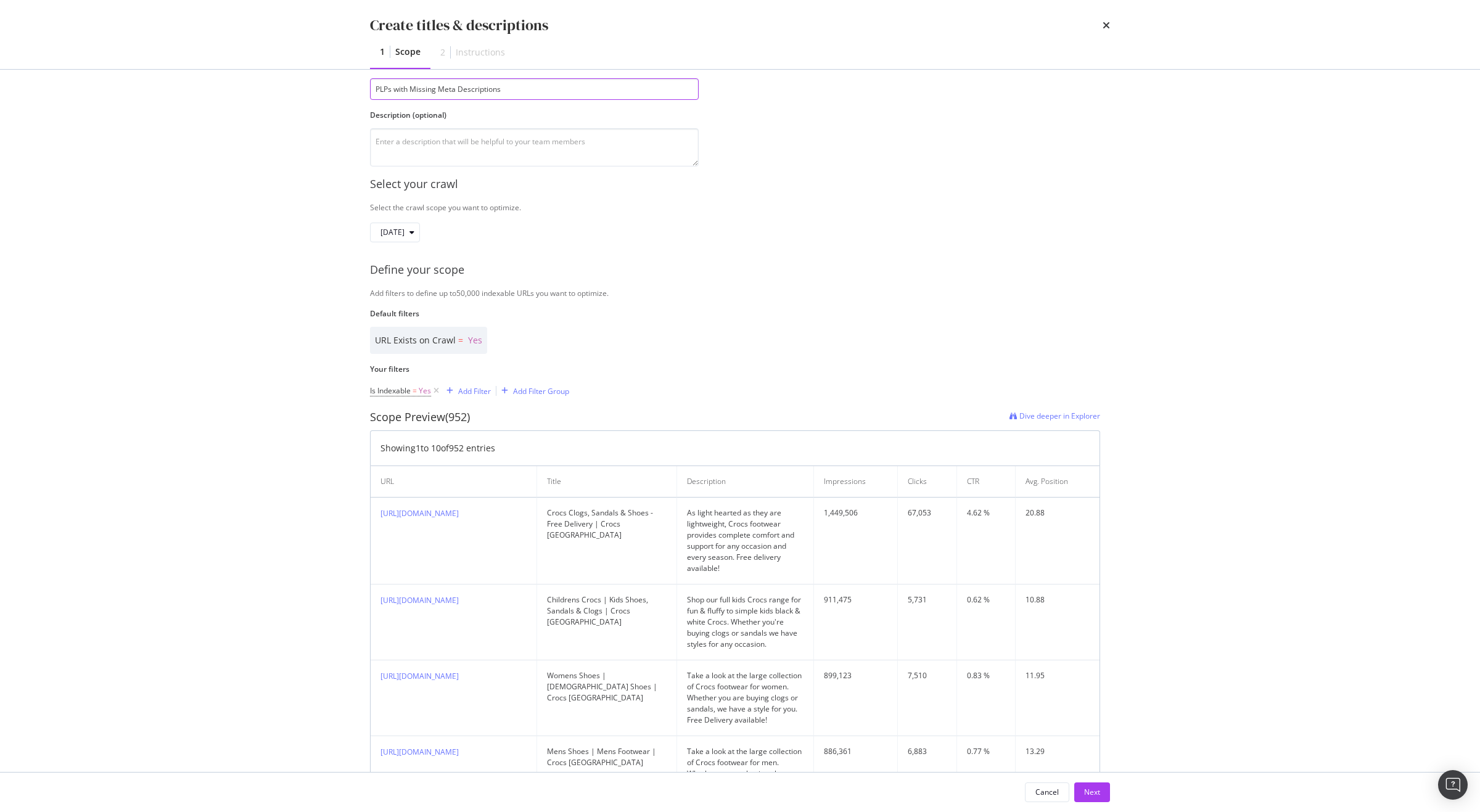
scroll to position [102, 0]
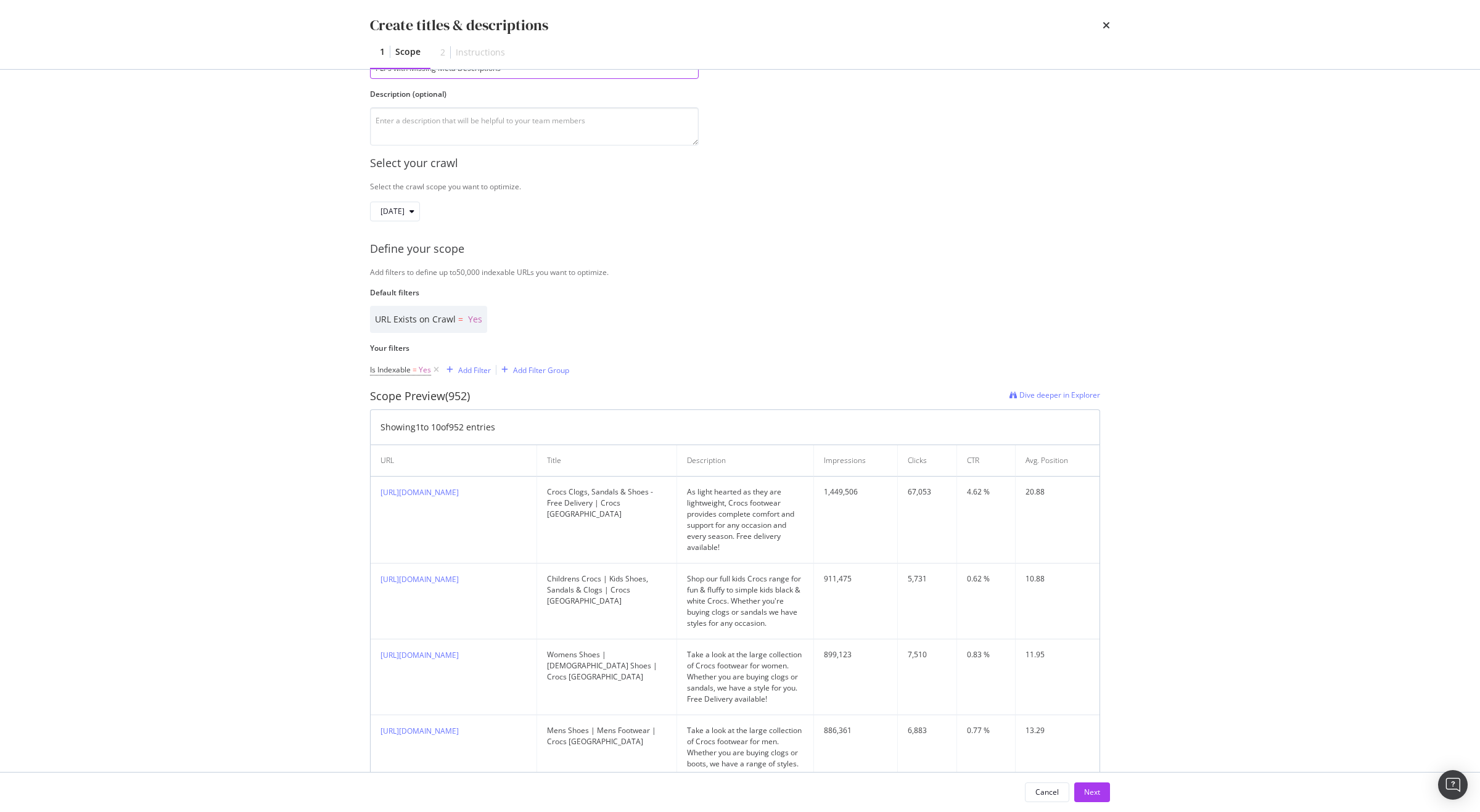
type input "PLPs with Missing Meta Descriptions"
click at [485, 372] on div "Add Filter" at bounding box center [475, 370] width 33 height 11
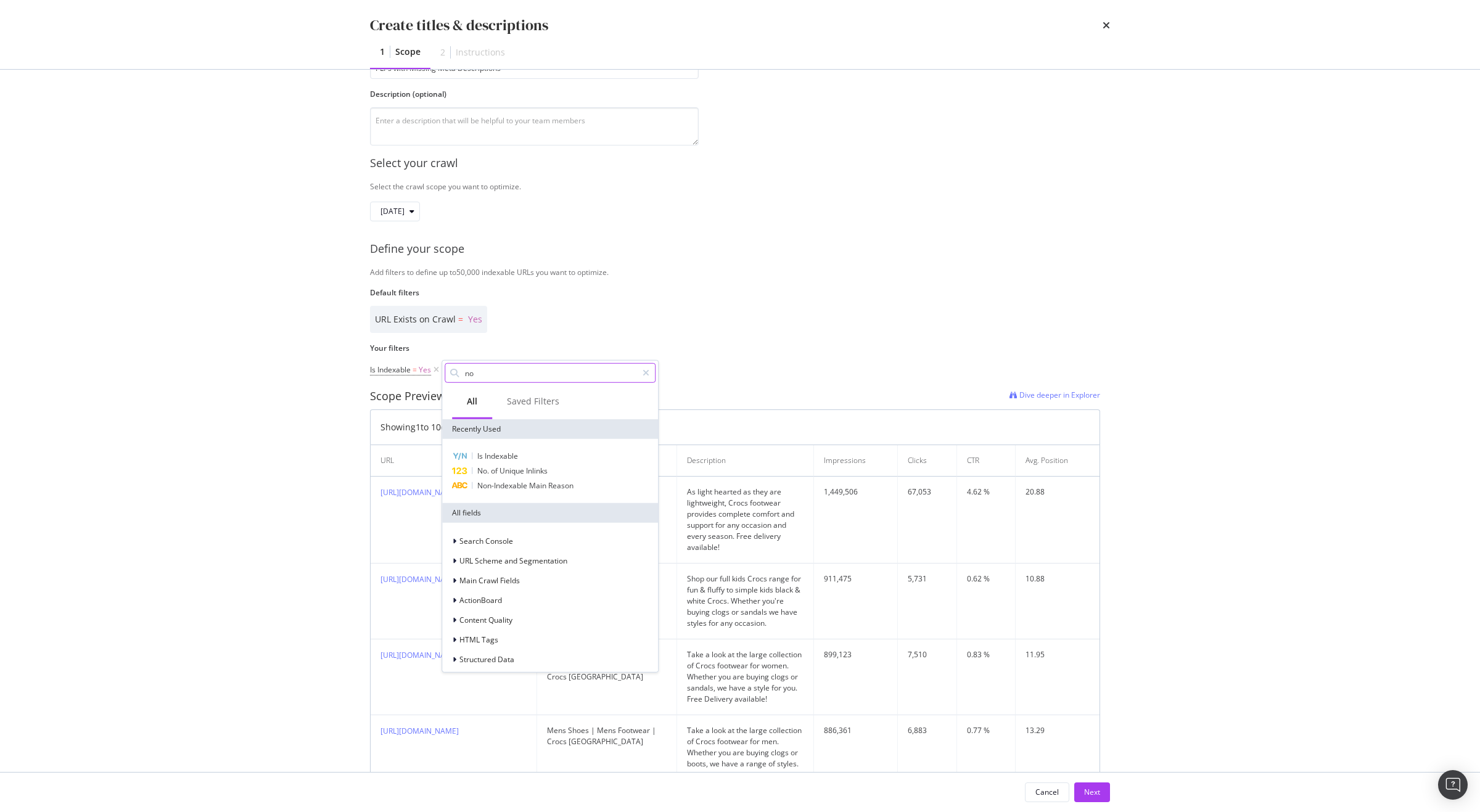
type input "no"
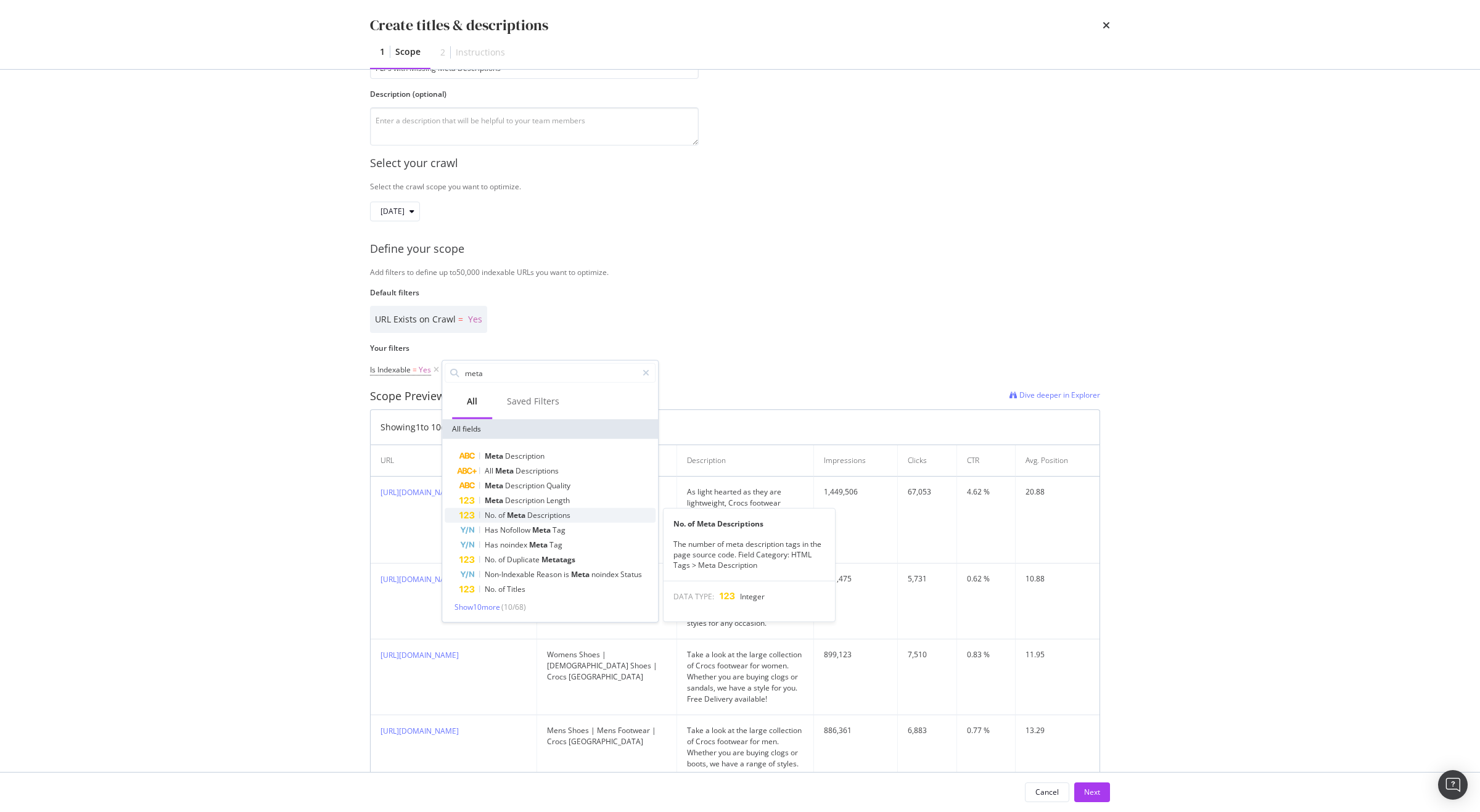
type input "meta"
click at [553, 515] on span "Descriptions" at bounding box center [549, 515] width 43 height 11
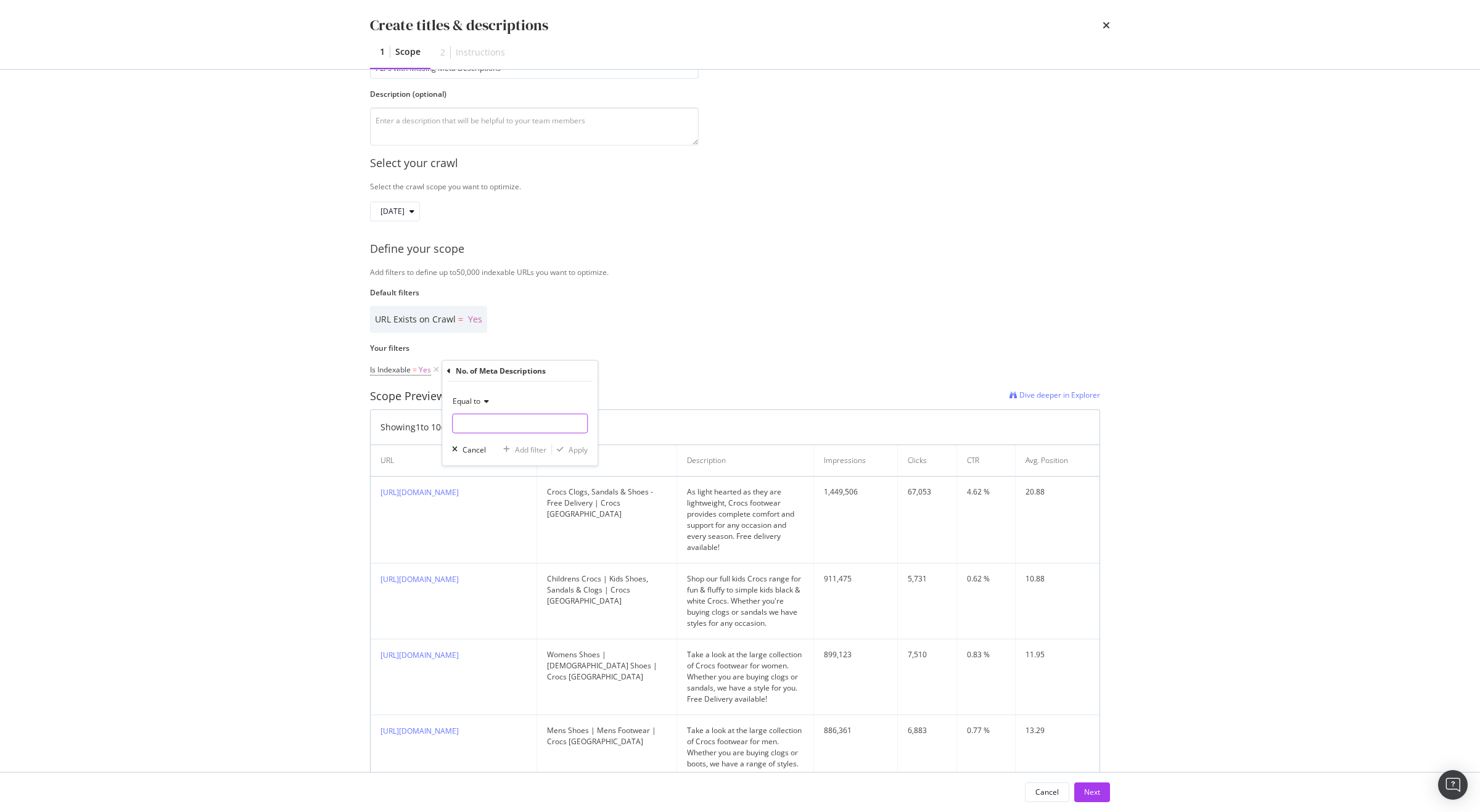
click at [485, 420] on input "modal" at bounding box center [520, 424] width 136 height 20
click at [481, 438] on span "0" at bounding box center [499, 440] width 86 height 11
type input "0"
click at [569, 447] on div "Apply" at bounding box center [578, 449] width 19 height 11
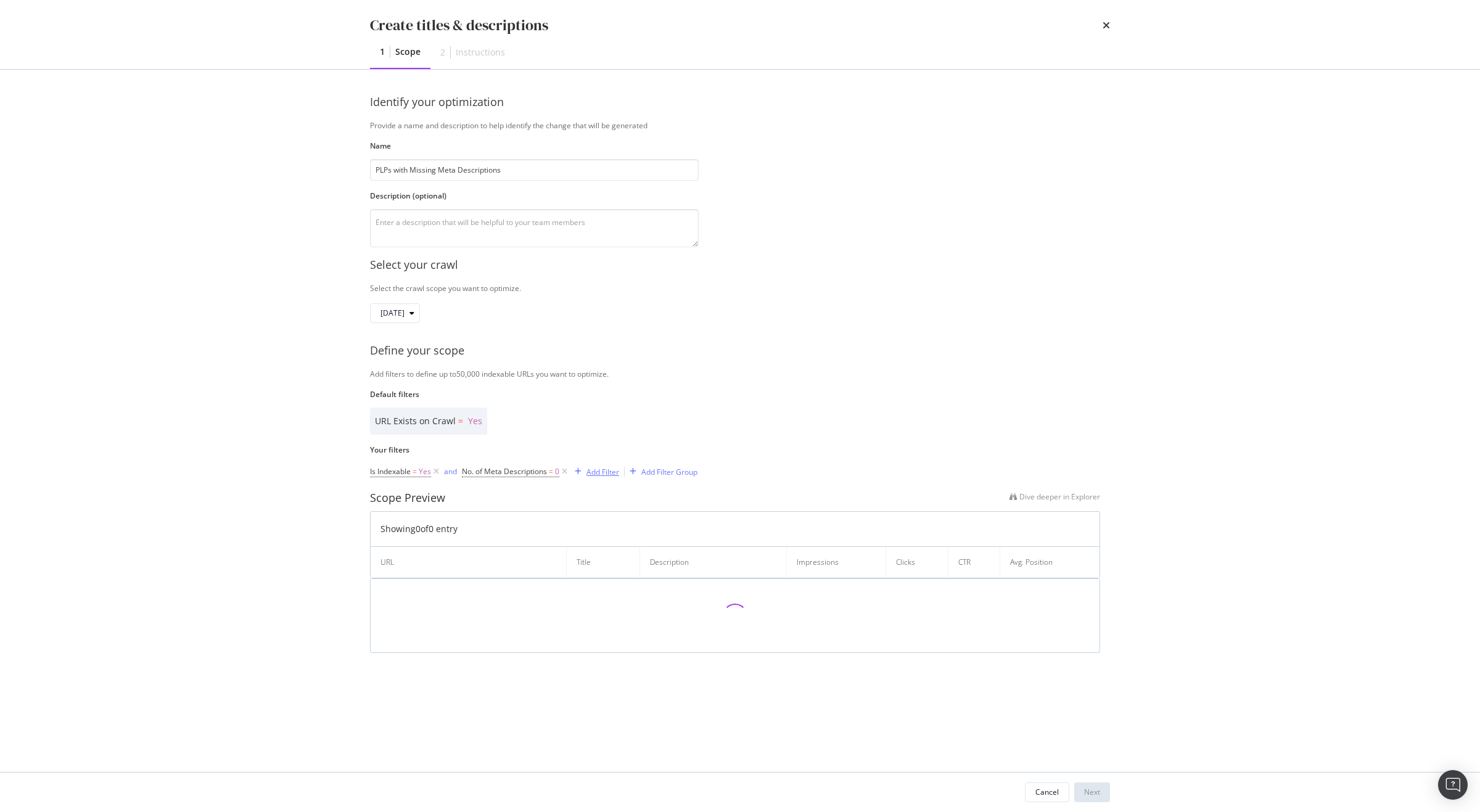
click at [592, 473] on div "Add Filter" at bounding box center [603, 471] width 33 height 11
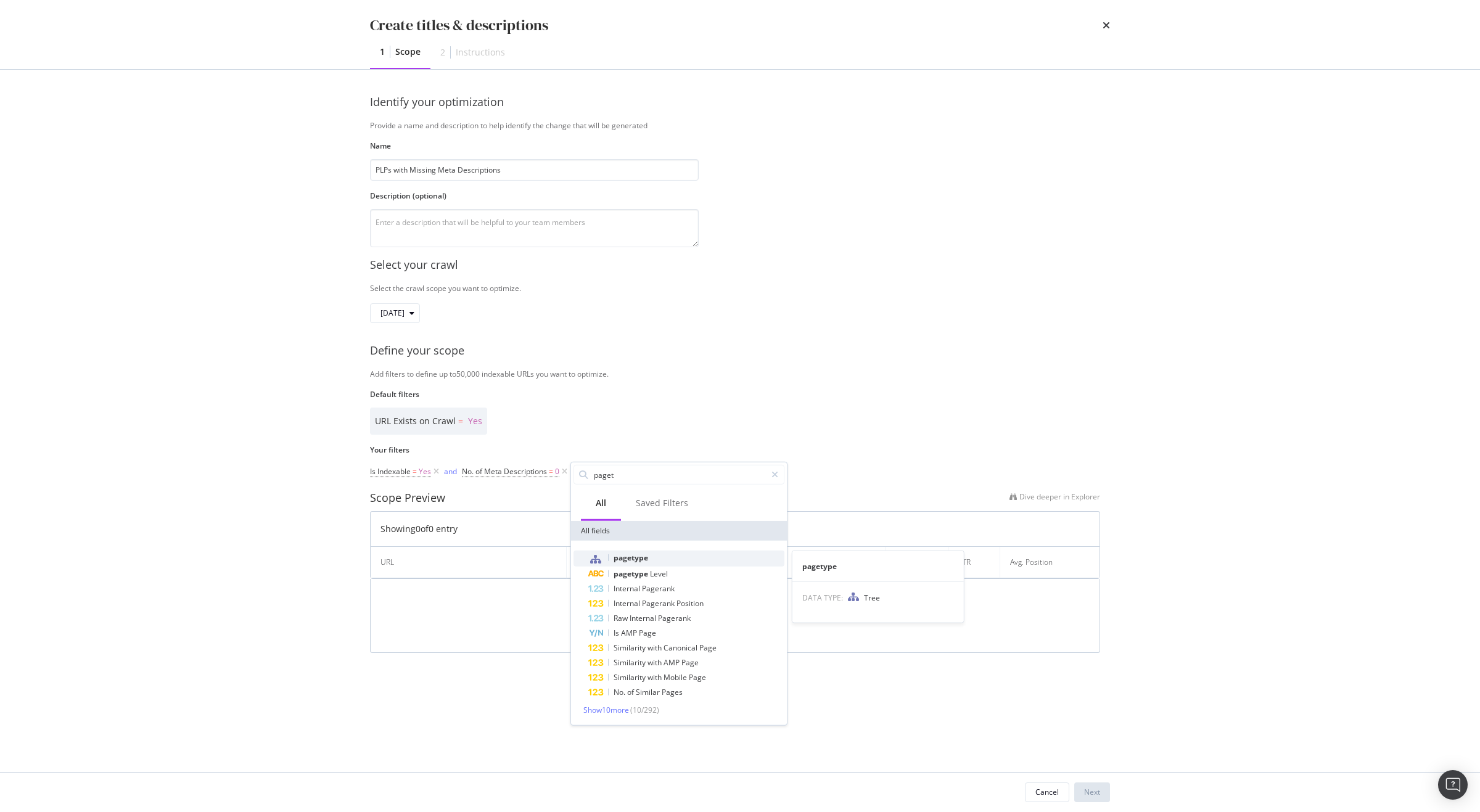
type input "paget"
click at [675, 554] on div "pagetype" at bounding box center [686, 559] width 196 height 16
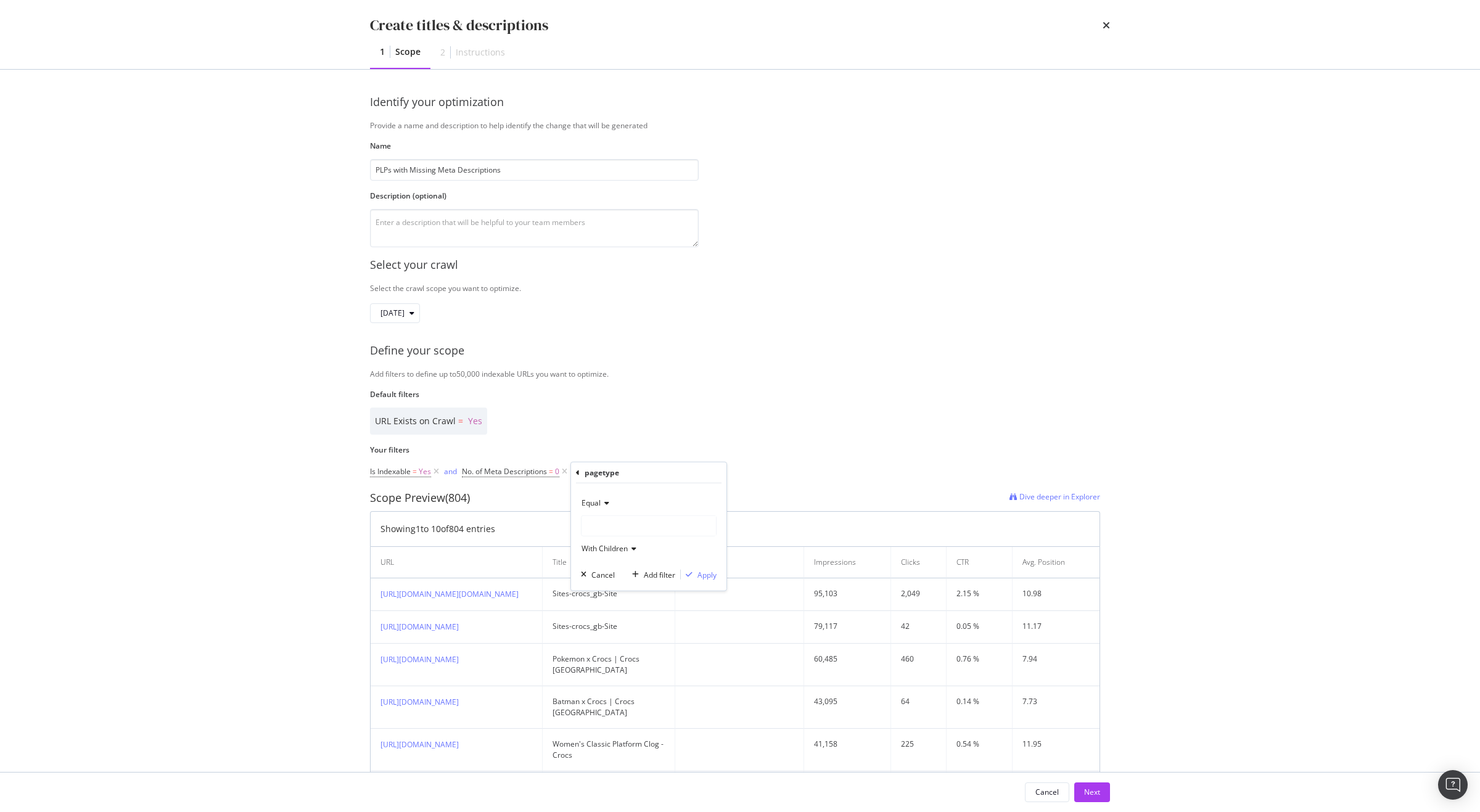
click at [622, 517] on div "modal" at bounding box center [649, 526] width 134 height 20
click at [681, 562] on span "Select" at bounding box center [673, 562] width 22 height 11
click at [707, 576] on div "Apply" at bounding box center [707, 574] width 19 height 11
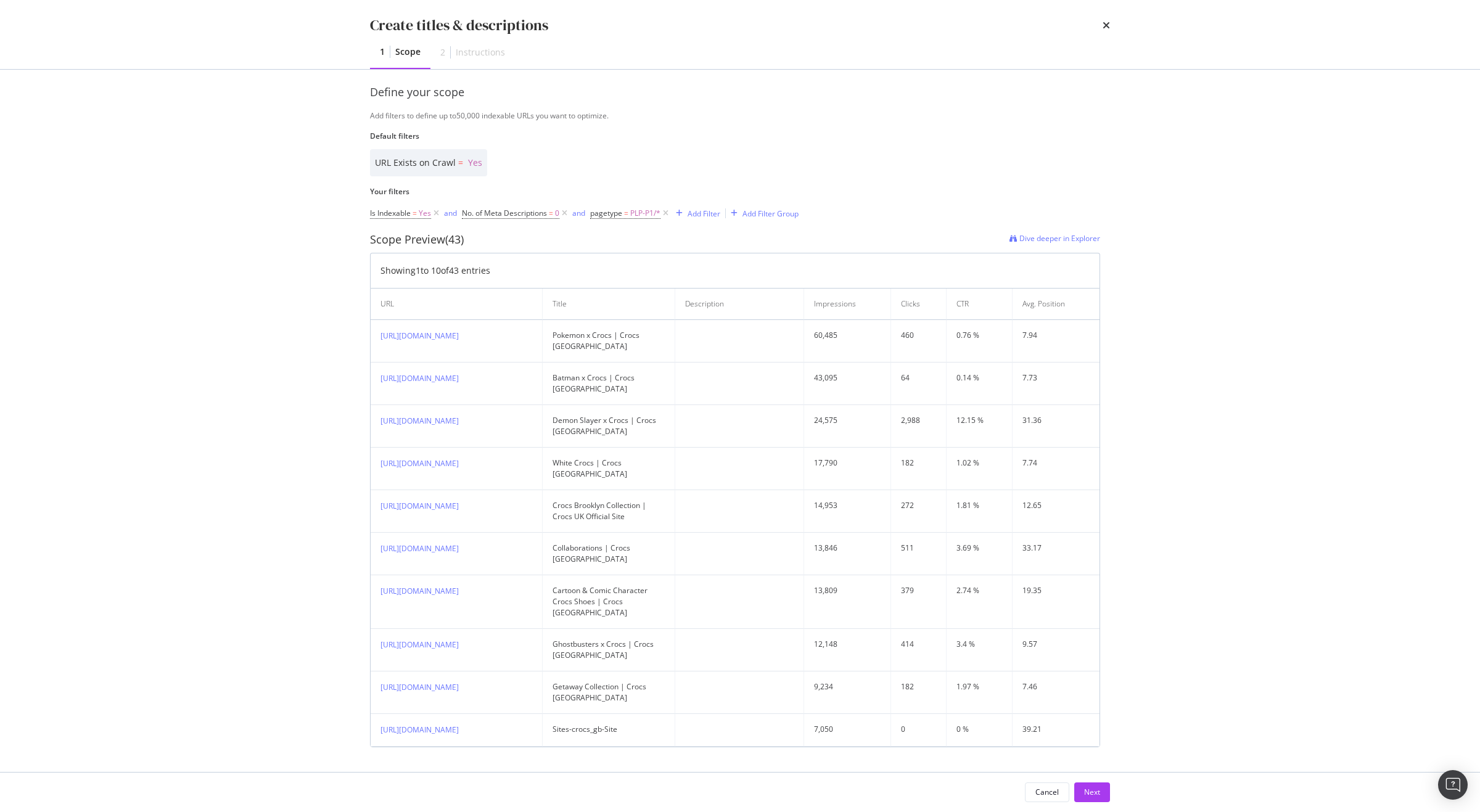
scroll to position [287, 0]
drag, startPoint x: 463, startPoint y: 325, endPoint x: 375, endPoint y: 308, distance: 89.6
click at [375, 320] on td "[URL][DOMAIN_NAME]" at bounding box center [457, 341] width 172 height 43
copy link "[URL][DOMAIN_NAME]"
click at [785, 131] on div "Default filters URL Exists on Crawl = Yes" at bounding box center [735, 154] width 730 height 46
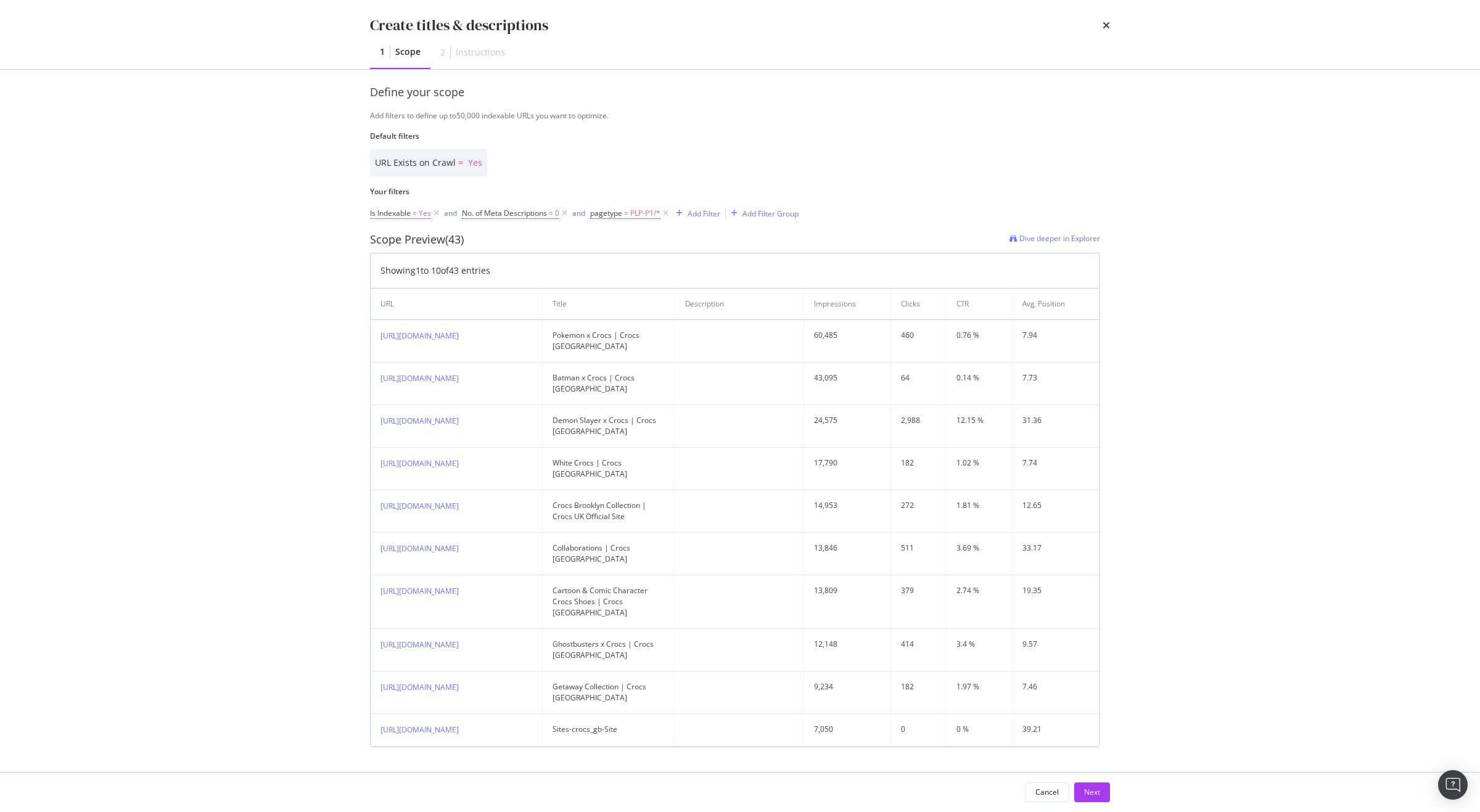
click at [1092, 781] on div "Cancel Next" at bounding box center [740, 792] width 789 height 40
click at [1084, 792] on div "Next" at bounding box center [1092, 792] width 16 height 11
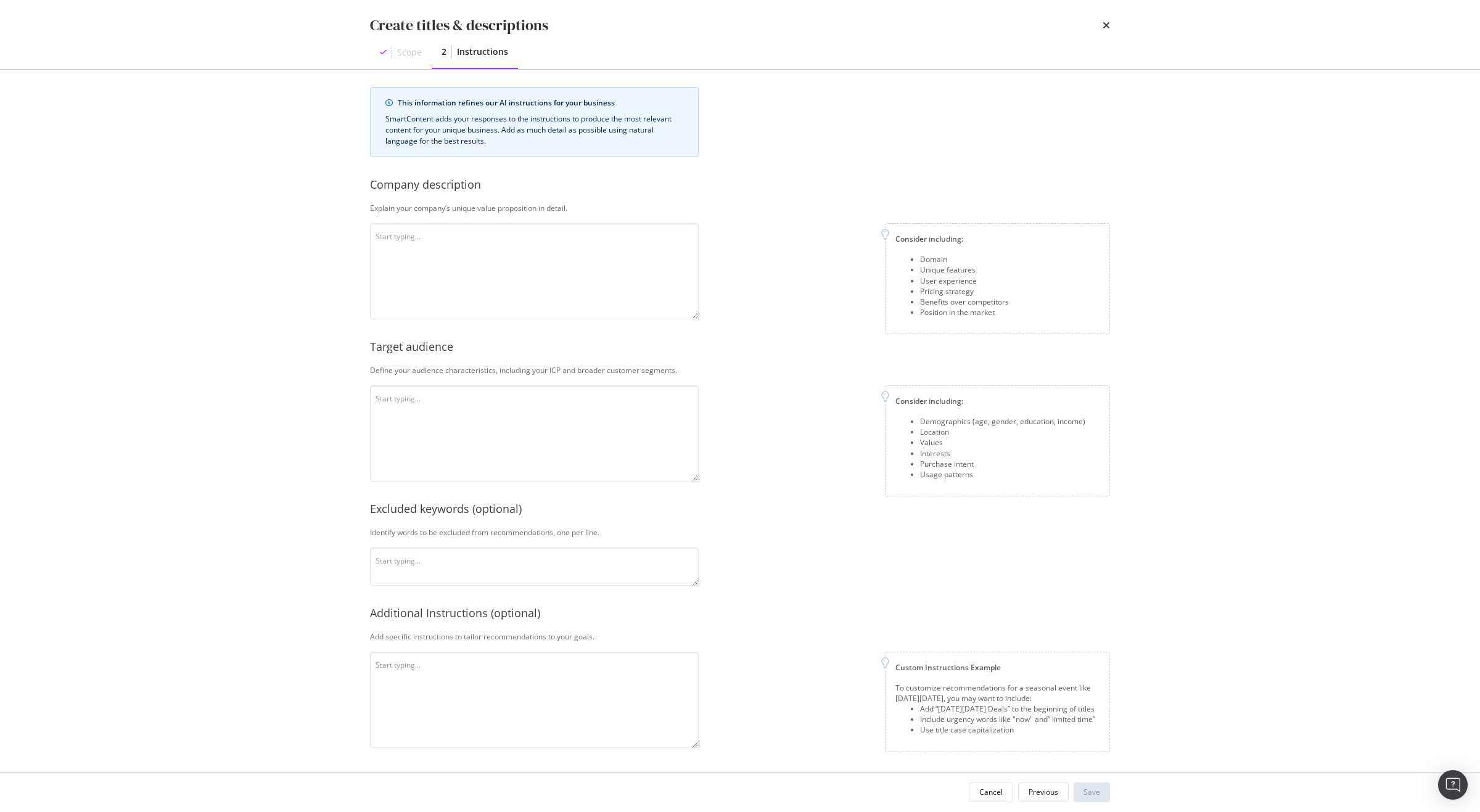
scroll to position [0, 0]
click at [577, 302] on textarea "modal" at bounding box center [534, 278] width 329 height 96
paste textarea "rocs, Inc. is a global footwear company known for its innovative, casual shoes …"
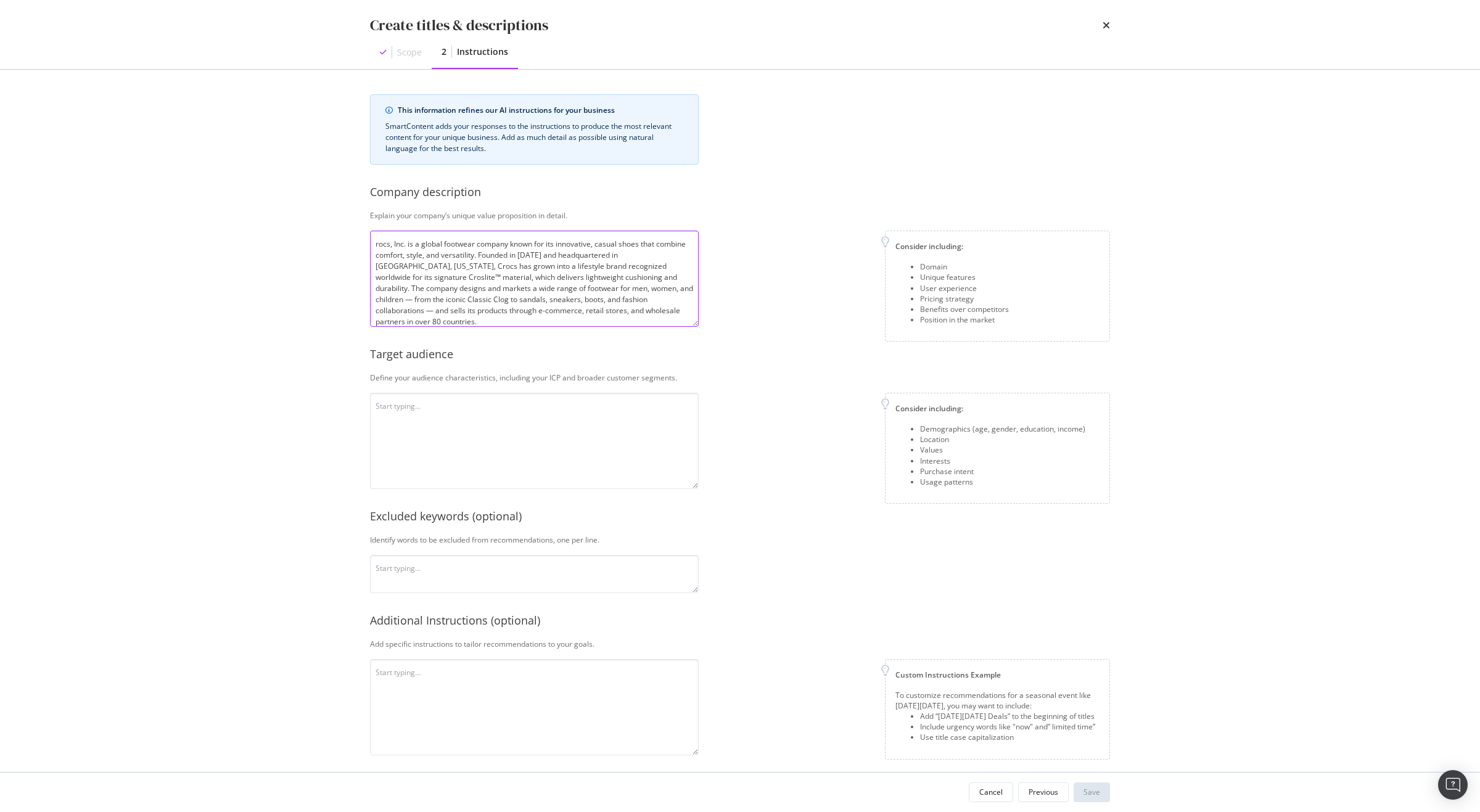
type textarea "rocs, Inc. is a global footwear company known for its innovative, casual shoes …"
click at [533, 450] on textarea "modal" at bounding box center [534, 440] width 329 height 96
paste textarea "Crocs’ target audience spans a broad demographic of men, women, and children wh…"
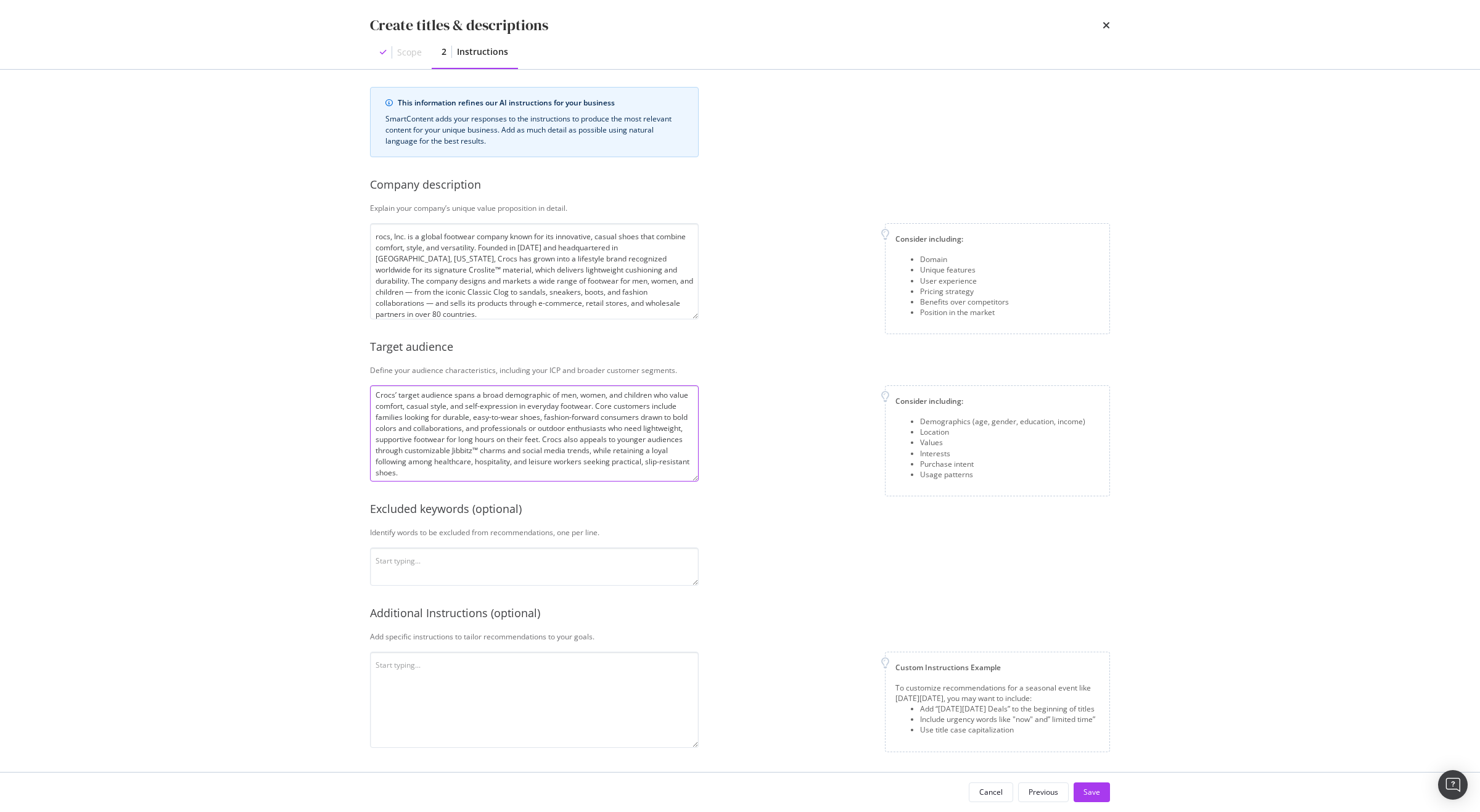
scroll to position [8, 0]
type textarea "Crocs’ target audience spans a broad demographic of men, women, and children wh…"
click at [1088, 794] on div "Save" at bounding box center [1092, 792] width 17 height 11
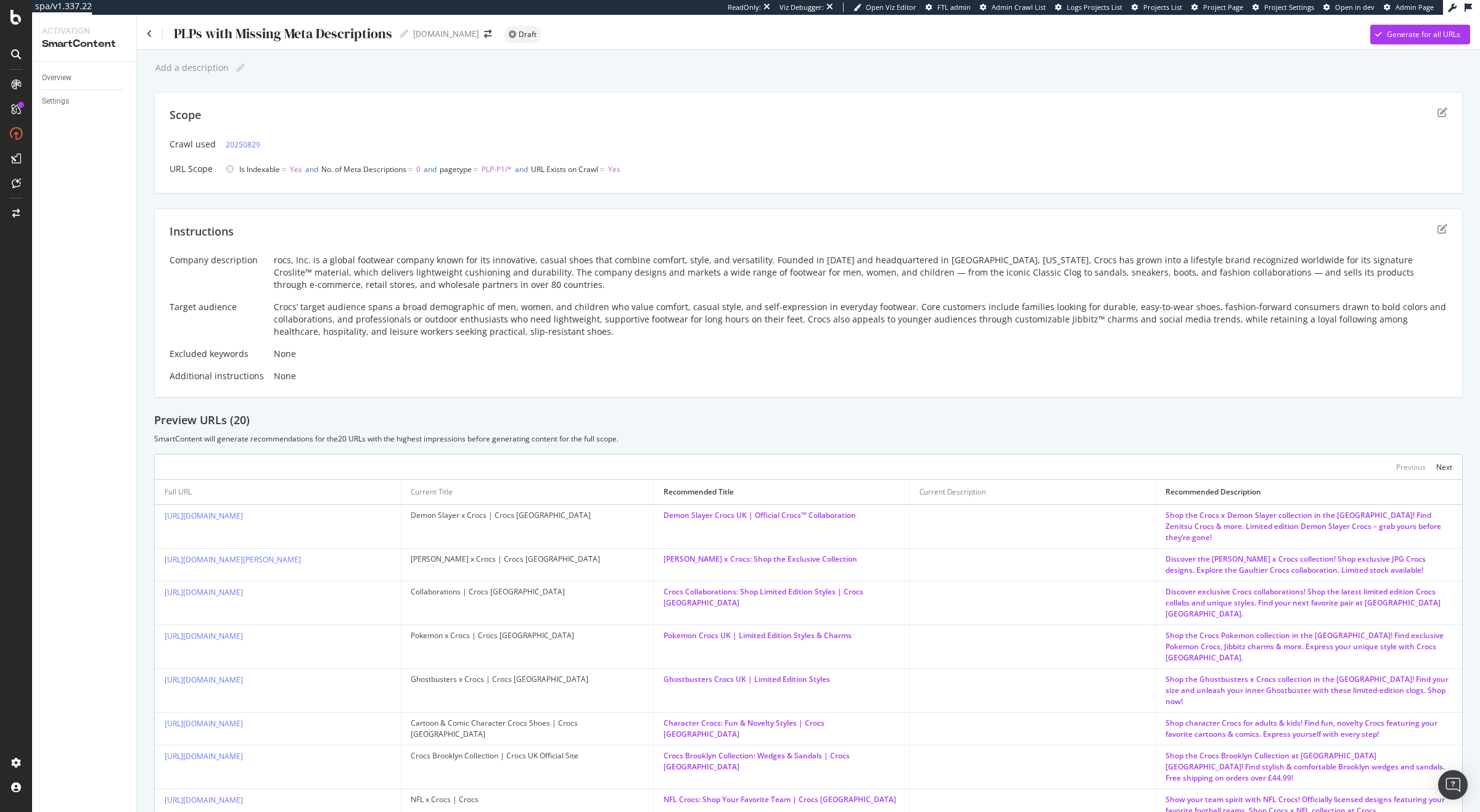
drag, startPoint x: 324, startPoint y: 589, endPoint x: 154, endPoint y: 590, distance: 170.0
click at [155, 590] on td "[URL][DOMAIN_NAME]" at bounding box center [278, 603] width 246 height 44
copy link "[URL][DOMAIN_NAME]"
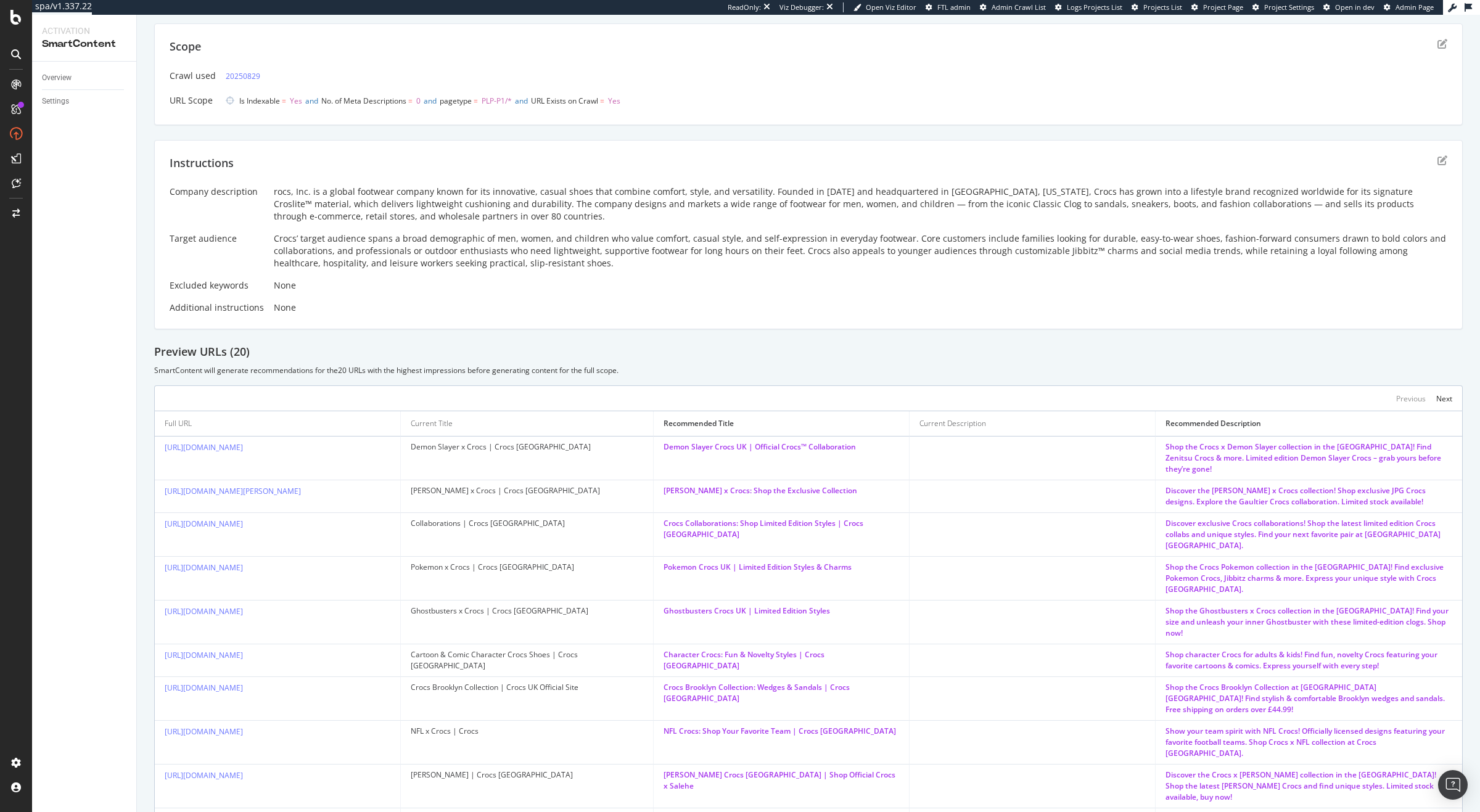
scroll to position [74, 0]
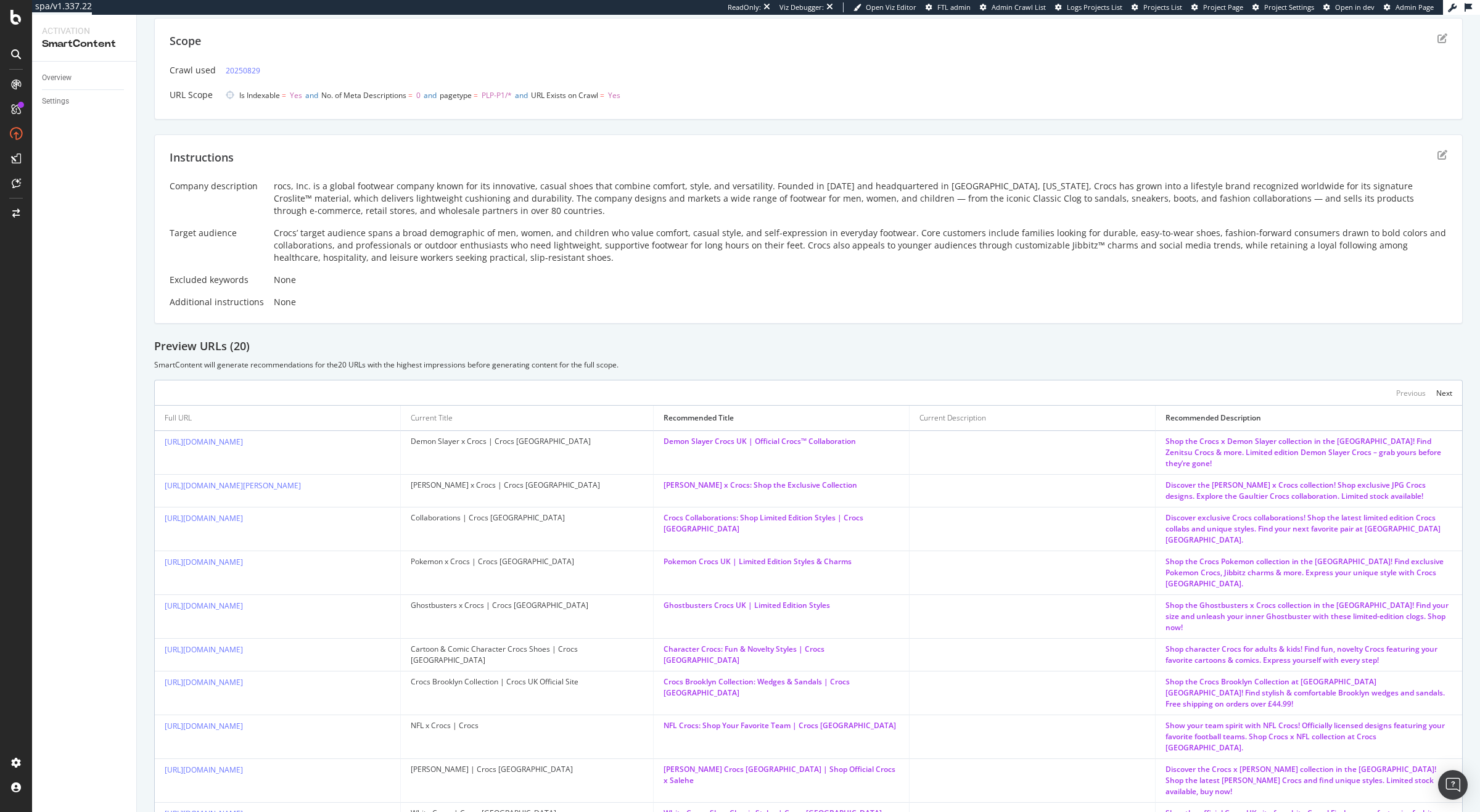
drag, startPoint x: 365, startPoint y: 583, endPoint x: 151, endPoint y: 580, distance: 214.0
click at [151, 580] on div "Add a description Add a description Scope Crawl used 20250829 URL Scope Is Inde…" at bounding box center [808, 427] width 1343 height 903
click at [369, 600] on div "[URL][DOMAIN_NAME]" at bounding box center [278, 606] width 226 height 12
drag, startPoint x: 369, startPoint y: 579, endPoint x: 163, endPoint y: 580, distance: 206.0
click at [163, 595] on td "[URL][DOMAIN_NAME]" at bounding box center [278, 616] width 246 height 44
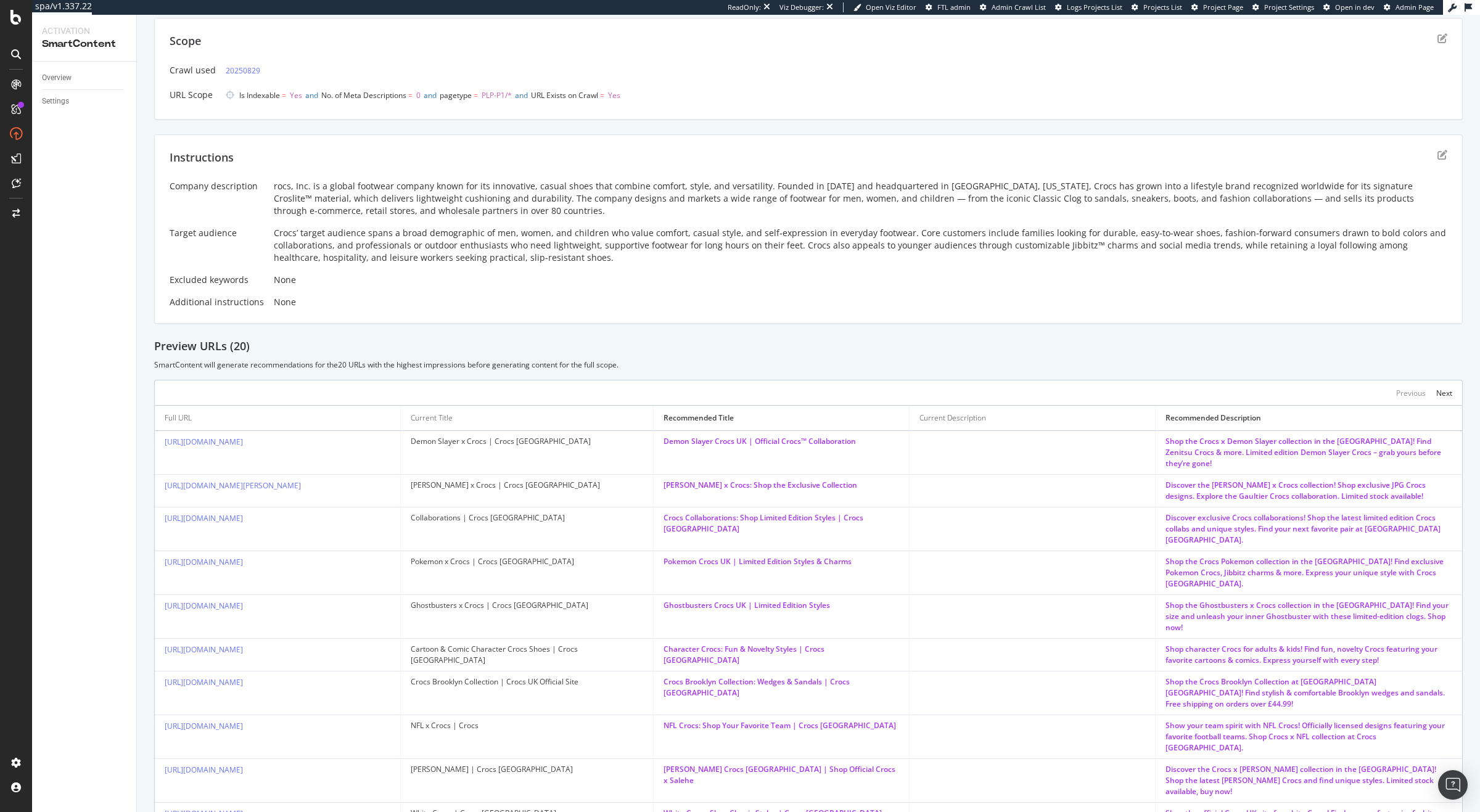
copy link "[URL][DOMAIN_NAME]"
click at [1358, 482] on div "Discover the Jean Paul Gaultier x Crocs collection! Shop exclusive JPG Crocs de…" at bounding box center [1308, 491] width 287 height 22
click at [1381, 448] on div "Shop the Crocs x Demon Slayer collection in the UK! Find Zenitsu Crocs & more. …" at bounding box center [1308, 453] width 287 height 33
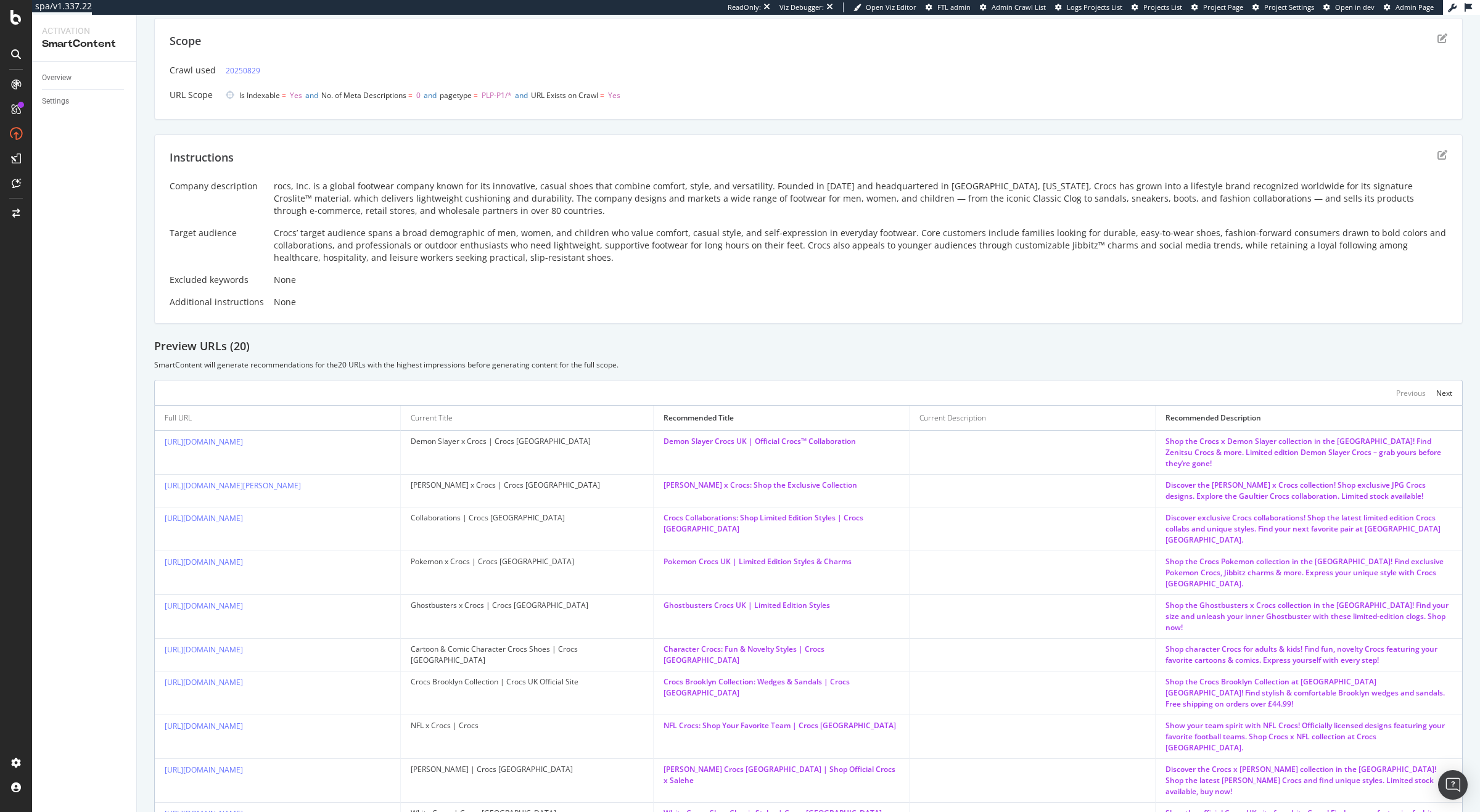
click at [1383, 442] on div "Shop the Crocs x Demon Slayer collection in the UK! Find Zenitsu Crocs & more. …" at bounding box center [1308, 453] width 287 height 33
drag, startPoint x: 1378, startPoint y: 443, endPoint x: 1357, endPoint y: 441, distance: 21.1
click at [1357, 441] on div "Shop the Crocs x Demon Slayer collection in the UK! Find Zenitsu Crocs & more. …" at bounding box center [1308, 453] width 287 height 33
click at [1369, 440] on div "Shop the Crocs x Demon Slayer collection in the UK! Find Zenitsu Crocs & more. …" at bounding box center [1308, 453] width 287 height 33
drag, startPoint x: 1382, startPoint y: 443, endPoint x: 1357, endPoint y: 447, distance: 25.3
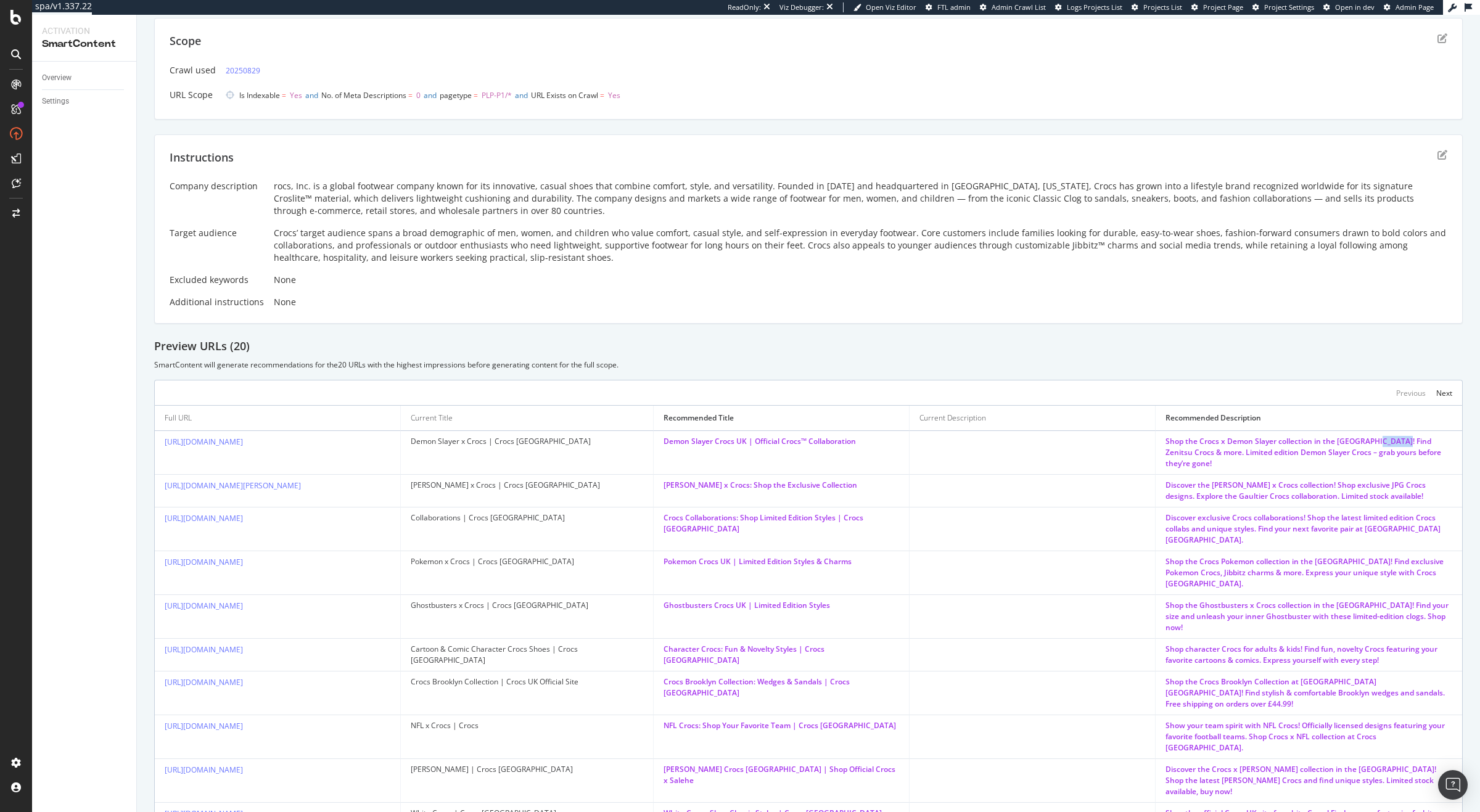
click at [1357, 447] on div "Shop the Crocs x Demon Slayer collection in the UK! Find Zenitsu Crocs & more. …" at bounding box center [1308, 453] width 287 height 33
copy div "Zenitsu"
click at [1023, 303] on div "None" at bounding box center [860, 302] width 1173 height 12
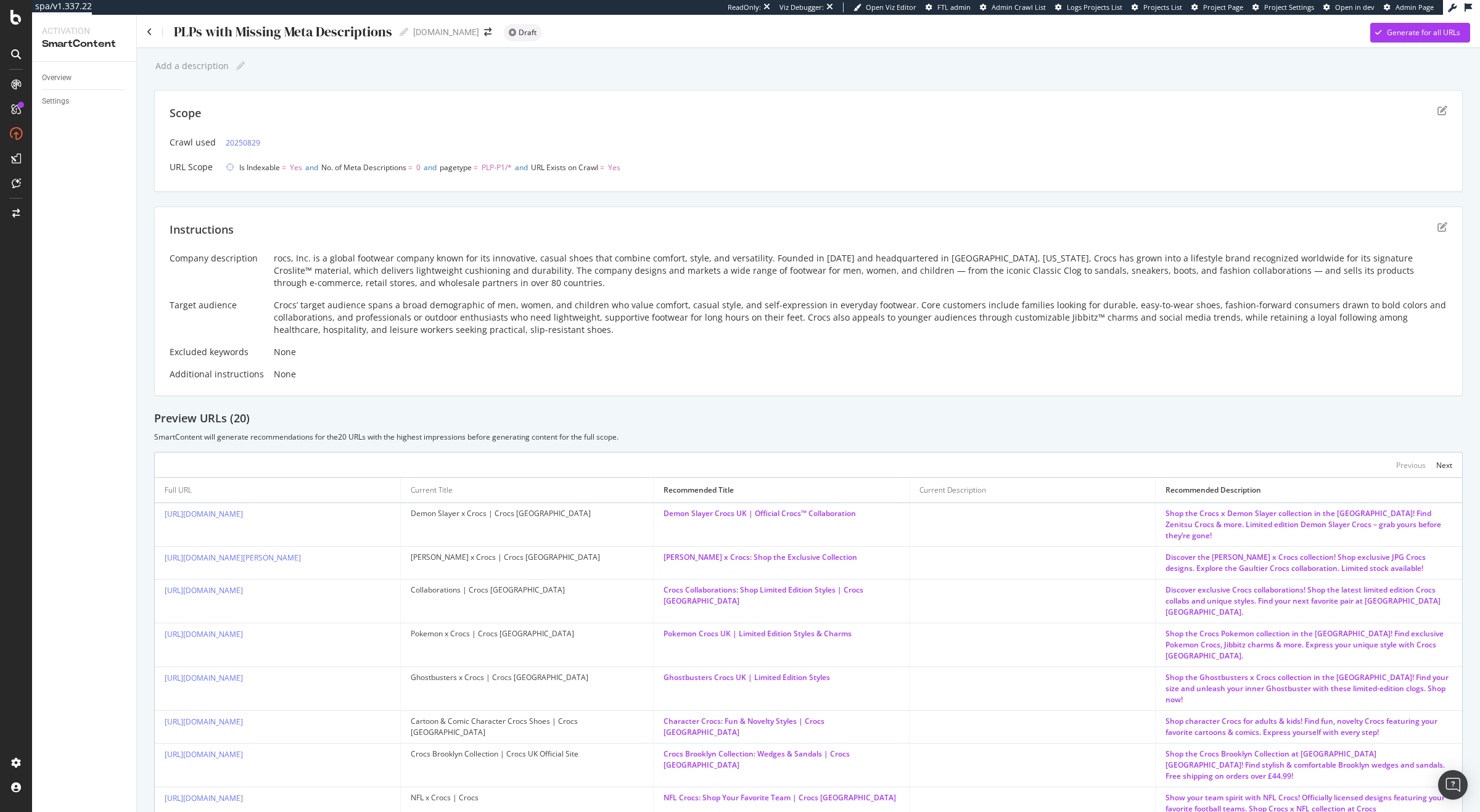
scroll to position [0, 0]
click at [1404, 40] on div "Generate for all URLs" at bounding box center [1415, 35] width 90 height 19
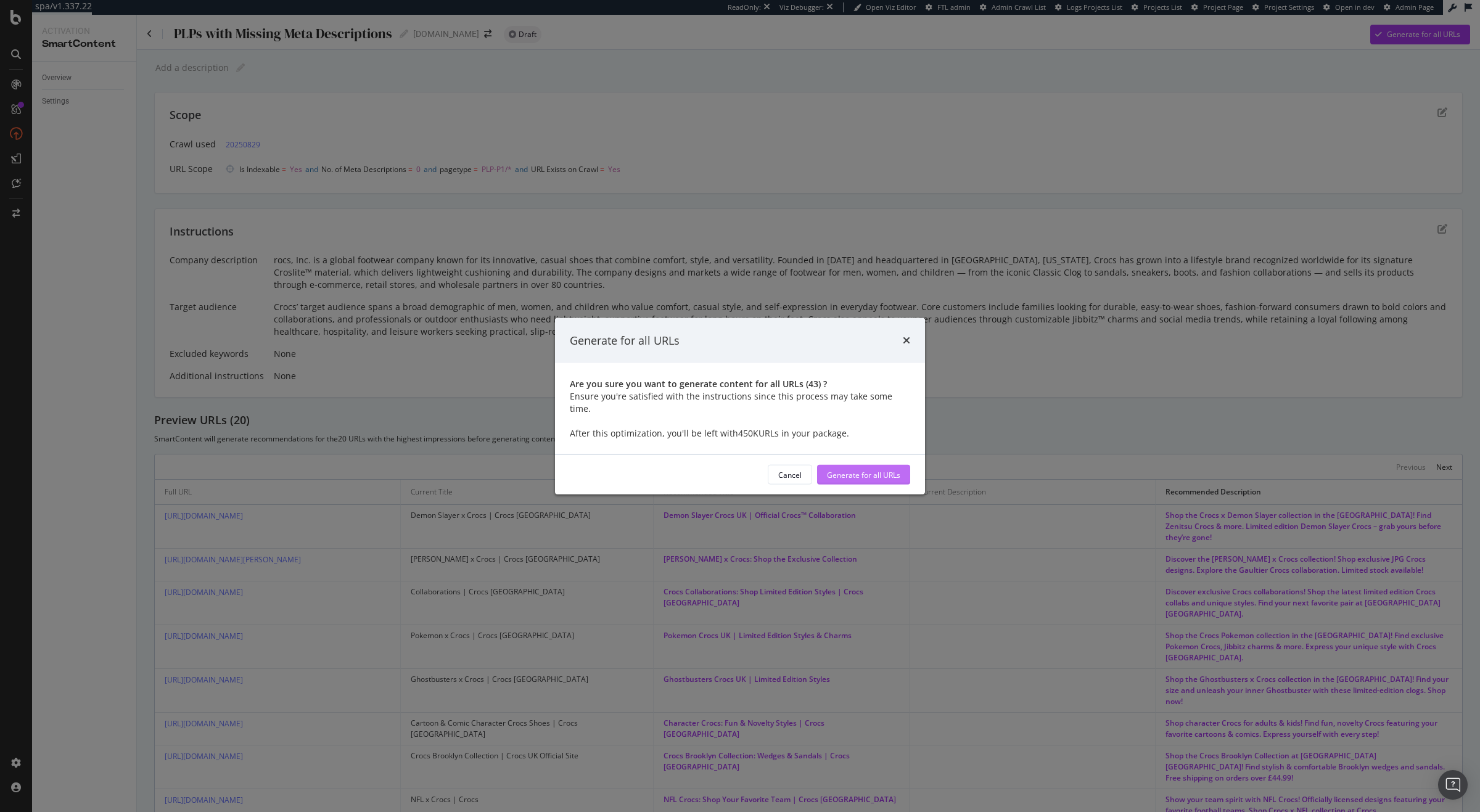
click at [880, 476] on div "Generate for all URLs" at bounding box center [864, 474] width 73 height 19
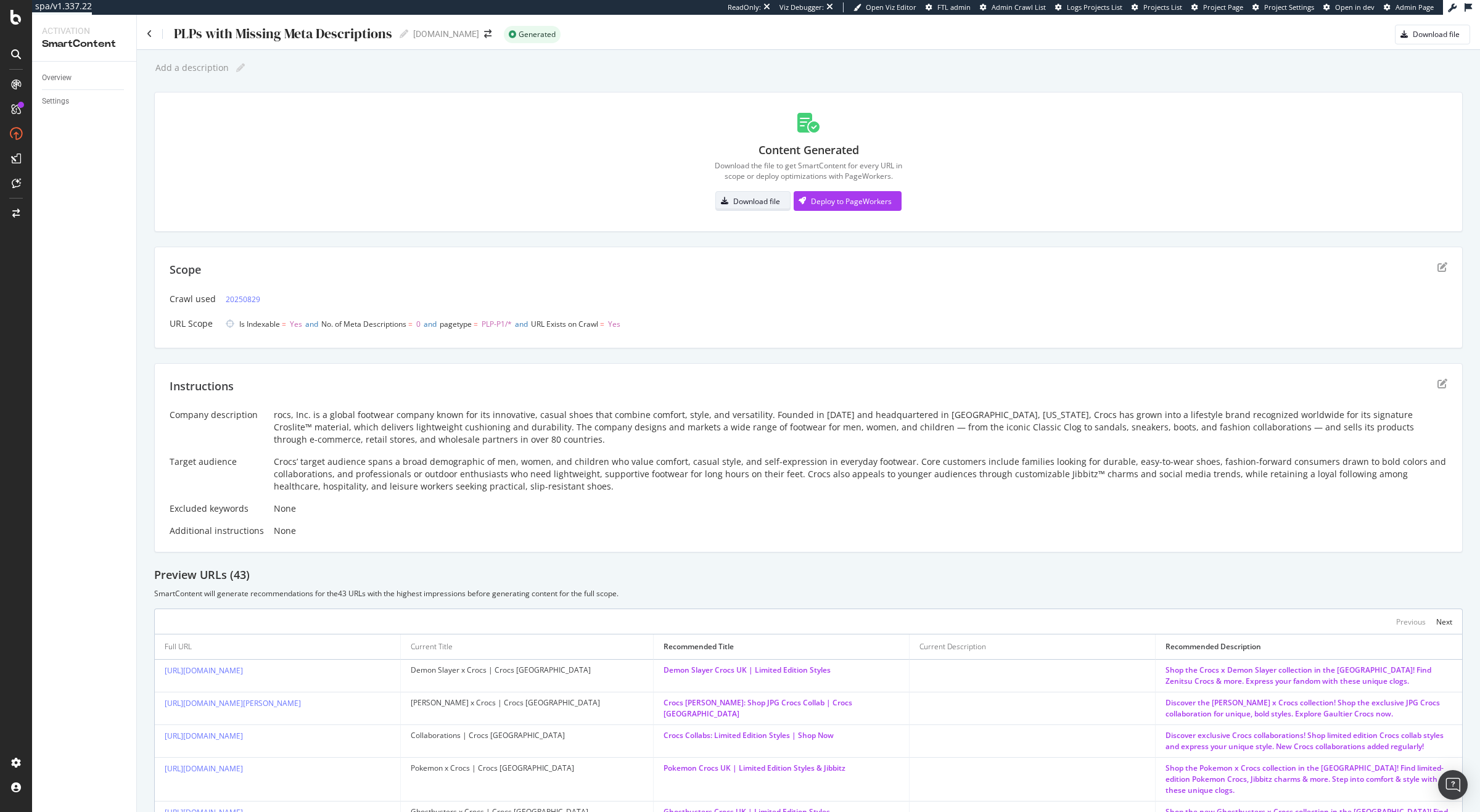
click at [757, 198] on div "Download file" at bounding box center [756, 201] width 47 height 11
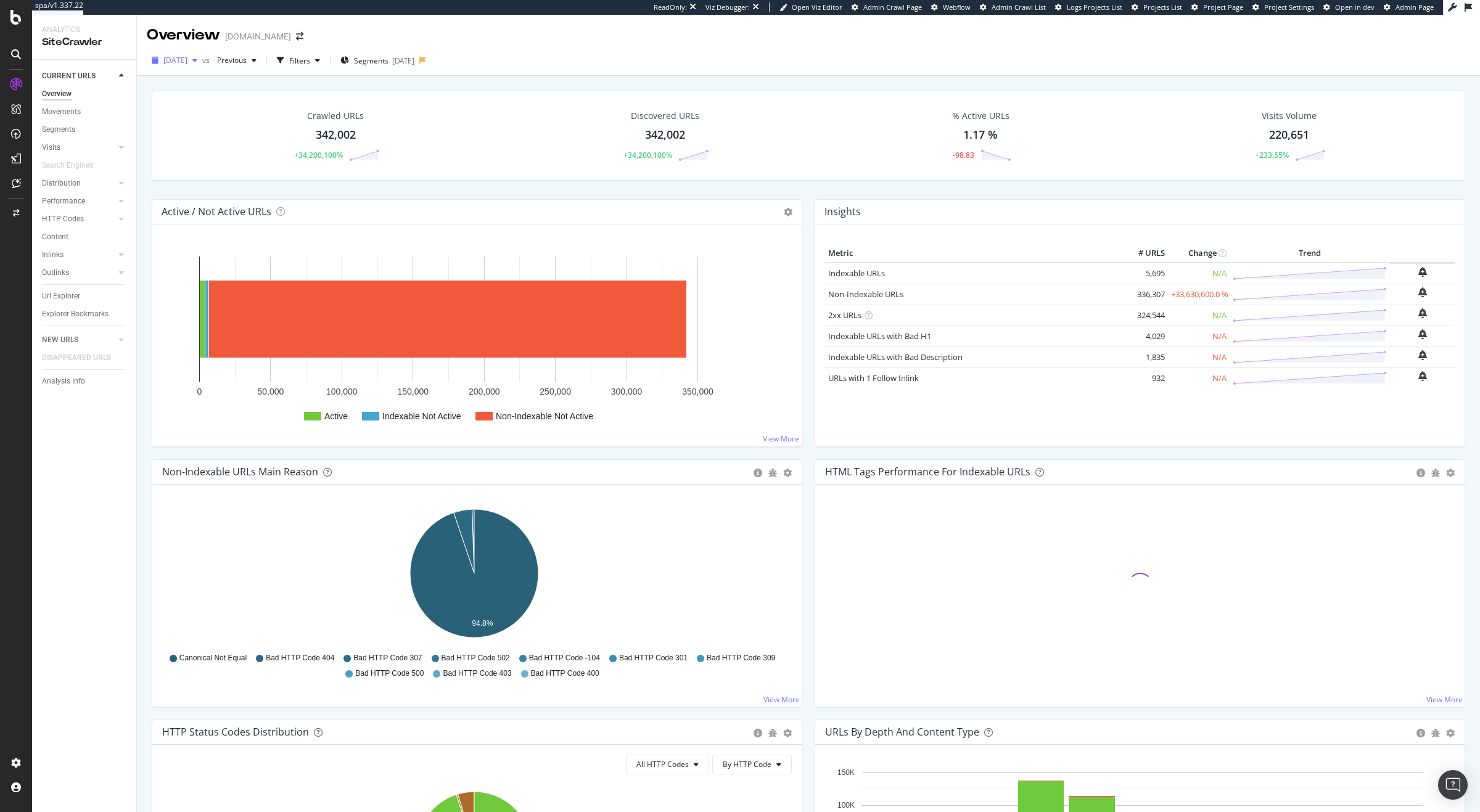
click at [188, 62] on span "[DATE]" at bounding box center [175, 60] width 24 height 11
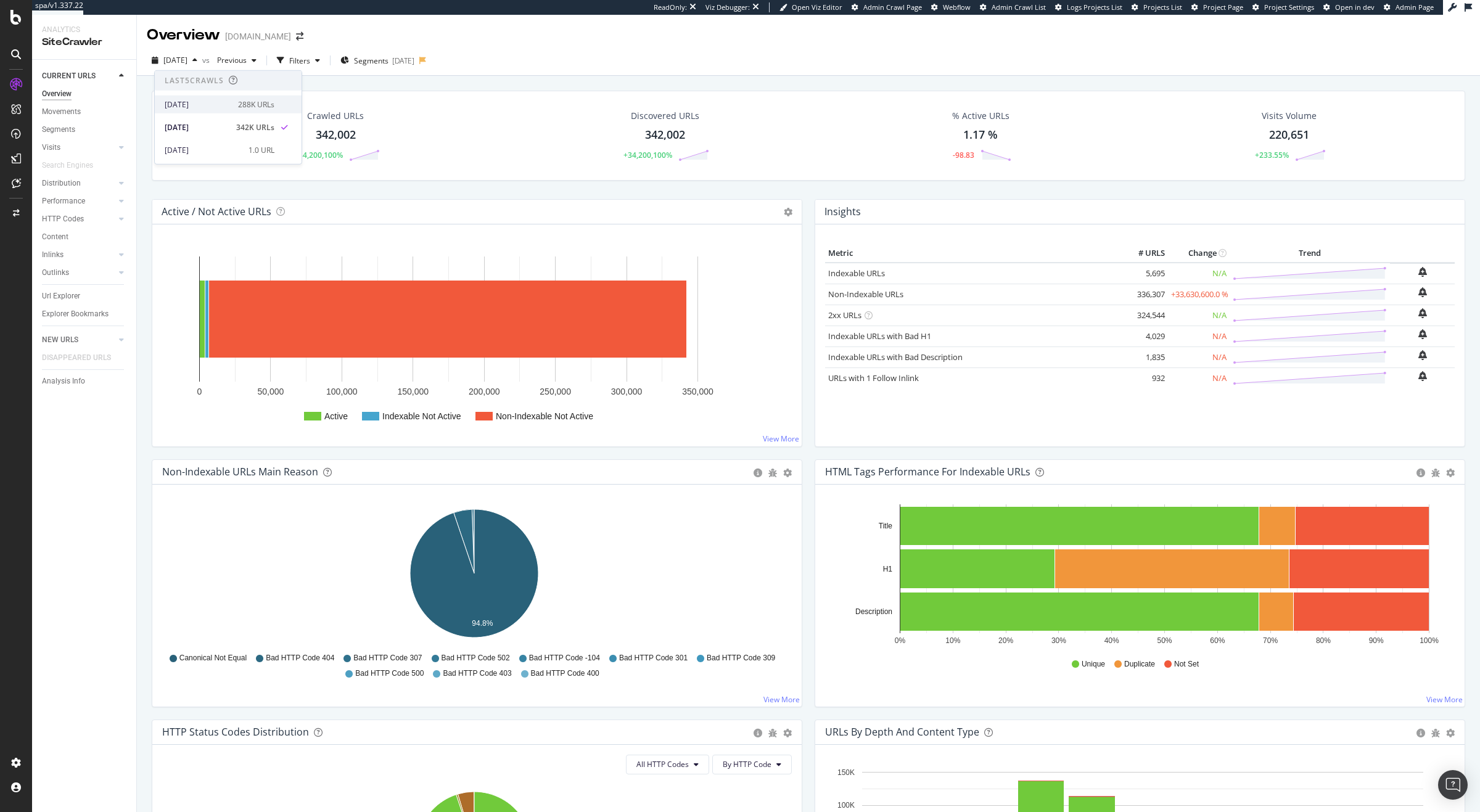
click at [235, 103] on div "[DATE] 288K URLs" at bounding box center [219, 104] width 110 height 11
